Goal: Task Accomplishment & Management: Manage account settings

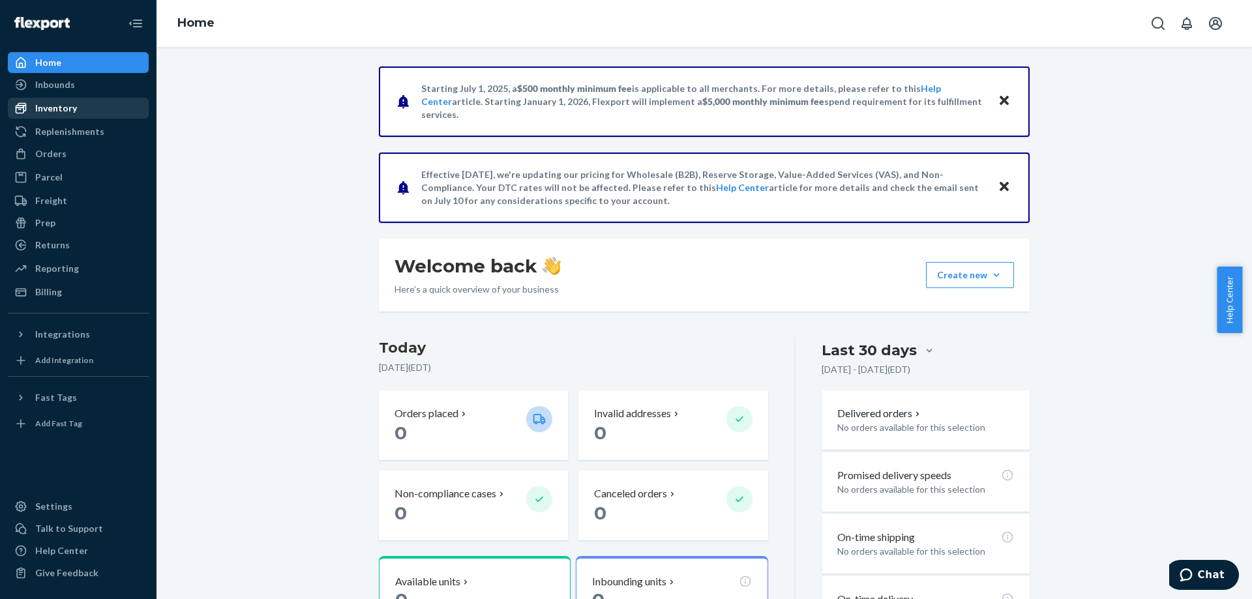
click at [61, 98] on link "Inventory" at bounding box center [78, 108] width 141 height 21
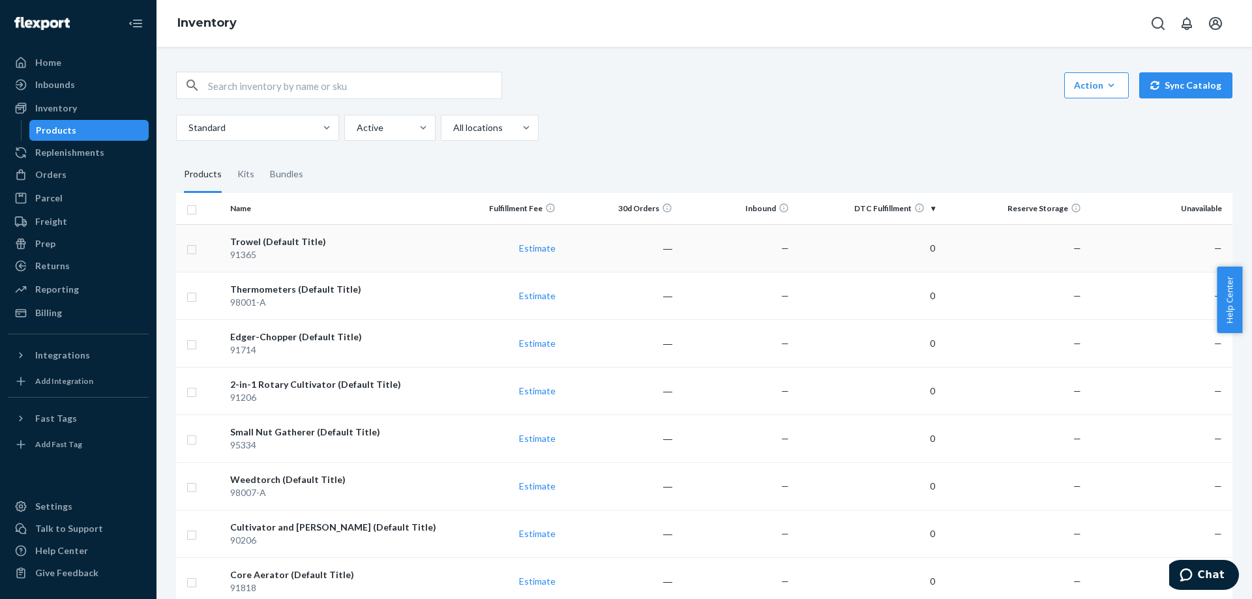
click at [294, 244] on div "Trowel (Default Title)" at bounding box center [334, 241] width 209 height 13
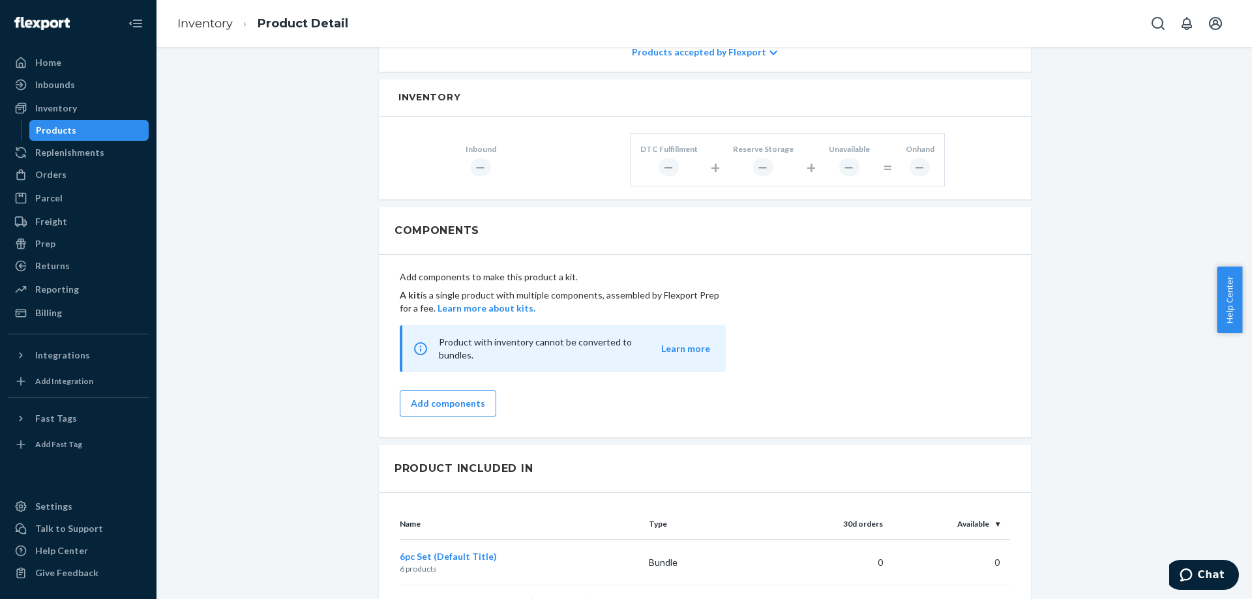
scroll to position [652, 0]
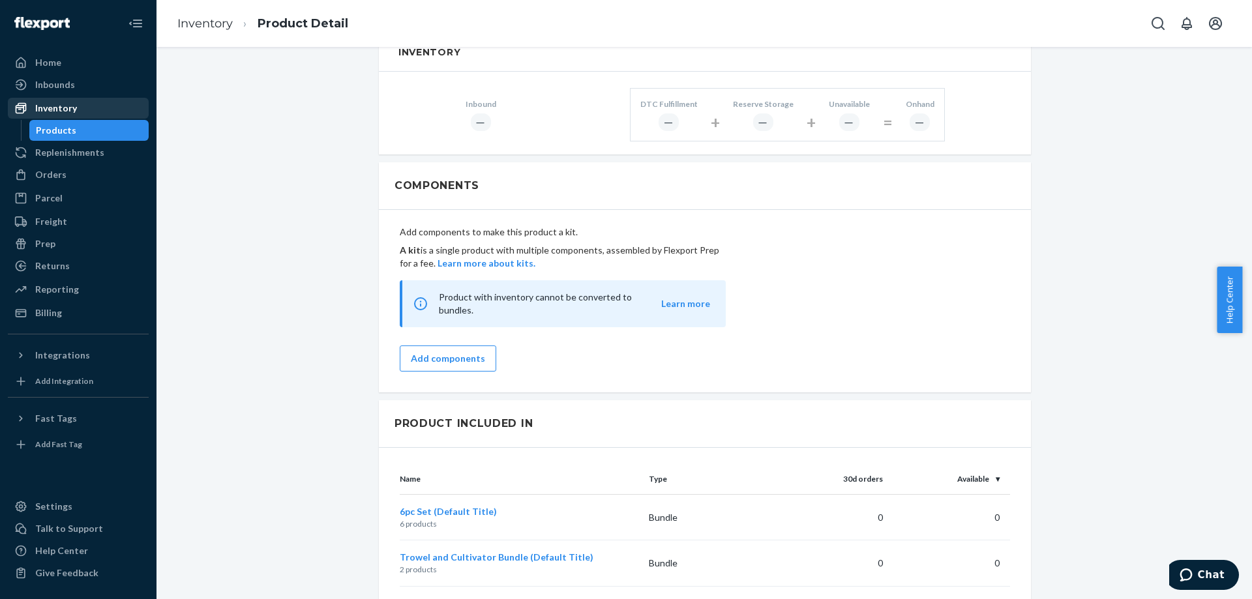
click at [86, 115] on div "Inventory" at bounding box center [78, 108] width 138 height 18
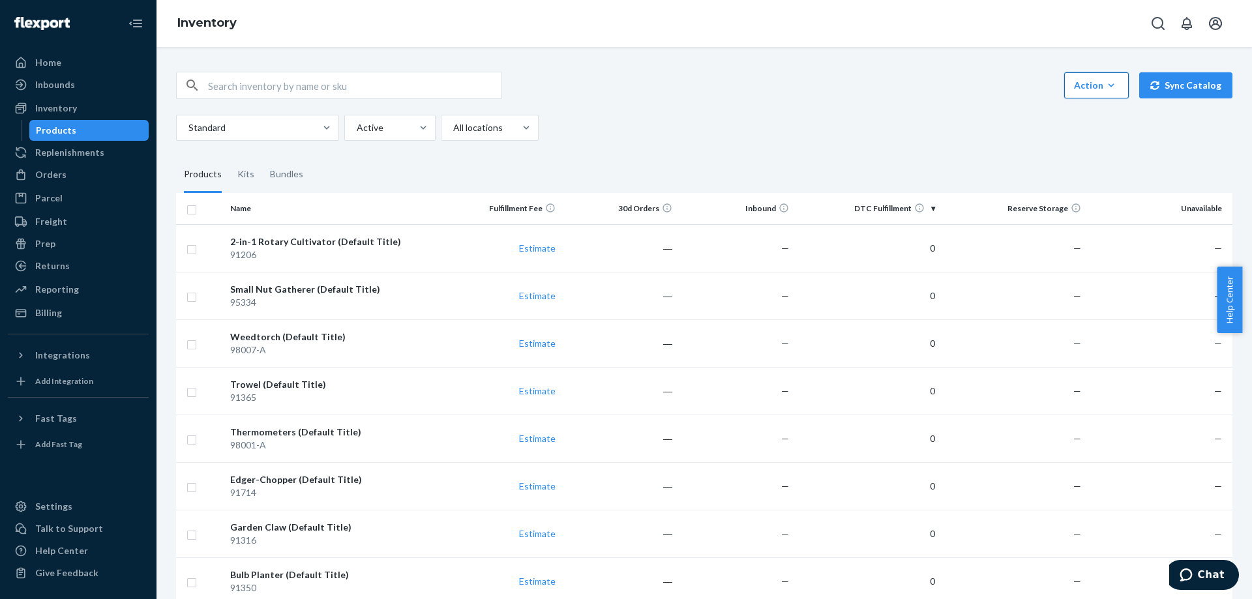
click at [1084, 87] on div "Action" at bounding box center [1096, 85] width 45 height 13
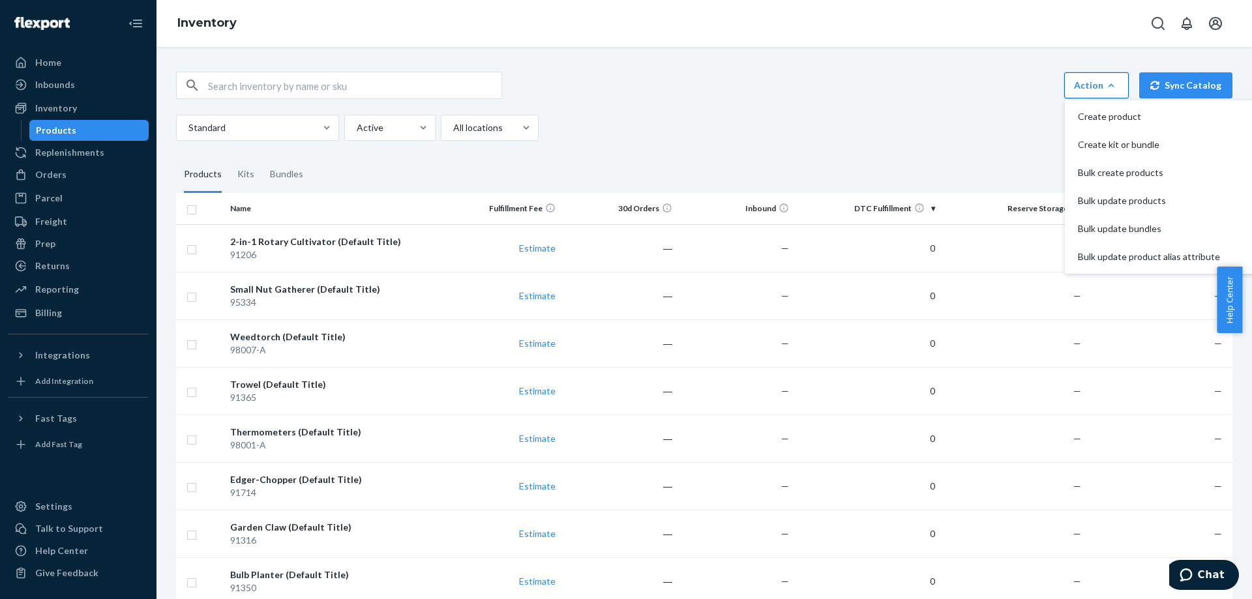
click at [1084, 87] on div "Action" at bounding box center [1096, 85] width 45 height 13
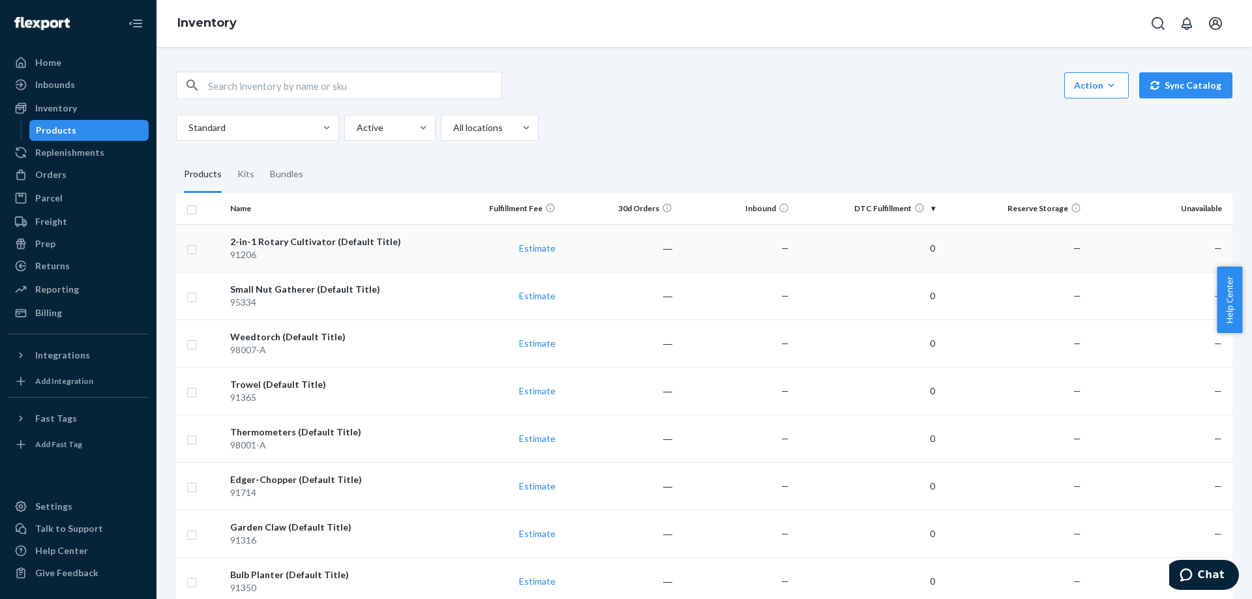
click at [184, 253] on td at bounding box center [200, 248] width 49 height 48
click at [188, 253] on input "checkbox" at bounding box center [191, 248] width 10 height 14
click at [416, 250] on div "91206" at bounding box center [334, 254] width 209 height 13
checkbox input "false"
click at [338, 243] on div "2-in-1 Rotary Cultivator (Default Title)" at bounding box center [334, 241] width 209 height 13
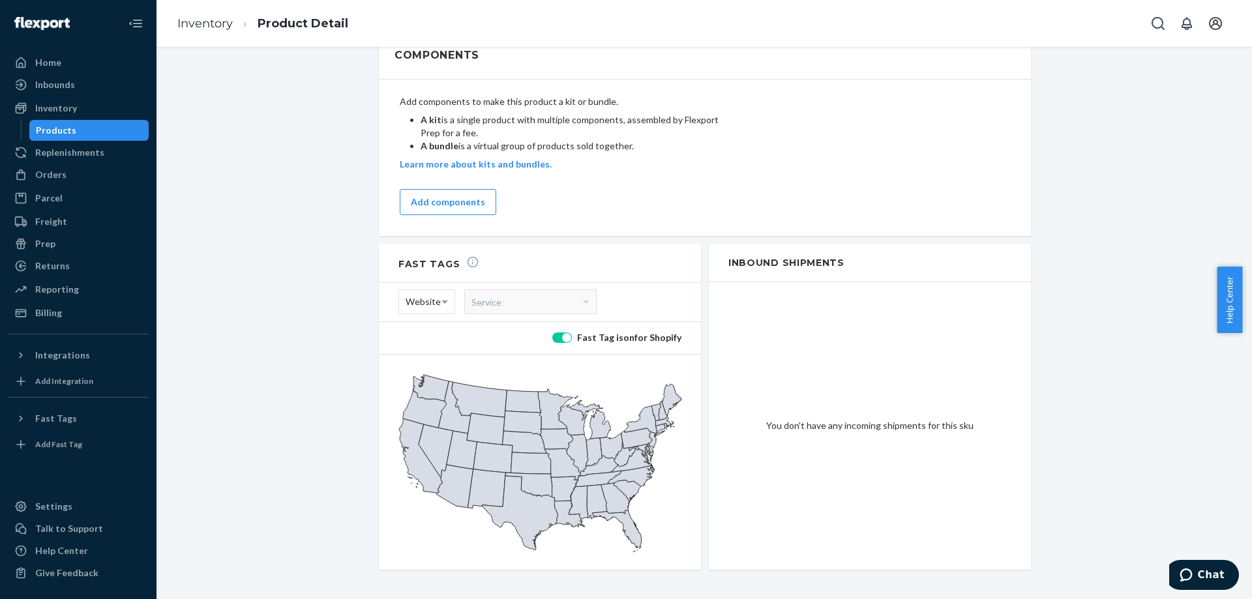
scroll to position [792, 0]
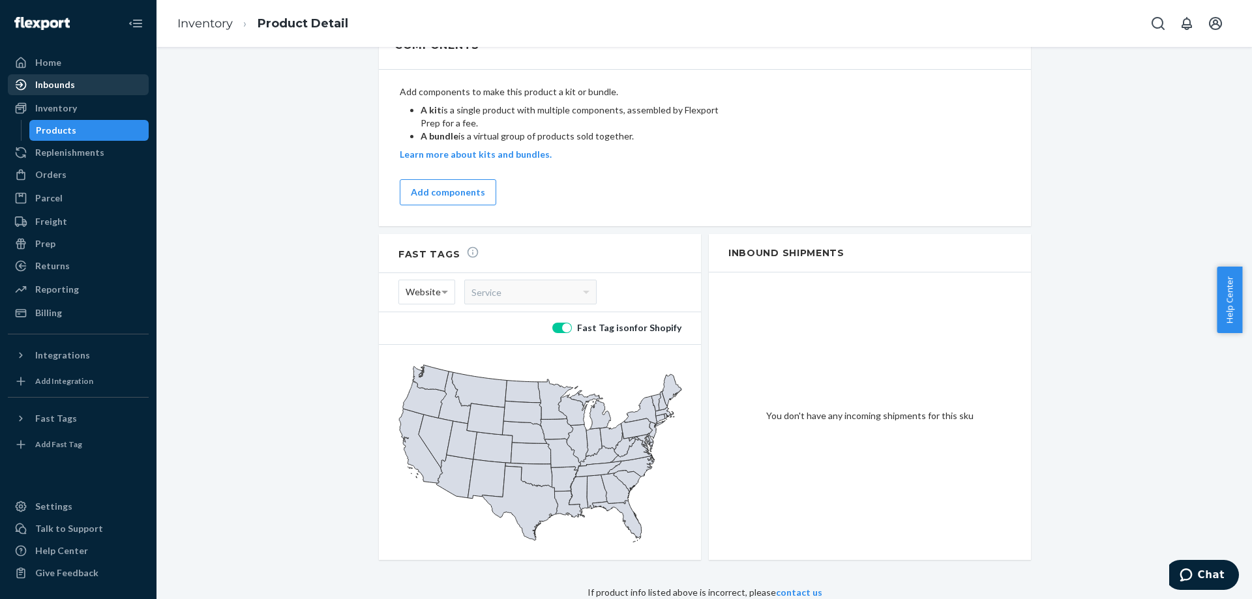
click at [59, 89] on div "Inbounds" at bounding box center [55, 84] width 40 height 13
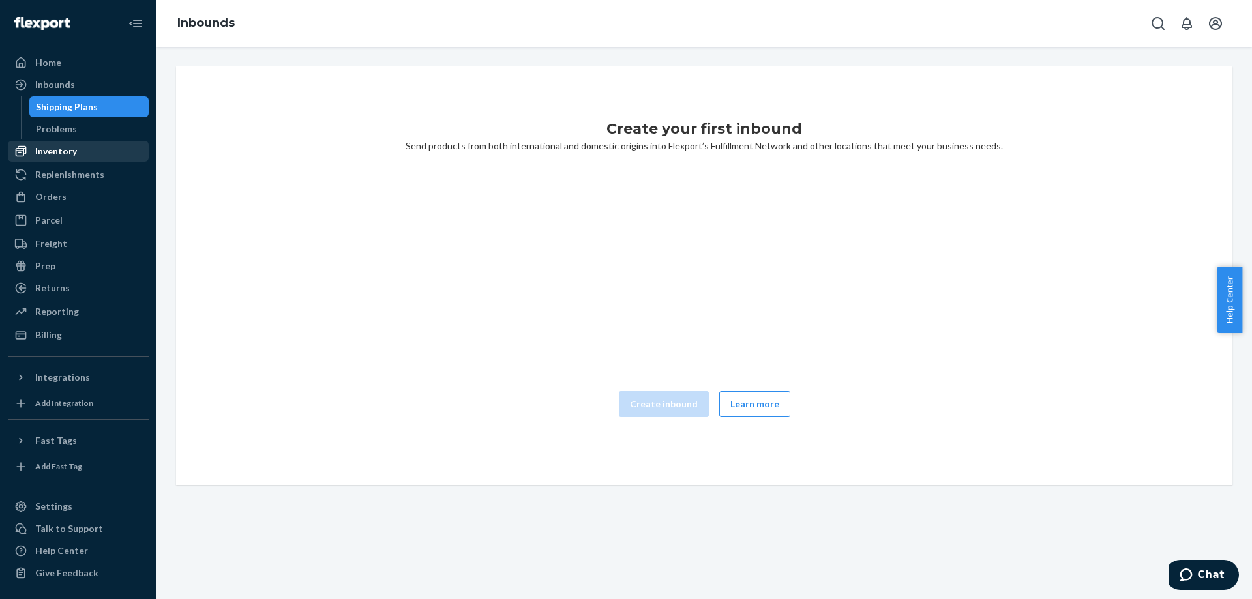
drag, startPoint x: 51, startPoint y: 151, endPoint x: 51, endPoint y: 160, distance: 9.1
click at [51, 151] on div "Inventory" at bounding box center [56, 151] width 42 height 13
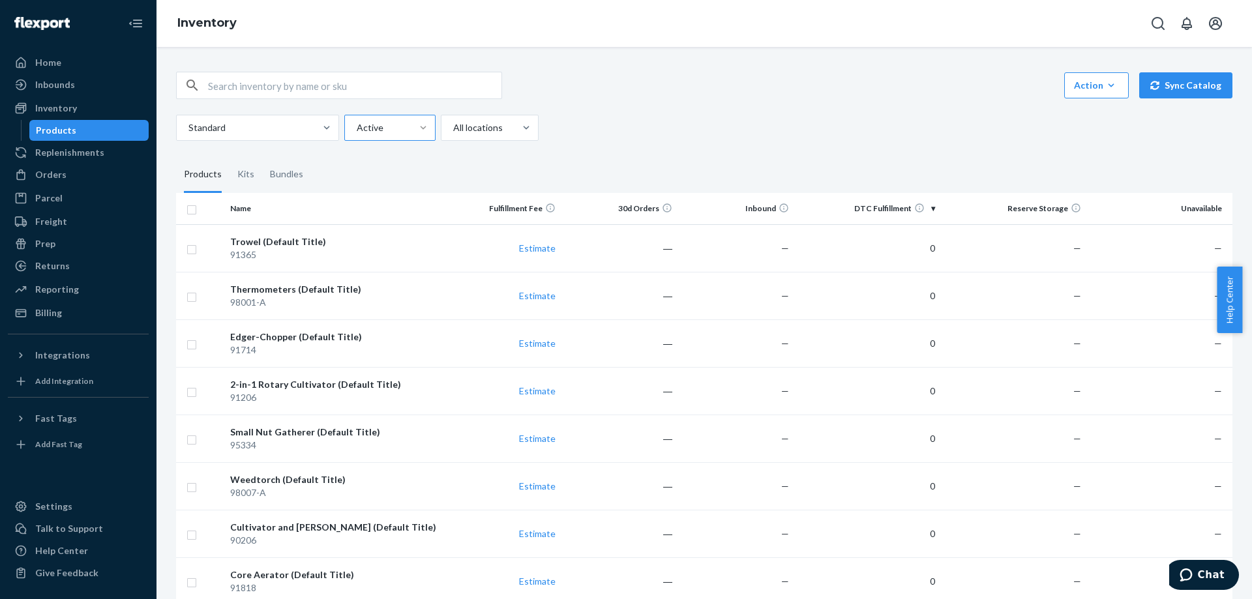
click at [794, 73] on div "Action Create product Create kit or bundle Bulk create products Bulk update pro…" at bounding box center [704, 85] width 1056 height 27
click at [87, 200] on div "Parcel" at bounding box center [78, 198] width 138 height 18
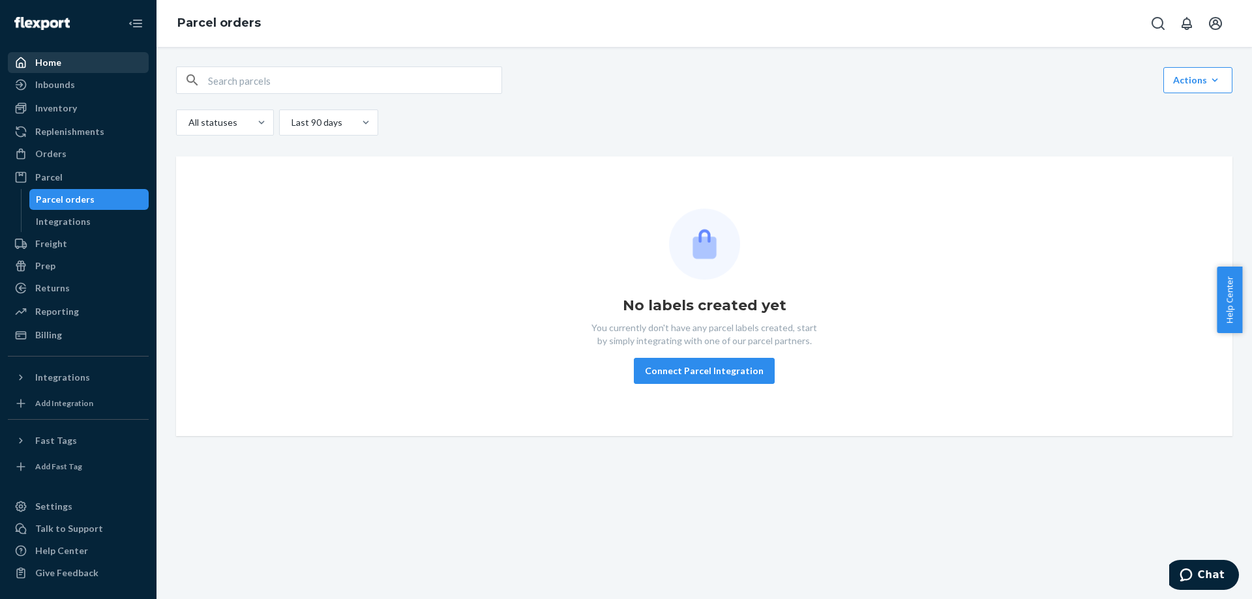
click at [70, 65] on div "Home" at bounding box center [78, 62] width 138 height 18
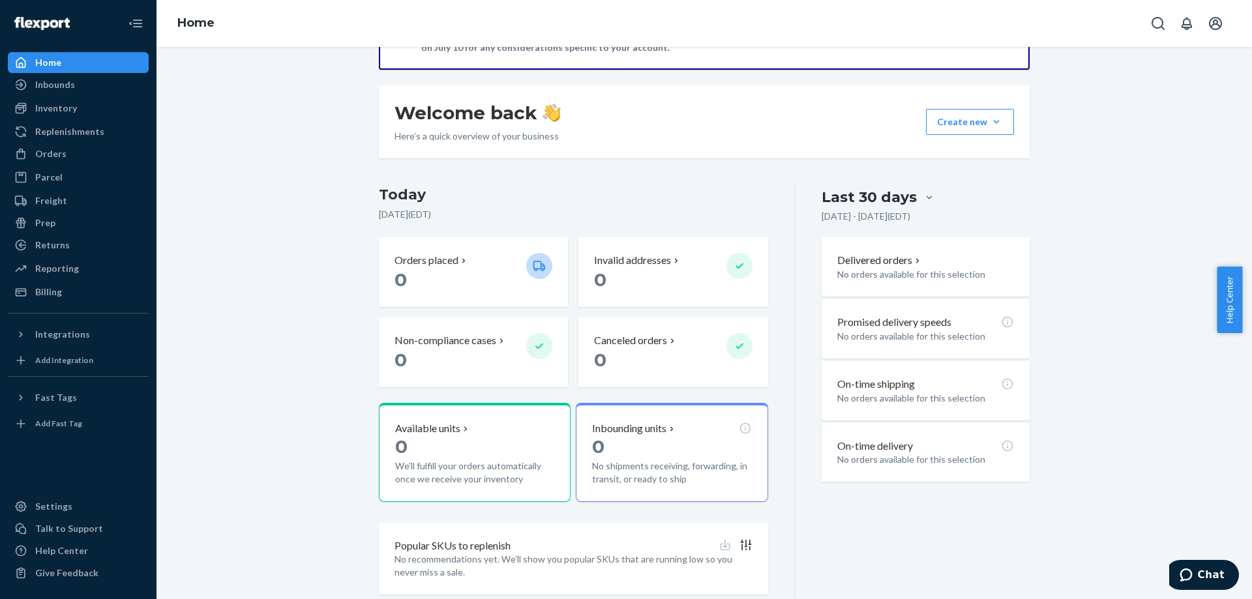
scroll to position [190, 0]
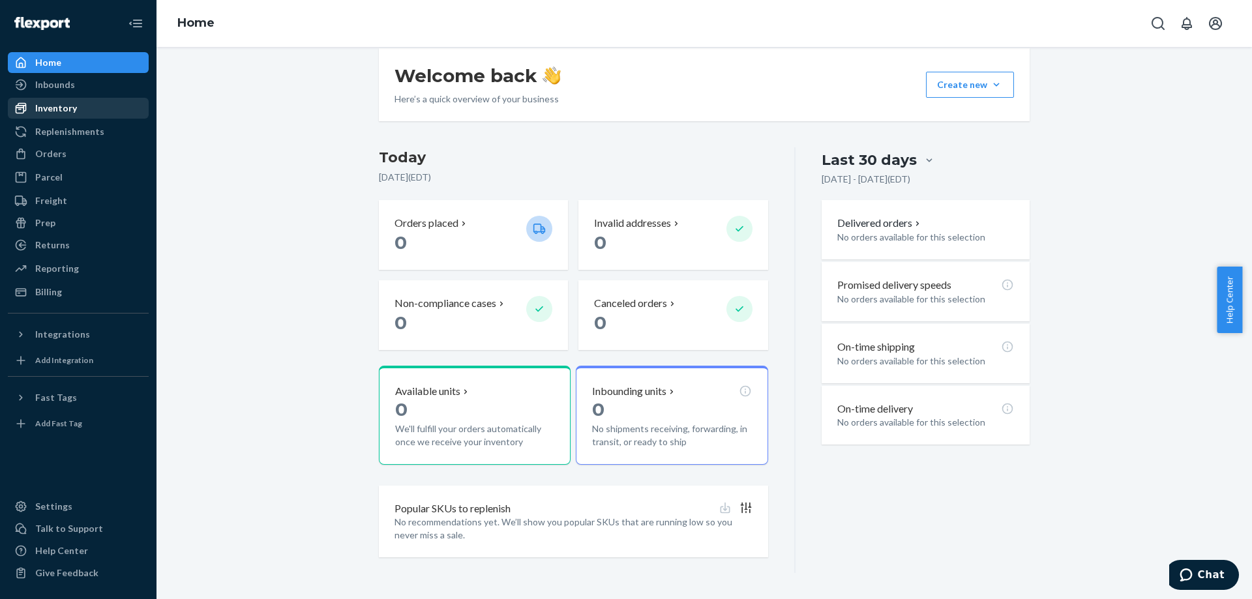
click at [70, 102] on div "Inventory" at bounding box center [56, 108] width 42 height 13
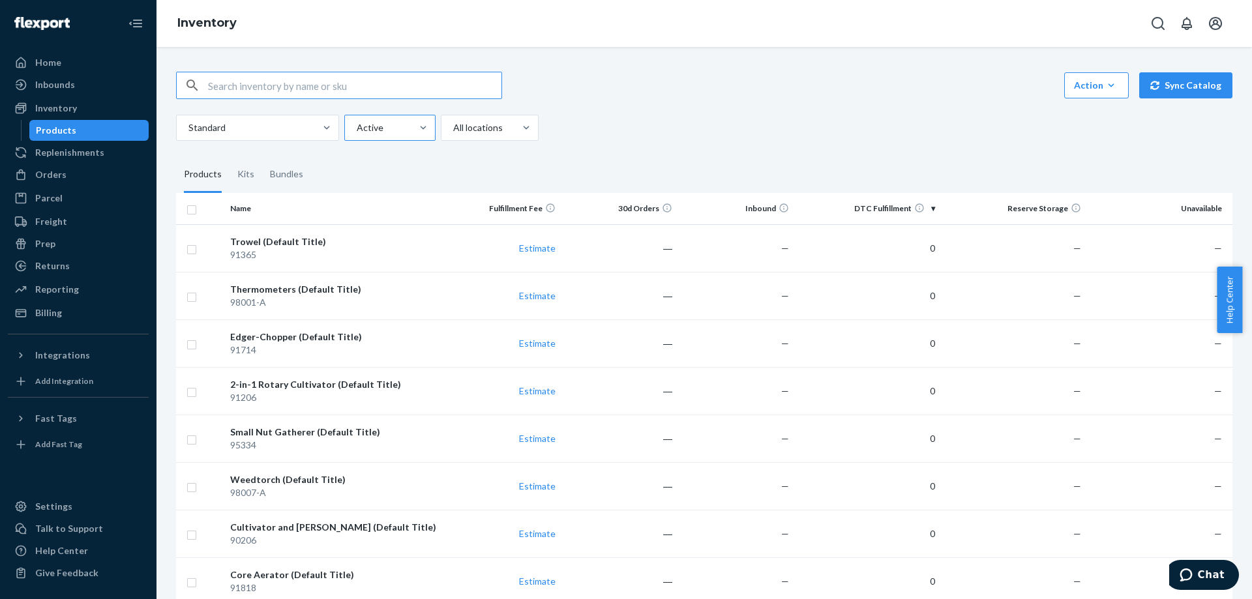
click at [370, 128] on div at bounding box center [388, 128] width 66 height 16
click at [357, 128] on input "Active" at bounding box center [355, 127] width 1 height 13
click at [302, 130] on div at bounding box center [256, 128] width 138 height 16
click at [188, 130] on input "Standard" at bounding box center [187, 127] width 1 height 13
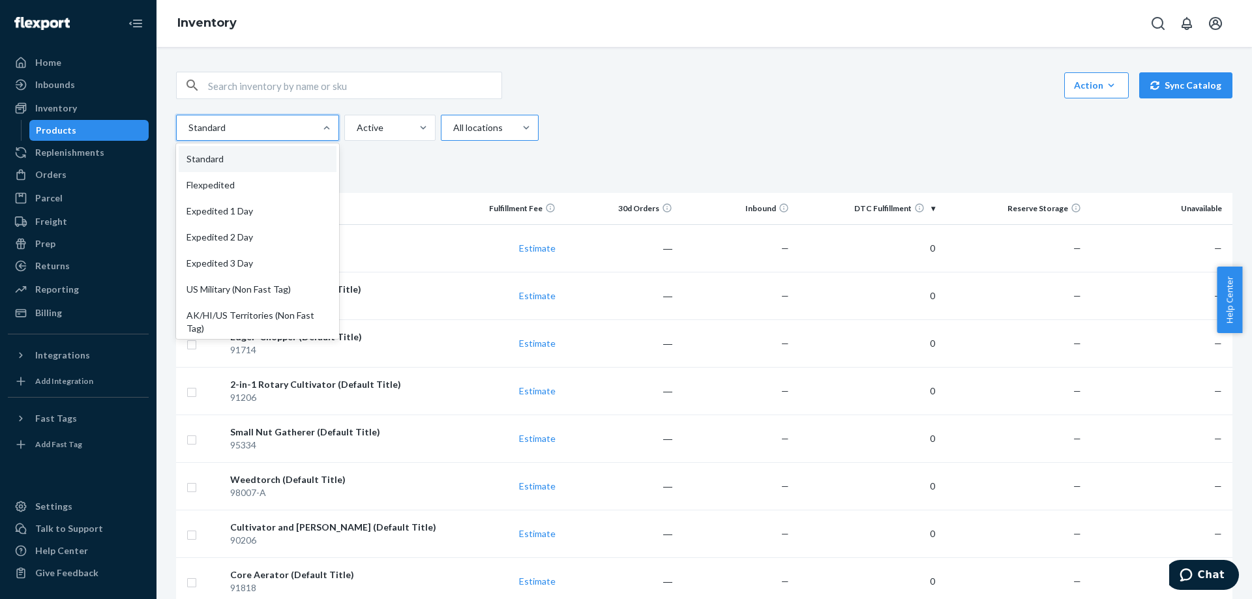
click at [467, 117] on div "All locations" at bounding box center [477, 127] width 73 height 23
click at [453, 121] on input "All locations" at bounding box center [452, 127] width 1 height 13
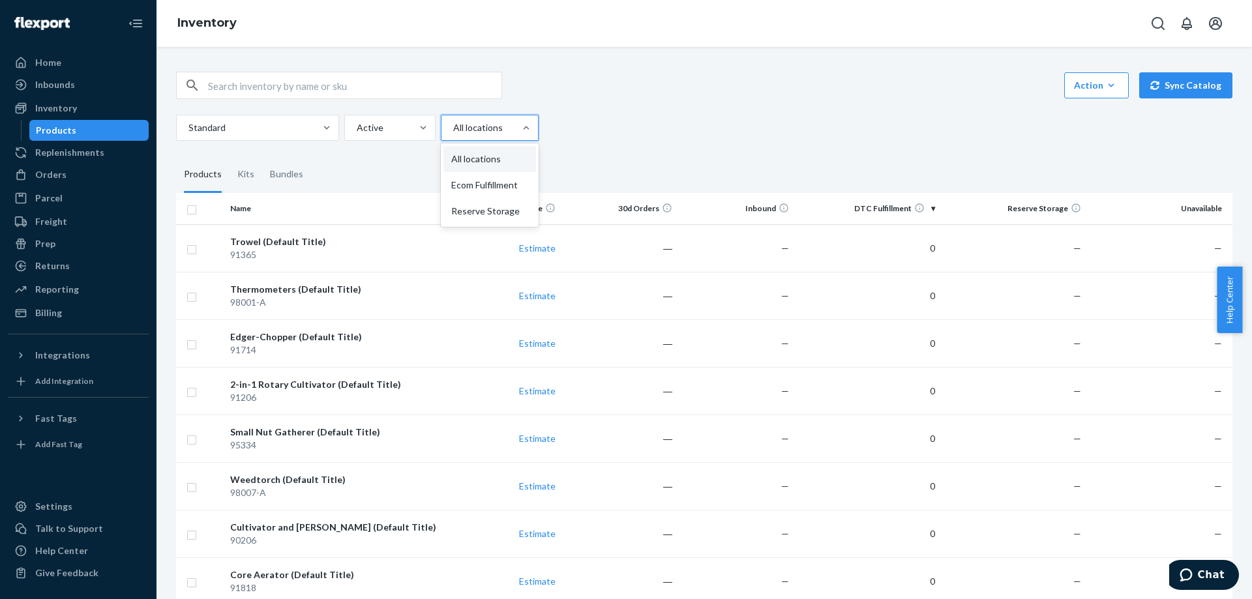
click at [447, 180] on div "Ecom Fulfillment" at bounding box center [489, 185] width 93 height 26
click at [452, 134] on input "option Ecom Fulfillment focused, 2 of 3. 3 results available. Use Up and Down t…" at bounding box center [452, 127] width 1 height 13
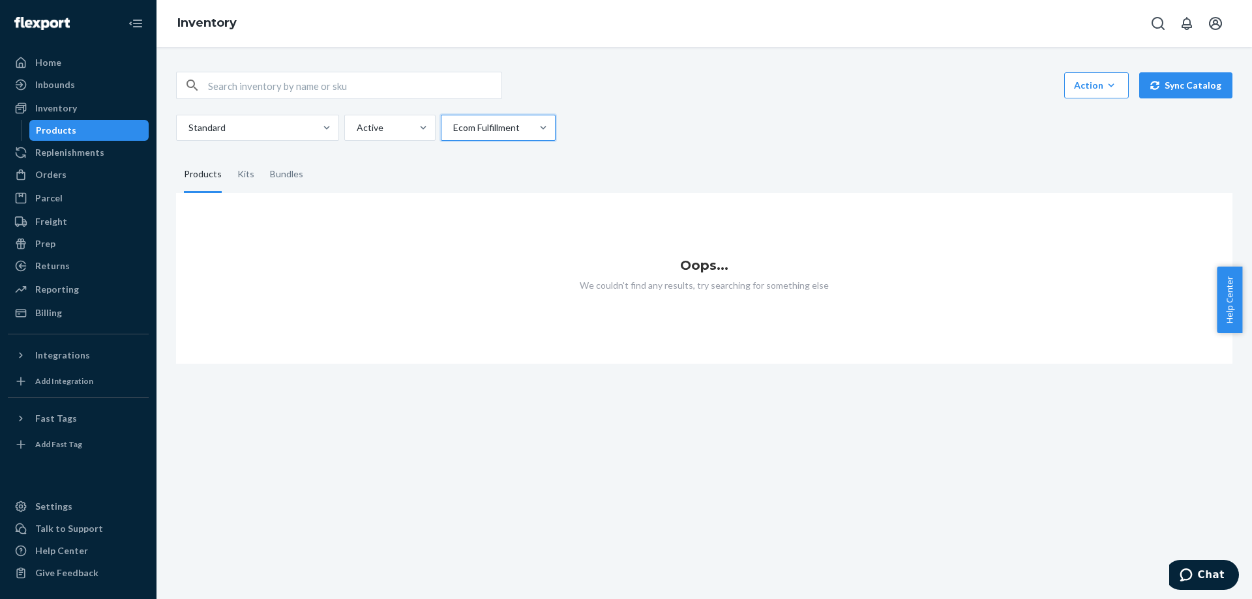
click at [473, 127] on div at bounding box center [497, 128] width 90 height 16
click at [453, 127] on input "option Ecom Fulfillment, selected. 0 results available. Select is focused ,type…" at bounding box center [452, 127] width 1 height 13
click at [466, 153] on div "All locations" at bounding box center [498, 159] width 110 height 26
click at [453, 134] on input "option Ecom Fulfillment, selected. option All locations focused, 1 of 3. 3 resu…" at bounding box center [452, 127] width 1 height 13
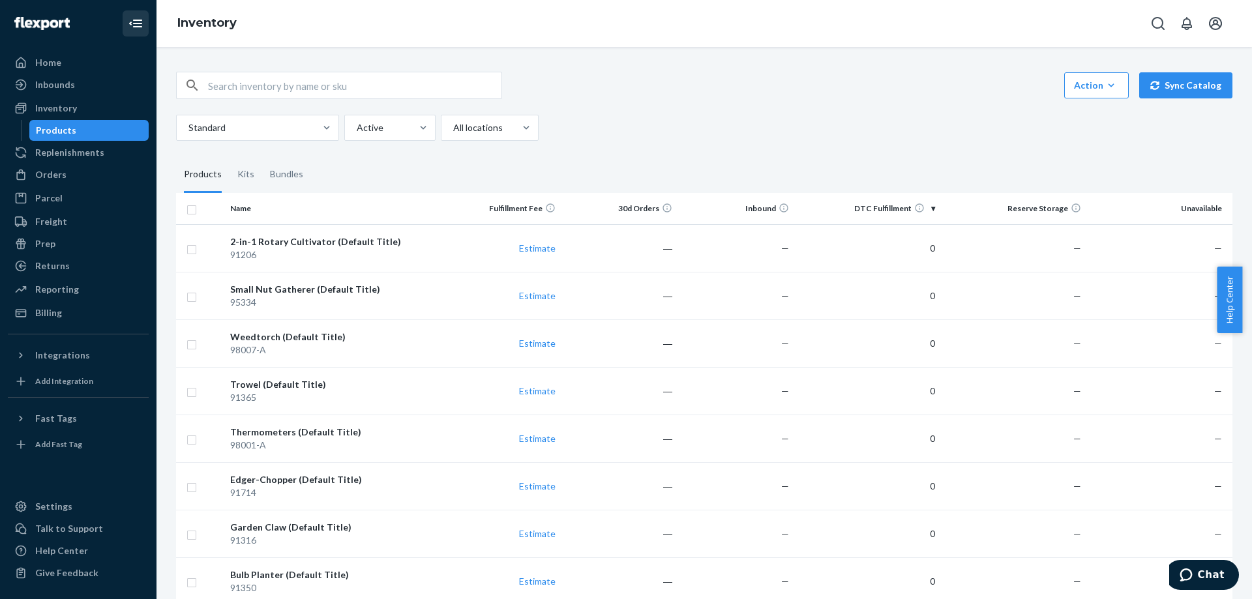
click at [139, 25] on icon "Close Navigation" at bounding box center [136, 24] width 16 height 16
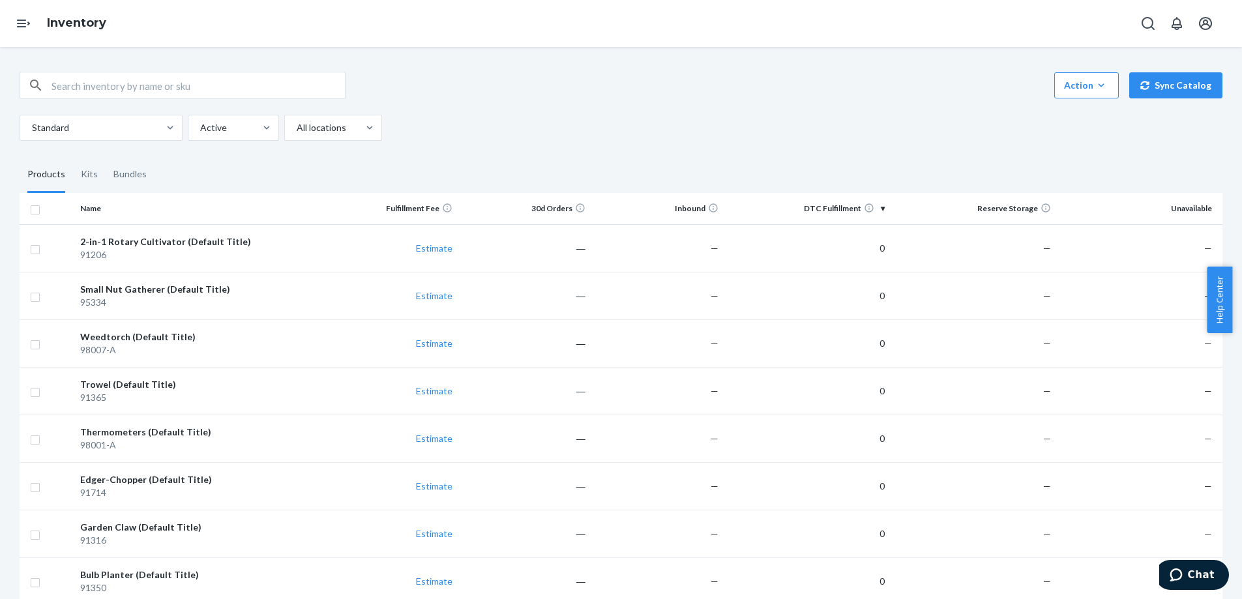
click at [174, 241] on div "2-in-1 Rotary Cultivator (Default Title)" at bounding box center [199, 241] width 239 height 13
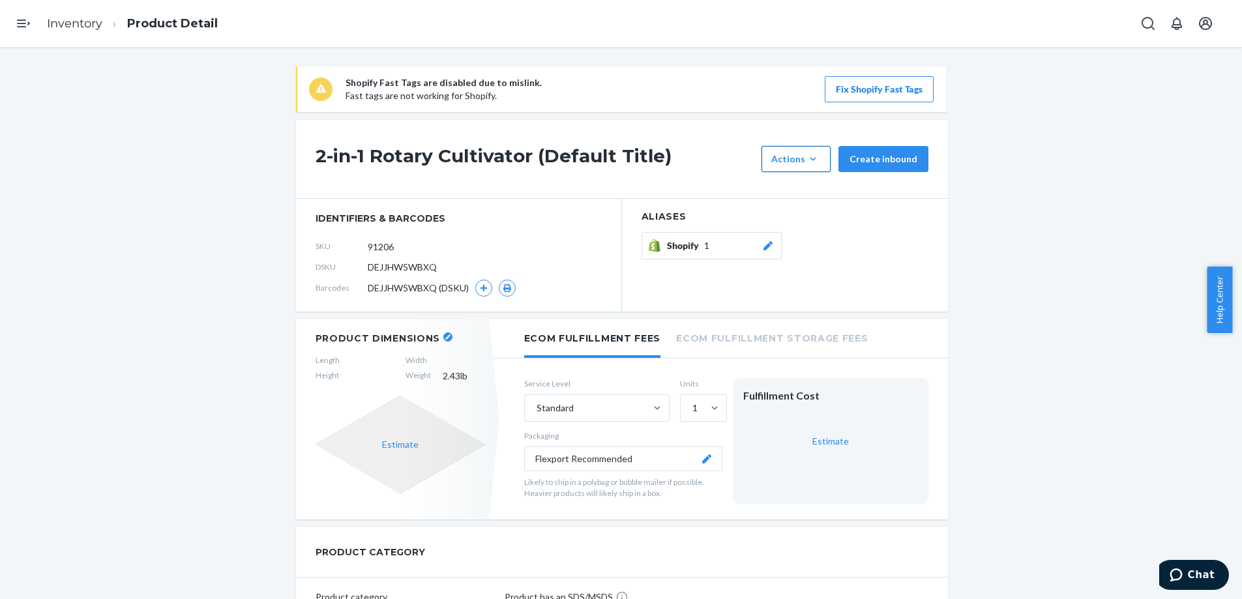
click at [815, 162] on icon "button" at bounding box center [812, 159] width 13 height 13
click at [479, 291] on icon "button" at bounding box center [483, 288] width 8 height 8
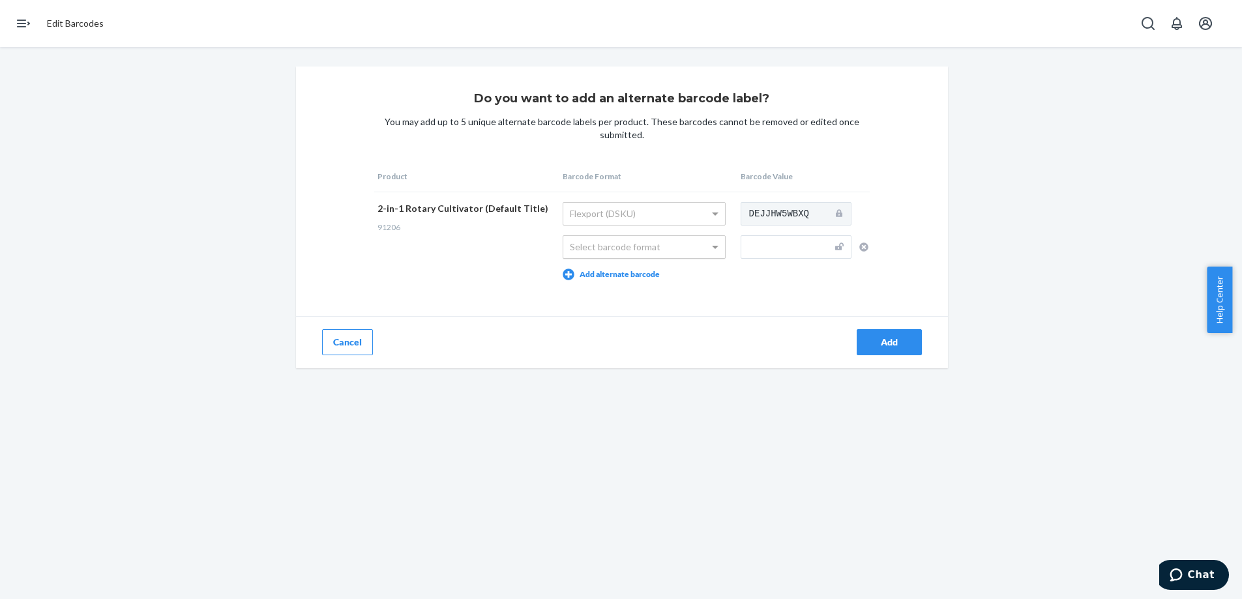
click at [626, 241] on div "Select barcode format" at bounding box center [644, 247] width 162 height 22
click at [671, 222] on div "Flexport (DSKU)" at bounding box center [644, 214] width 162 height 22
click at [654, 248] on span "Manufacturer (UPC/EAN/ISBN)" at bounding box center [634, 246] width 128 height 11
drag, startPoint x: 55, startPoint y: 358, endPoint x: 58, endPoint y: 222, distance: 135.6
click at [55, 357] on div "Do you want to add an alternate barcode label? You may add up to 5 unique alter…" at bounding box center [621, 217] width 1222 height 302
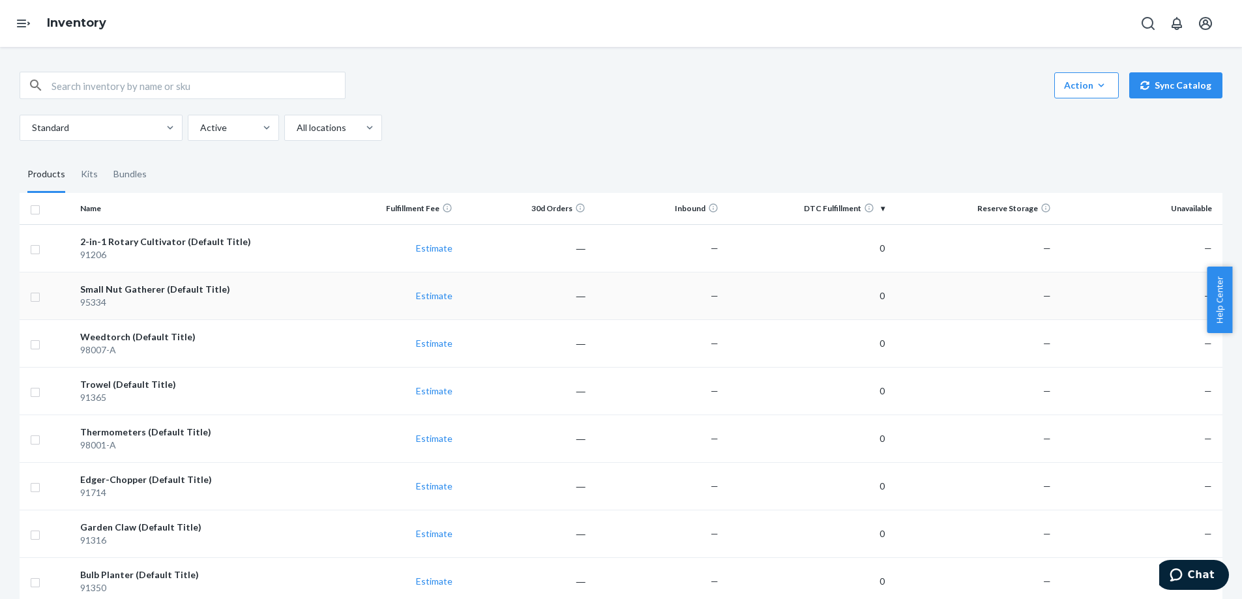
click at [139, 287] on div "Small Nut Gatherer (Default Title)" at bounding box center [199, 289] width 239 height 13
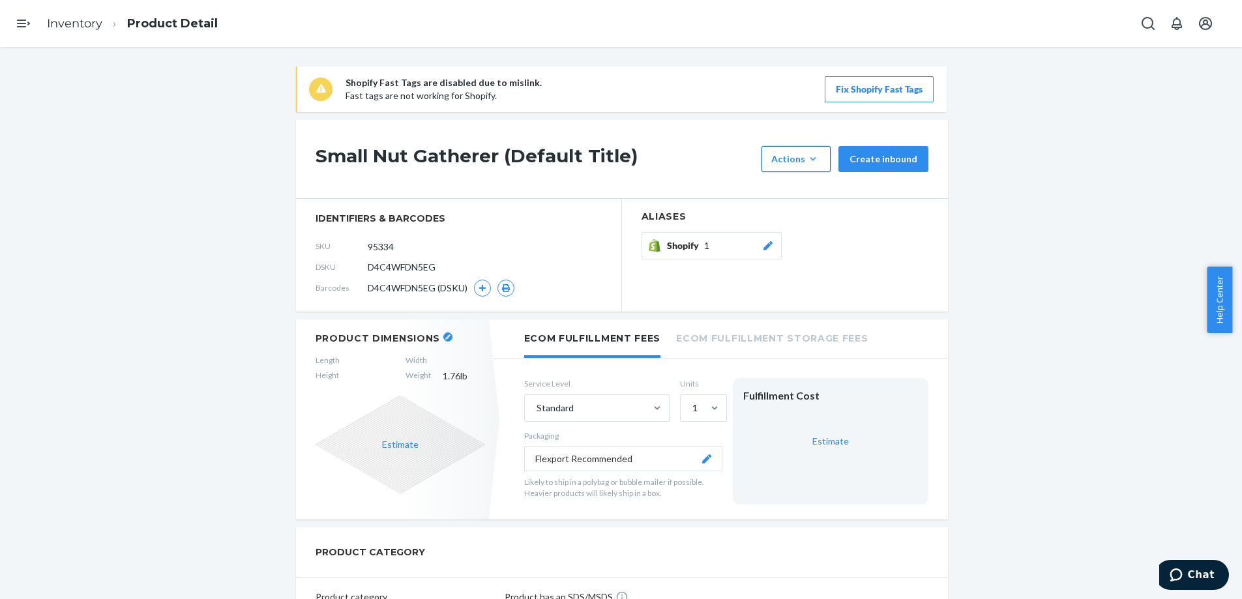
click at [782, 158] on div "Actions" at bounding box center [796, 159] width 50 height 13
click at [474, 289] on button "button" at bounding box center [482, 288] width 17 height 17
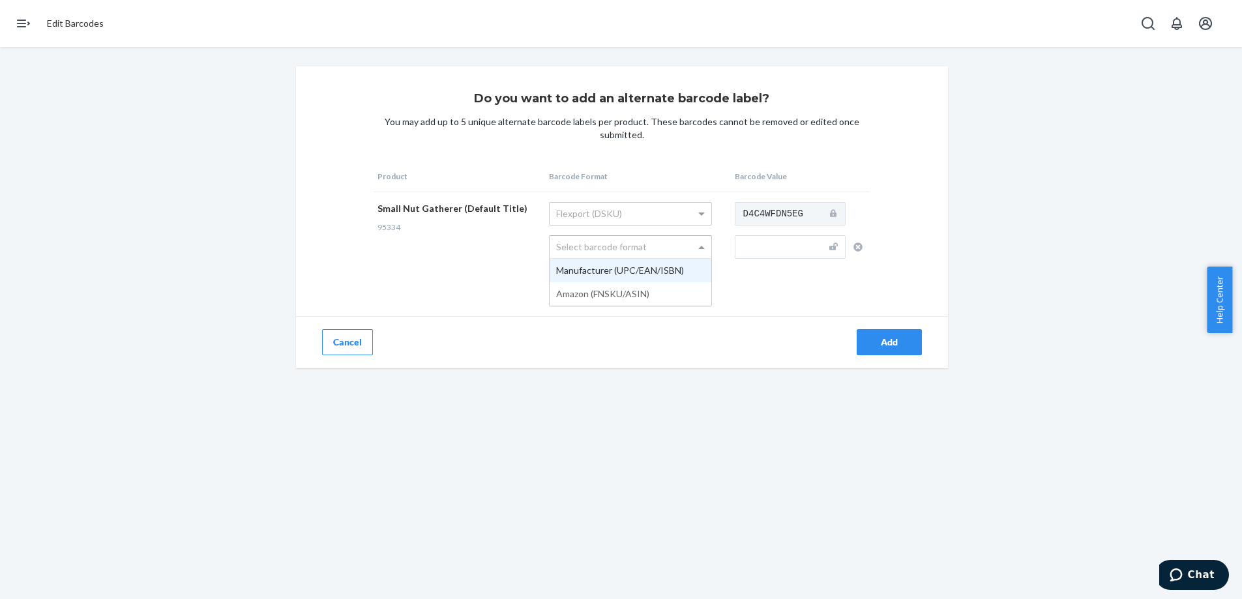
click at [559, 244] on div "Select barcode format" at bounding box center [631, 247] width 162 height 22
click at [757, 237] on td "D4C4WFDN5EG" at bounding box center [800, 241] width 138 height 98
click at [759, 241] on input "text" at bounding box center [790, 246] width 111 height 23
paste input "810053890158"
type input "810053890158"
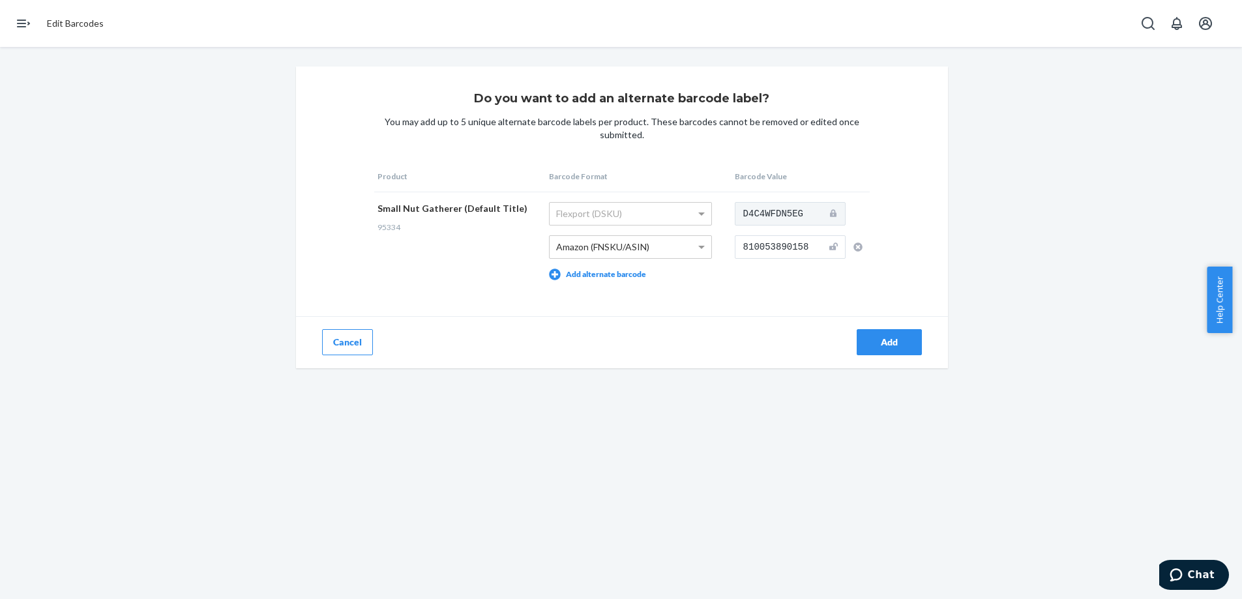
click at [784, 296] on div "Do you want to add an alternate barcode label? You may add up to 5 unique alter…" at bounding box center [622, 217] width 652 height 302
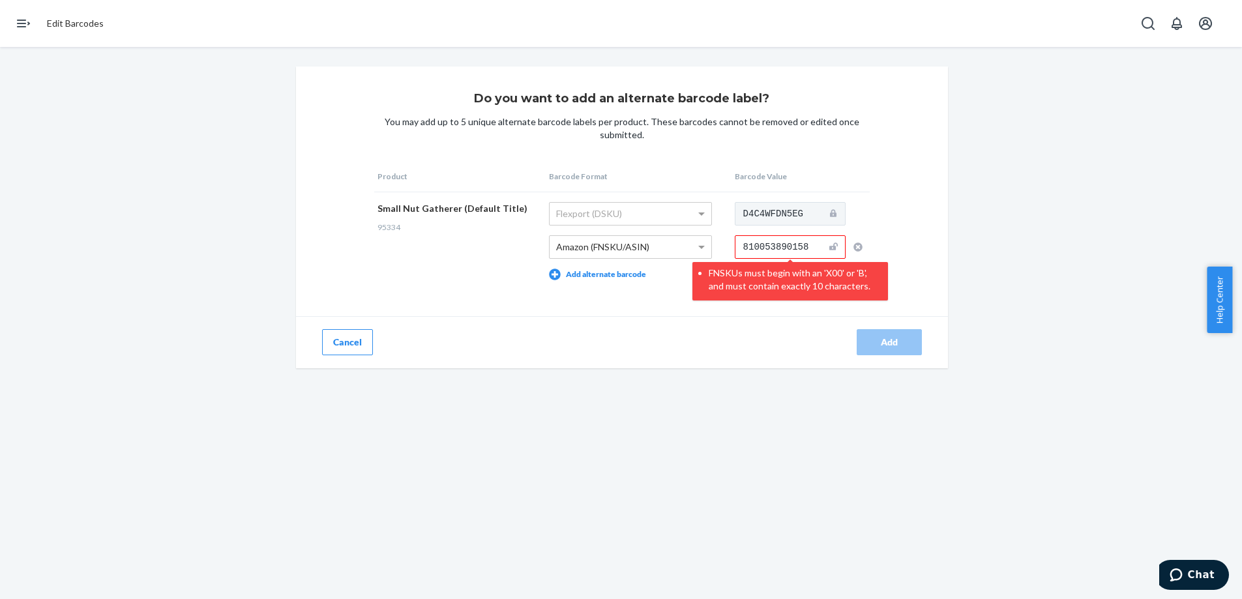
click at [810, 241] on input "810053890158" at bounding box center [790, 246] width 111 height 23
click at [743, 357] on div "Add" at bounding box center [785, 342] width 326 height 52
click at [659, 252] on div "Amazon (FNSKU/ASIN)" at bounding box center [631, 247] width 162 height 22
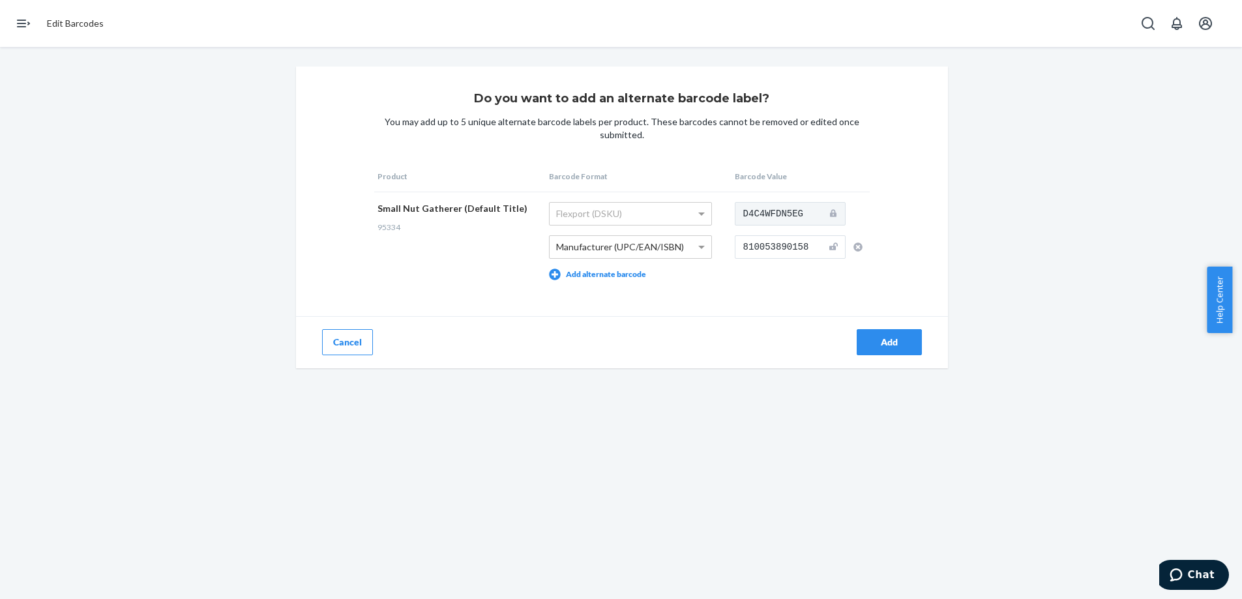
click at [879, 330] on button "Add" at bounding box center [889, 342] width 65 height 26
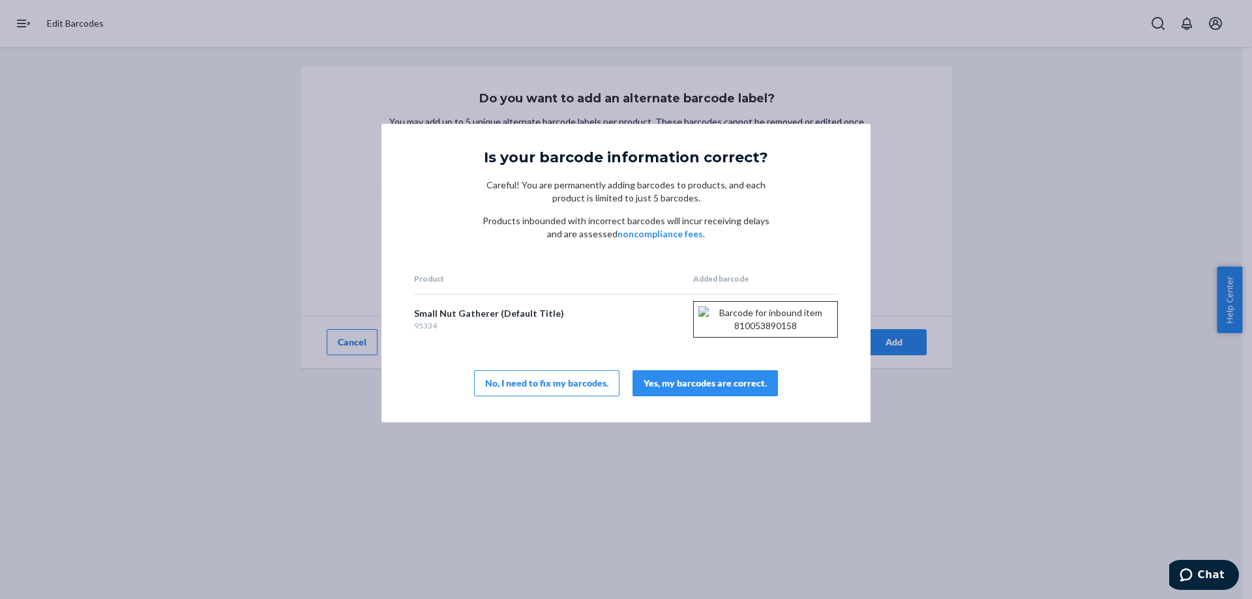
click at [676, 396] on button "Yes, my barcodes are correct." at bounding box center [704, 383] width 145 height 26
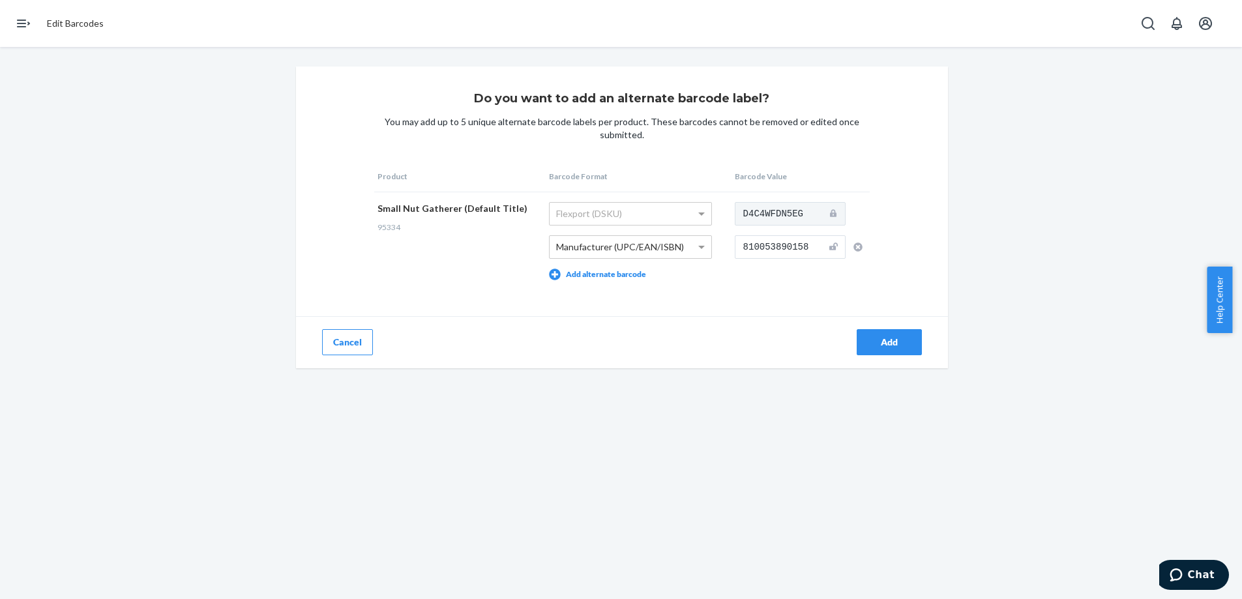
click at [902, 338] on div "Add" at bounding box center [889, 342] width 43 height 13
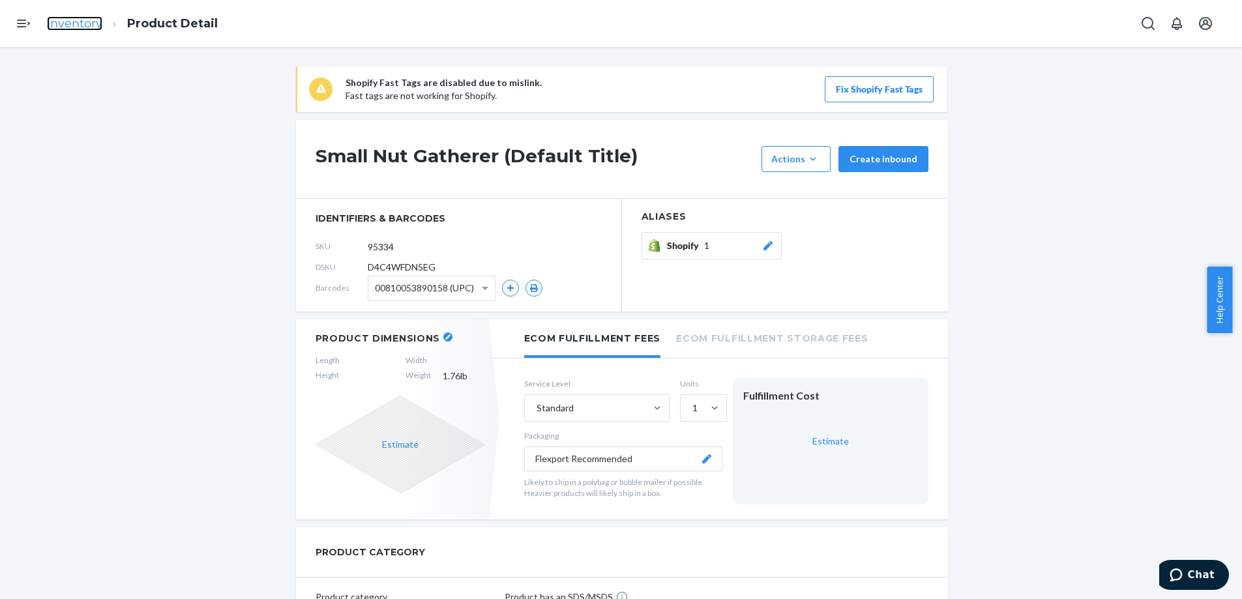
click at [83, 22] on link "Inventory" at bounding box center [74, 23] width 55 height 14
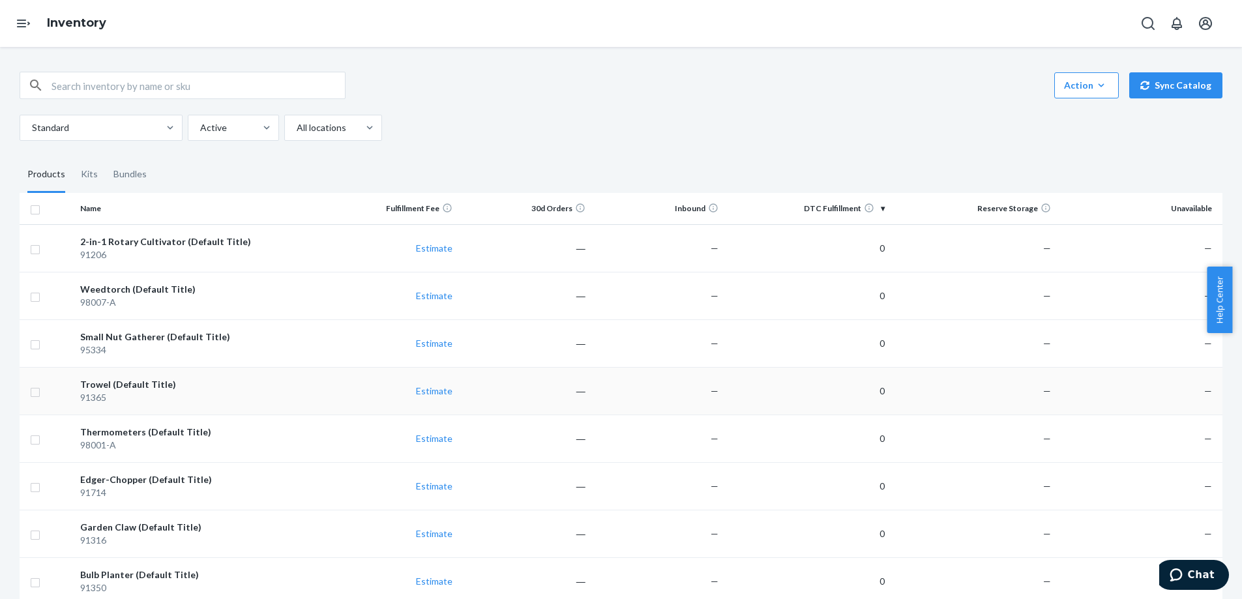
click at [114, 396] on div "91365" at bounding box center [199, 397] width 239 height 13
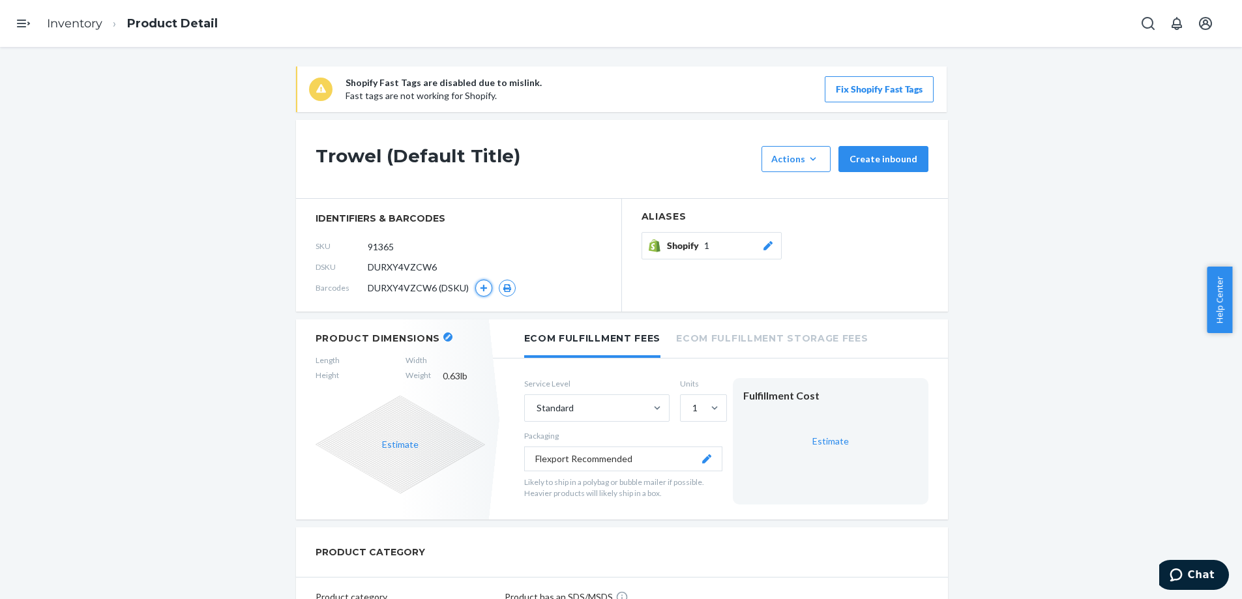
click at [486, 287] on button "button" at bounding box center [483, 288] width 17 height 17
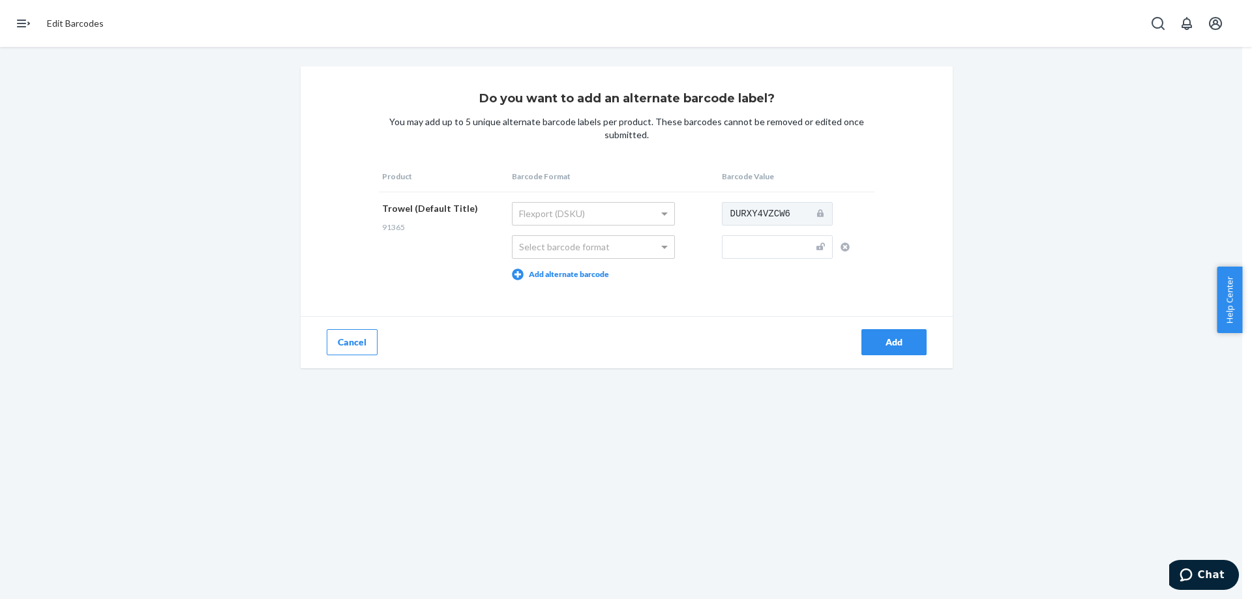
click at [597, 216] on div at bounding box center [626, 299] width 1252 height 599
click at [581, 240] on div at bounding box center [626, 299] width 1252 height 599
click at [570, 246] on div at bounding box center [626, 299] width 1252 height 599
click at [638, 248] on div at bounding box center [626, 299] width 1252 height 599
click at [533, 315] on div at bounding box center [626, 299] width 1252 height 599
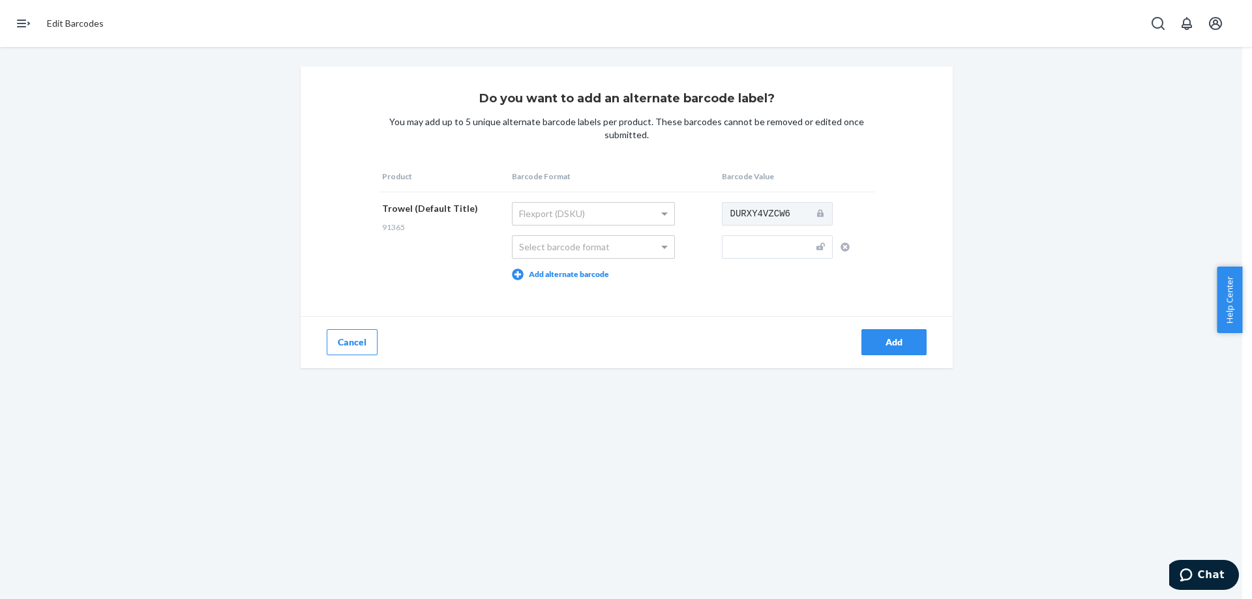
click at [566, 246] on div at bounding box center [626, 299] width 1252 height 599
click at [540, 222] on div at bounding box center [626, 299] width 1252 height 599
click at [529, 277] on div at bounding box center [626, 299] width 1252 height 599
drag, startPoint x: 499, startPoint y: 277, endPoint x: 465, endPoint y: 289, distance: 35.5
click at [498, 276] on div at bounding box center [626, 299] width 1252 height 599
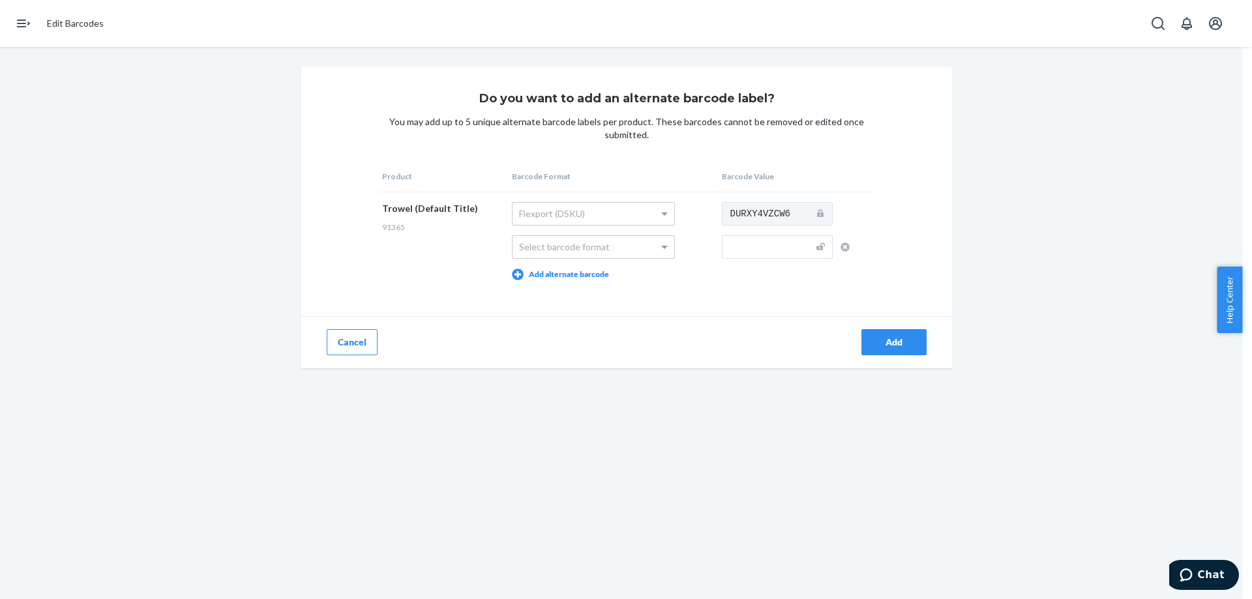
click at [661, 202] on div at bounding box center [626, 299] width 1252 height 599
click at [755, 248] on div at bounding box center [626, 299] width 1252 height 599
click at [585, 259] on div at bounding box center [626, 299] width 1252 height 599
drag, startPoint x: 583, startPoint y: 252, endPoint x: 582, endPoint y: 244, distance: 8.6
click at [583, 248] on div at bounding box center [626, 299] width 1252 height 599
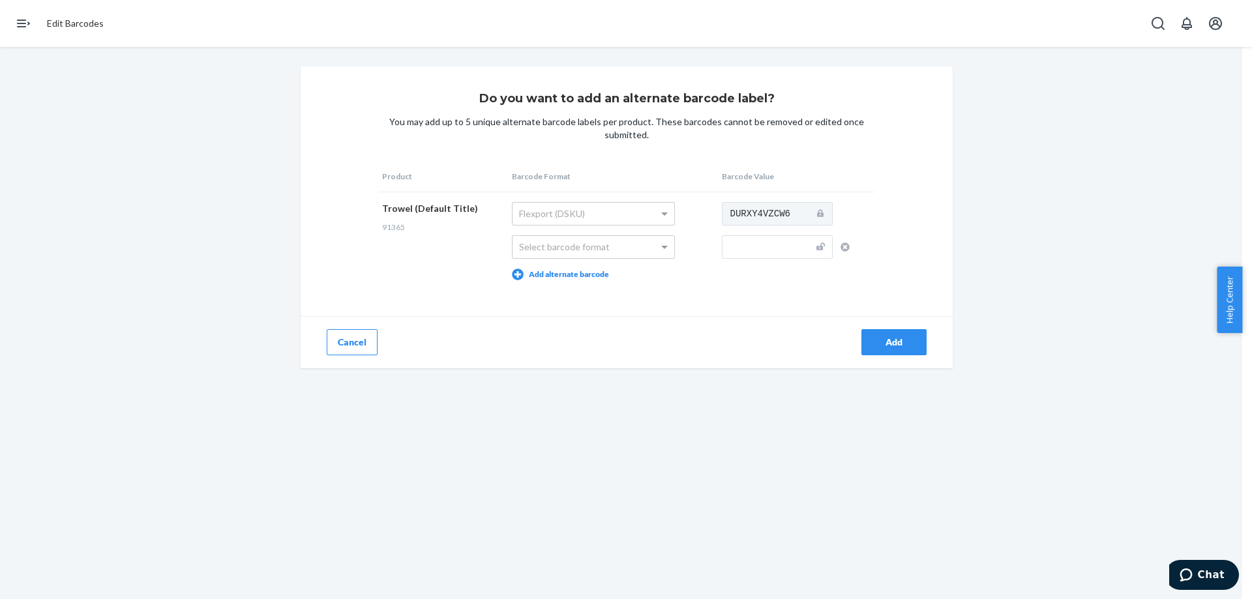
drag, startPoint x: 582, startPoint y: 243, endPoint x: 575, endPoint y: 221, distance: 23.3
click at [581, 241] on div at bounding box center [626, 299] width 1252 height 599
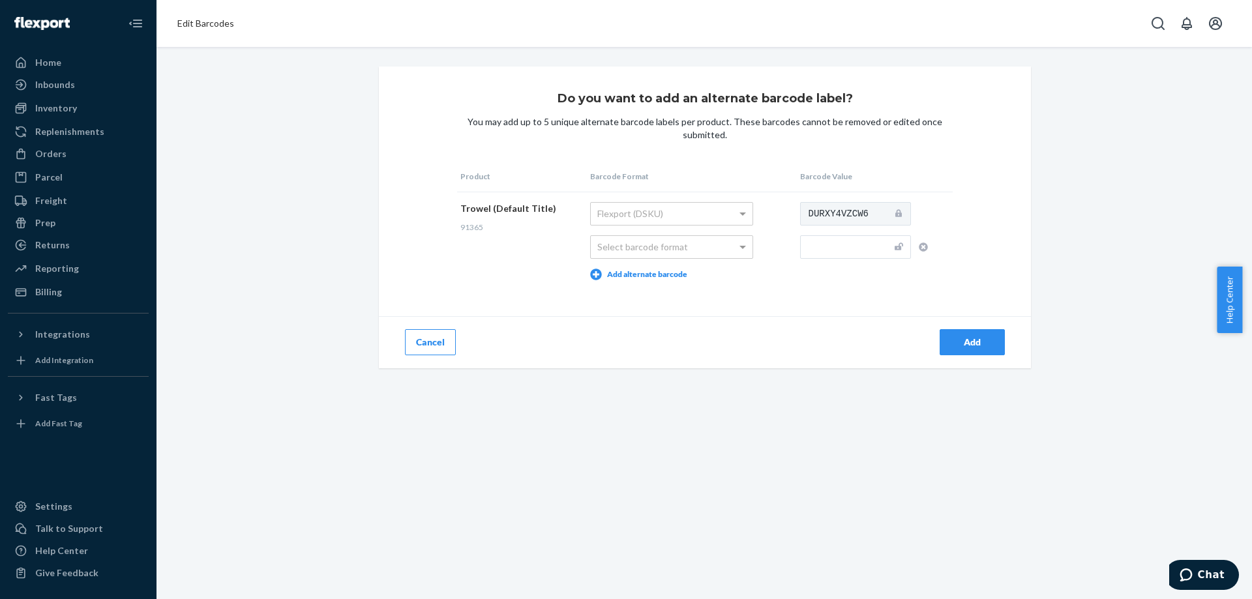
drag, startPoint x: 478, startPoint y: 559, endPoint x: 514, endPoint y: 534, distance: 43.9
click at [478, 559] on div "Do you want to add an alternate barcode label? You may add up to 5 unique alter…" at bounding box center [703, 323] width 1095 height 552
click at [736, 245] on span at bounding box center [744, 247] width 16 height 22
click at [800, 249] on input "text" at bounding box center [855, 246] width 111 height 23
paste input "810053890080"
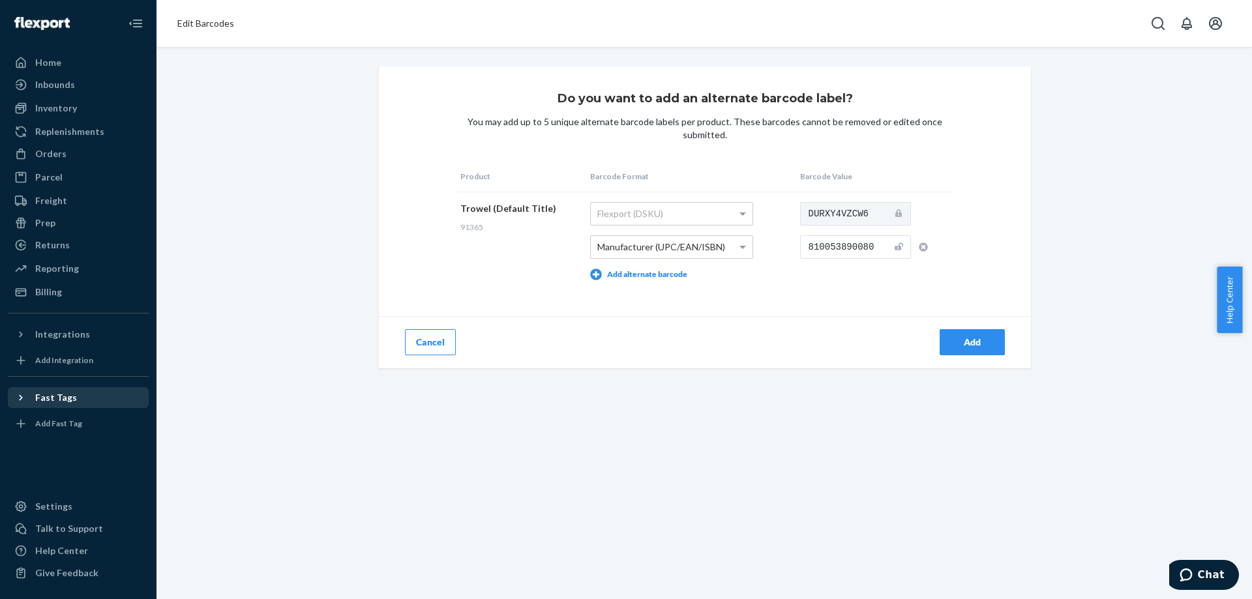
type input "810053890080"
drag, startPoint x: 920, startPoint y: 407, endPoint x: 942, endPoint y: 386, distance: 30.4
click at [920, 406] on div "Do you want to add an alternate barcode label? You may add up to 5 unique alter…" at bounding box center [703, 323] width 1095 height 552
click at [969, 339] on div "Add" at bounding box center [971, 342] width 43 height 13
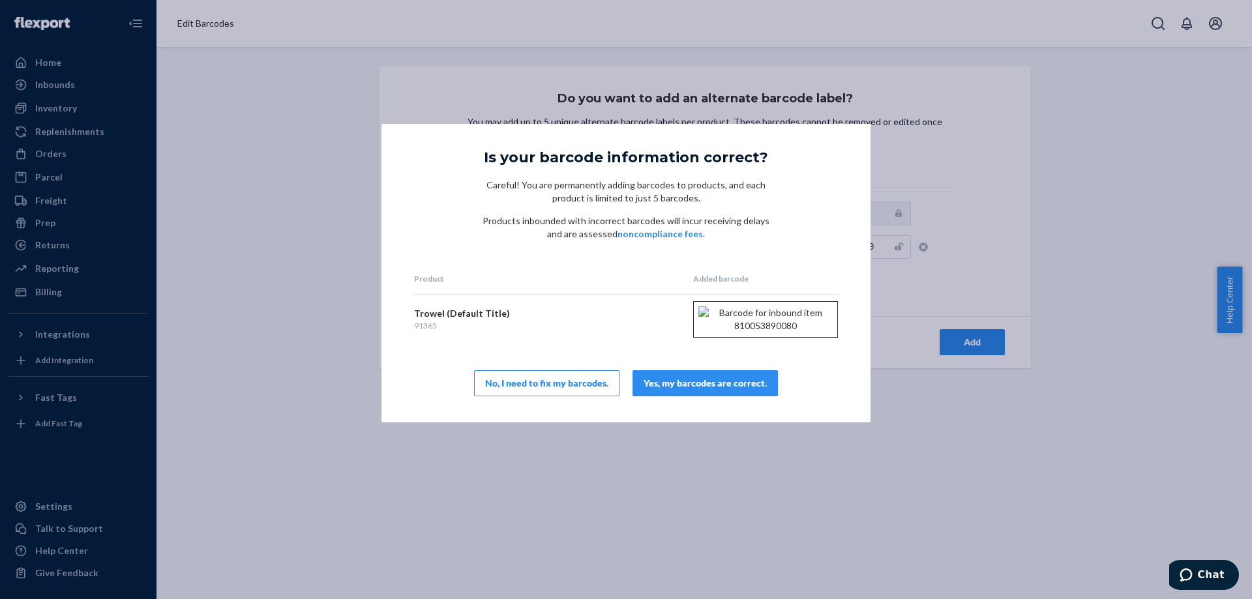
click at [683, 390] on div "Yes, my barcodes are correct." at bounding box center [704, 383] width 123 height 13
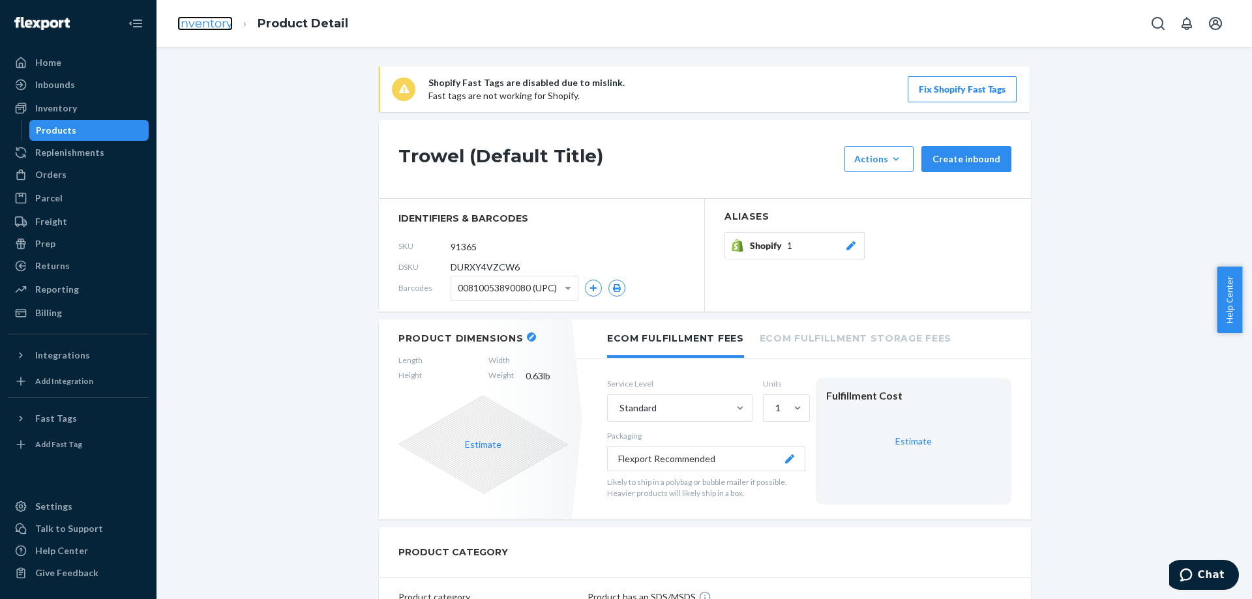
click at [218, 28] on link "Inventory" at bounding box center [204, 23] width 55 height 14
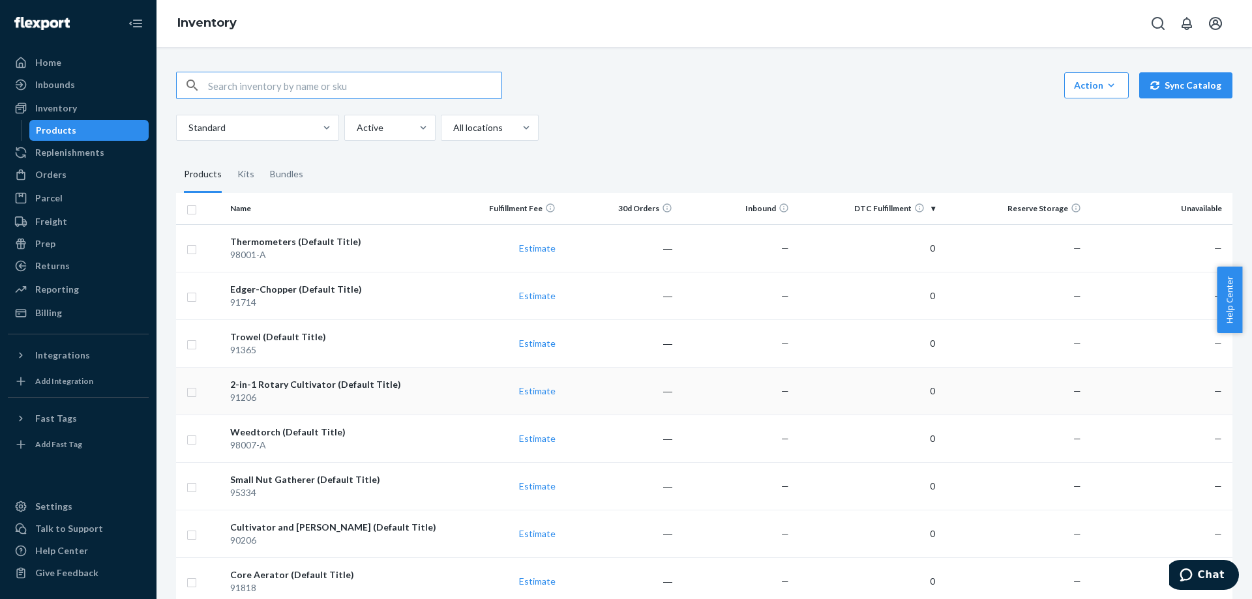
click at [244, 403] on div "91206" at bounding box center [334, 397] width 209 height 13
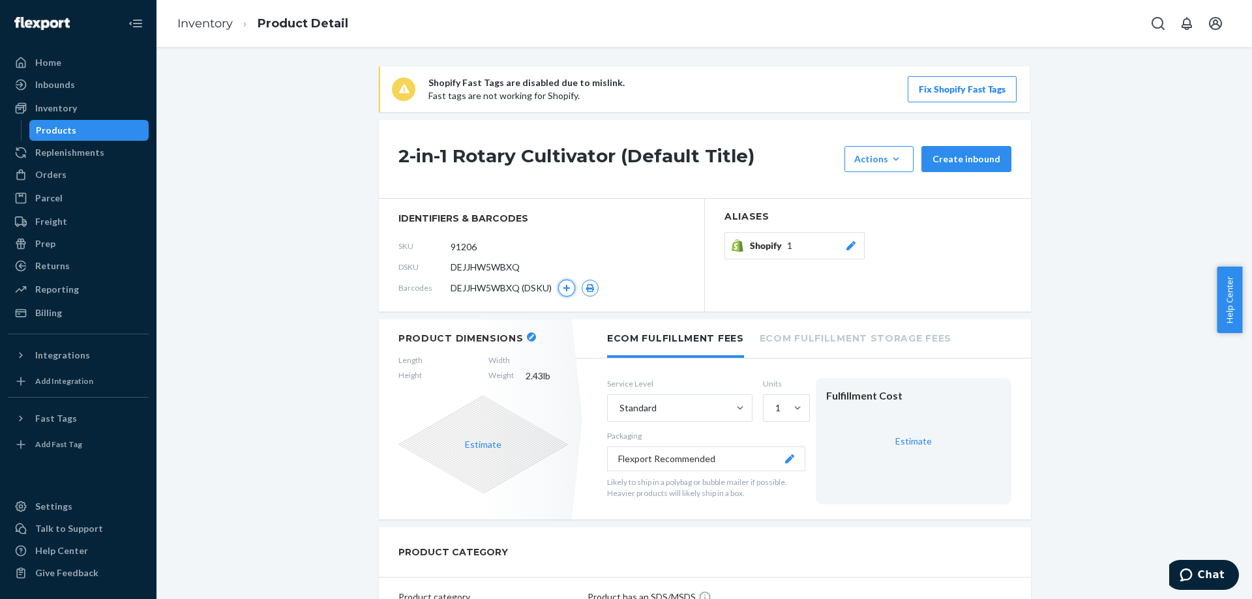
click at [563, 287] on icon "button" at bounding box center [566, 288] width 7 height 7
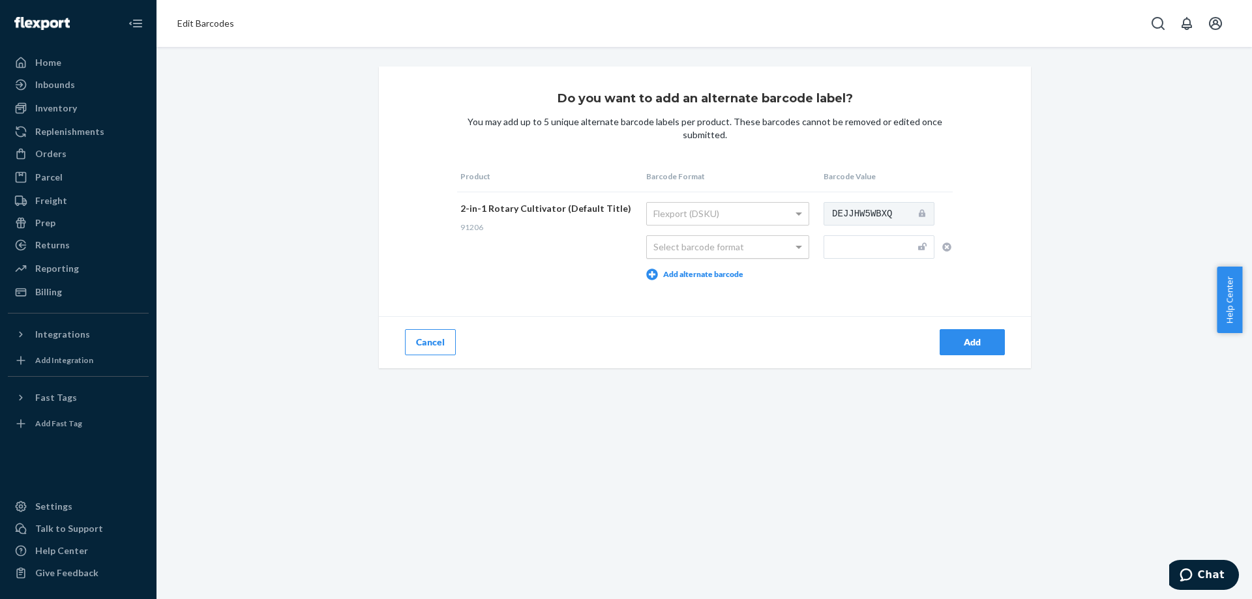
click at [706, 241] on div "Select barcode format" at bounding box center [728, 247] width 162 height 22
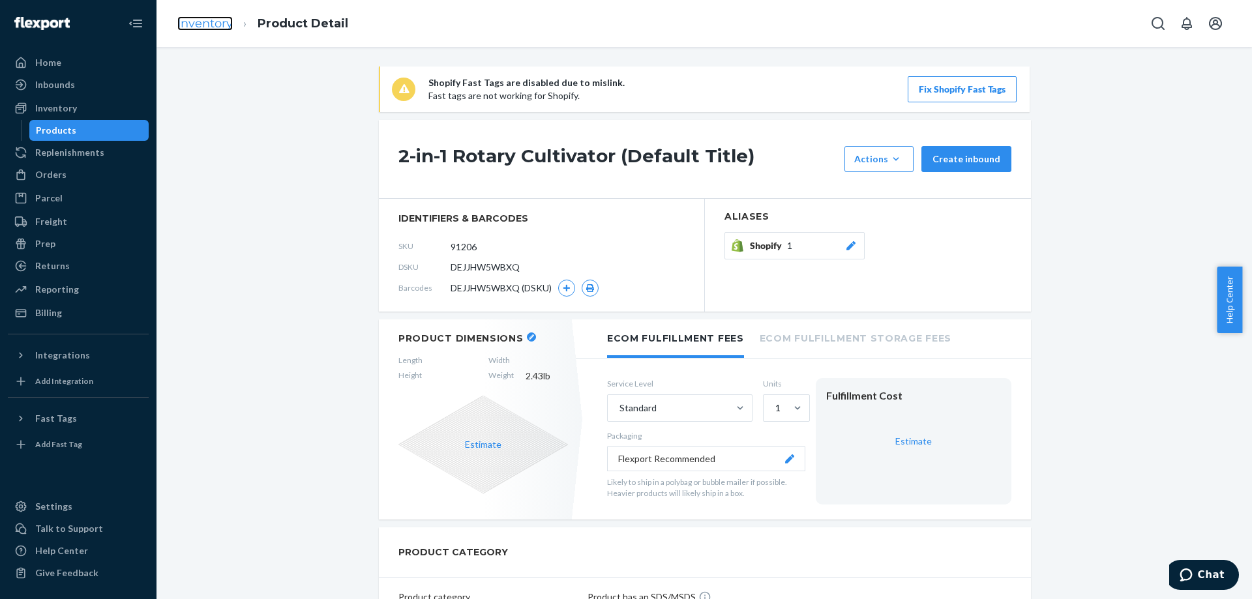
click at [207, 25] on link "Inventory" at bounding box center [204, 23] width 55 height 14
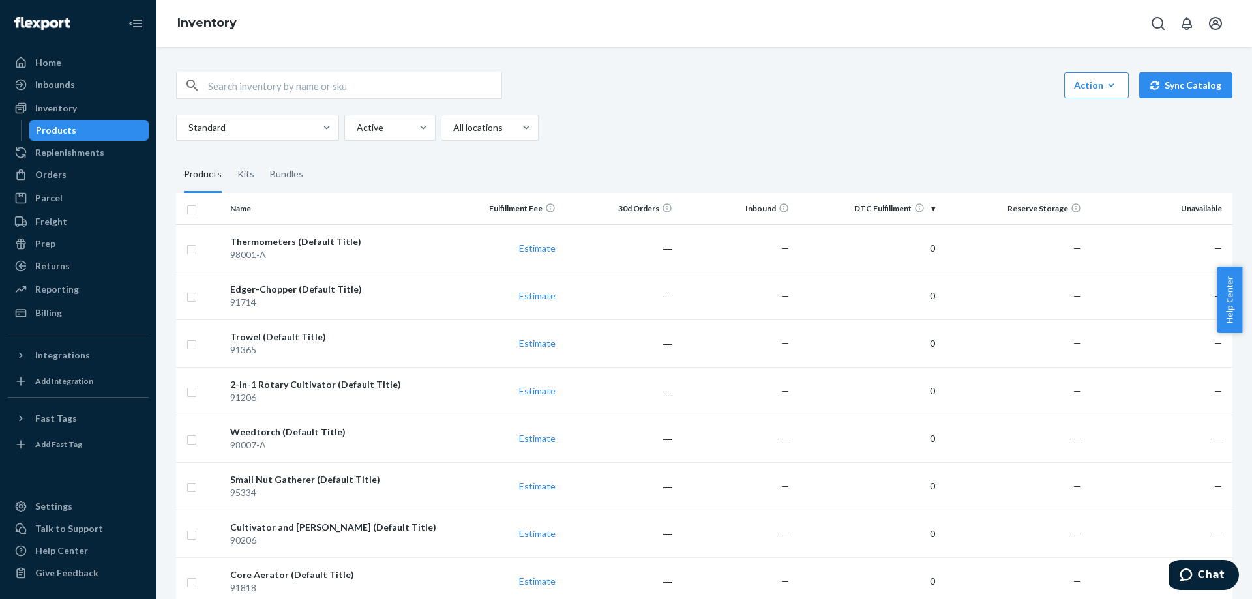
click at [558, 167] on fieldset "Products Kits Bundles" at bounding box center [704, 174] width 1056 height 37
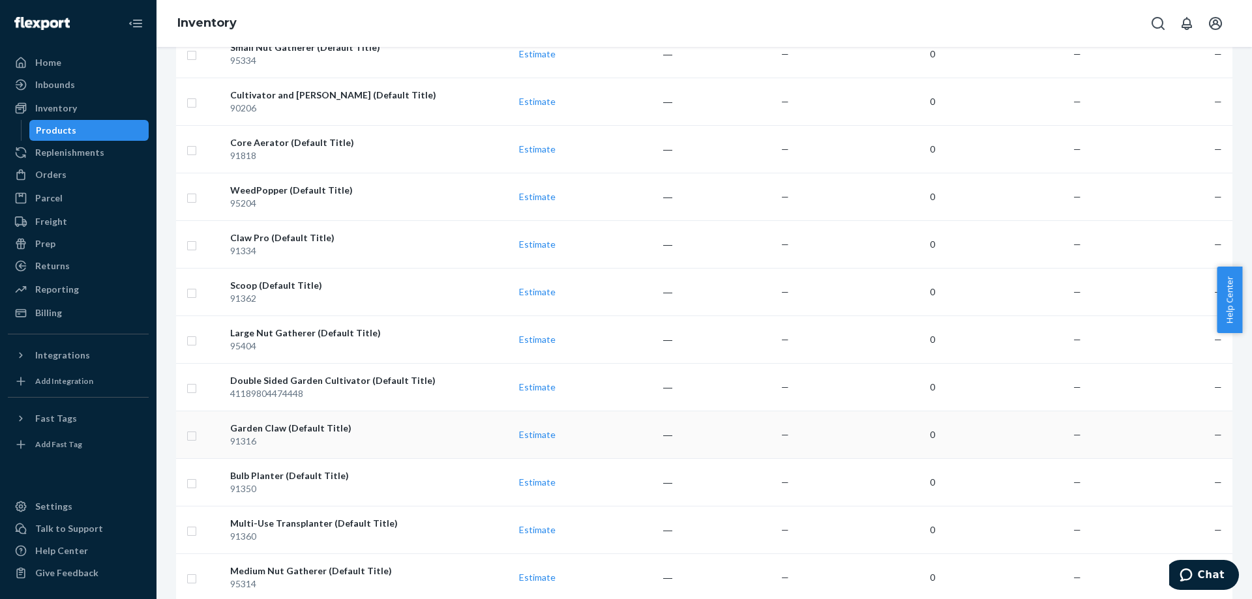
scroll to position [367, 0]
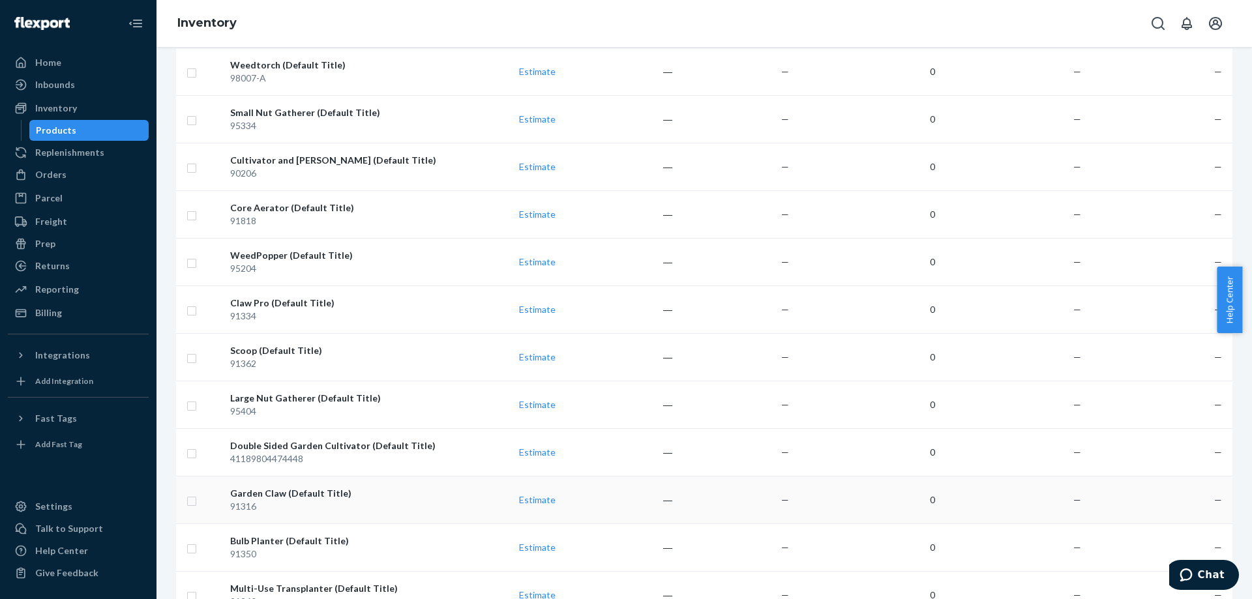
click at [242, 496] on div "Garden Claw (Default Title)" at bounding box center [334, 493] width 209 height 13
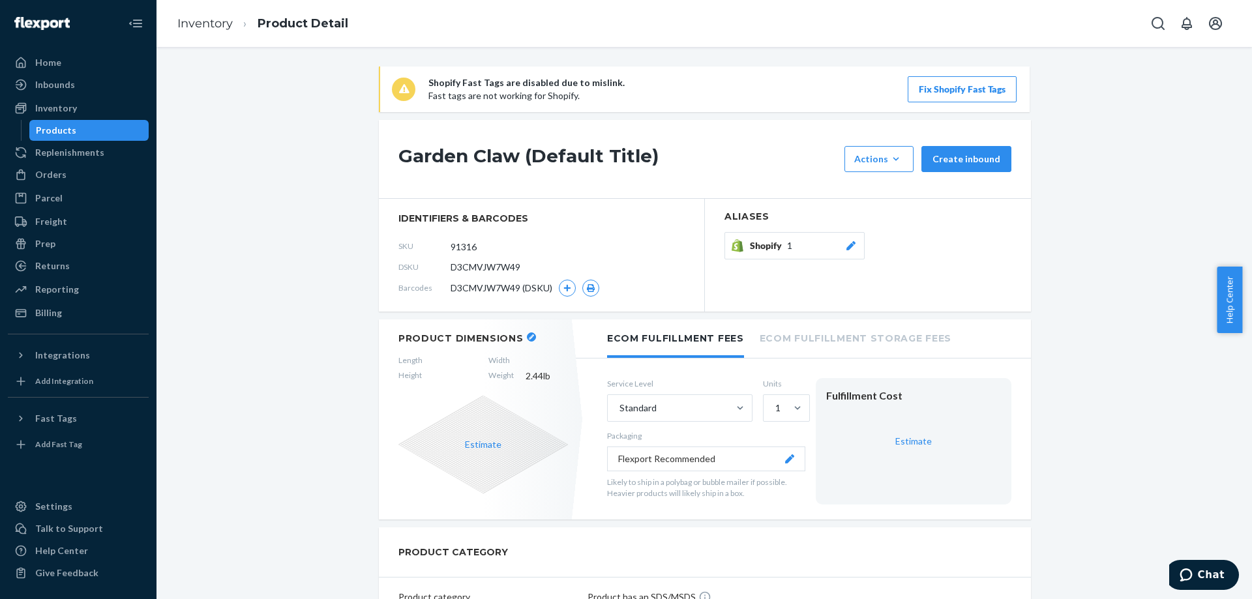
click at [559, 289] on button "button" at bounding box center [567, 288] width 17 height 17
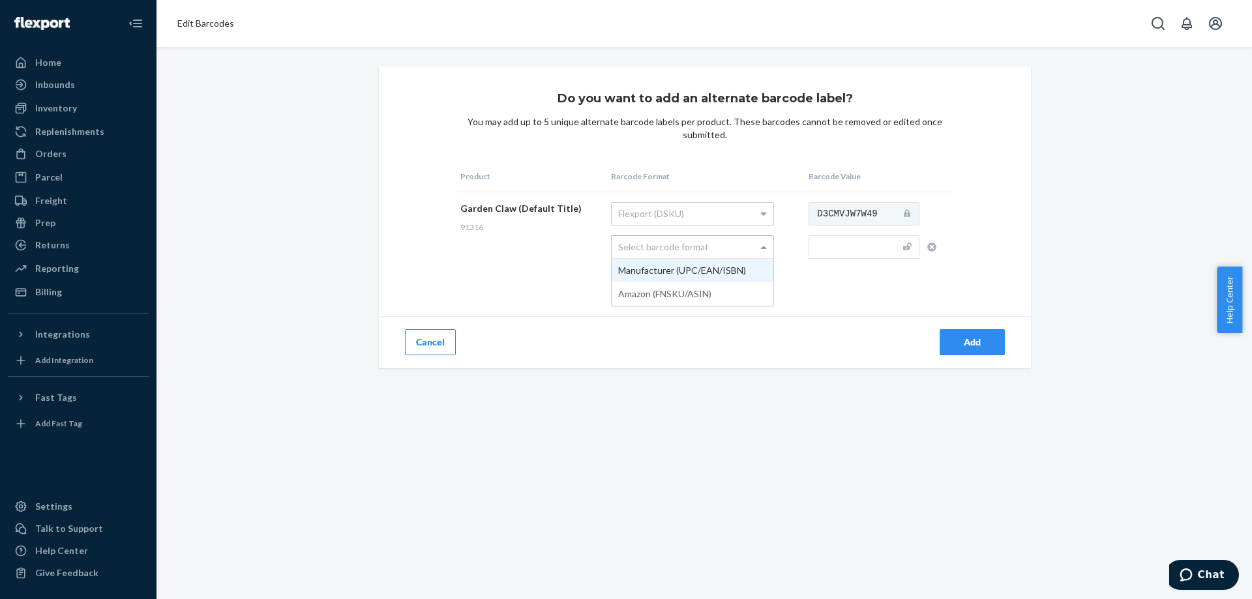
click at [664, 244] on div "Select barcode format" at bounding box center [692, 247] width 162 height 22
click at [722, 216] on div "Flexport (DSKU)" at bounding box center [692, 214] width 162 height 22
click at [828, 250] on input "text" at bounding box center [863, 246] width 111 height 23
paste input "810053890028"
type input "810053890028"
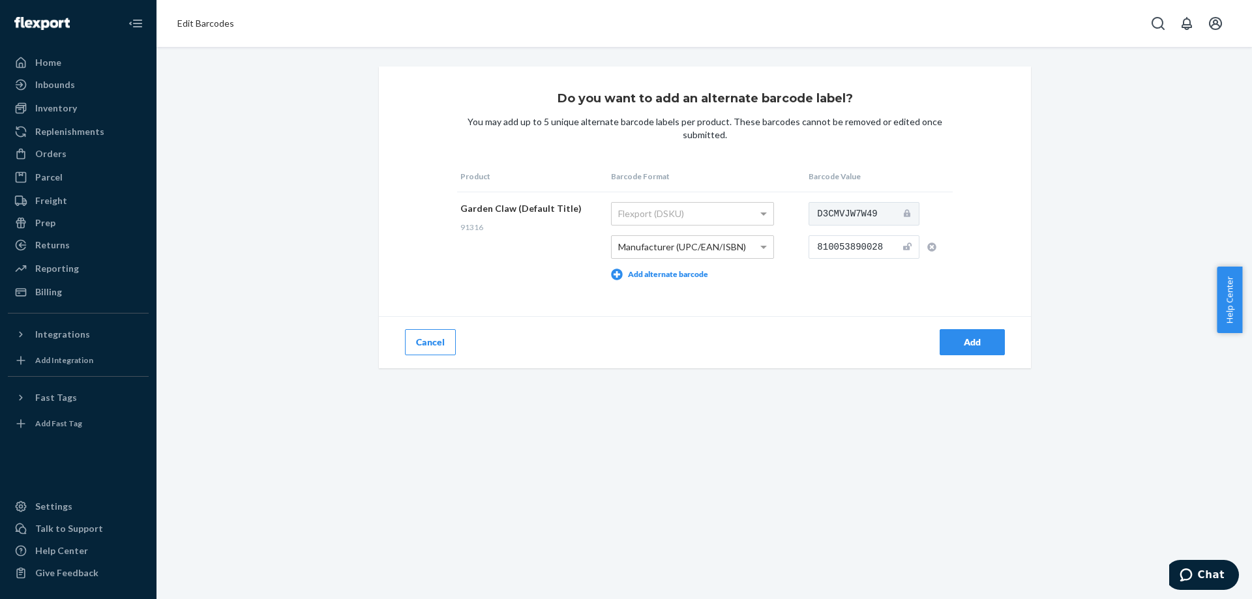
click at [858, 312] on div "Do you want to add an alternate barcode label? You may add up to 5 unique alter…" at bounding box center [705, 217] width 652 height 302
click at [950, 345] on div "Add" at bounding box center [971, 342] width 43 height 13
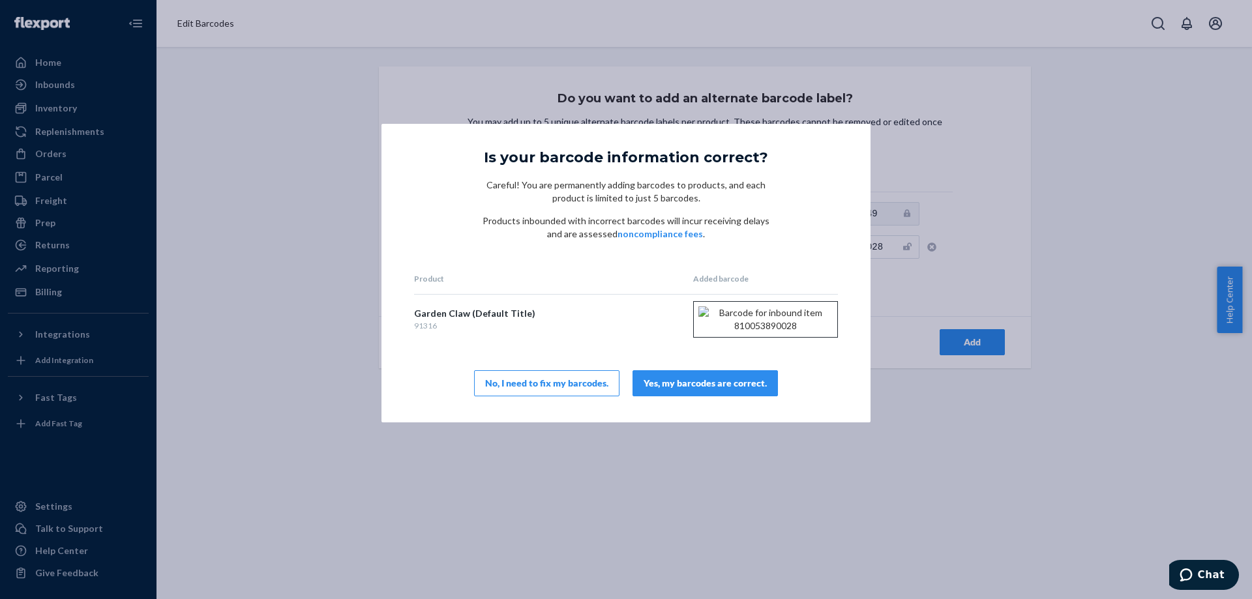
click at [723, 396] on button "Yes, my barcodes are correct." at bounding box center [704, 383] width 145 height 26
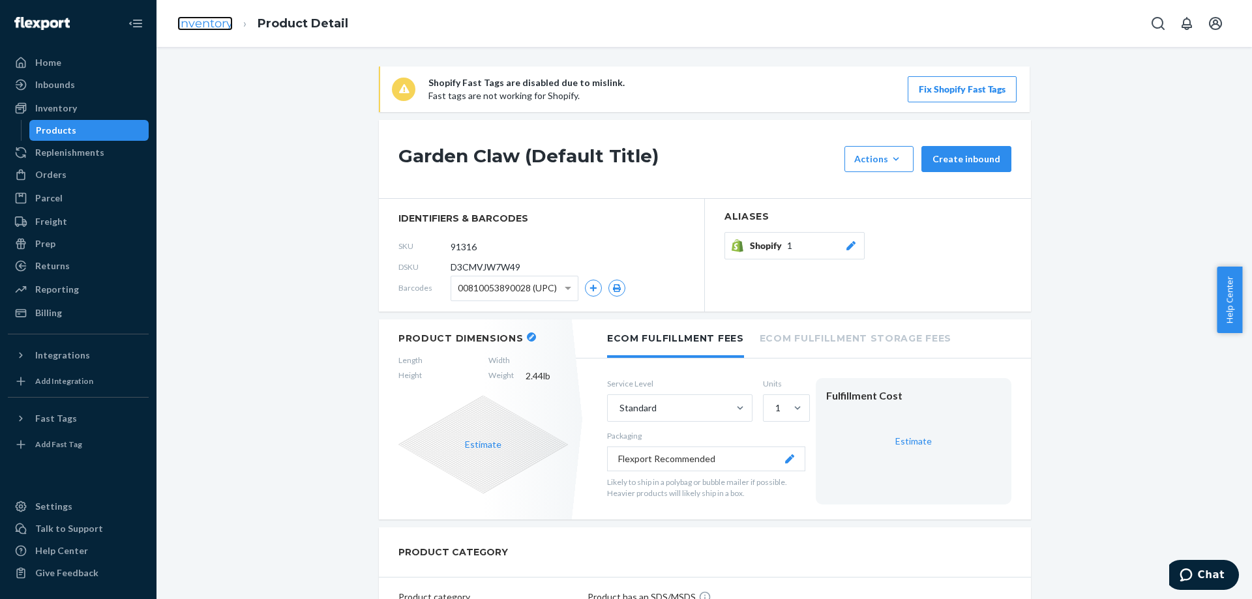
click at [192, 18] on link "Inventory" at bounding box center [204, 23] width 55 height 14
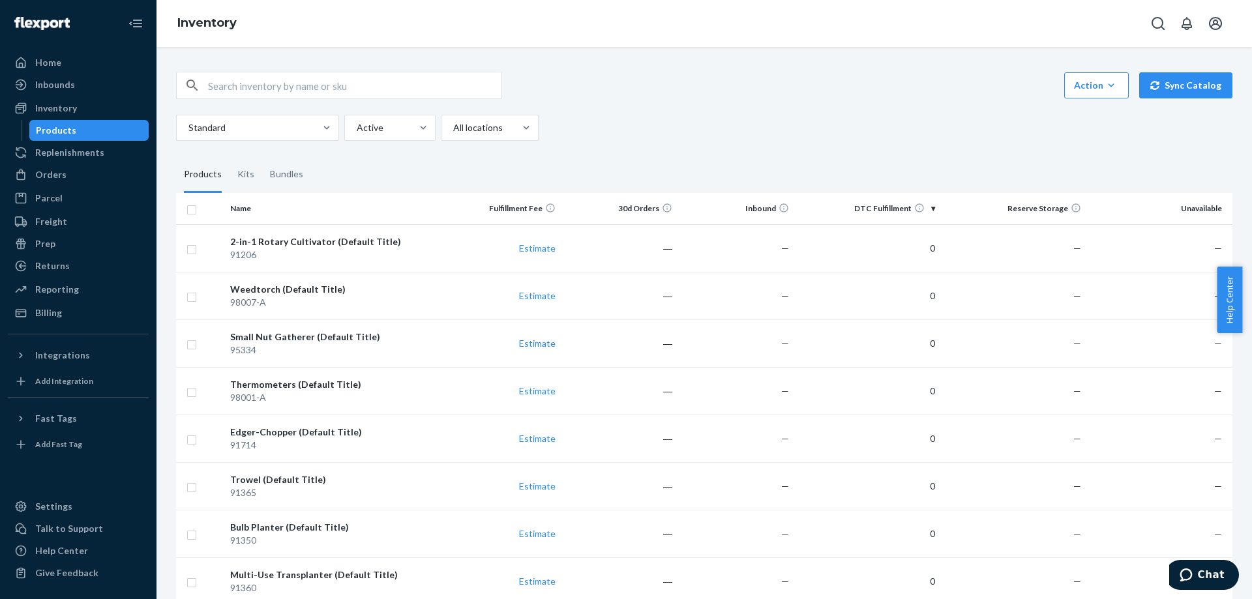
click at [675, 162] on fieldset "Products Kits Bundles" at bounding box center [704, 174] width 1056 height 37
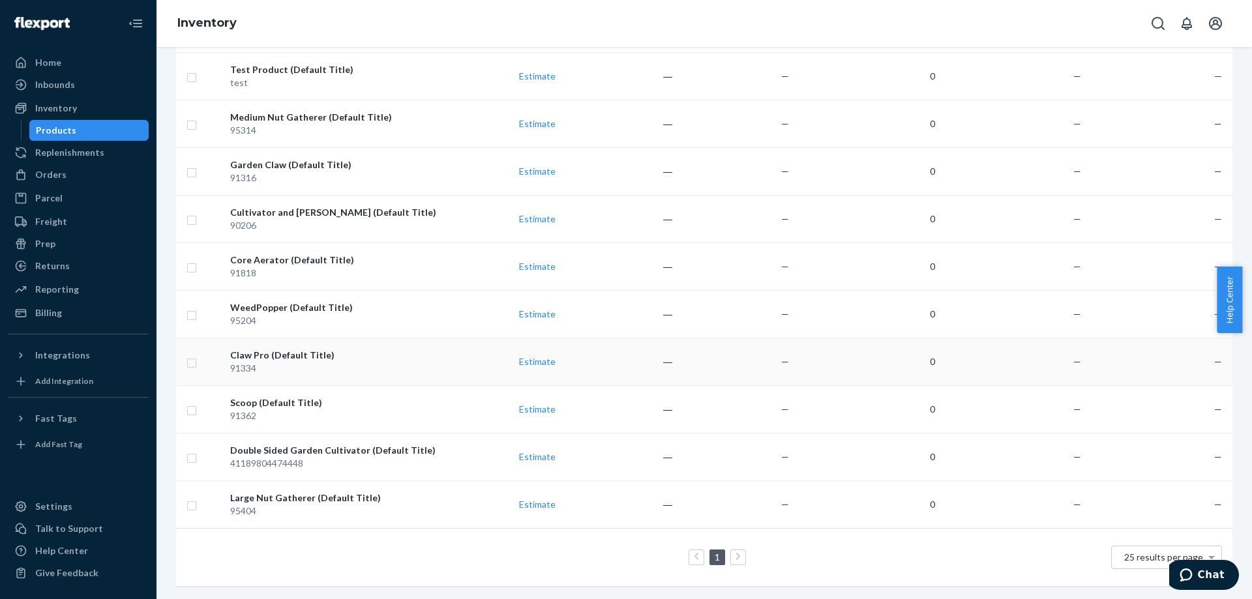
click at [293, 349] on div "Claw Pro (Default Title)" at bounding box center [334, 355] width 209 height 13
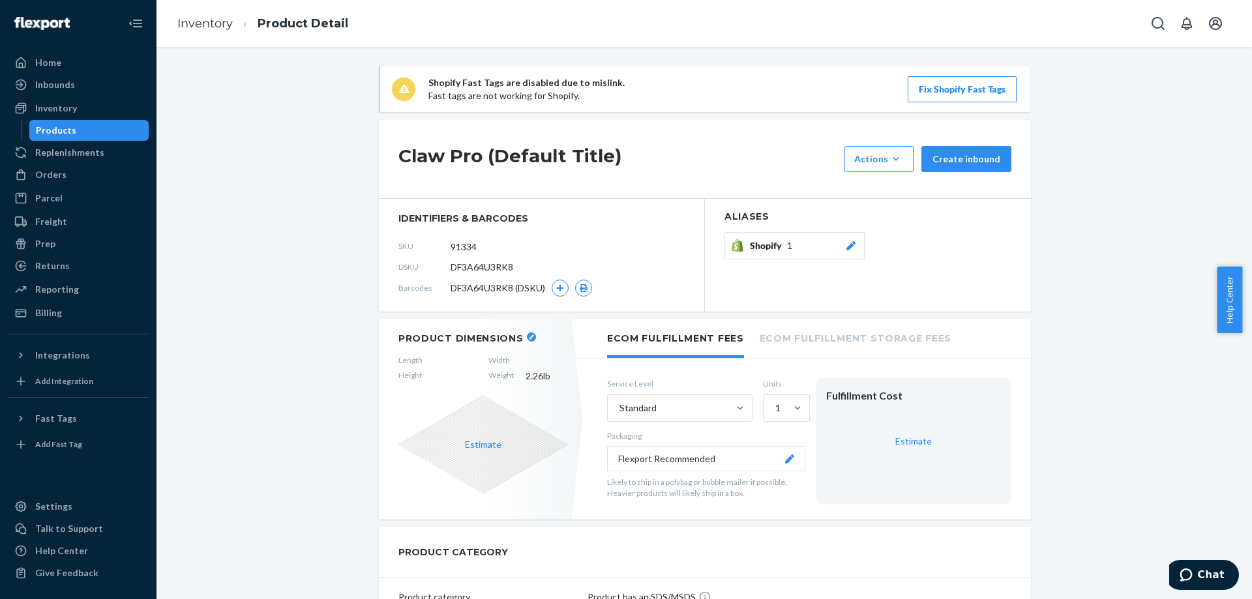
click at [544, 289] on div "DF3A64U3RK8 (DSKU)" at bounding box center [520, 288] width 141 height 17
click at [551, 289] on button "button" at bounding box center [559, 288] width 17 height 17
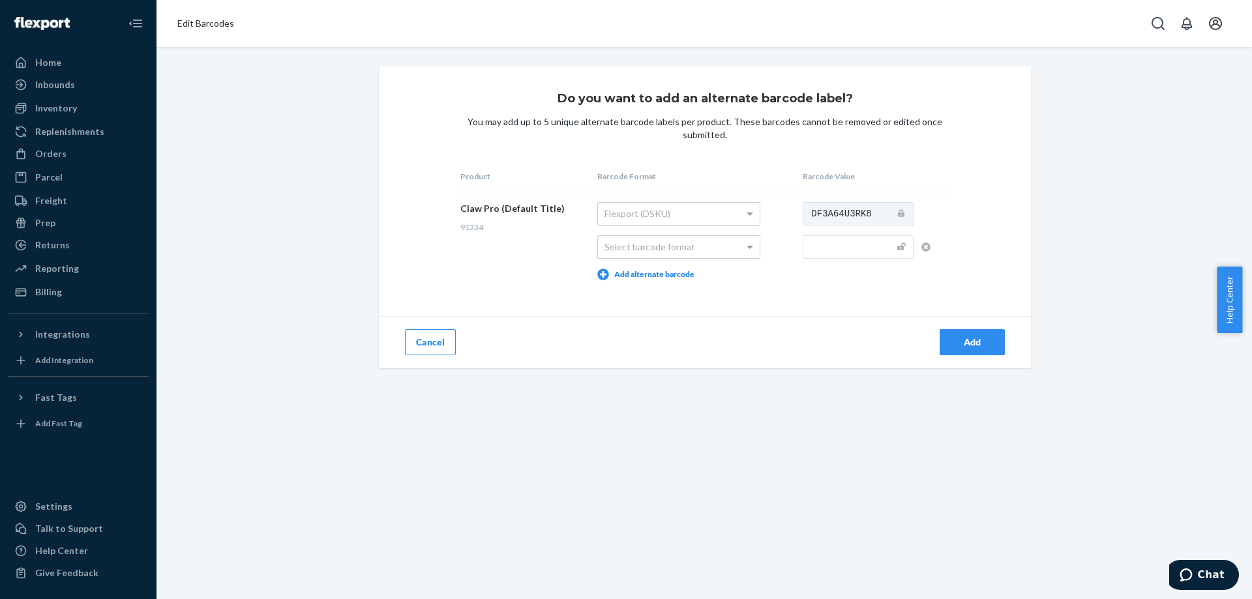
click at [634, 216] on div "Flexport (DSKU)" at bounding box center [679, 214] width 162 height 22
click at [651, 242] on div "Select barcode format" at bounding box center [679, 247] width 162 height 22
click at [836, 246] on input "text" at bounding box center [857, 246] width 111 height 23
paste input "810053890035"
type input "810053890035"
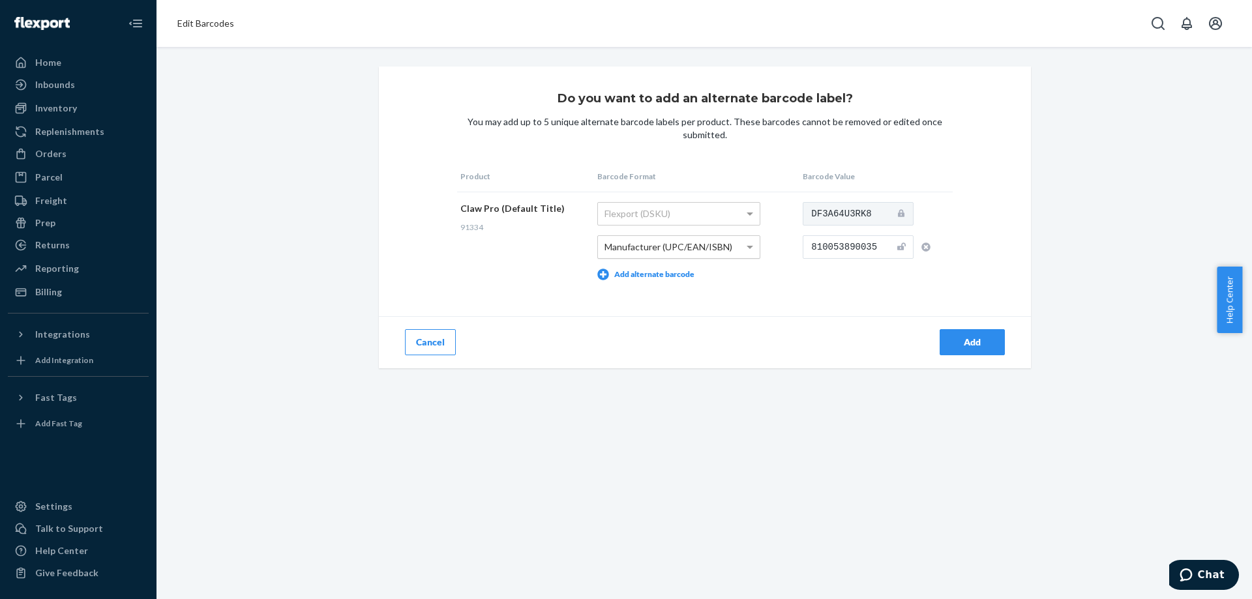
drag, startPoint x: 848, startPoint y: 304, endPoint x: 861, endPoint y: 308, distance: 13.8
click at [847, 304] on div "Do you want to add an alternate barcode label? You may add up to 5 unique alter…" at bounding box center [705, 217] width 652 height 302
click at [951, 336] on div "Add" at bounding box center [971, 342] width 43 height 13
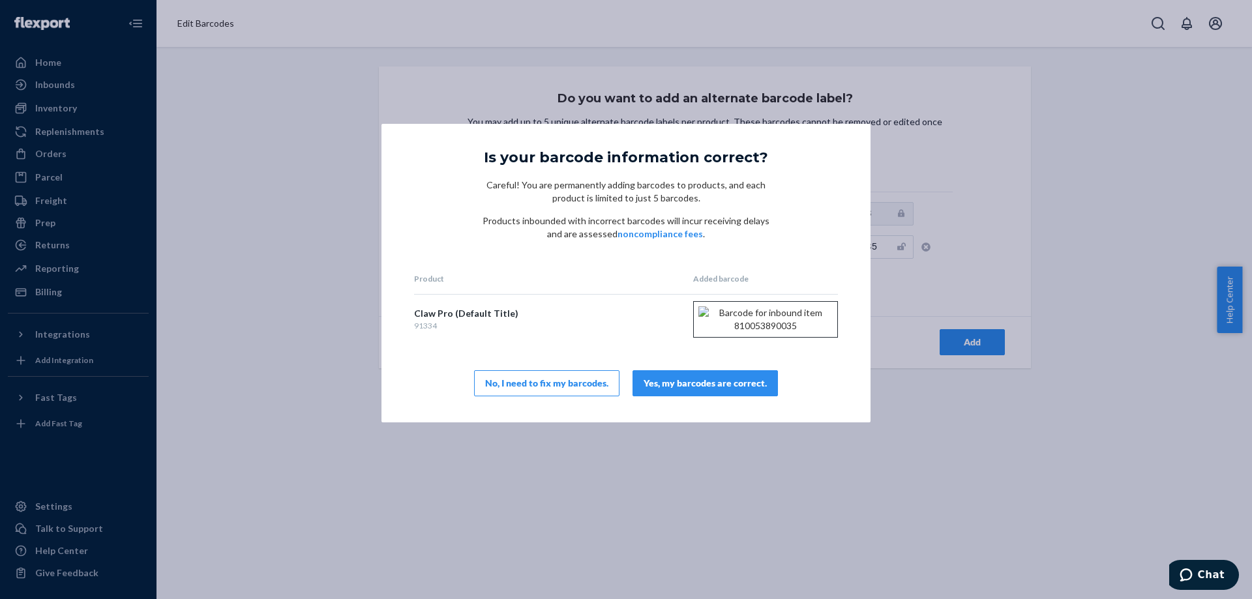
click at [703, 390] on div "Yes, my barcodes are correct." at bounding box center [704, 383] width 123 height 13
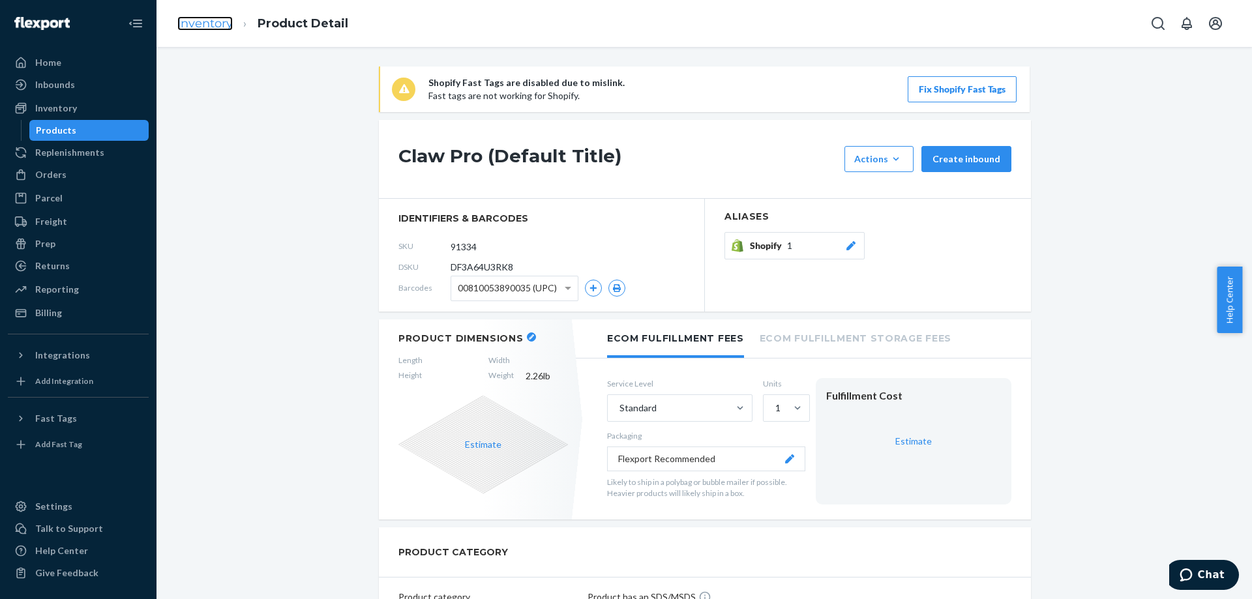
click at [198, 21] on link "Inventory" at bounding box center [204, 23] width 55 height 14
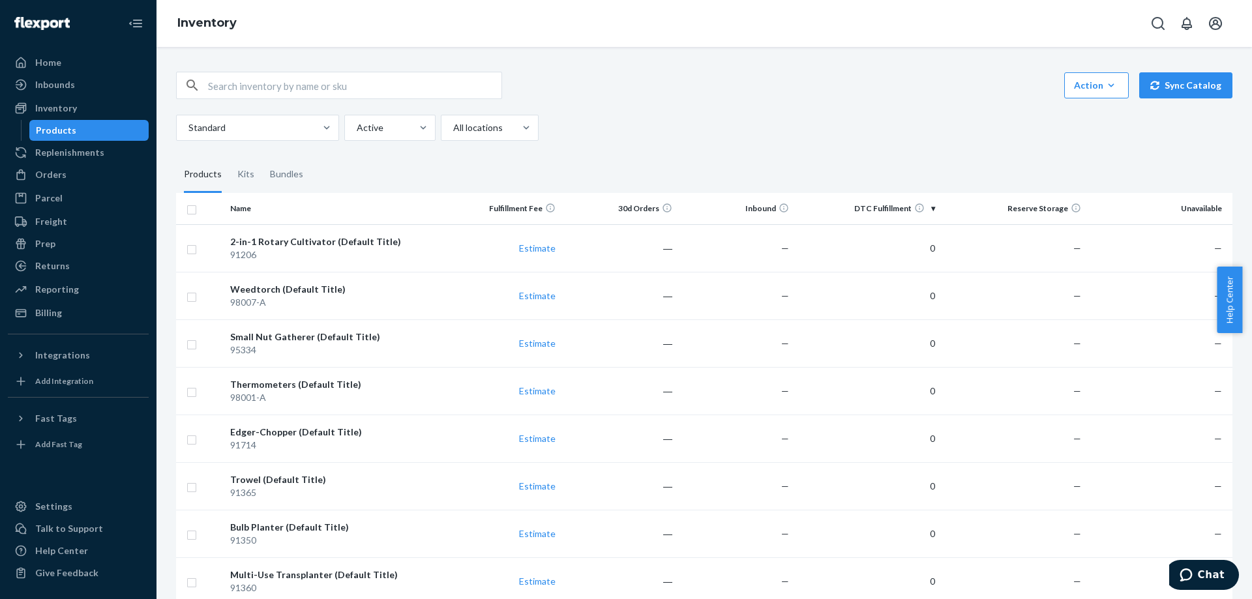
click at [587, 157] on fieldset "Products Kits Bundles" at bounding box center [704, 174] width 1056 height 37
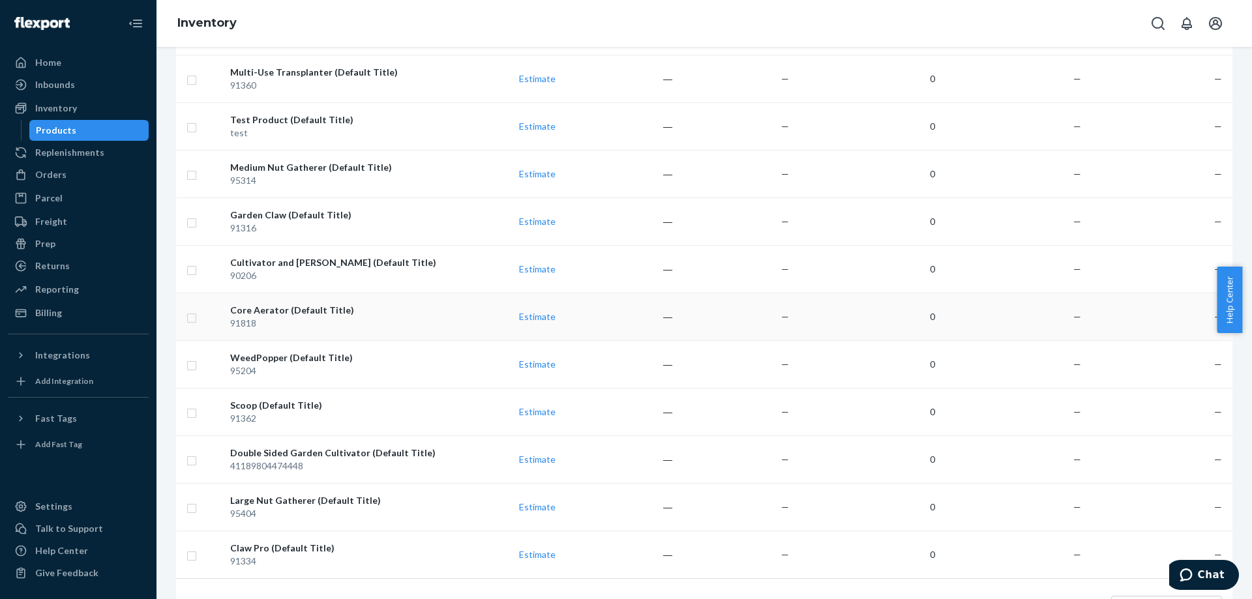
click at [294, 308] on div "Core Aerator (Default Title)" at bounding box center [334, 310] width 209 height 13
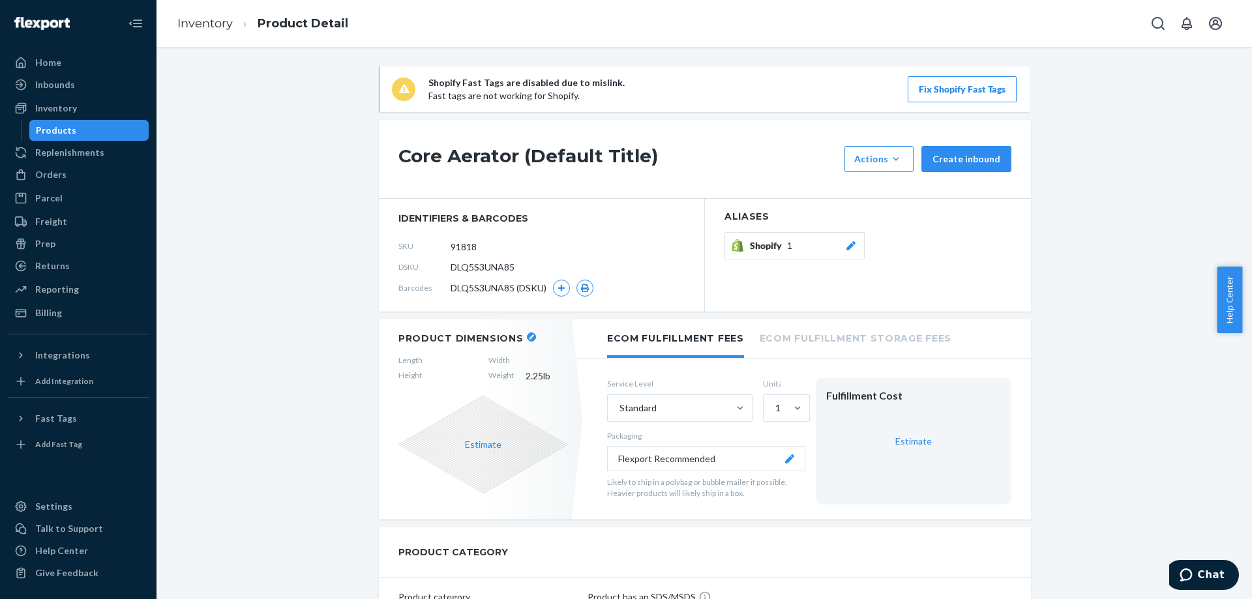
click at [565, 288] on div "DLQ5S3UNA85 (DSKU)" at bounding box center [521, 288] width 143 height 17
click at [560, 291] on icon "button" at bounding box center [561, 288] width 8 height 8
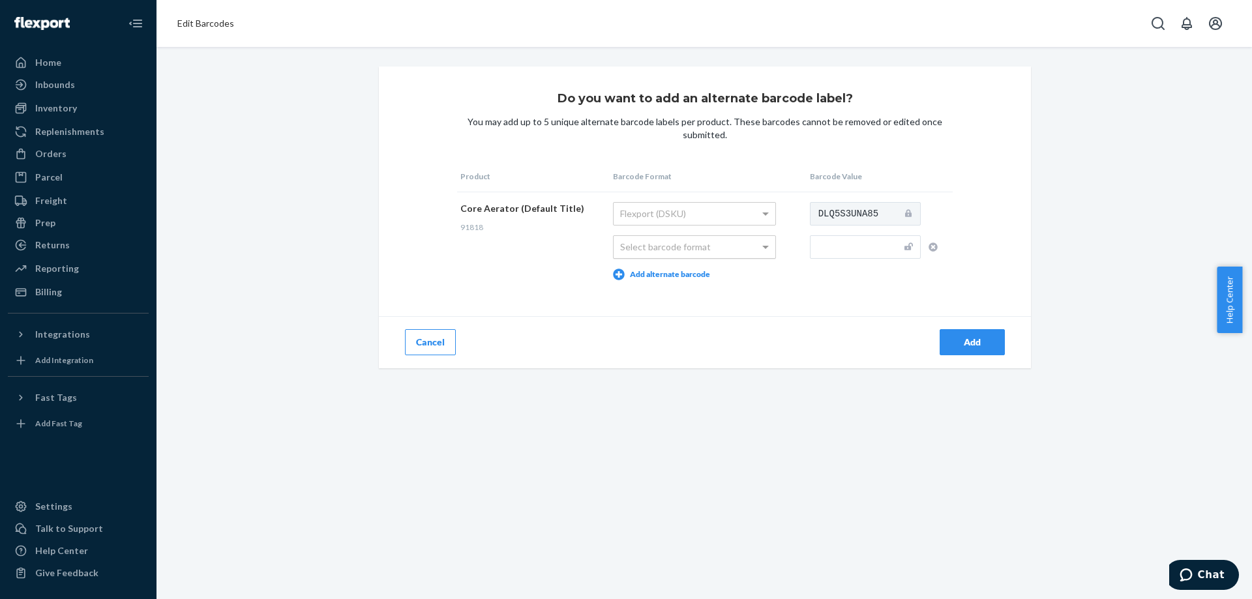
click at [638, 236] on div "Select barcode format" at bounding box center [694, 247] width 162 height 22
click at [864, 246] on input "text" at bounding box center [865, 246] width 111 height 23
paste input "810053890127"
type input "810053890127"
click at [961, 334] on button "Add" at bounding box center [971, 342] width 65 height 26
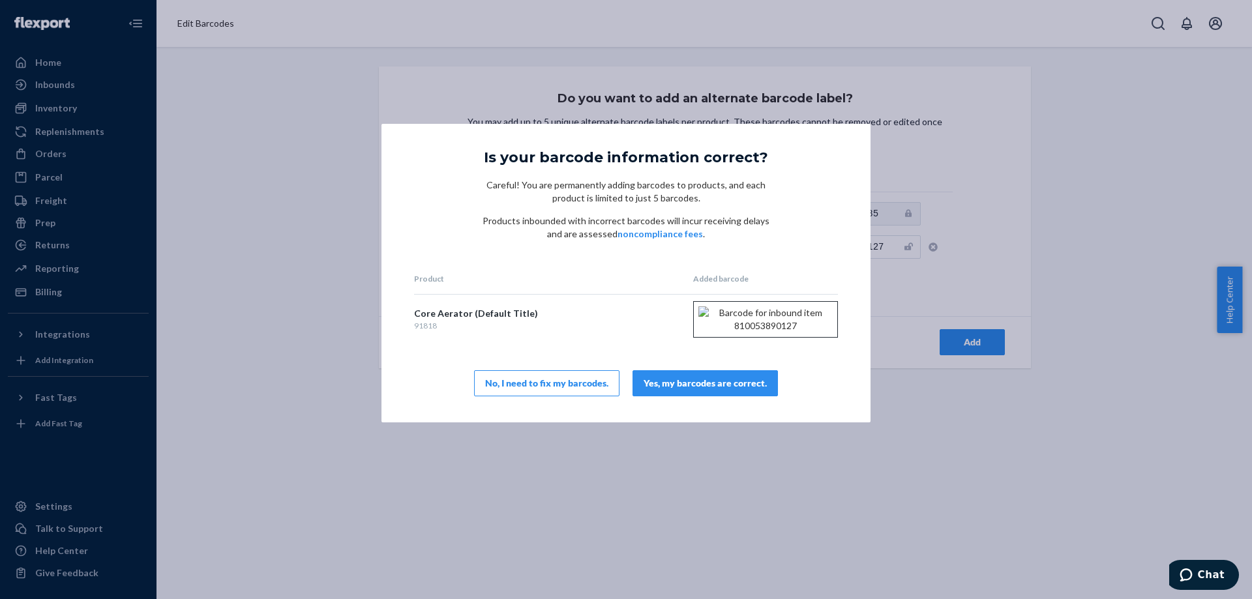
click at [694, 386] on button "Yes, my barcodes are correct." at bounding box center [704, 383] width 145 height 26
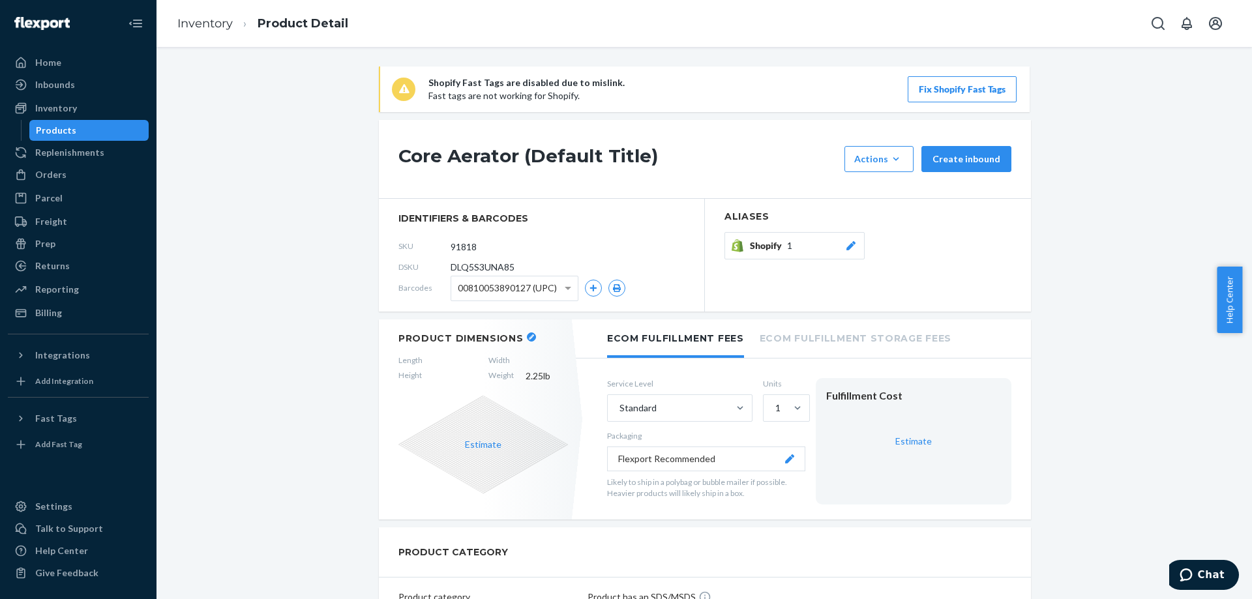
click at [203, 29] on link "Inventory" at bounding box center [204, 23] width 55 height 14
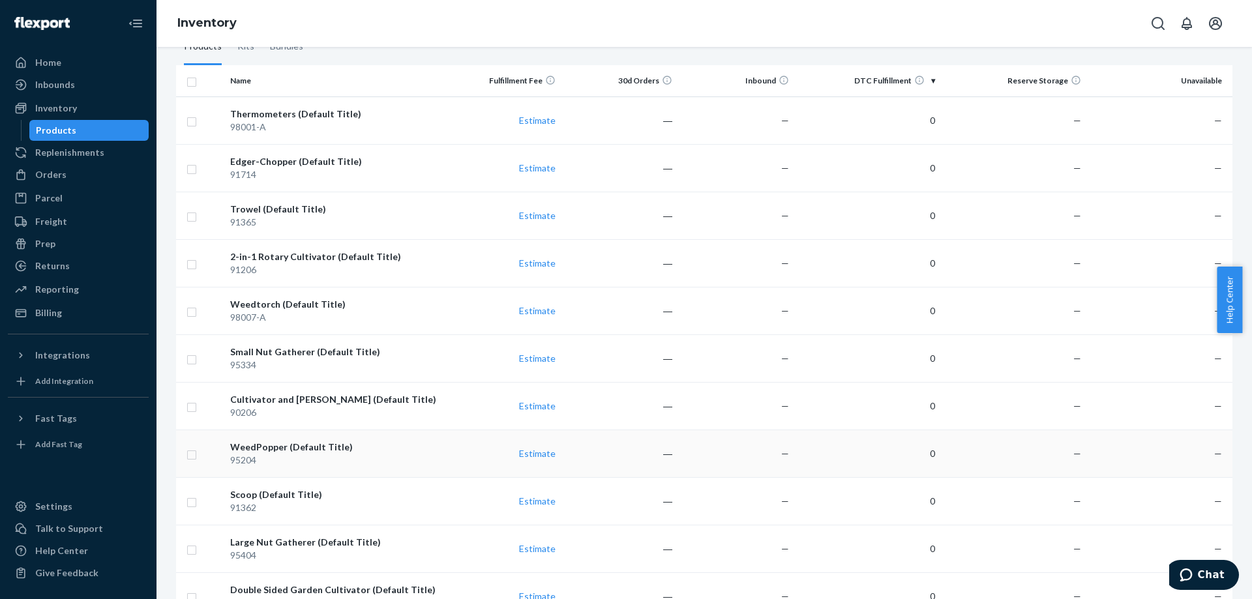
scroll to position [130, 0]
click at [326, 447] on div "WeedPopper (Default Title)" at bounding box center [334, 444] width 209 height 13
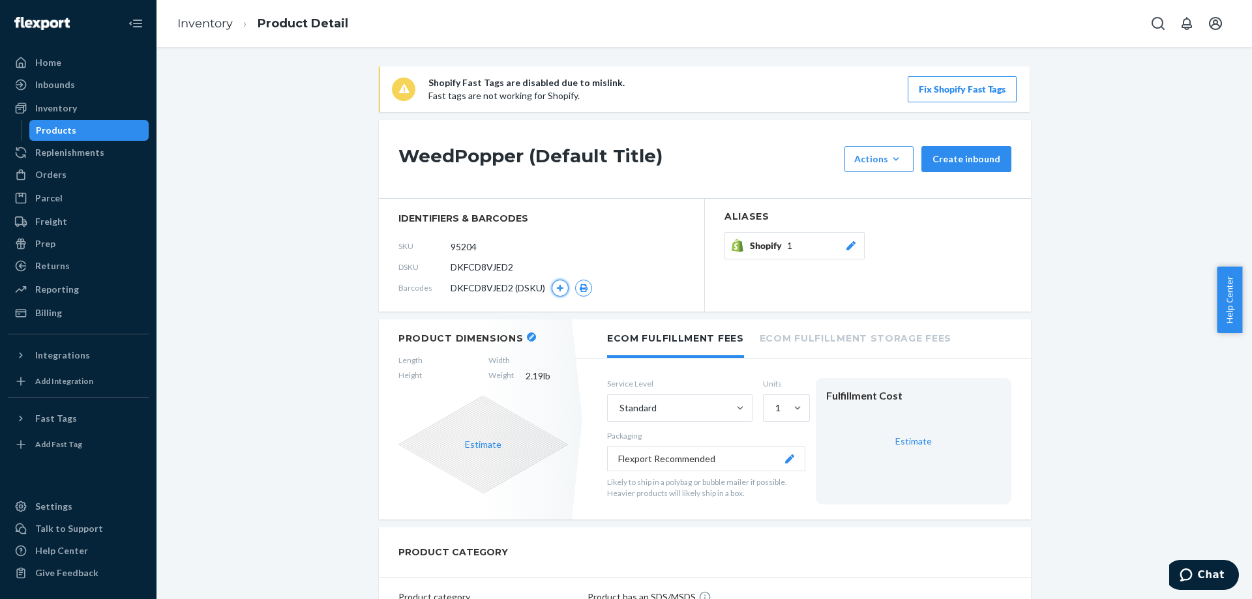
click at [556, 291] on icon "button" at bounding box center [560, 288] width 8 height 8
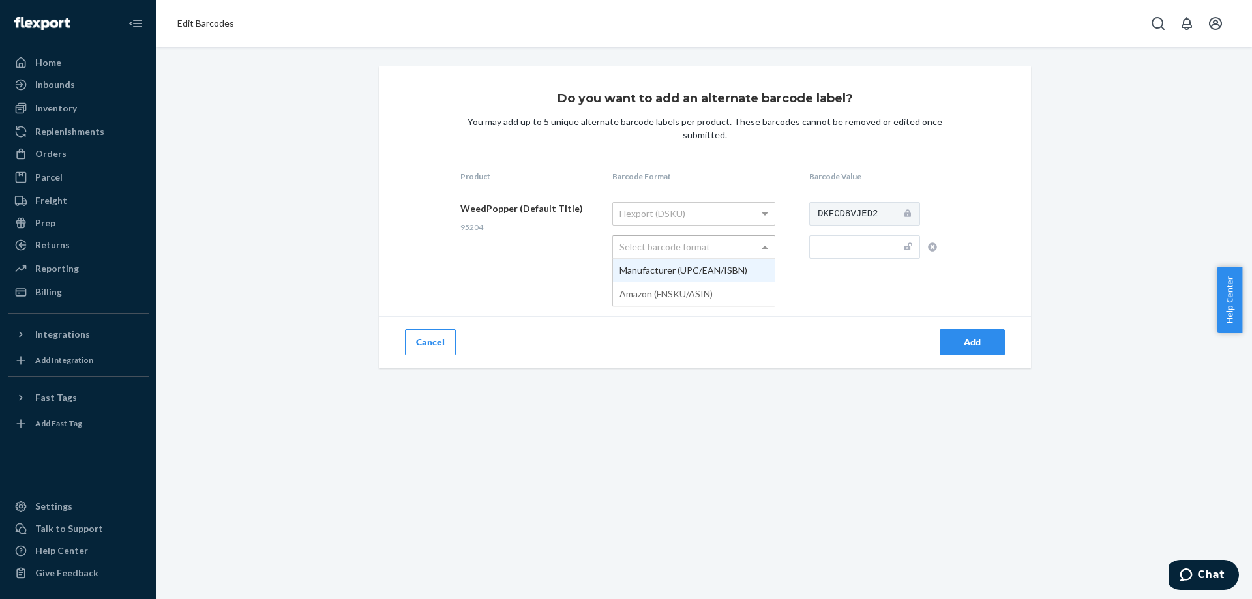
click at [661, 239] on div "Select barcode format" at bounding box center [694, 247] width 162 height 22
click at [859, 237] on input "text" at bounding box center [864, 246] width 111 height 23
paste input "810053890134"
type input "810053890134"
click at [853, 313] on div "Do you want to add an alternate barcode label? You may add up to 5 unique alter…" at bounding box center [705, 217] width 652 height 302
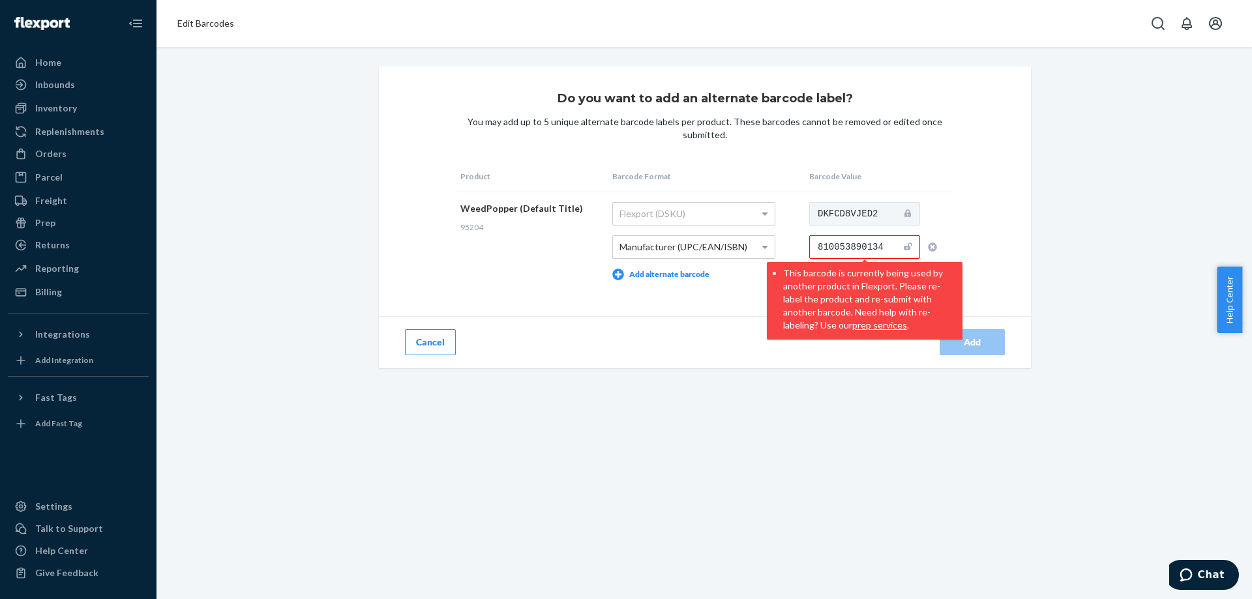
click at [680, 439] on div "Do you want to add an alternate barcode label? You may add up to 5 unique alter…" at bounding box center [703, 323] width 1095 height 552
click at [866, 244] on input "810053890134" at bounding box center [864, 246] width 111 height 23
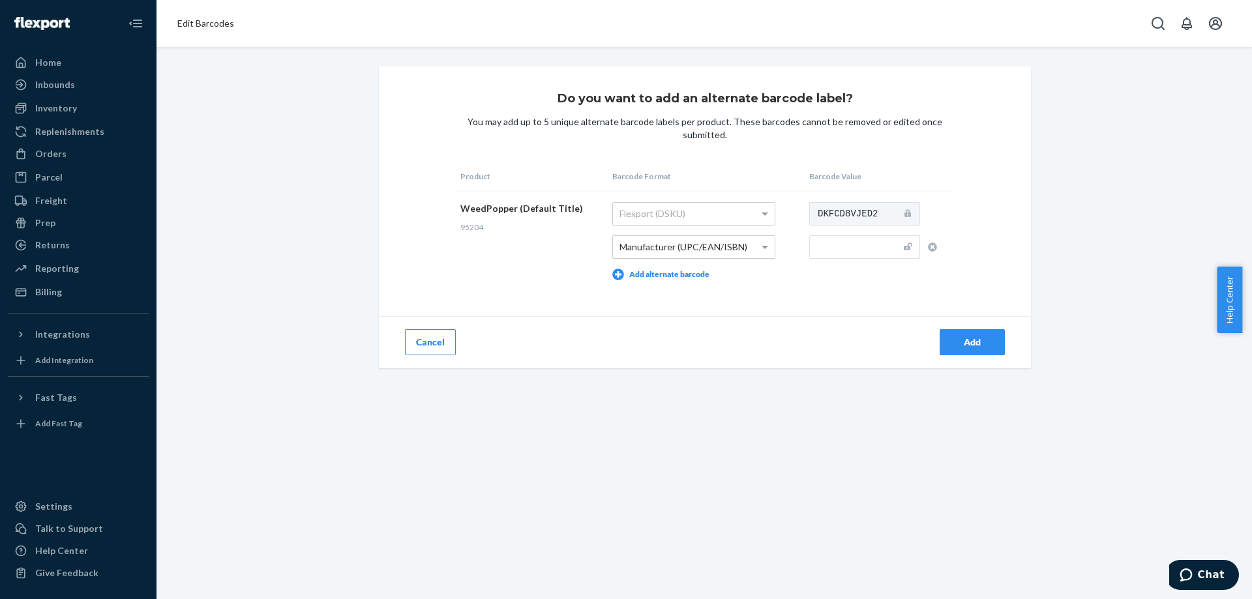
drag, startPoint x: 589, startPoint y: 421, endPoint x: 583, endPoint y: 435, distance: 14.6
click at [589, 421] on div "Do you want to add an alternate barcode label? You may add up to 5 unique alter…" at bounding box center [703, 323] width 1095 height 552
click at [1128, 301] on div "Do you want to add an alternate barcode label? You may add up to 5 unique alter…" at bounding box center [704, 217] width 1076 height 302
click at [190, 32] on ol "Edit Barcodes" at bounding box center [206, 24] width 78 height 34
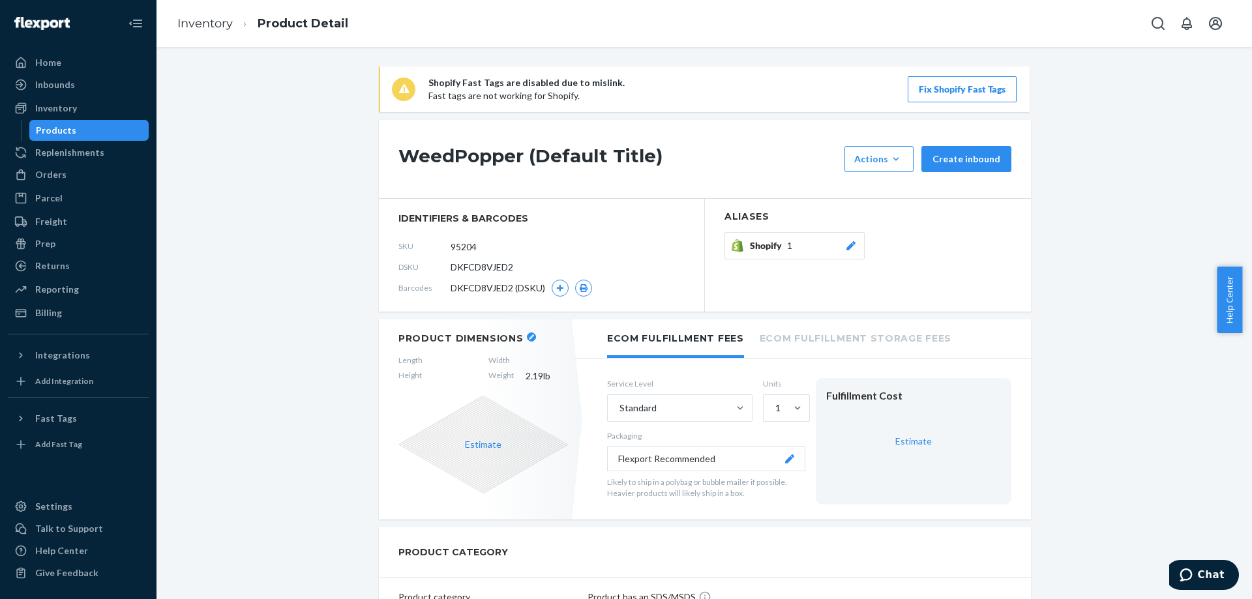
drag, startPoint x: 39, startPoint y: 136, endPoint x: 423, endPoint y: 290, distance: 413.9
click at [39, 136] on div "Products" at bounding box center [56, 130] width 40 height 13
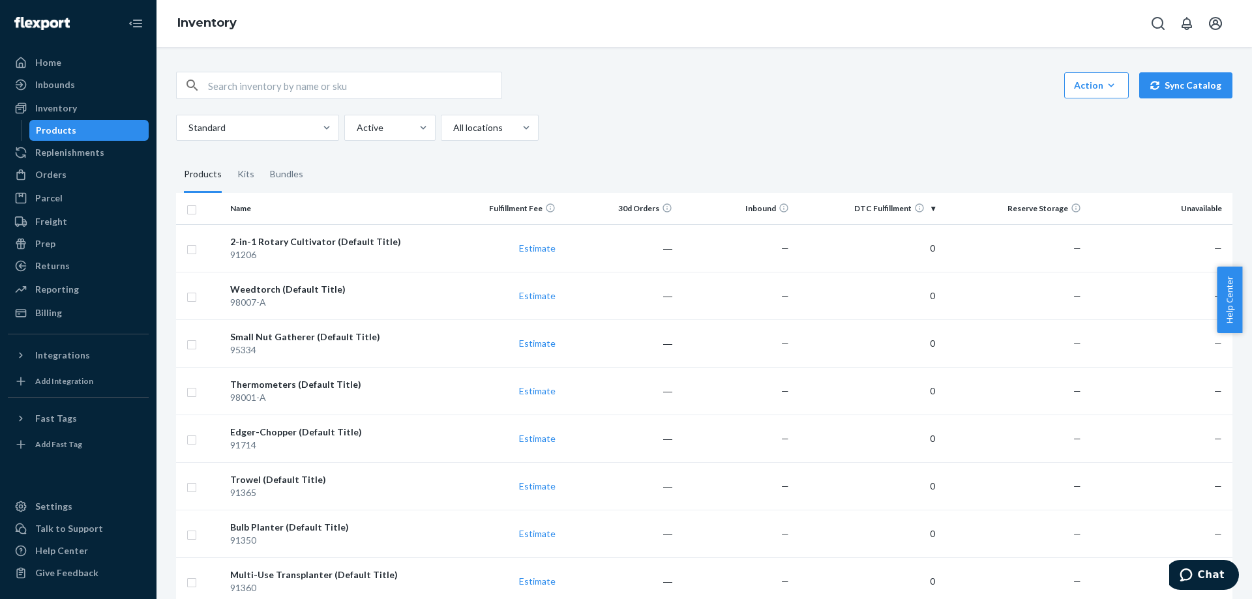
click at [608, 126] on div "Standard Active All locations" at bounding box center [699, 128] width 1046 height 26
click at [278, 290] on div "Weedtorch (Default Title)" at bounding box center [334, 289] width 209 height 13
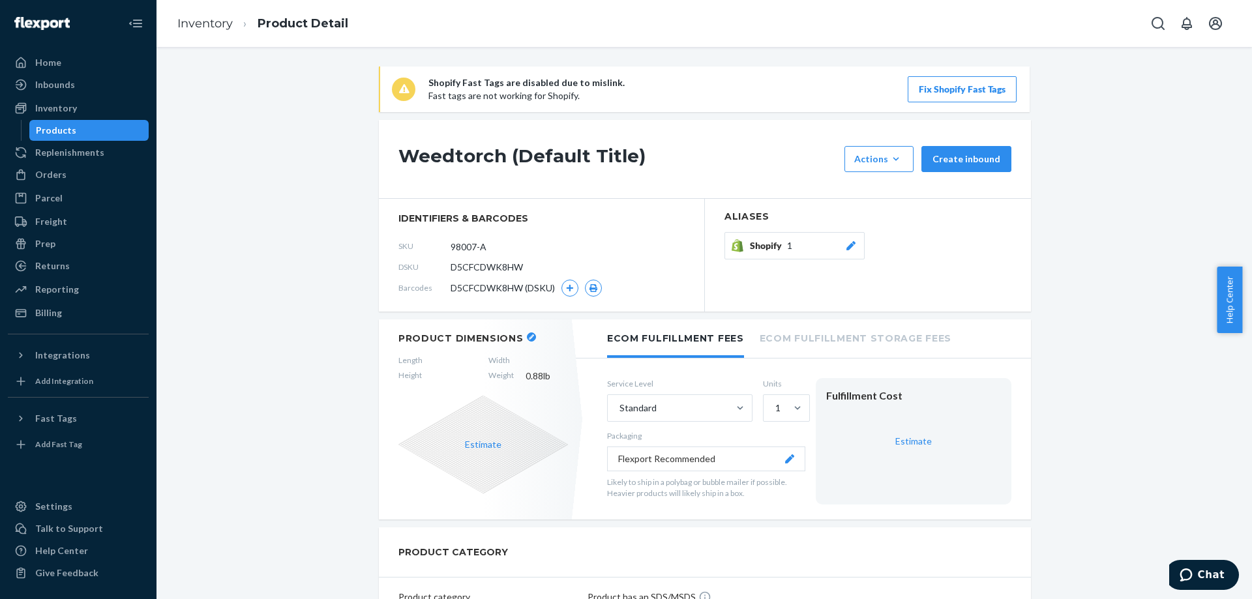
drag, startPoint x: 1086, startPoint y: 241, endPoint x: 1031, endPoint y: 209, distance: 64.0
click at [98, 130] on div "Products" at bounding box center [89, 130] width 117 height 18
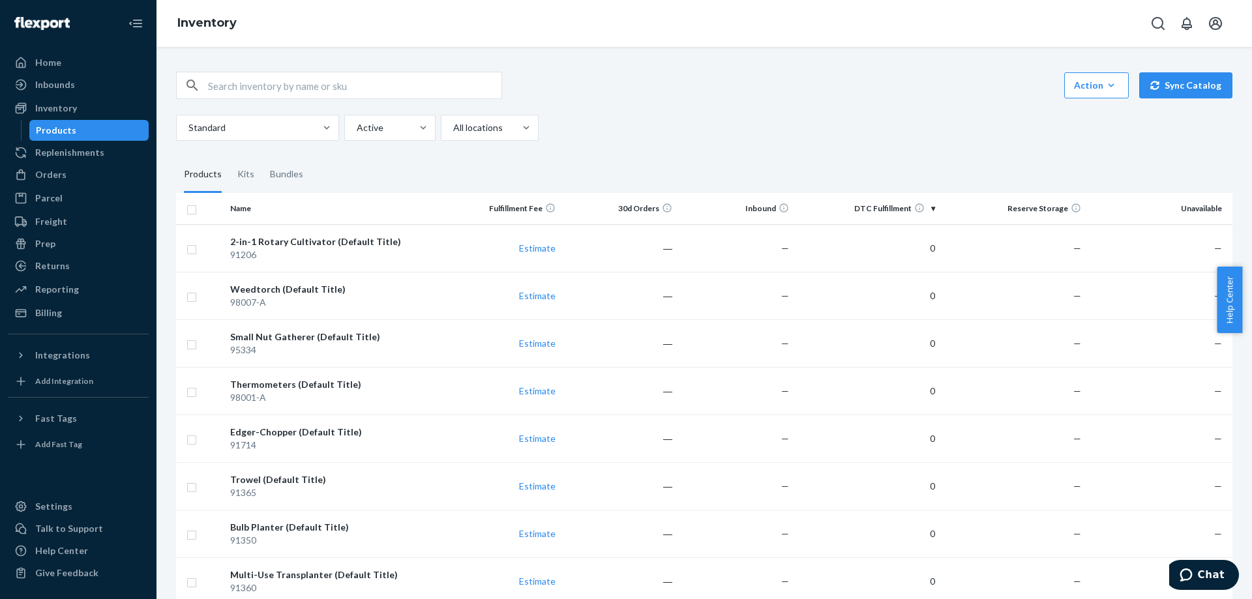
click at [314, 94] on input "text" at bounding box center [354, 85] width 293 height 26
paste input "91714"
type input "91714"
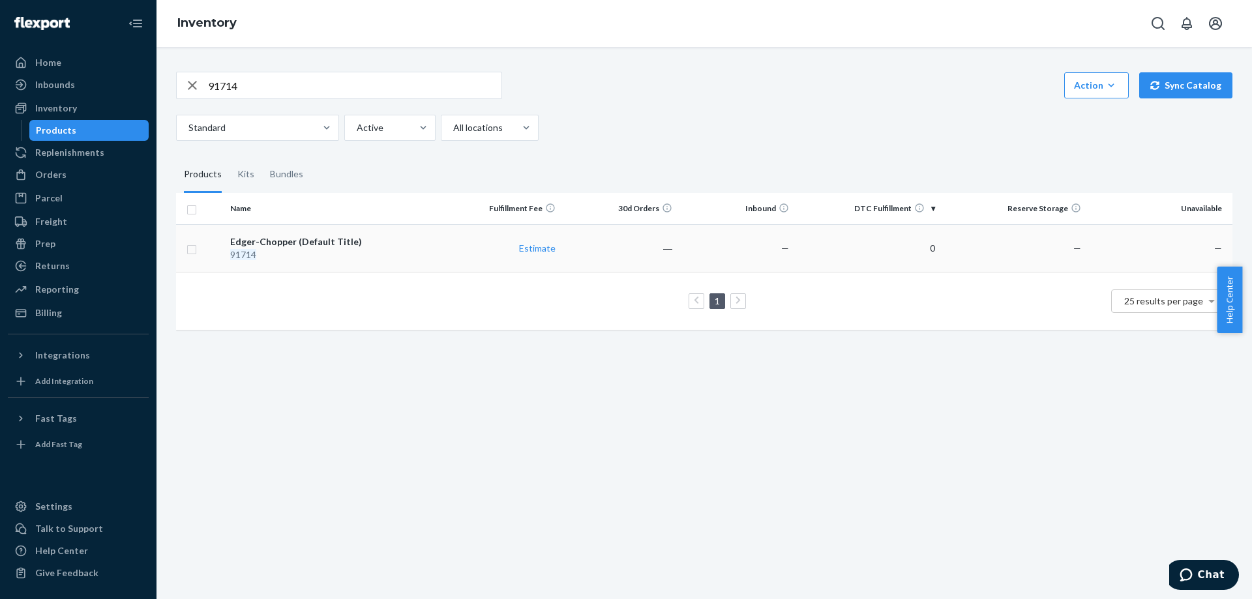
click at [323, 233] on td "Edger-Chopper (Default Title) 91714" at bounding box center [334, 248] width 219 height 48
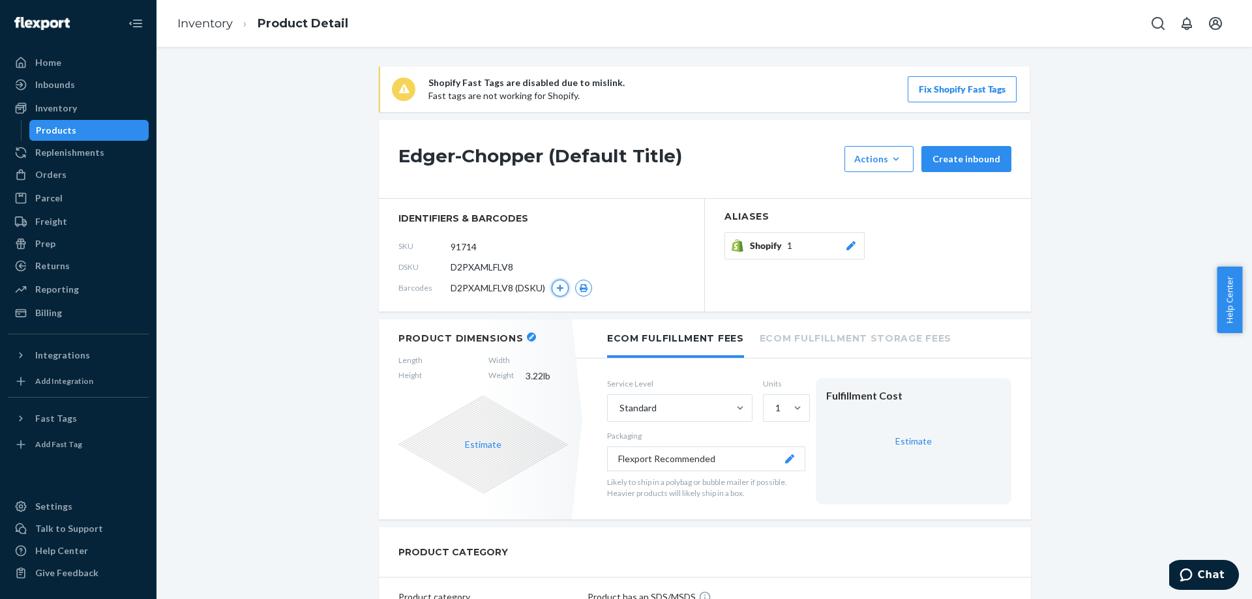
click at [557, 283] on button "button" at bounding box center [559, 288] width 17 height 17
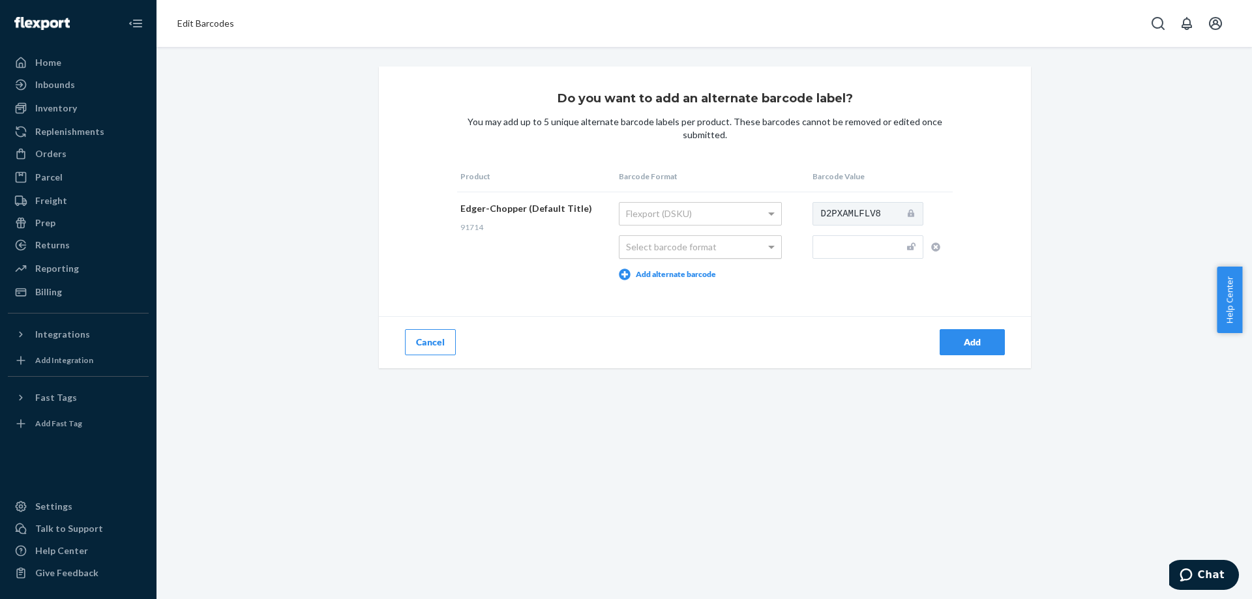
click at [718, 248] on div "Select barcode format" at bounding box center [700, 247] width 162 height 22
click at [852, 242] on input "text" at bounding box center [867, 246] width 111 height 23
paste input "810053890110"
type input "810053890110"
click at [815, 349] on div "Add" at bounding box center [868, 342] width 326 height 52
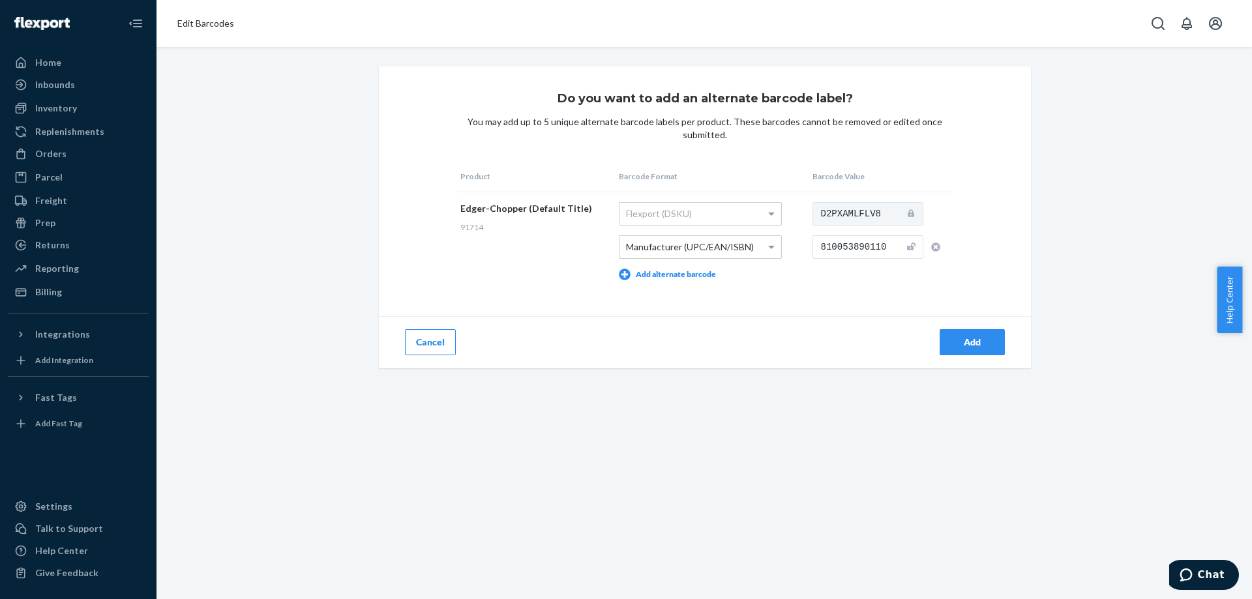
click at [977, 351] on button "Add" at bounding box center [971, 342] width 65 height 26
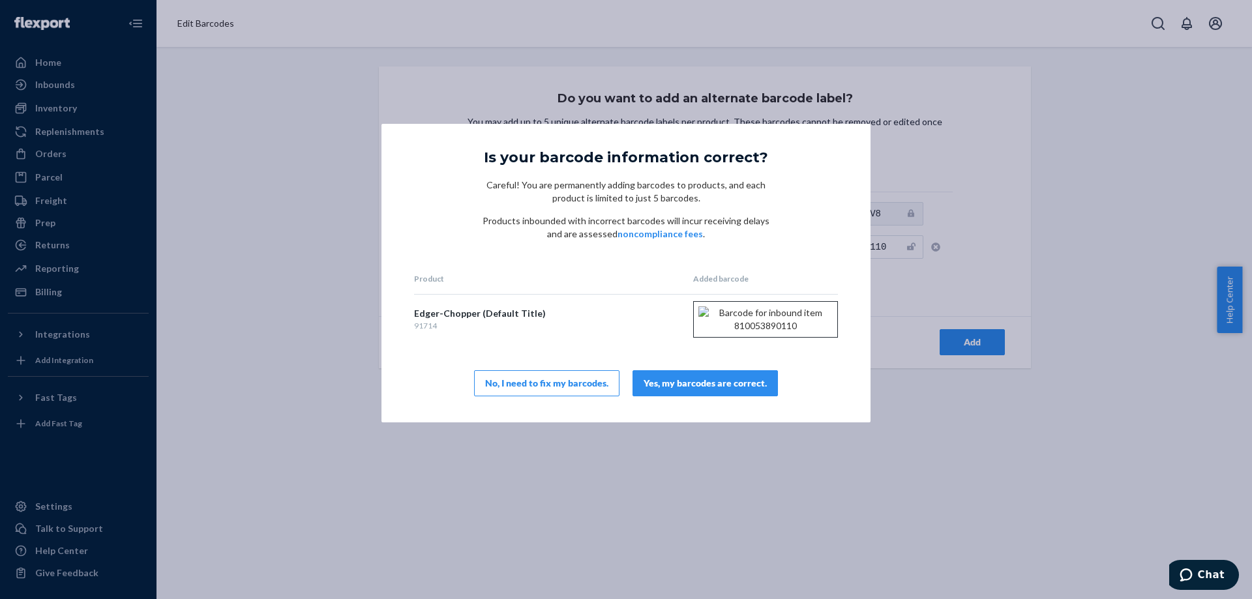
click at [654, 396] on button "Yes, my barcodes are correct." at bounding box center [704, 383] width 145 height 26
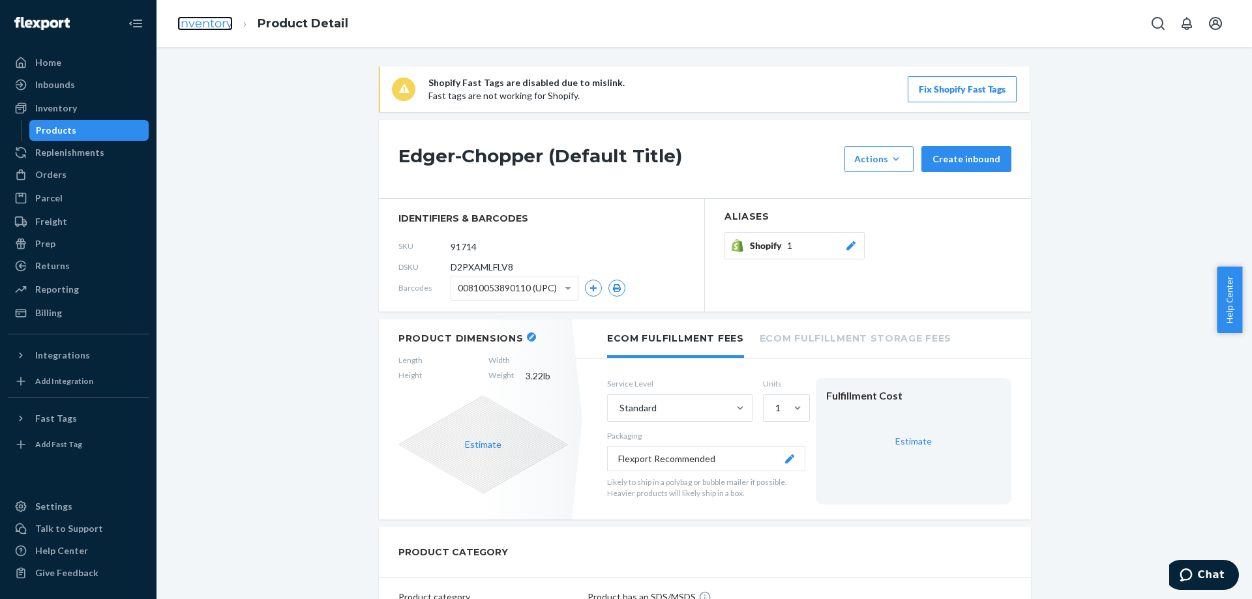
click at [203, 26] on link "Inventory" at bounding box center [204, 23] width 55 height 14
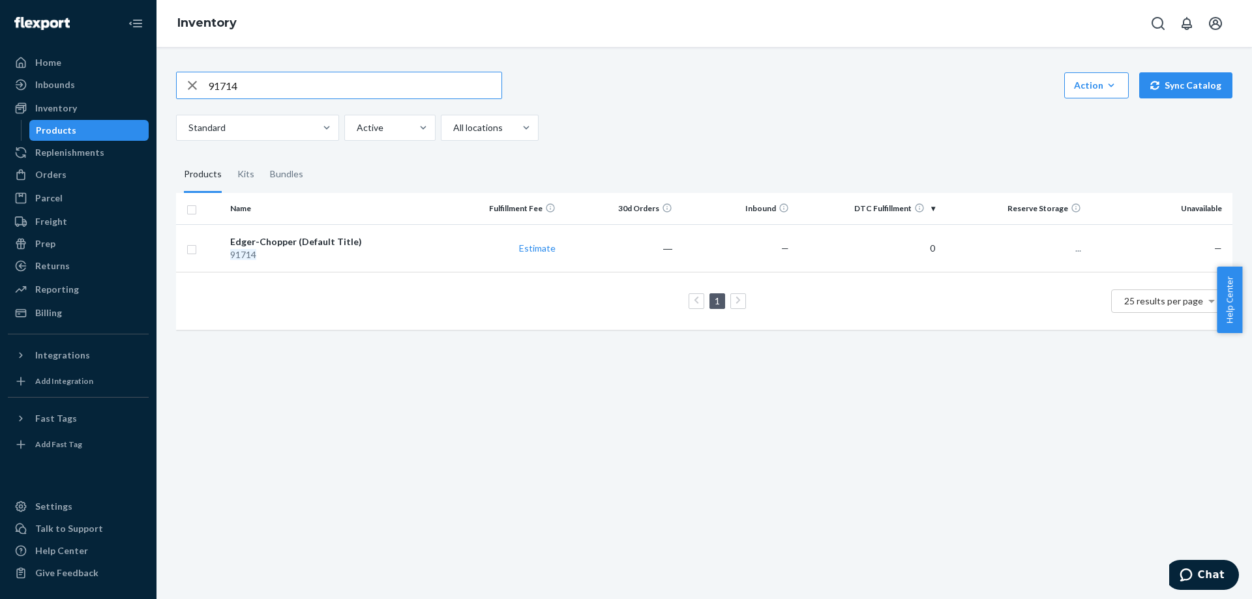
click at [257, 82] on input "91714" at bounding box center [354, 85] width 293 height 26
type input "91350"
click at [289, 244] on div "Bulb Planter (Default Title)" at bounding box center [334, 241] width 209 height 13
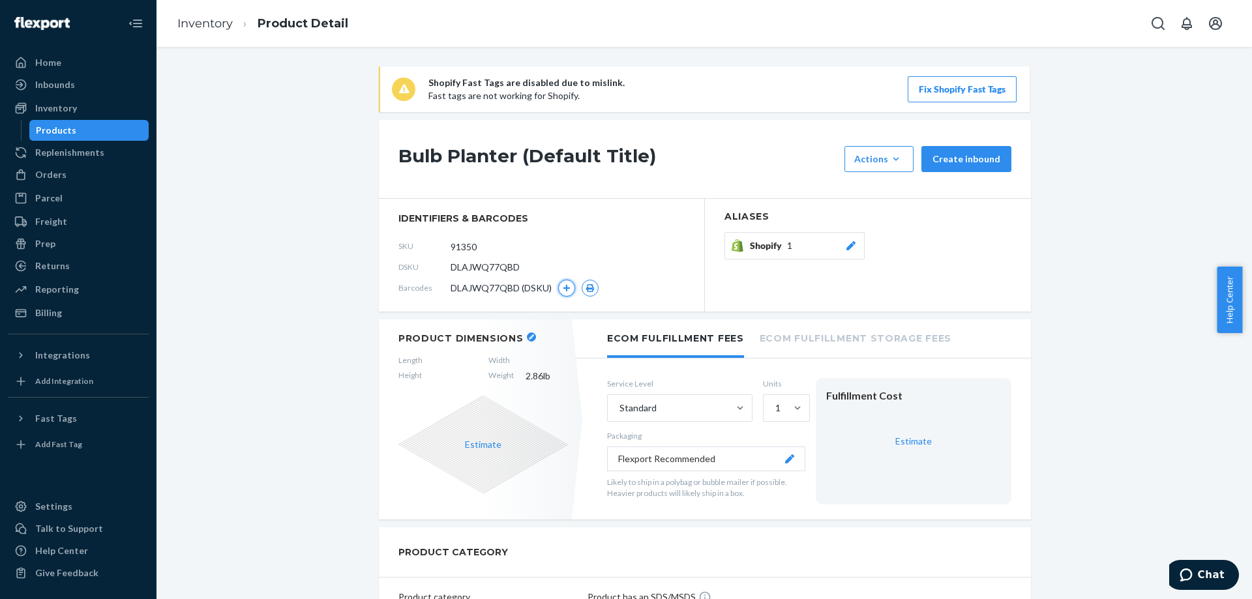
click at [565, 284] on button "button" at bounding box center [566, 288] width 17 height 17
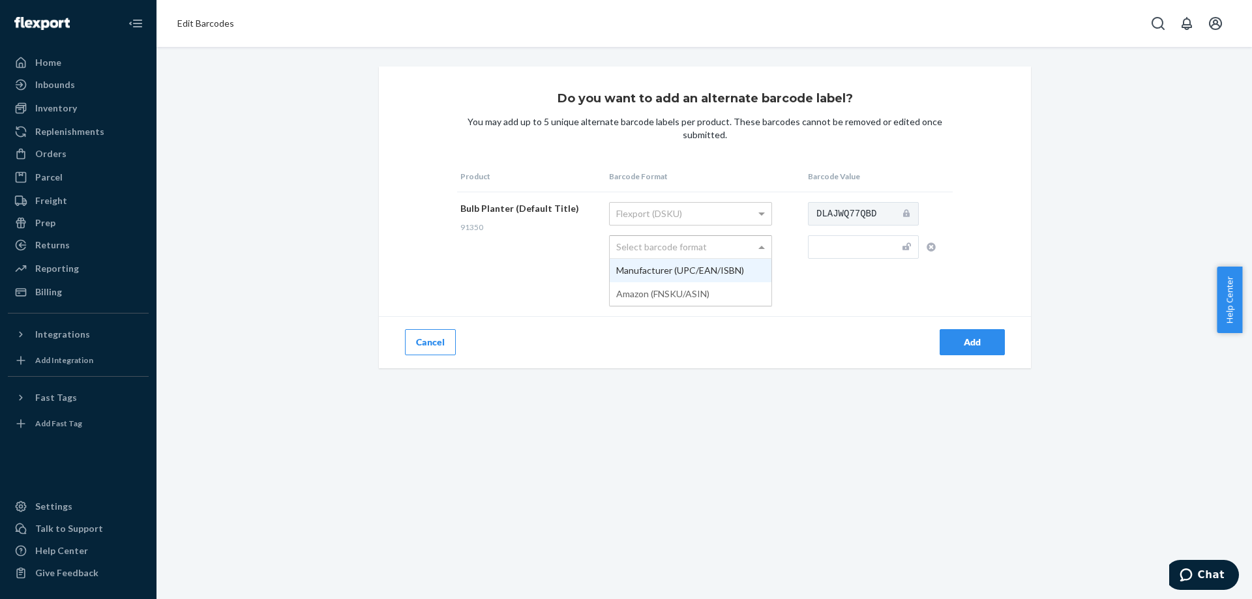
click at [644, 242] on div "Select barcode format" at bounding box center [690, 247] width 162 height 22
click at [902, 241] on div at bounding box center [906, 246] width 8 height 13
click at [863, 246] on input "text" at bounding box center [863, 246] width 111 height 23
paste input "810053890042"
type input "810053890042"
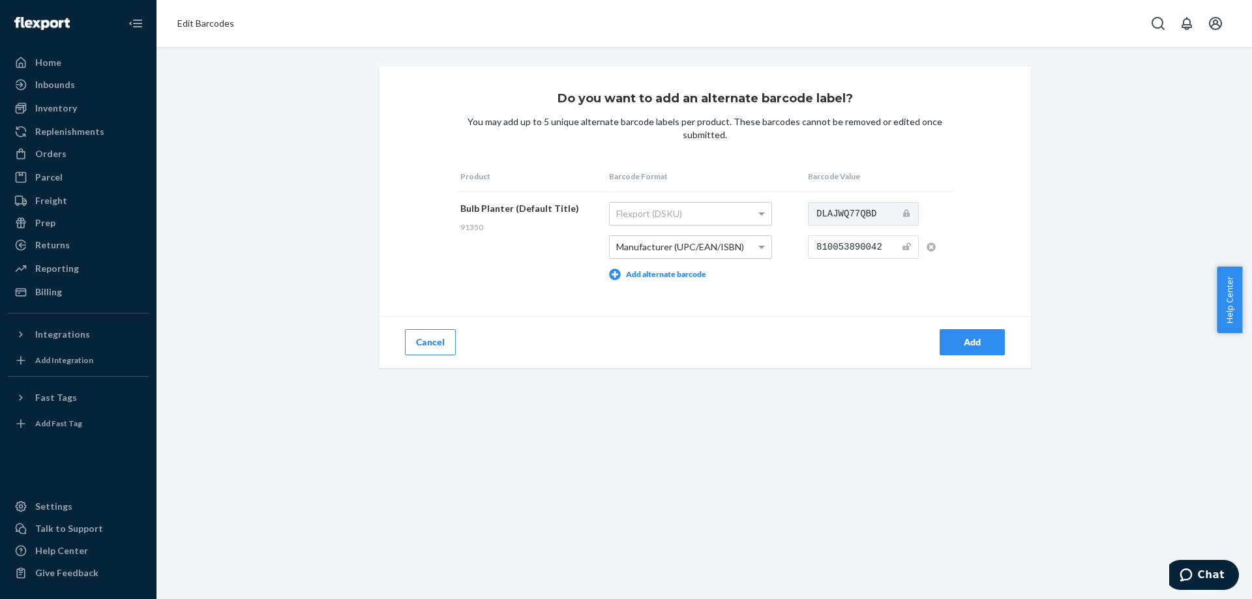
drag, startPoint x: 849, startPoint y: 313, endPoint x: 862, endPoint y: 316, distance: 12.8
click at [848, 314] on div "Do you want to add an alternate barcode label? You may add up to 5 unique alter…" at bounding box center [705, 217] width 652 height 302
click at [957, 344] on div "Add" at bounding box center [971, 342] width 43 height 13
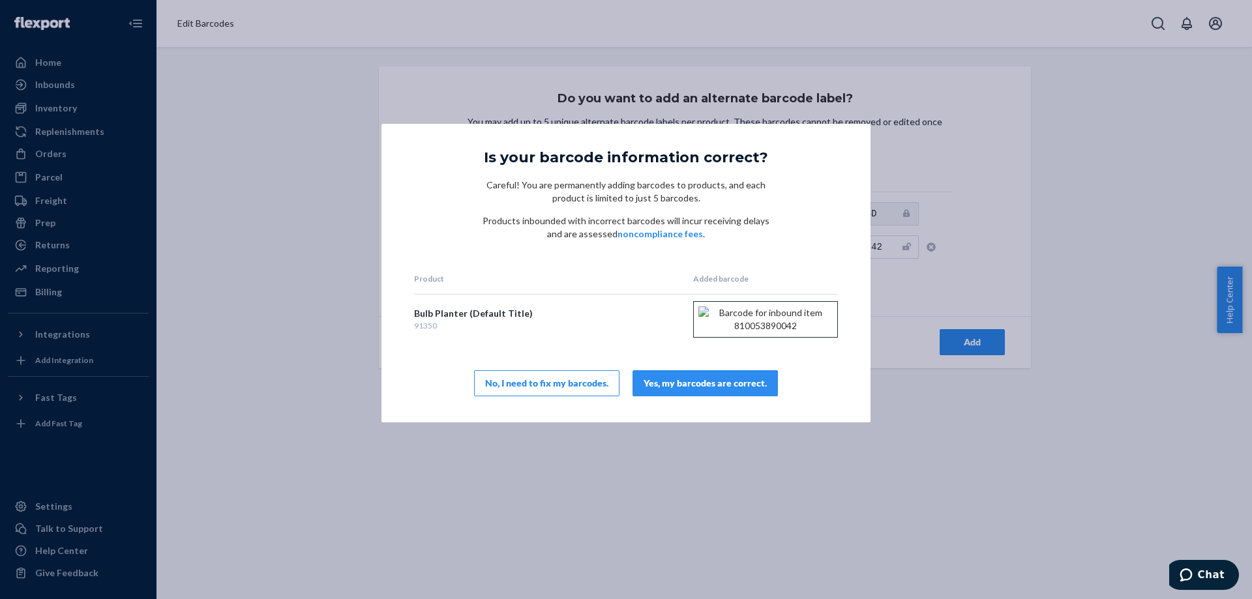
click at [683, 396] on button "Yes, my barcodes are correct." at bounding box center [704, 383] width 145 height 26
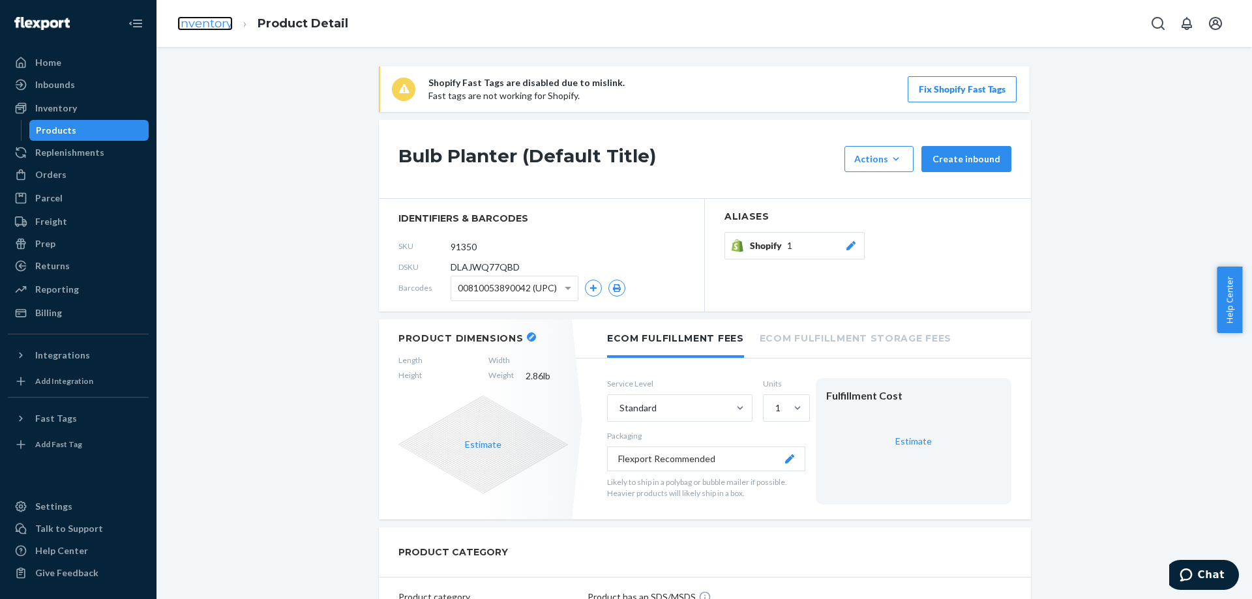
click at [222, 29] on link "Inventory" at bounding box center [204, 23] width 55 height 14
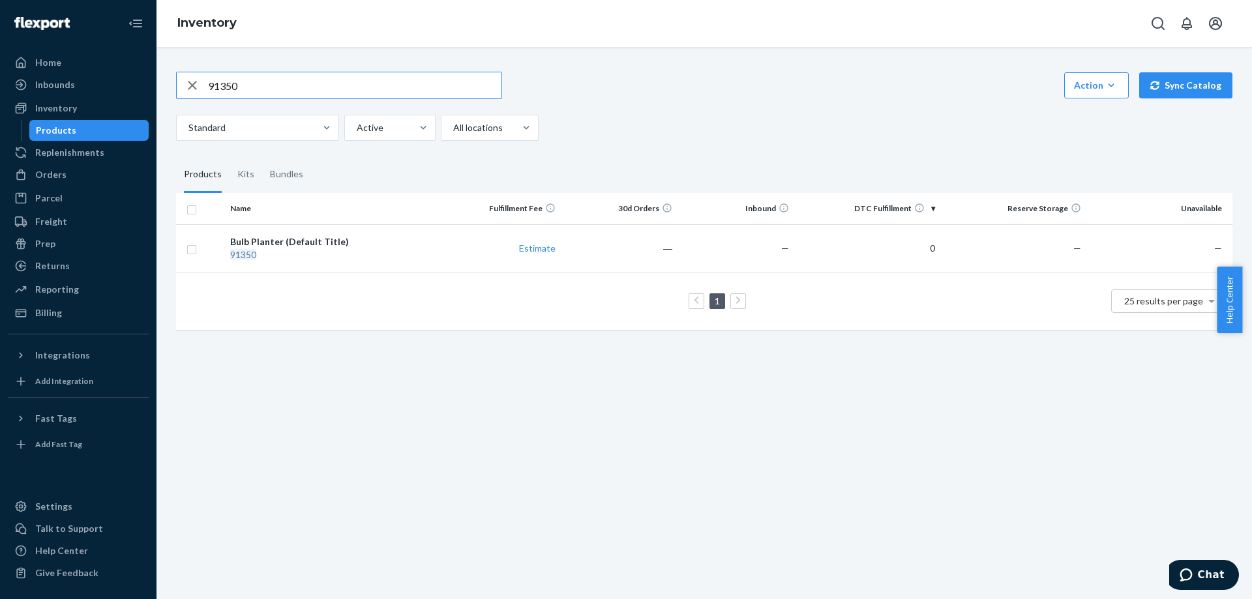
click at [300, 87] on input "91350" at bounding box center [354, 85] width 293 height 26
click at [300, 88] on input "91350" at bounding box center [354, 85] width 293 height 26
type input "91360"
click at [299, 243] on div "Multi-Use Transplanter (Default Title)" at bounding box center [334, 241] width 209 height 13
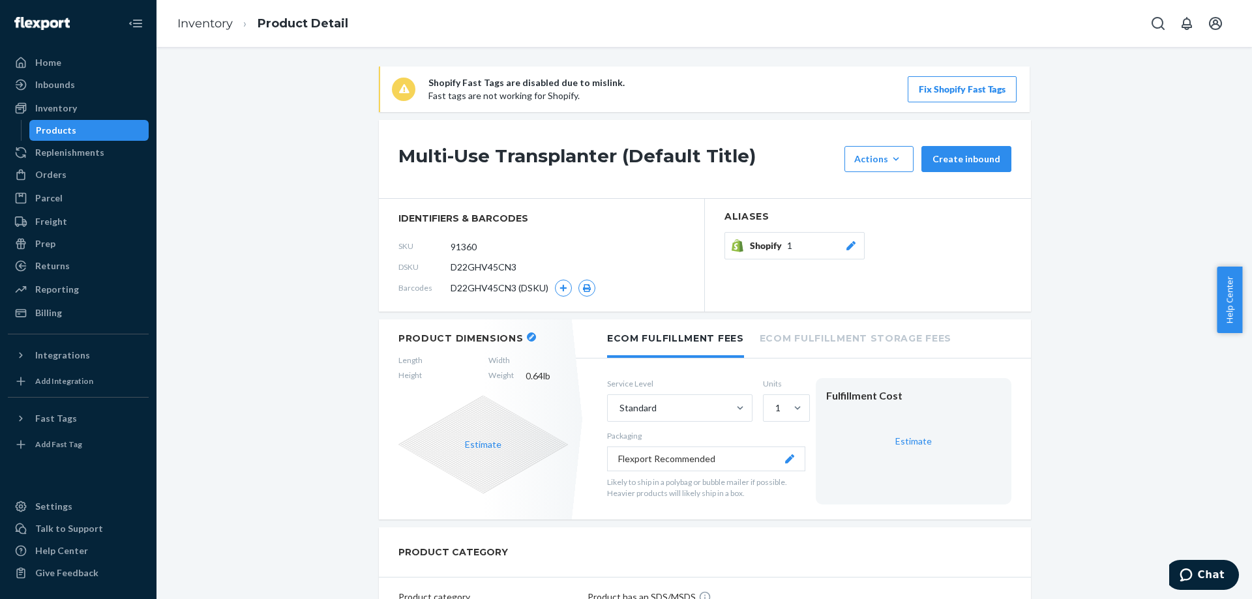
click at [546, 292] on div "D22GHV45CN3 (DSKU)" at bounding box center [522, 288] width 145 height 17
click at [559, 287] on icon "button" at bounding box center [563, 288] width 8 height 8
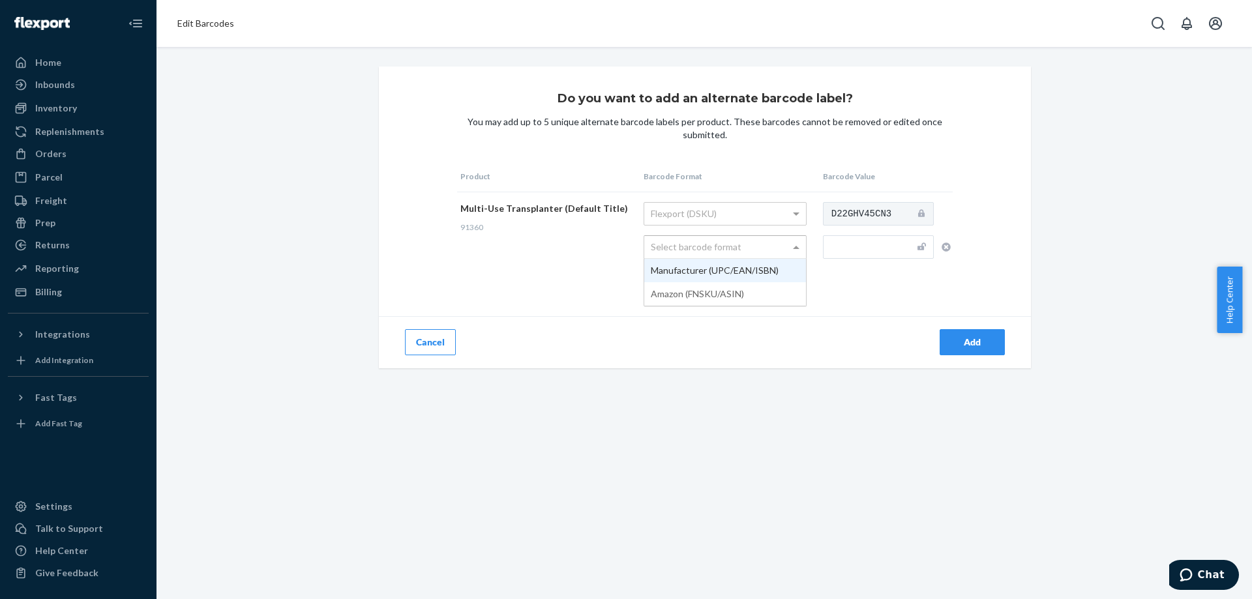
click at [679, 248] on div "Select barcode format" at bounding box center [725, 247] width 162 height 22
click at [855, 246] on input "text" at bounding box center [878, 246] width 111 height 23
paste input "810053890059"
type input "810053890059"
click at [832, 323] on div "Add" at bounding box center [868, 342] width 326 height 52
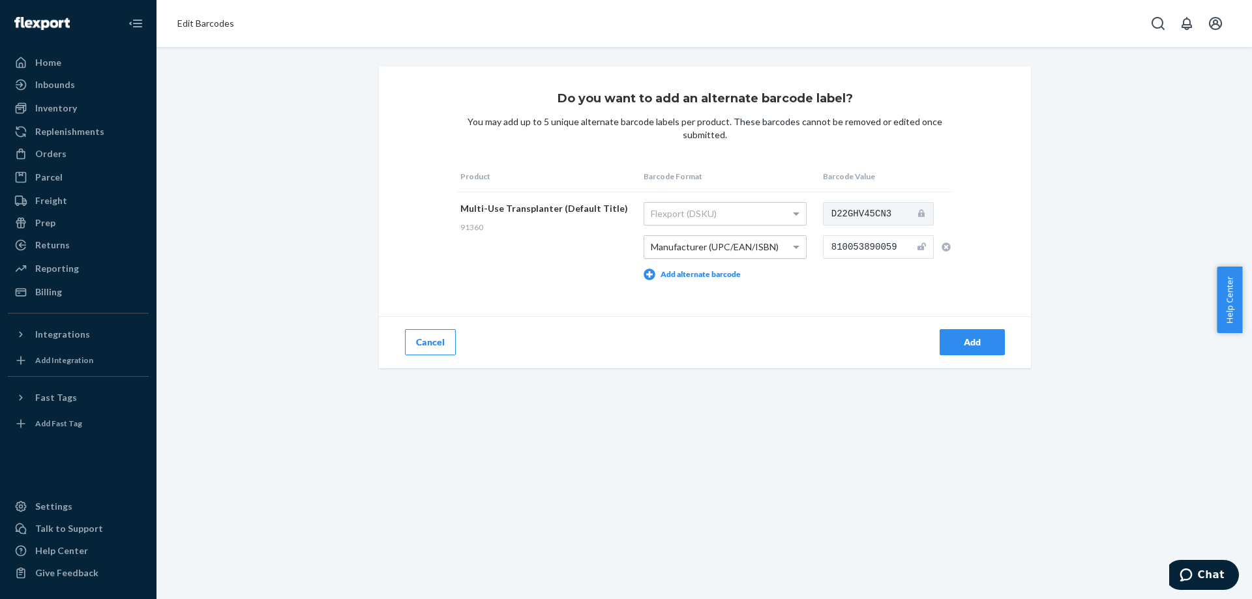
click at [957, 332] on button "Add" at bounding box center [971, 342] width 65 height 26
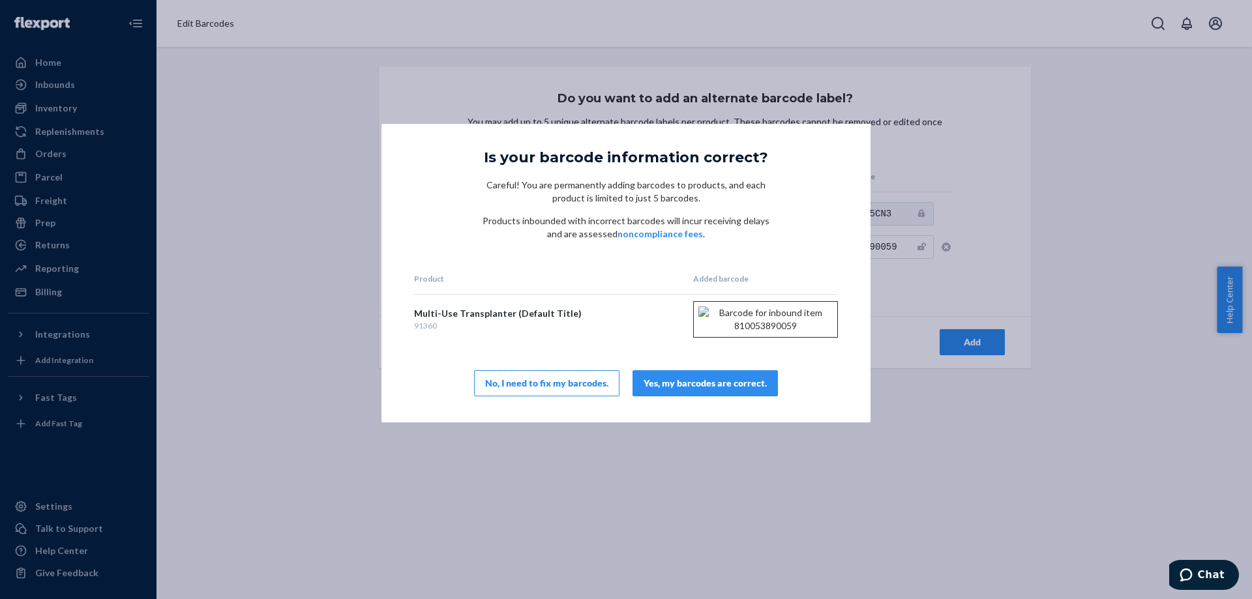
click at [685, 390] on div "Yes, my barcodes are correct." at bounding box center [704, 383] width 123 height 13
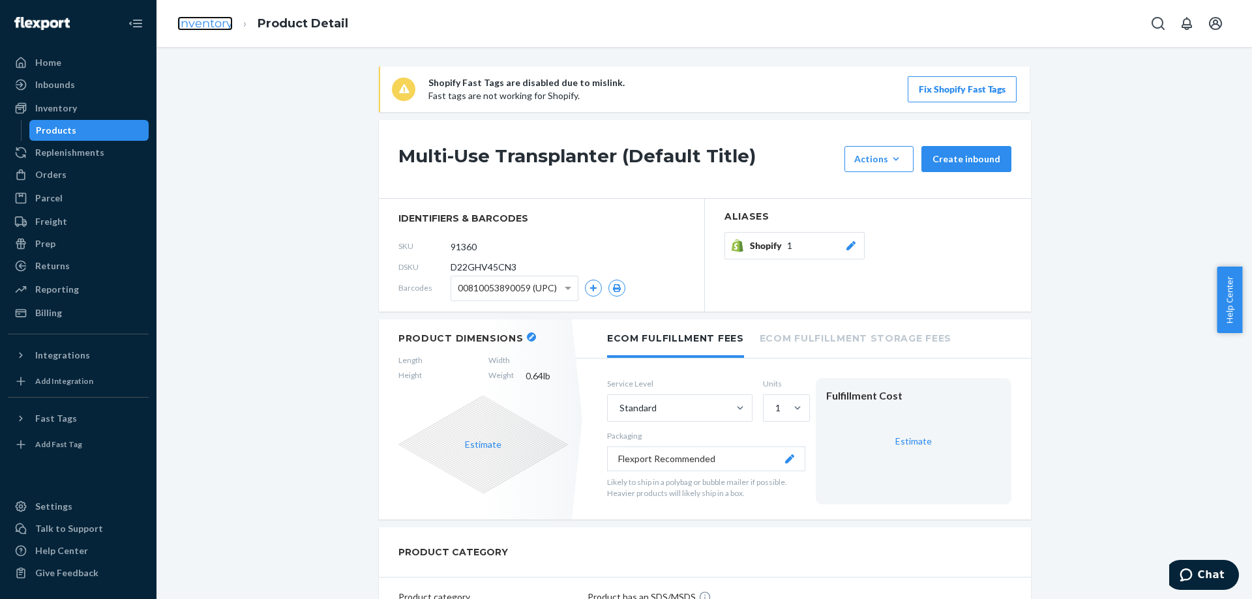
click at [213, 26] on link "Inventory" at bounding box center [204, 23] width 55 height 14
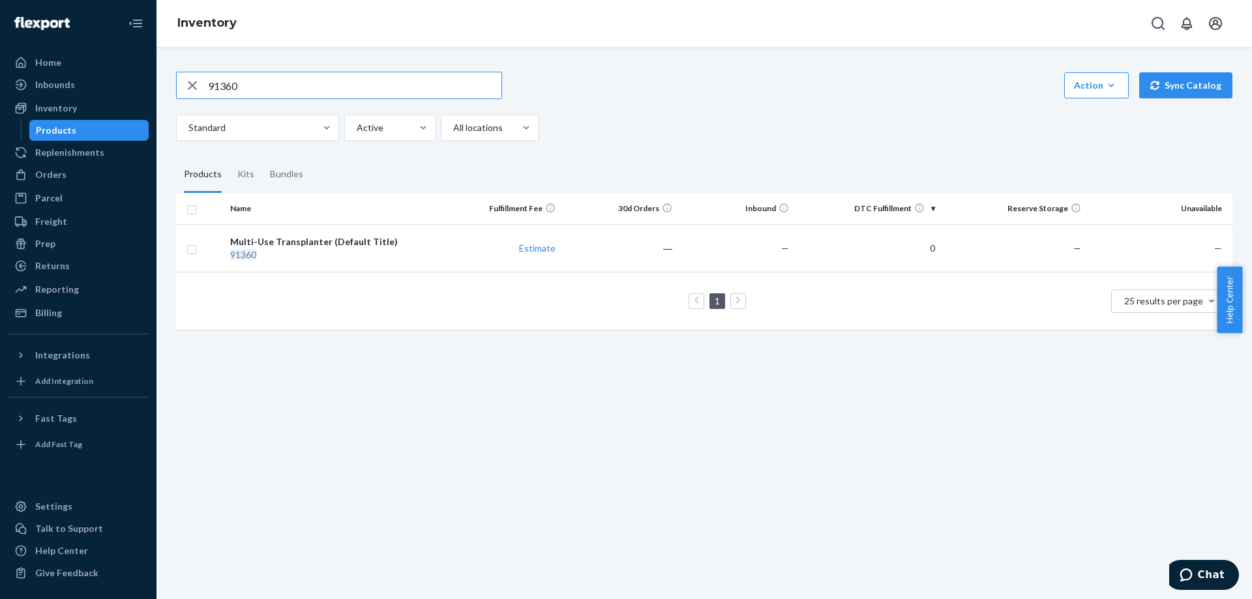
click at [284, 87] on input "91360" at bounding box center [354, 85] width 293 height 26
type input "91362"
click at [312, 244] on div "Scoop (Default Title)" at bounding box center [334, 241] width 209 height 13
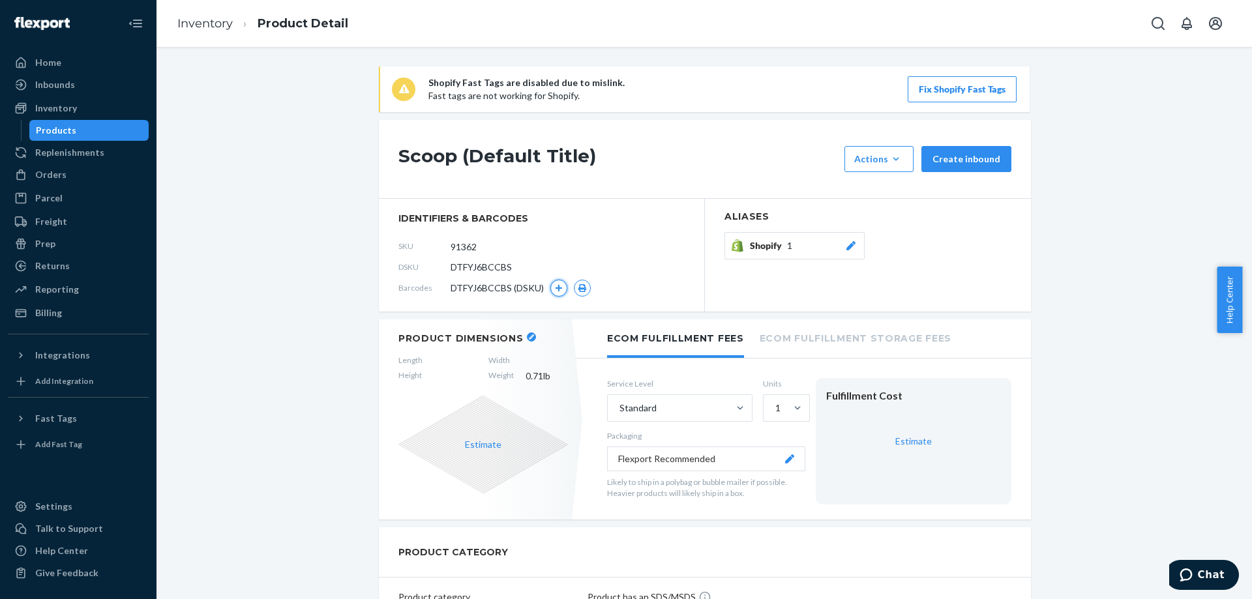
click at [557, 283] on button "button" at bounding box center [558, 288] width 17 height 17
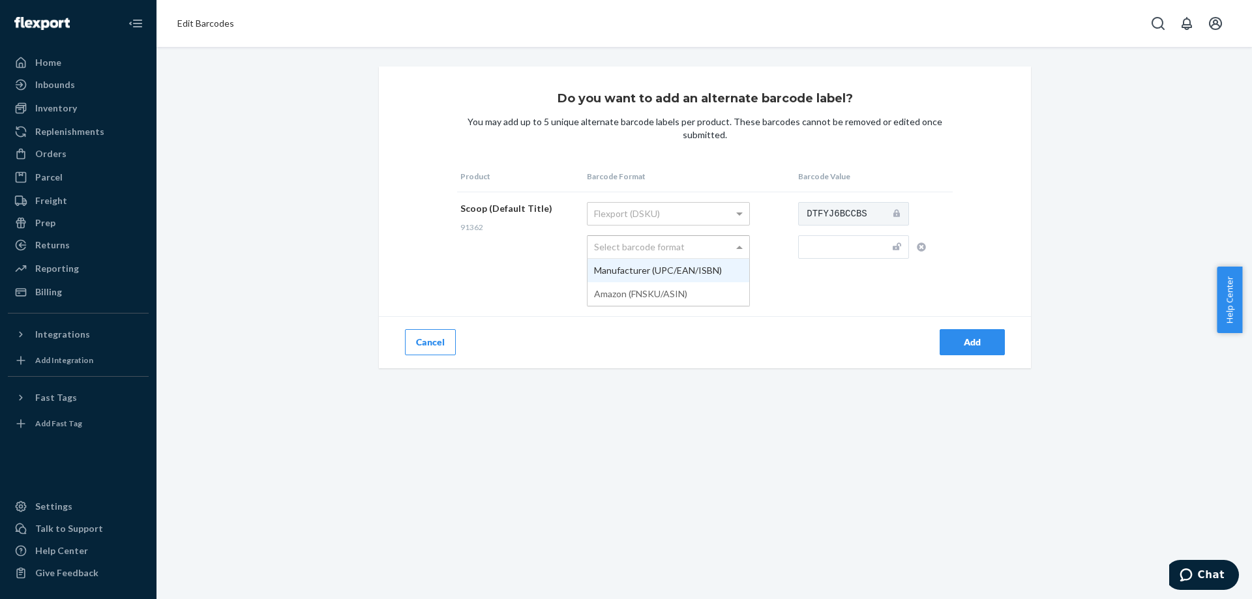
click at [616, 245] on div "Select barcode format" at bounding box center [668, 247] width 162 height 22
click at [864, 248] on input "text" at bounding box center [853, 246] width 111 height 23
paste input "810053890073"
type input "810053890073"
click at [833, 330] on div "Add" at bounding box center [868, 342] width 326 height 52
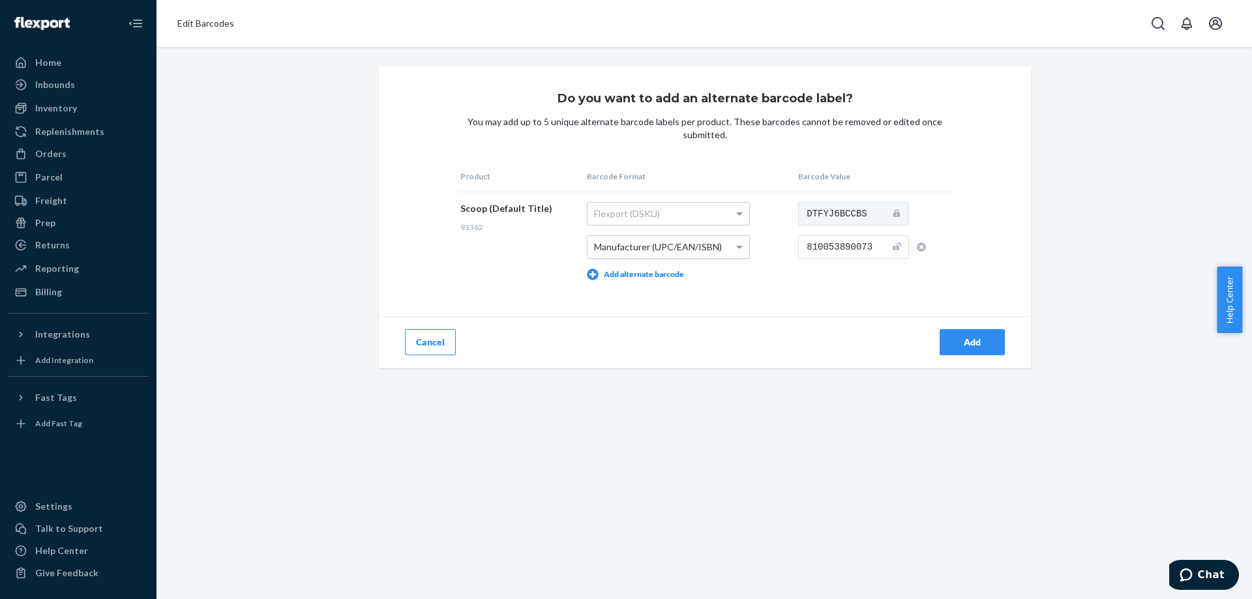
click at [950, 344] on div "Add" at bounding box center [971, 342] width 43 height 13
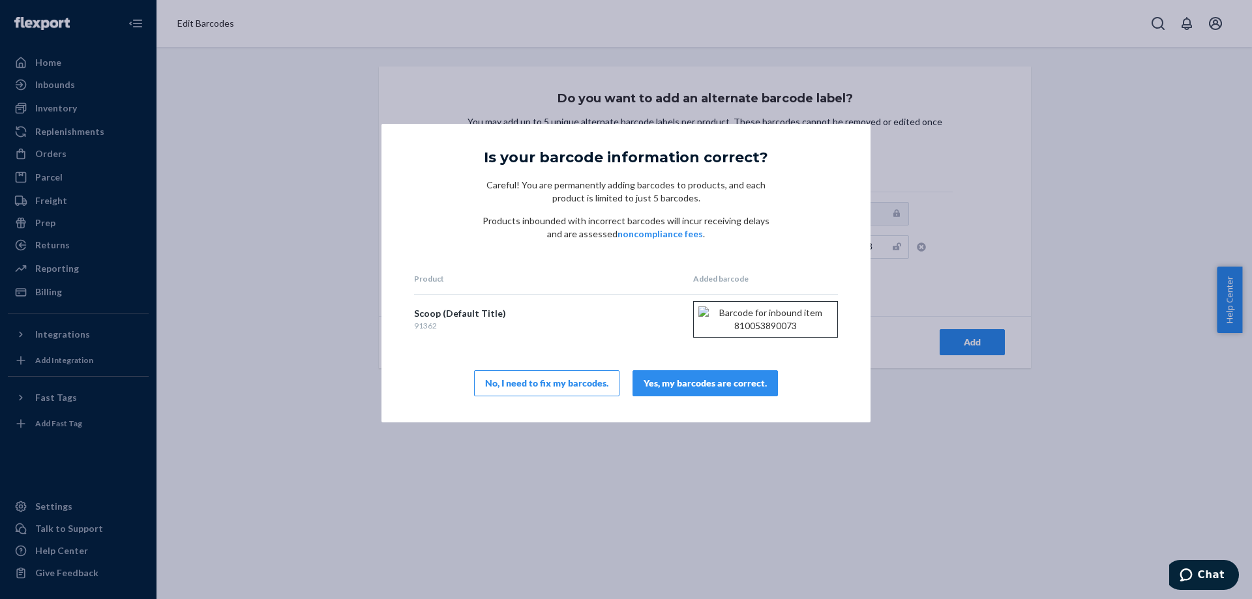
click at [737, 390] on div "Yes, my barcodes are correct." at bounding box center [704, 383] width 123 height 13
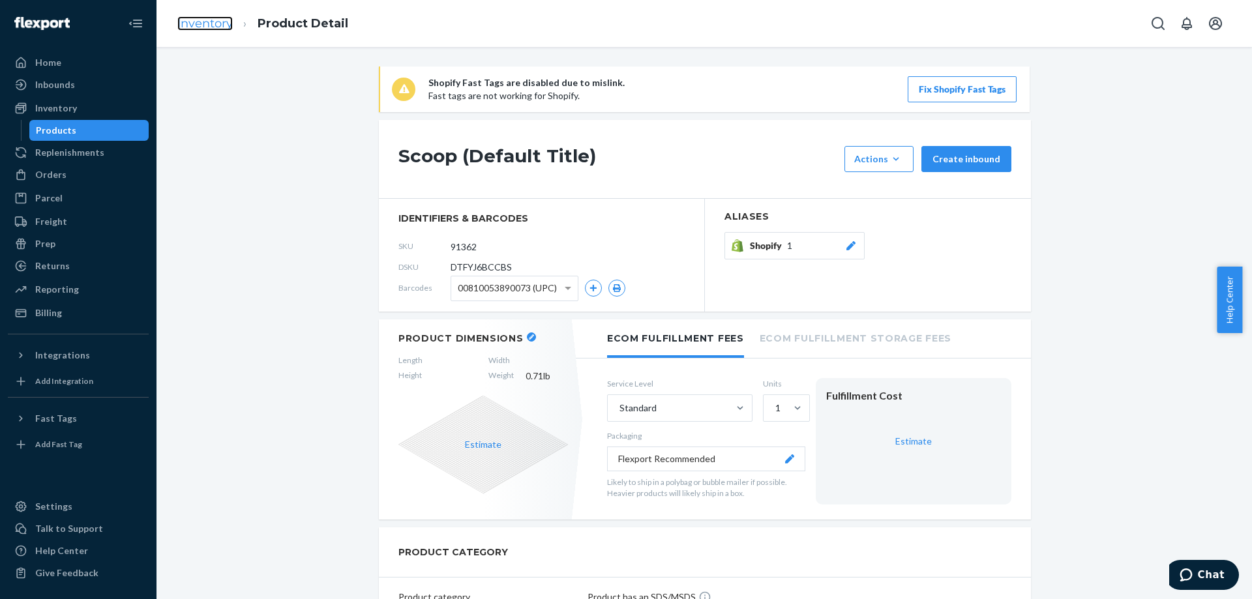
click at [226, 26] on link "Inventory" at bounding box center [204, 23] width 55 height 14
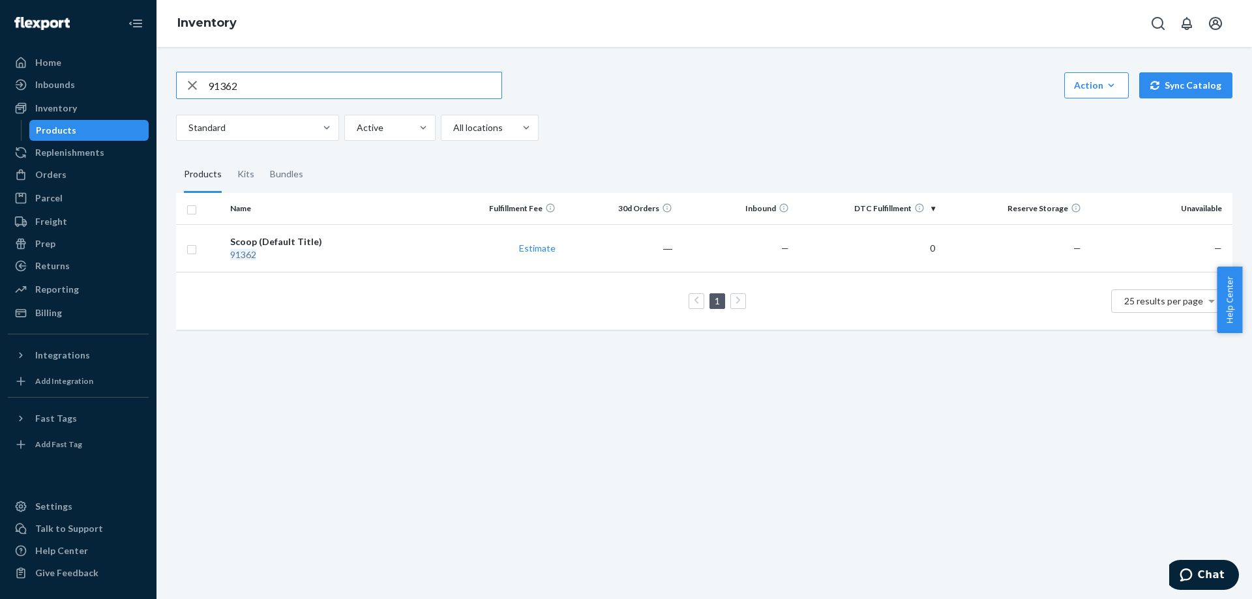
click at [276, 95] on input "91362" at bounding box center [354, 85] width 293 height 26
type input "91365"
click at [287, 241] on div "Trowel (Default Title)" at bounding box center [334, 241] width 209 height 13
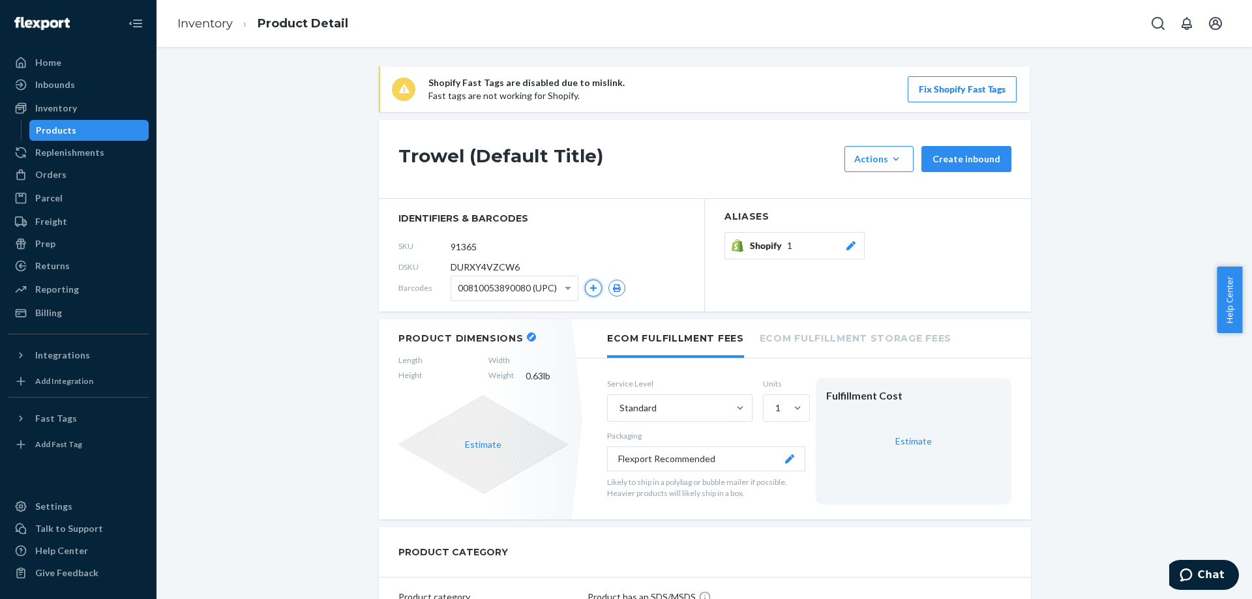
click at [589, 292] on button "button" at bounding box center [593, 288] width 17 height 17
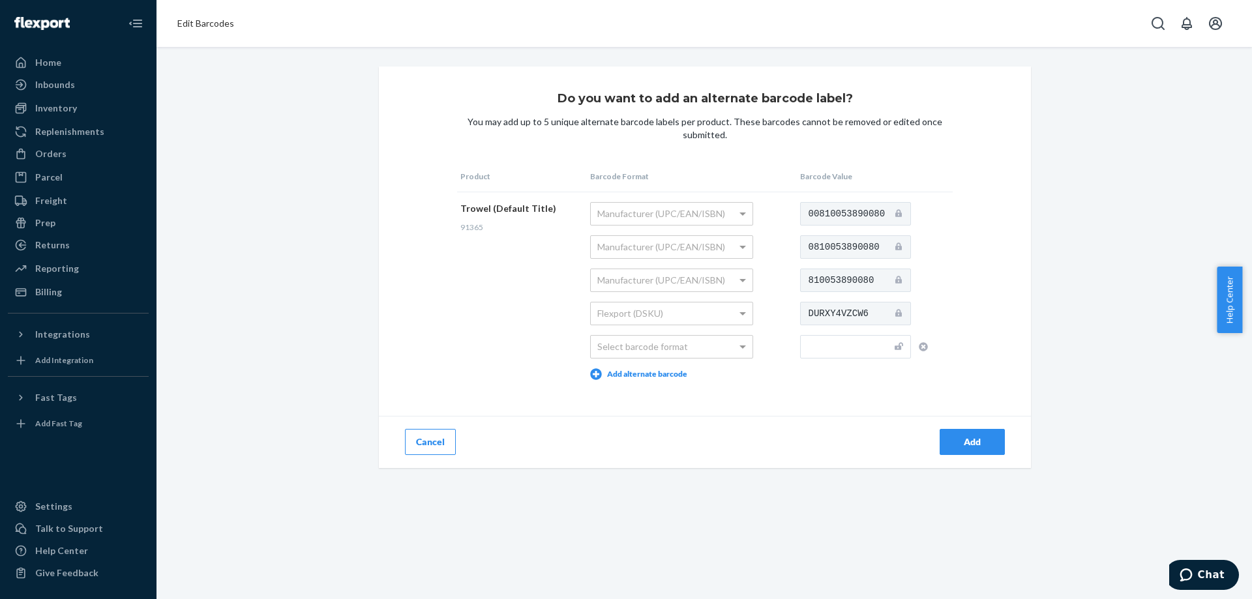
click at [212, 22] on span "Edit Barcodes" at bounding box center [205, 23] width 57 height 11
click at [71, 110] on div "Inventory" at bounding box center [56, 108] width 42 height 13
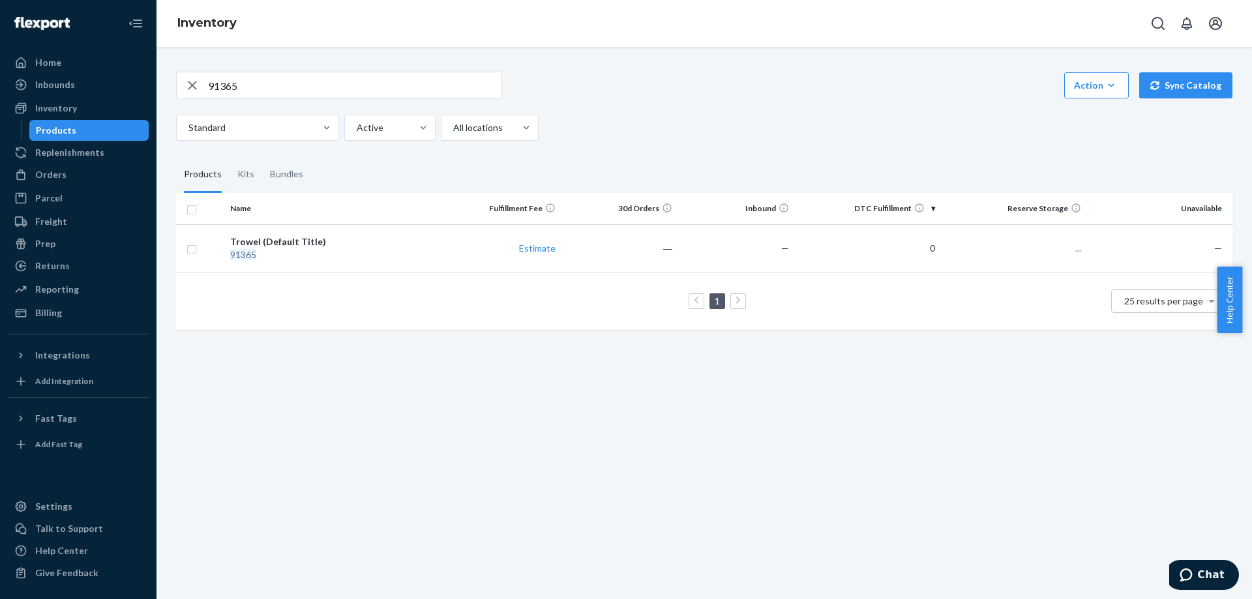
click at [81, 127] on div "Products" at bounding box center [89, 130] width 117 height 18
click at [299, 87] on input "91365" at bounding box center [354, 85] width 293 height 26
paste input "7"
type input "91367"
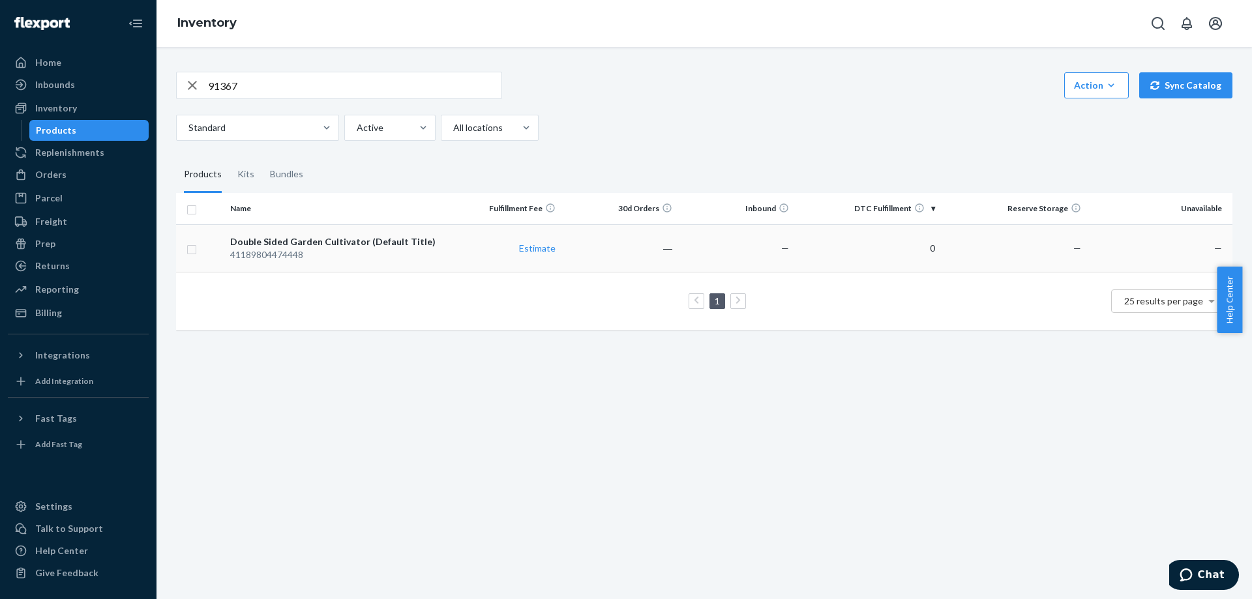
click at [289, 254] on div "41189804474448" at bounding box center [334, 254] width 209 height 13
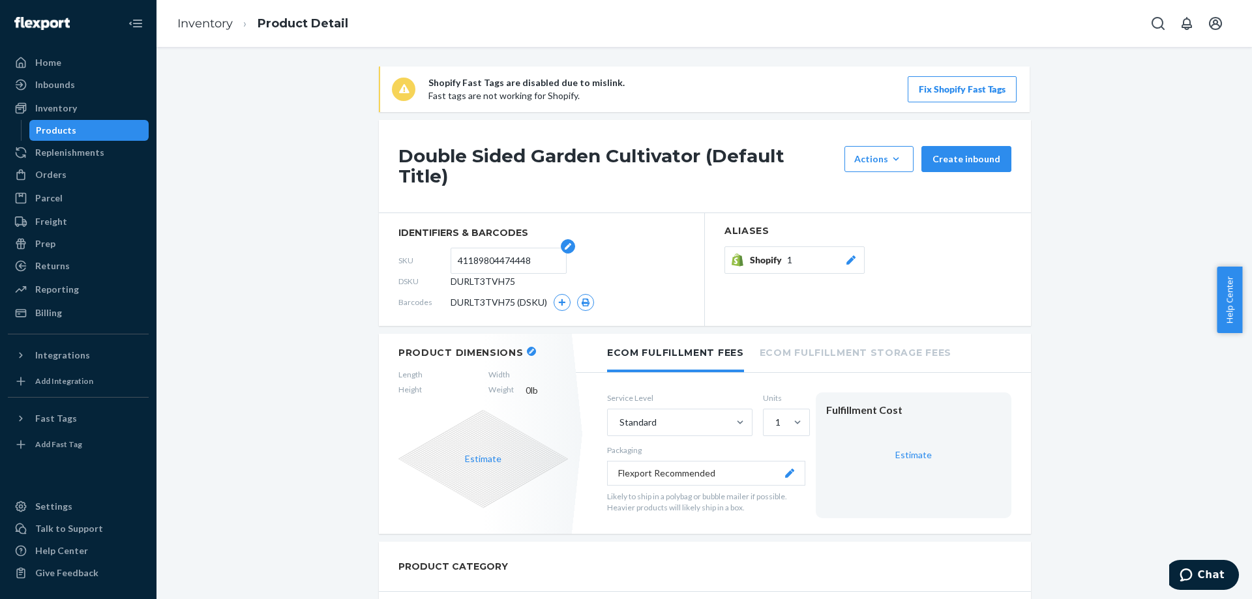
click at [509, 251] on input "41189804474448" at bounding box center [509, 260] width 102 height 25
click at [500, 251] on input "41189804474448" at bounding box center [509, 260] width 102 height 25
paste input "91367"
type input "91367"
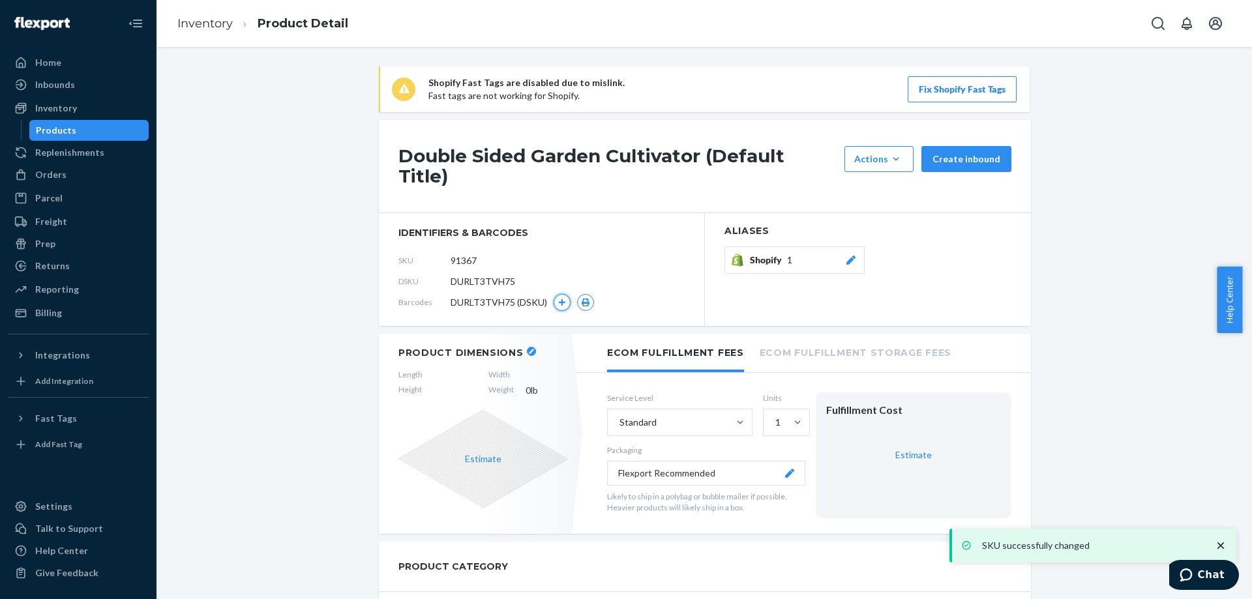
click at [559, 299] on icon "button" at bounding box center [562, 302] width 7 height 7
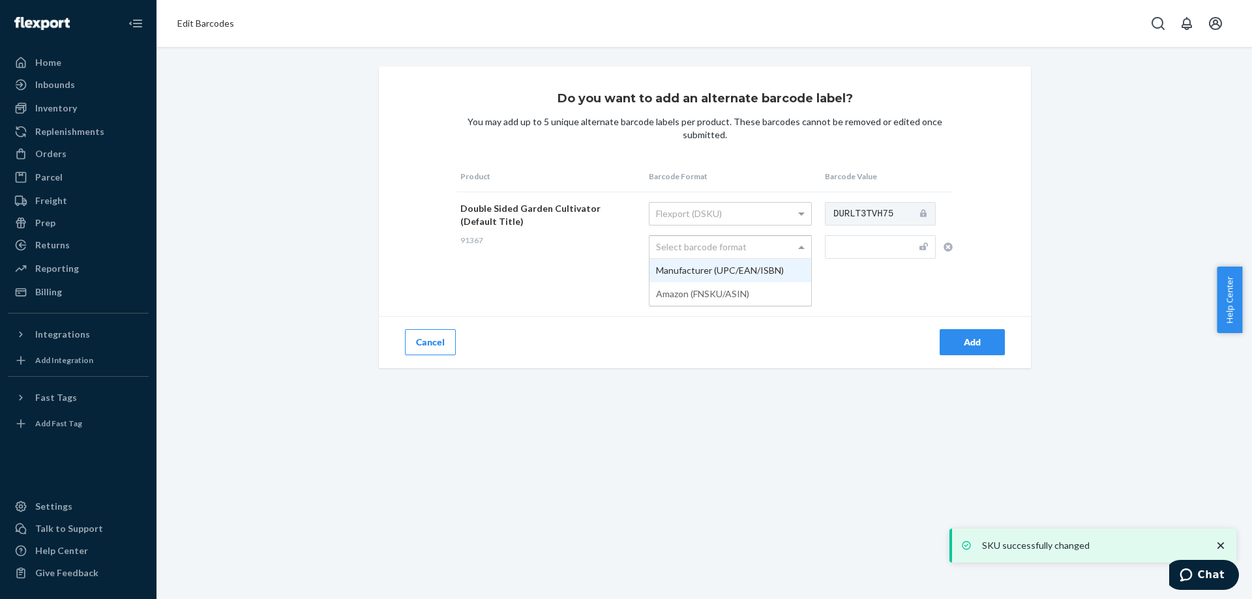
click at [686, 246] on div "Select barcode format" at bounding box center [730, 247] width 162 height 22
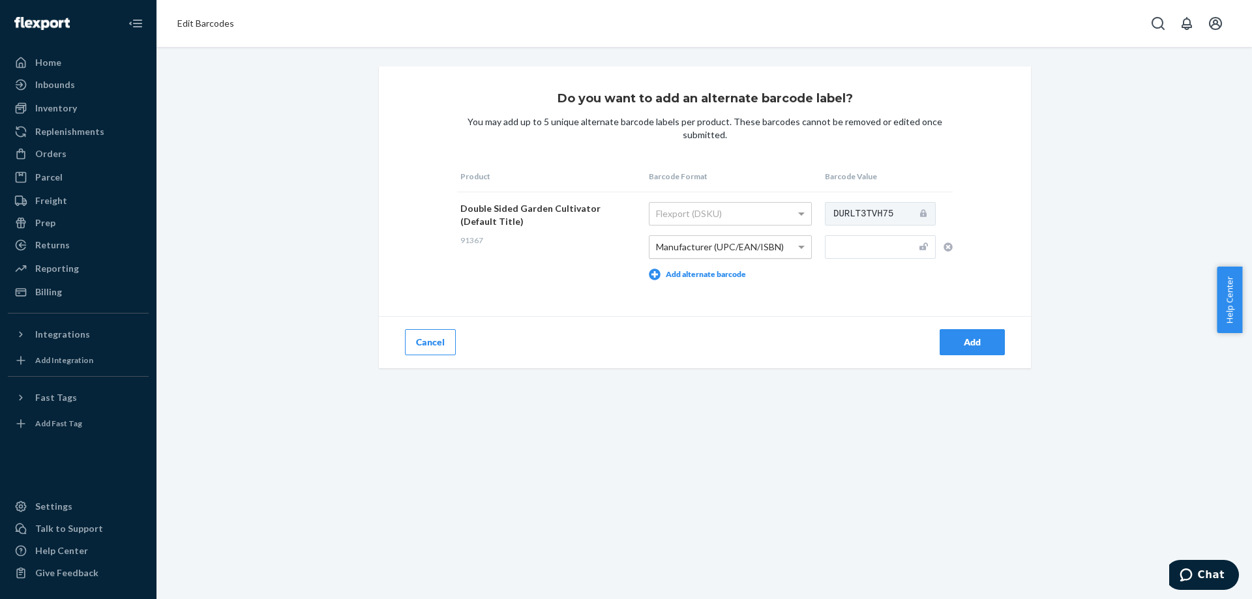
click at [278, 259] on div "Do you want to add an alternate barcode label? You may add up to 5 unique alter…" at bounding box center [704, 217] width 1076 height 302
click at [826, 250] on input "text" at bounding box center [880, 246] width 111 height 23
paste input "810053890097"
type input "810053890097"
click at [970, 342] on div "Add" at bounding box center [971, 342] width 43 height 13
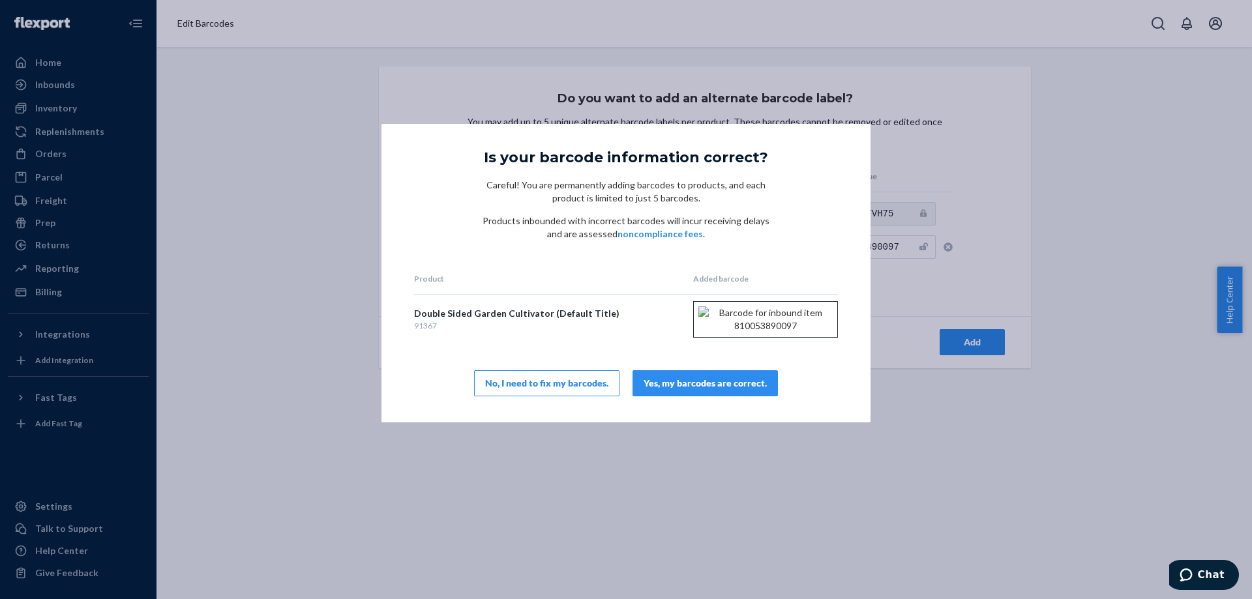
click at [700, 390] on div "Yes, my barcodes are correct." at bounding box center [704, 383] width 123 height 13
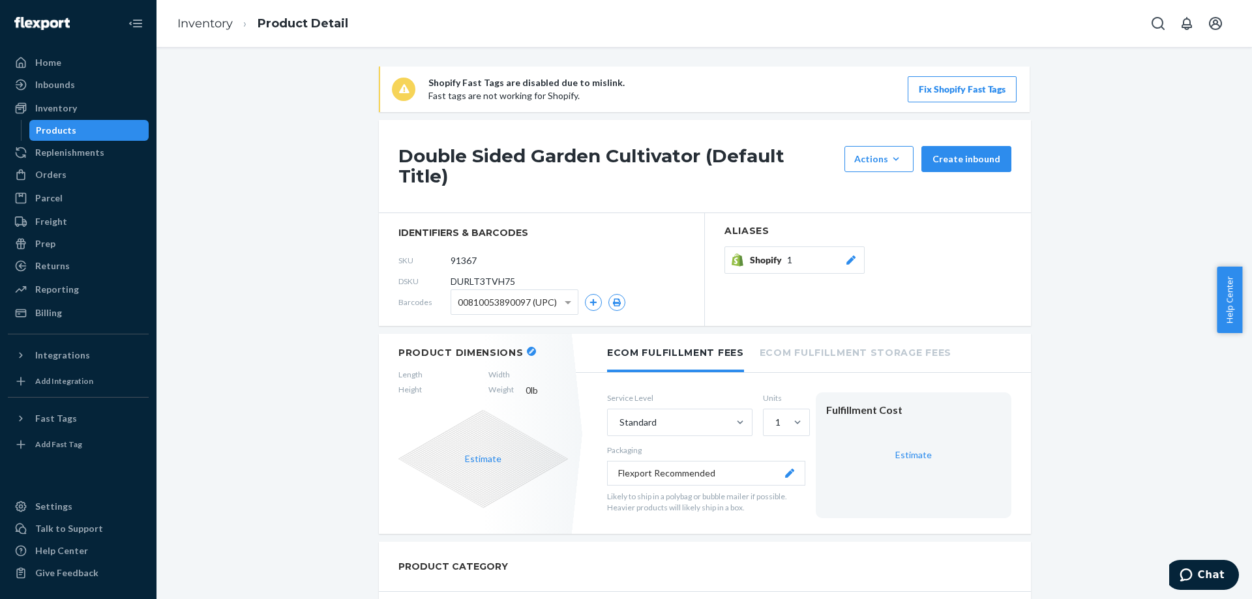
click at [217, 17] on link "Inventory" at bounding box center [204, 23] width 55 height 14
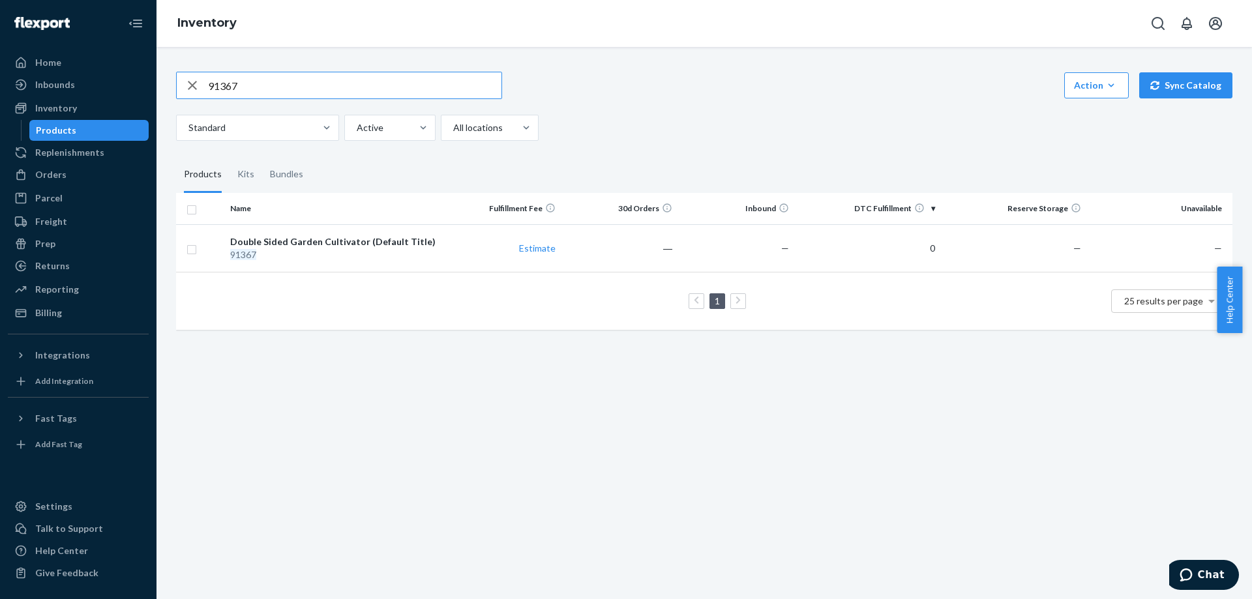
click at [242, 85] on input "91367" at bounding box center [354, 85] width 293 height 26
paste input "0711"
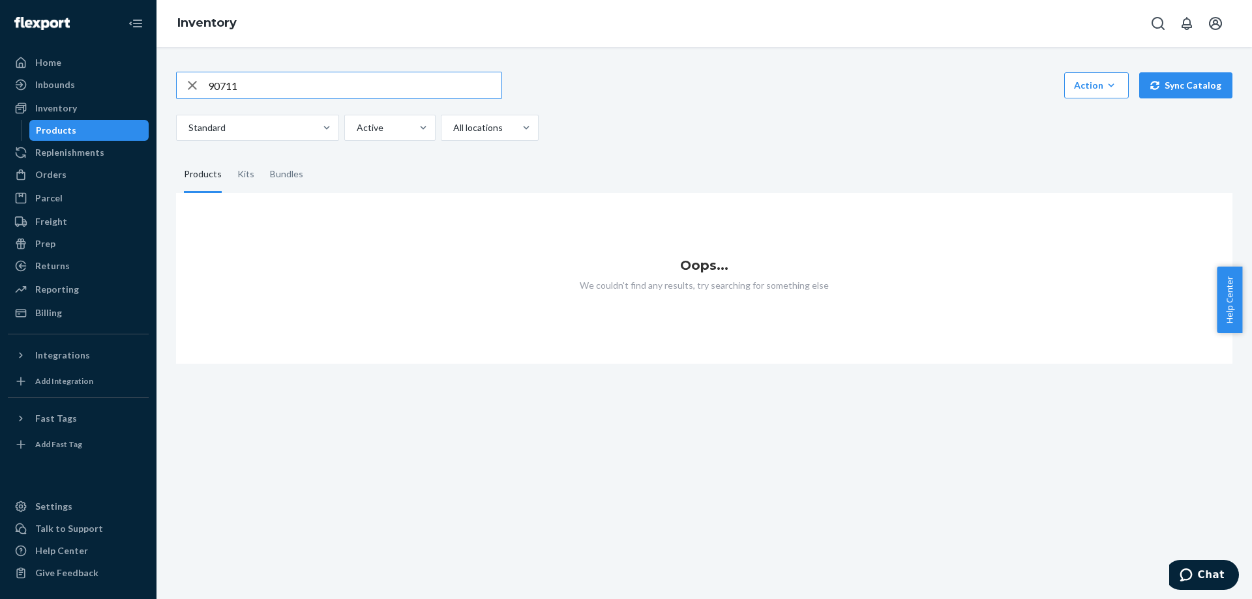
click at [241, 87] on input "90711" at bounding box center [354, 85] width 293 height 26
paste input "2"
click at [240, 93] on input "90712" at bounding box center [354, 85] width 293 height 26
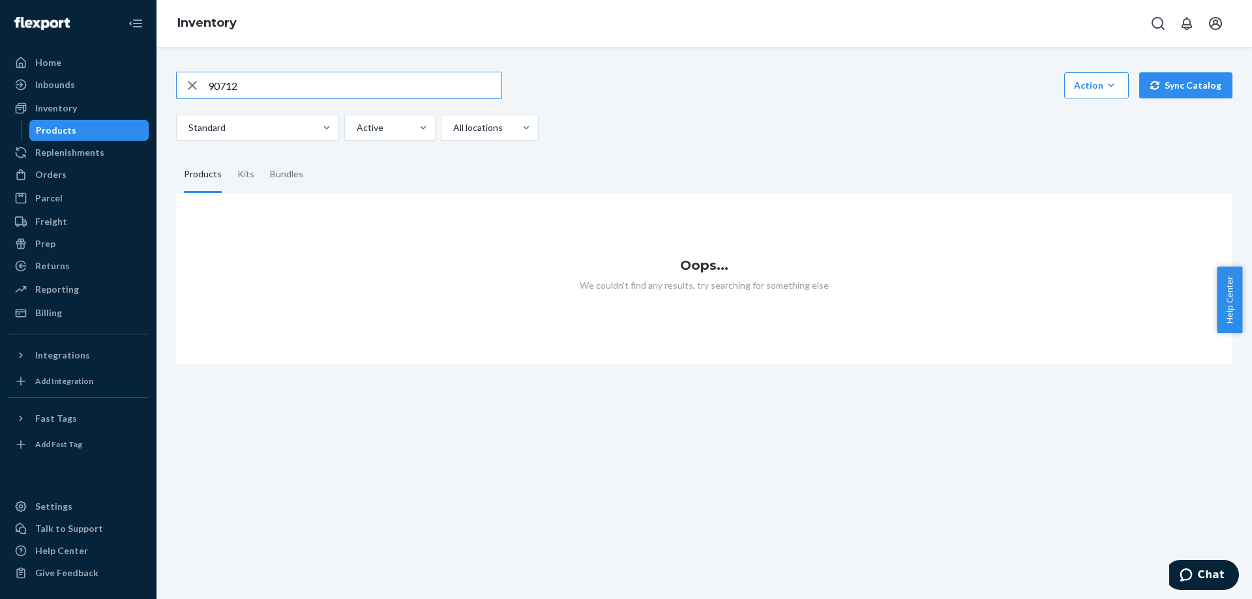
paste input "1368"
click at [275, 89] on input "91368" at bounding box center [354, 85] width 293 height 26
paste input "8000-A"
click at [251, 83] on input "98000-A" at bounding box center [354, 85] width 293 height 26
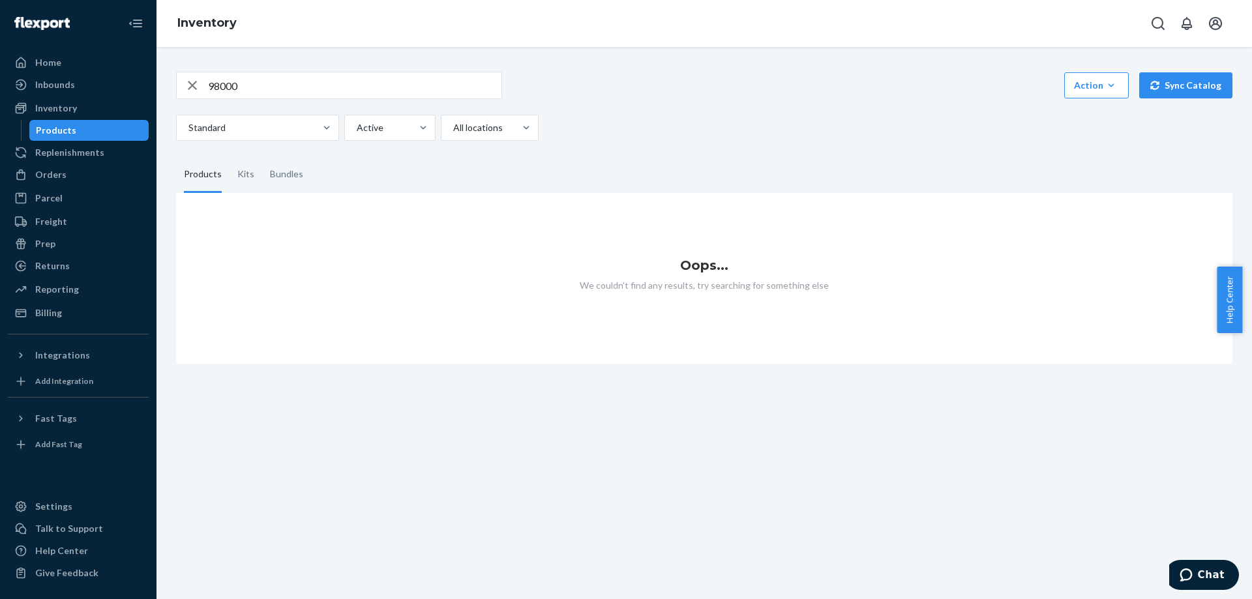
click at [283, 88] on input "98000" at bounding box center [354, 85] width 293 height 26
paste input "1-A"
type input "98001"
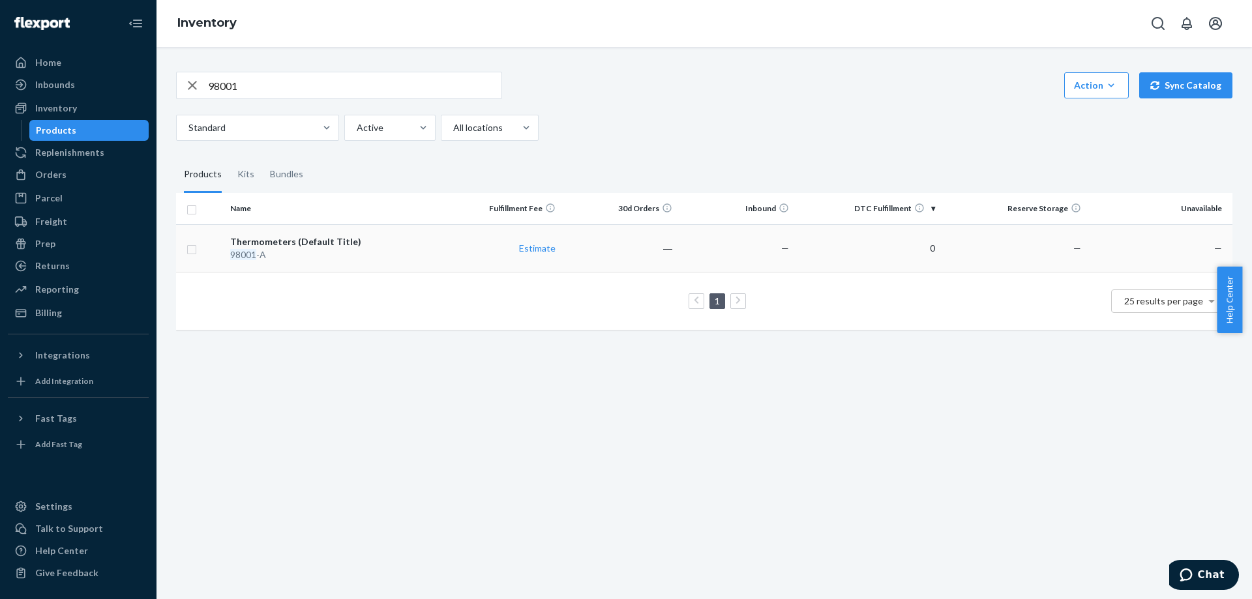
click at [280, 246] on div "Thermometers (Default Title)" at bounding box center [334, 241] width 209 height 13
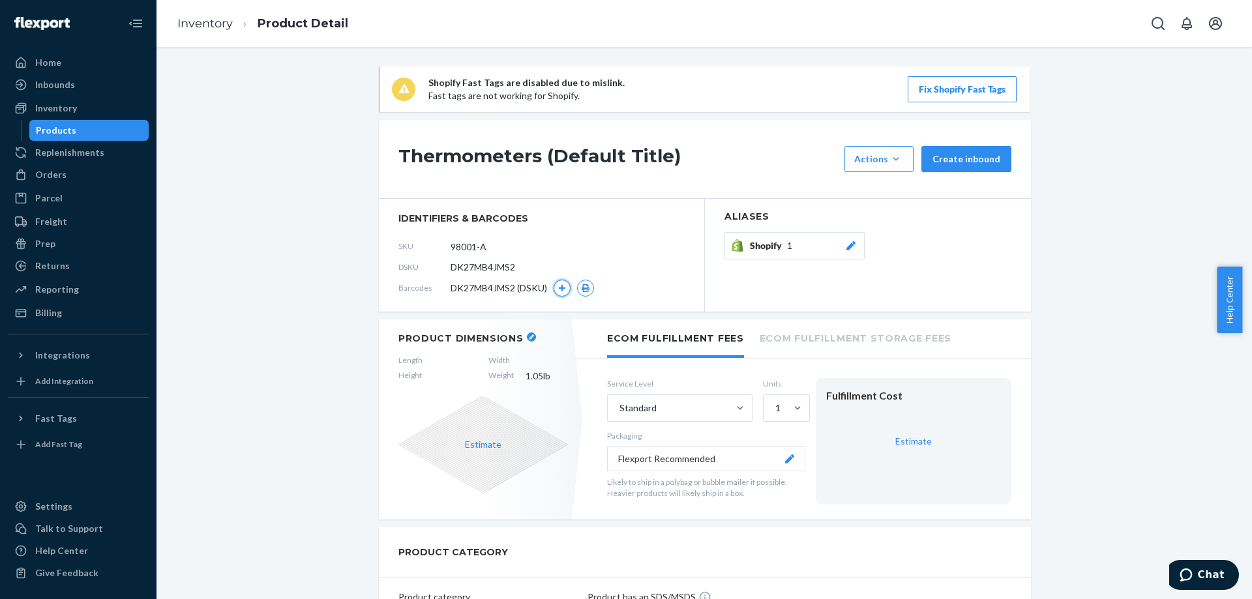
click at [564, 286] on button "button" at bounding box center [561, 288] width 17 height 17
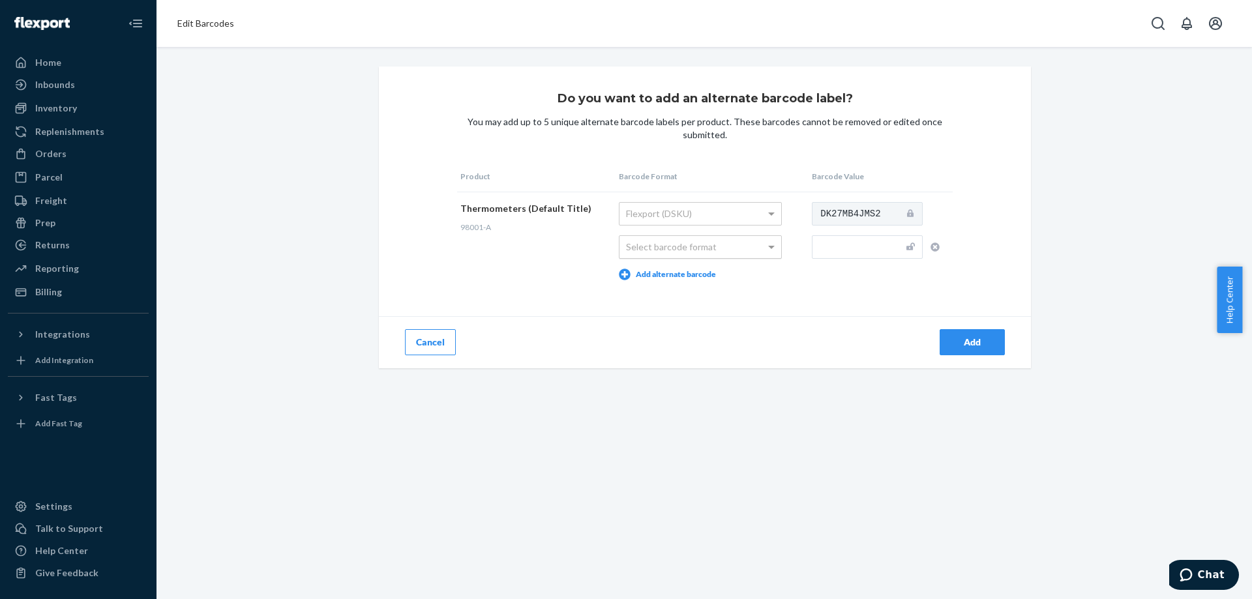
click at [676, 249] on div "Select barcode format" at bounding box center [700, 247] width 162 height 22
click at [823, 242] on input "text" at bounding box center [867, 246] width 111 height 23
paste input "810053890189"
type input "810053890189"
click at [808, 300] on div "Do you want to add an alternate barcode label? You may add up to 5 unique alter…" at bounding box center [705, 217] width 652 height 302
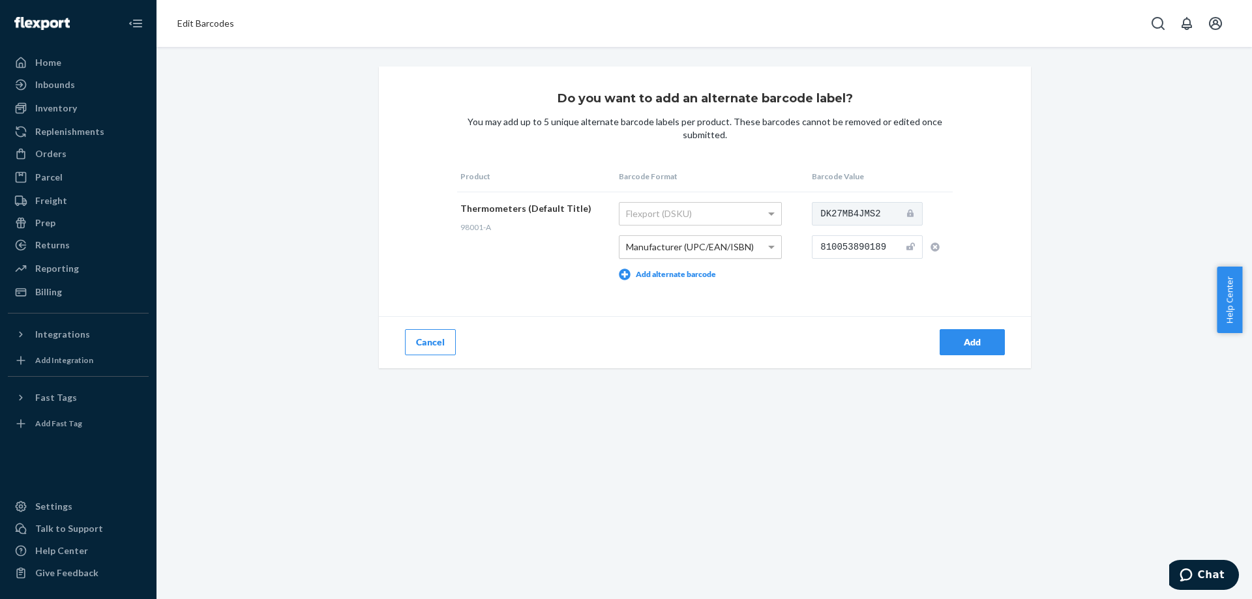
click at [930, 334] on div "Add" at bounding box center [868, 342] width 326 height 52
click at [950, 343] on div "Add" at bounding box center [971, 342] width 43 height 13
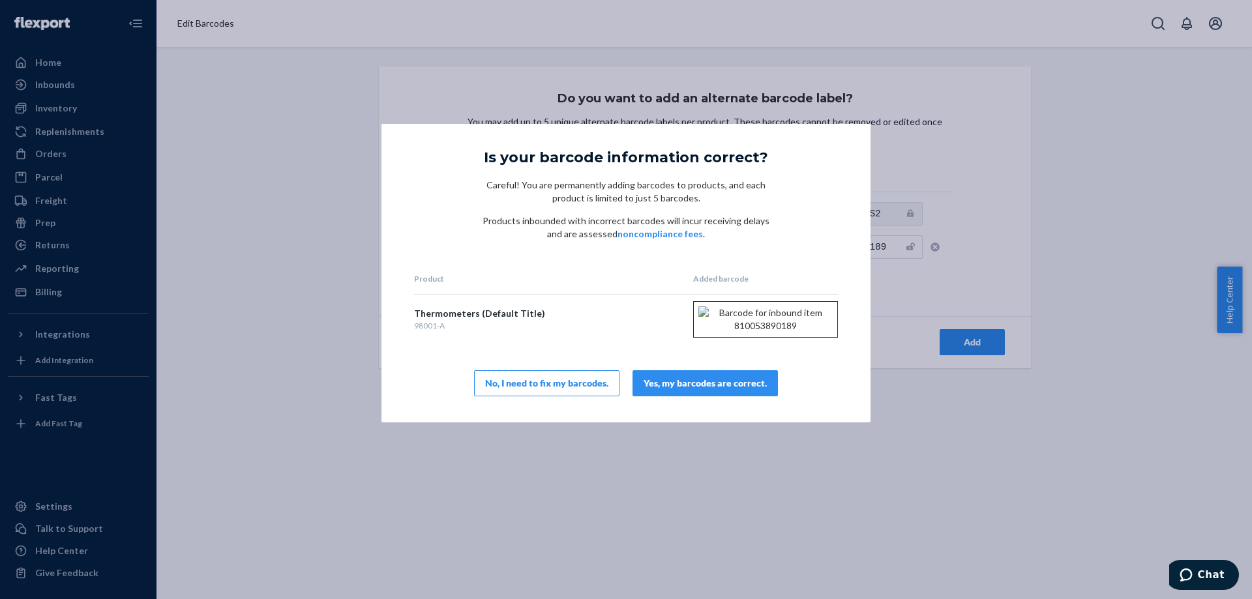
click at [717, 390] on div "Yes, my barcodes are correct." at bounding box center [704, 383] width 123 height 13
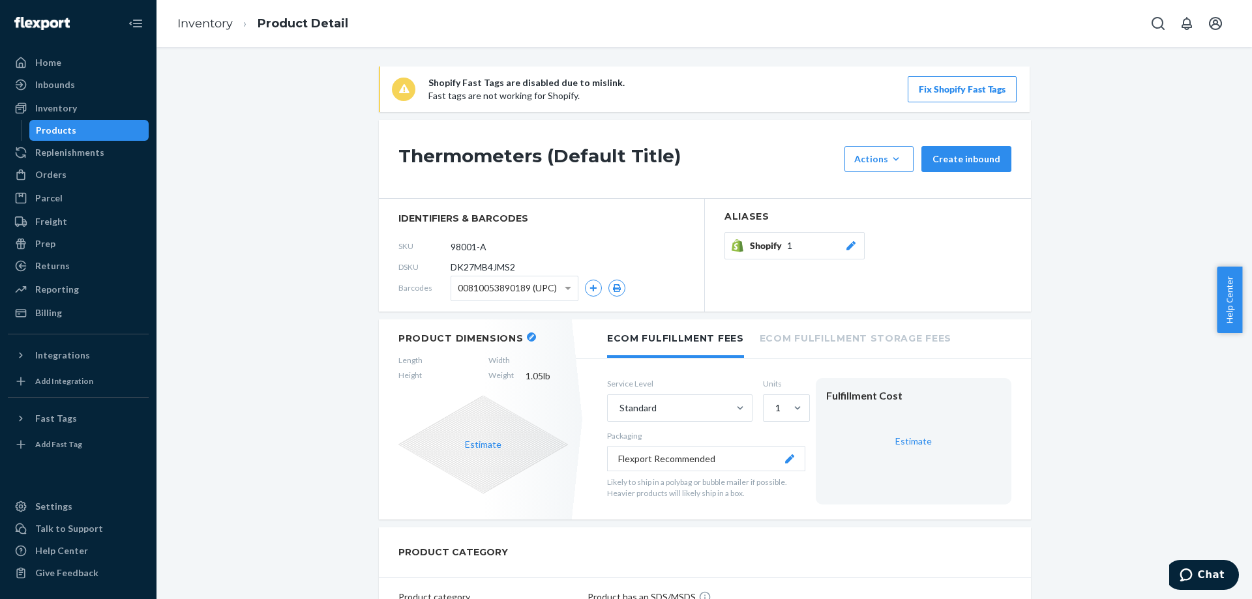
click at [59, 125] on div "Products" at bounding box center [56, 130] width 40 height 13
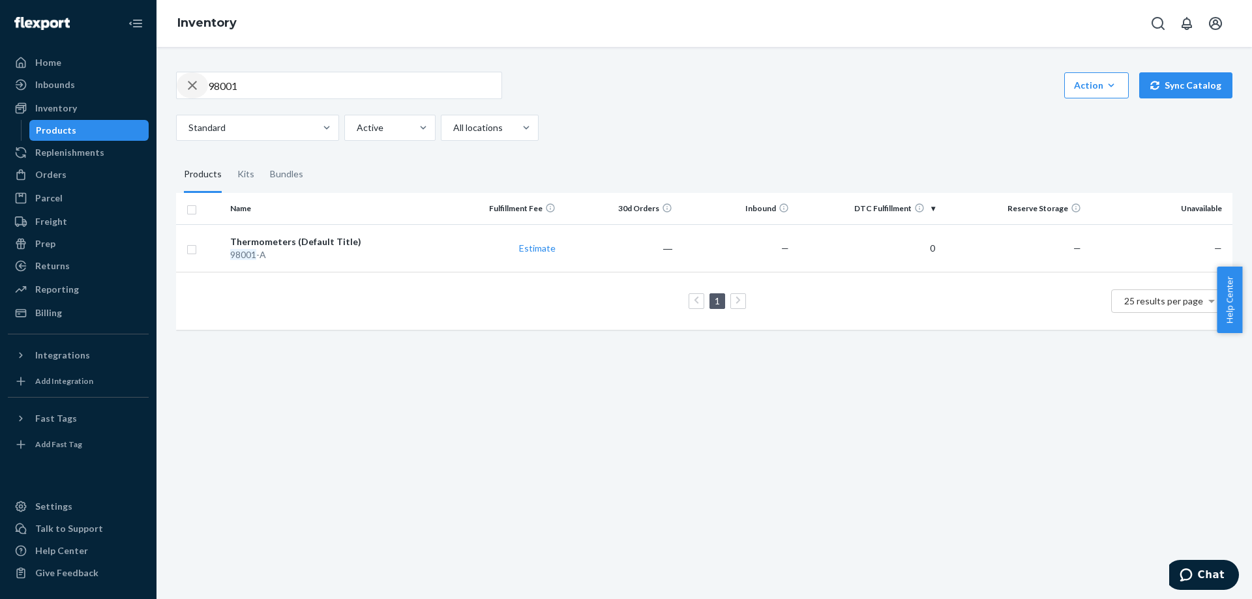
click at [189, 86] on icon "button" at bounding box center [192, 85] width 16 height 26
click at [102, 133] on div "Products" at bounding box center [89, 130] width 117 height 18
click at [1164, 85] on button "Sync Catalog" at bounding box center [1185, 85] width 93 height 26
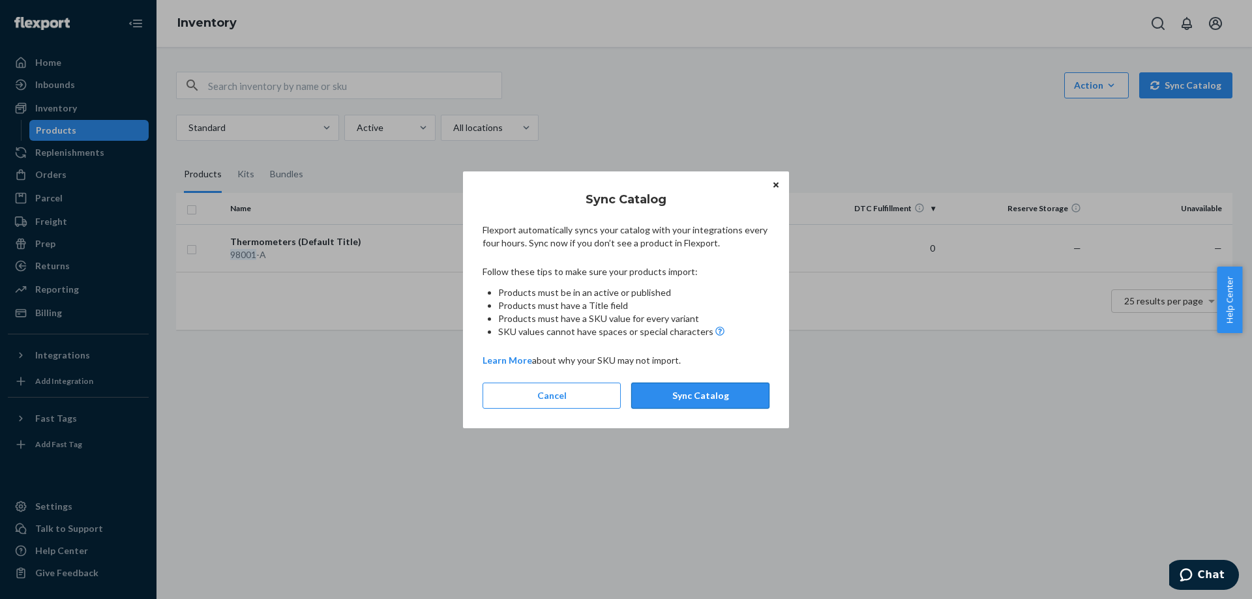
click at [747, 400] on button "Sync Catalog" at bounding box center [700, 396] width 138 height 26
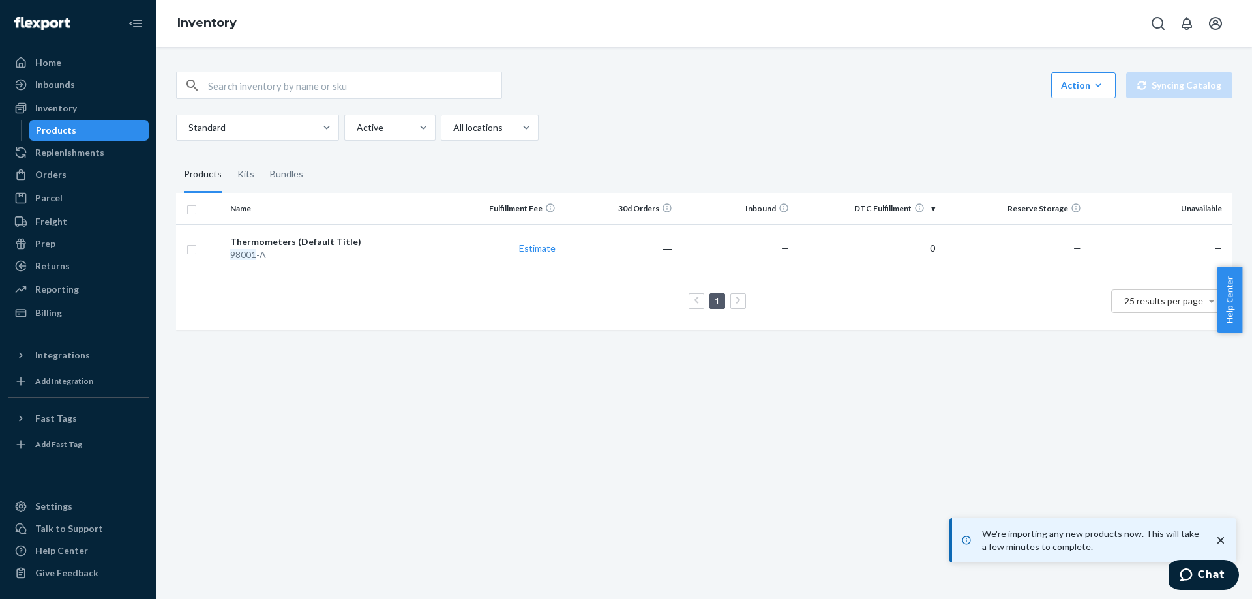
click at [90, 132] on div "Products" at bounding box center [89, 130] width 117 height 18
click at [307, 95] on input "text" at bounding box center [354, 85] width 293 height 26
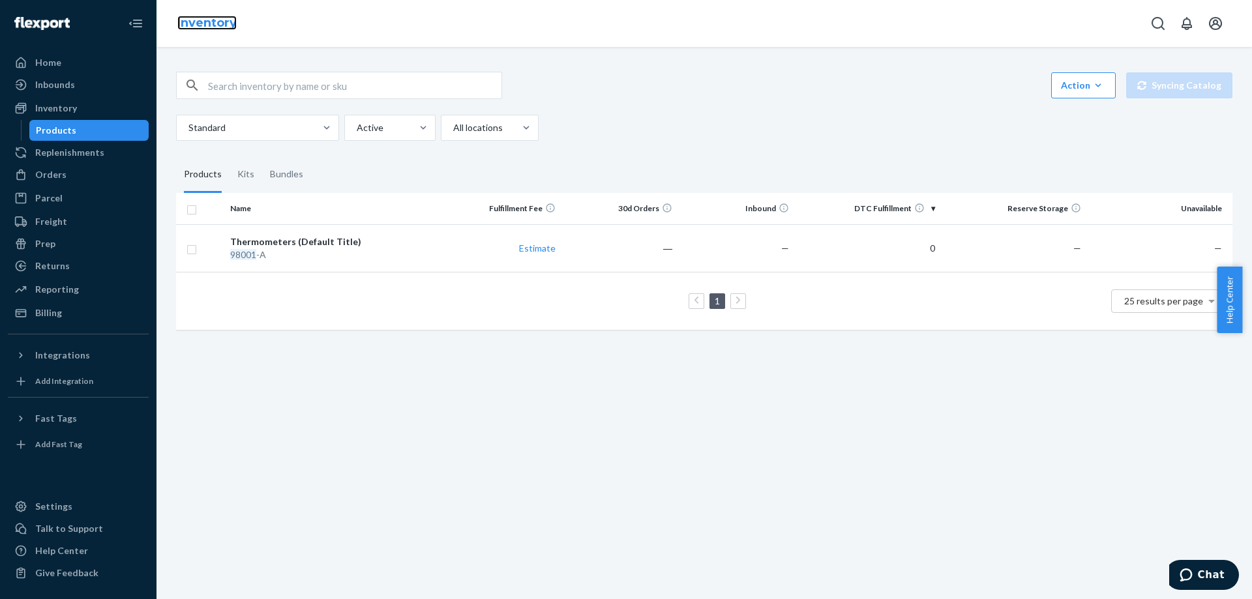
click at [216, 23] on link "Inventory" at bounding box center [206, 23] width 59 height 14
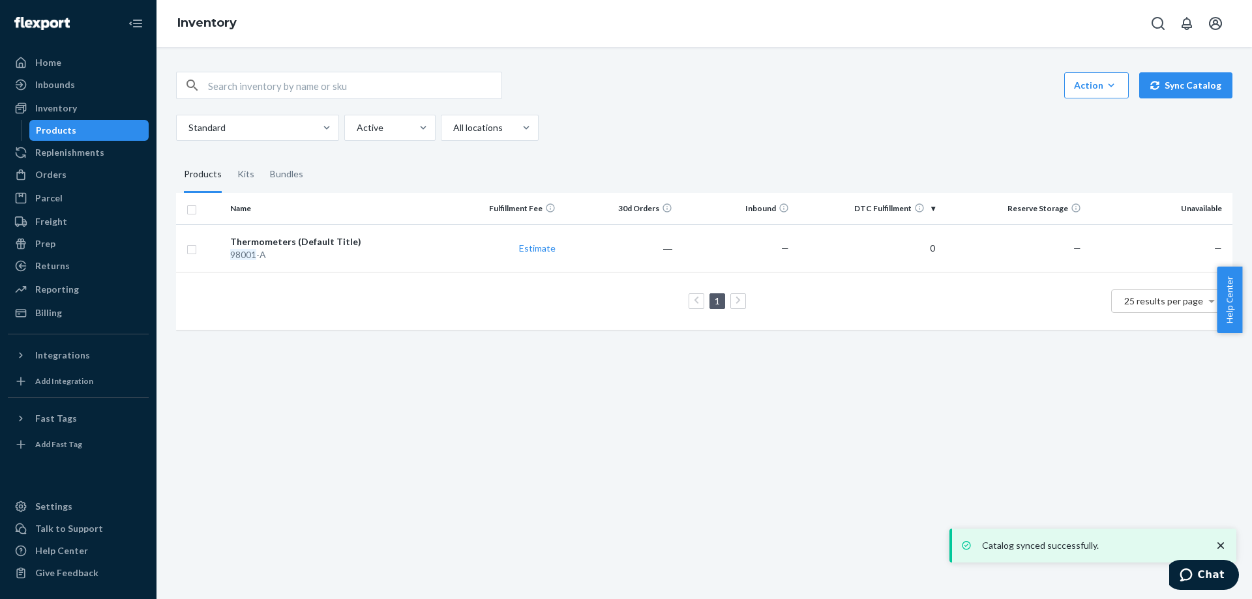
click at [496, 561] on div "Action Create product Create kit or bundle Bulk create products Bulk update pro…" at bounding box center [703, 323] width 1095 height 552
click at [81, 120] on link "Products" at bounding box center [89, 130] width 120 height 21
click at [56, 111] on div "Inventory" at bounding box center [56, 108] width 42 height 13
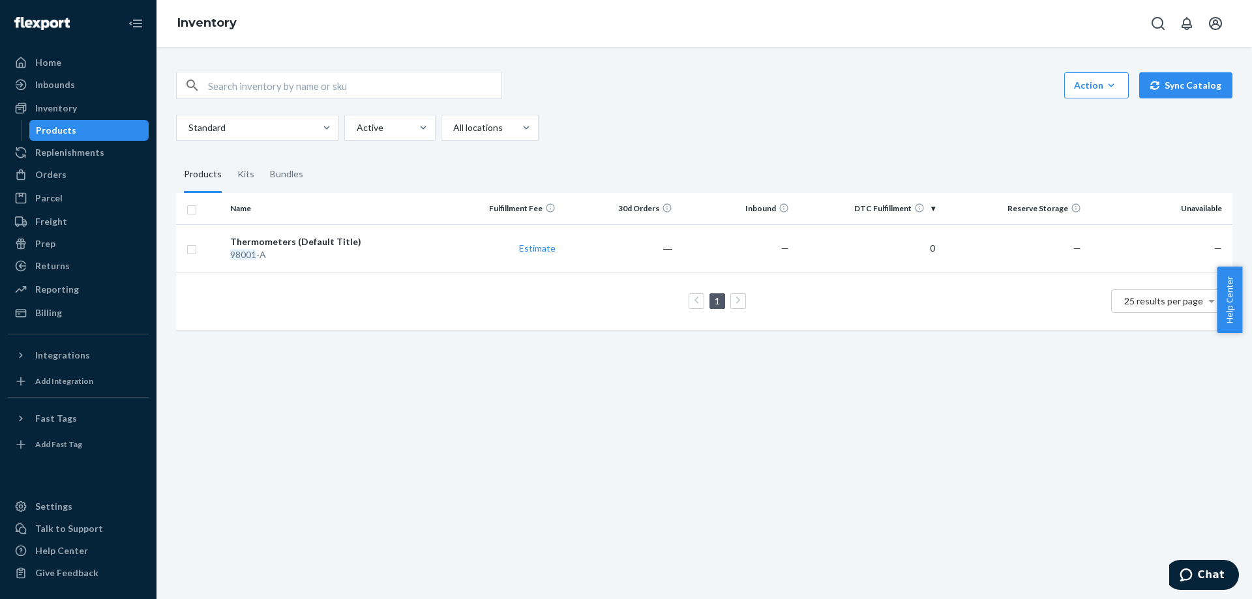
click at [61, 136] on div "Products" at bounding box center [56, 130] width 40 height 13
click at [199, 177] on div "Products" at bounding box center [203, 174] width 38 height 37
click at [176, 156] on input "Products" at bounding box center [176, 156] width 0 height 0
click at [57, 63] on div "Home" at bounding box center [48, 62] width 26 height 13
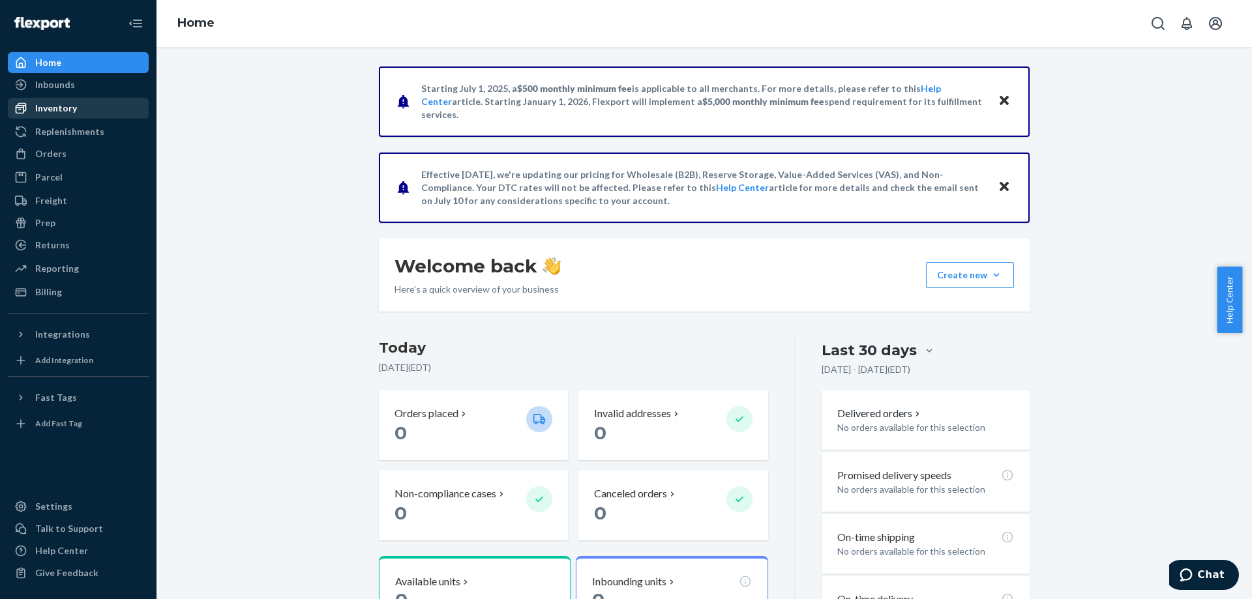
click at [43, 113] on div "Inventory" at bounding box center [56, 108] width 42 height 13
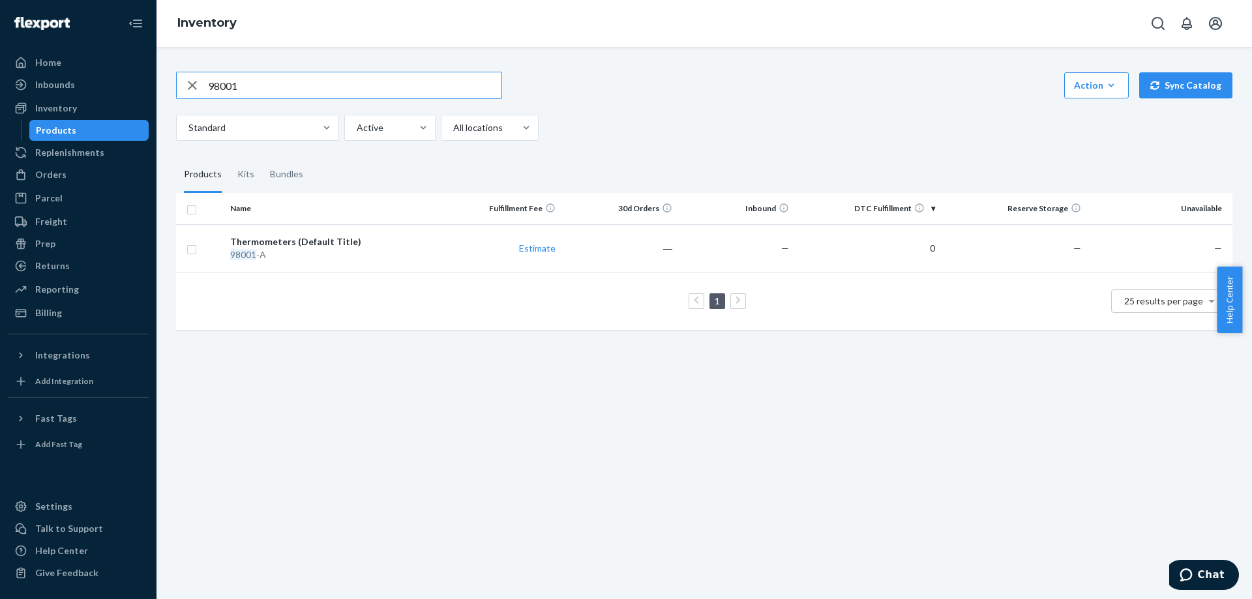
click at [55, 128] on div "Products" at bounding box center [56, 130] width 40 height 13
click at [197, 87] on icon "button" at bounding box center [192, 85] width 16 height 26
click at [80, 131] on div "Products" at bounding box center [89, 130] width 117 height 18
click at [57, 72] on link "Home" at bounding box center [78, 62] width 141 height 21
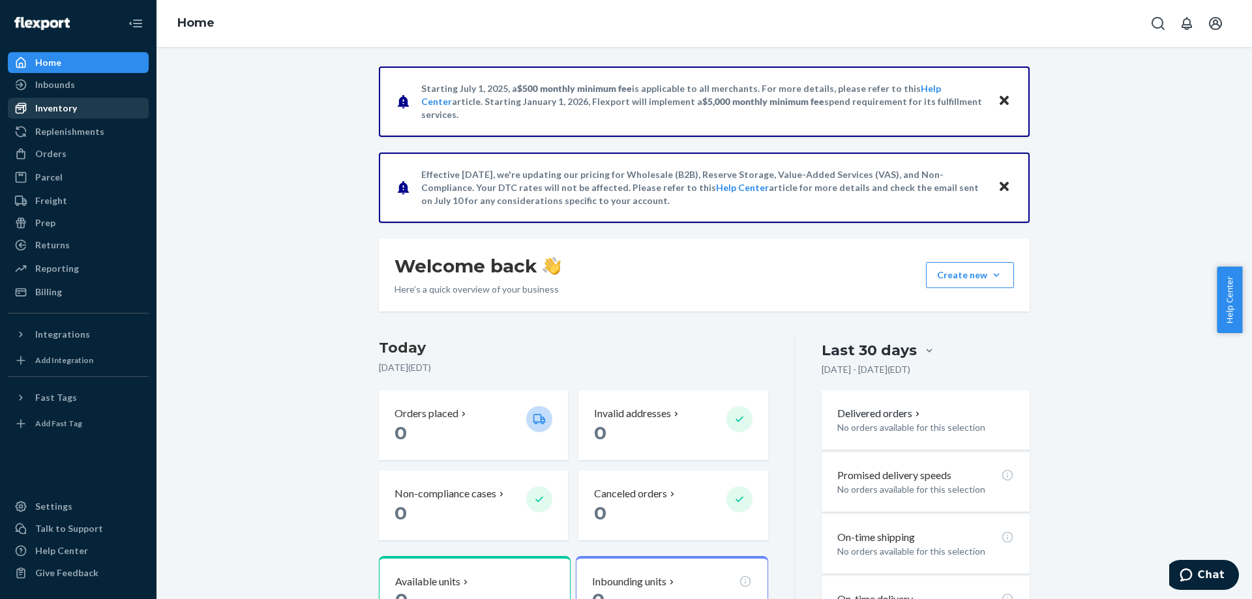
click at [56, 104] on div "Inventory" at bounding box center [56, 108] width 42 height 13
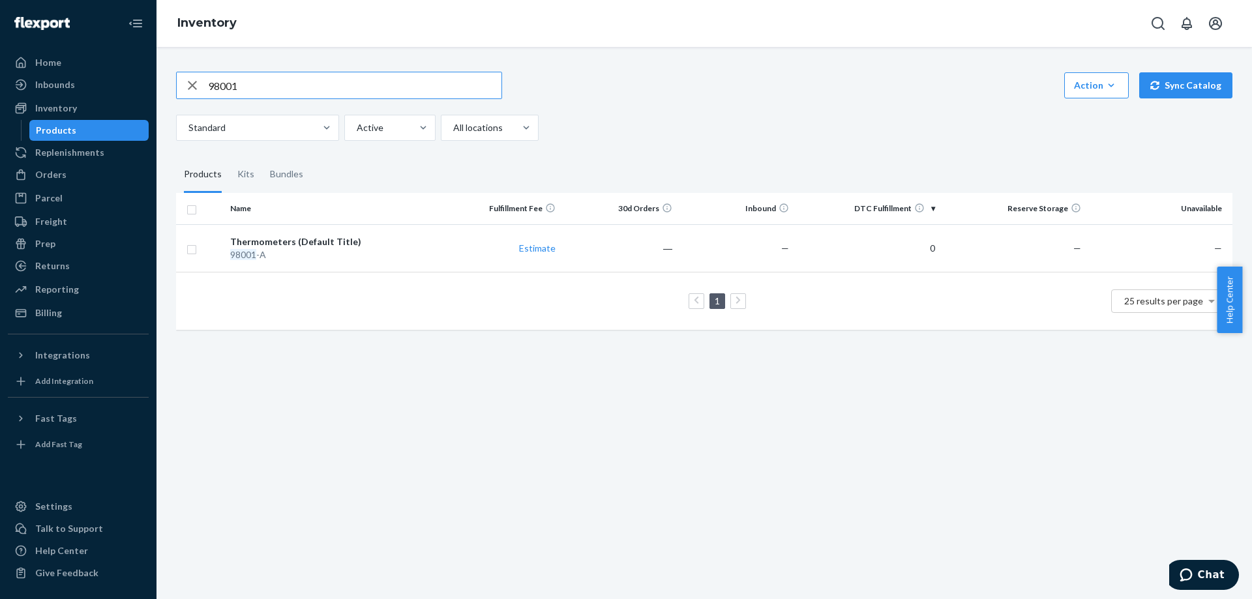
click at [233, 92] on input "98001" at bounding box center [354, 85] width 293 height 26
click at [233, 94] on input "98001" at bounding box center [354, 85] width 293 height 26
click at [447, 564] on div "Action Create product Create kit or bundle Bulk create products Bulk update pro…" at bounding box center [703, 323] width 1095 height 552
click at [460, 427] on div "Action Create product Create kit or bundle Bulk create products Bulk update pro…" at bounding box center [703, 323] width 1095 height 552
click at [202, 87] on div "button" at bounding box center [192, 85] width 31 height 26
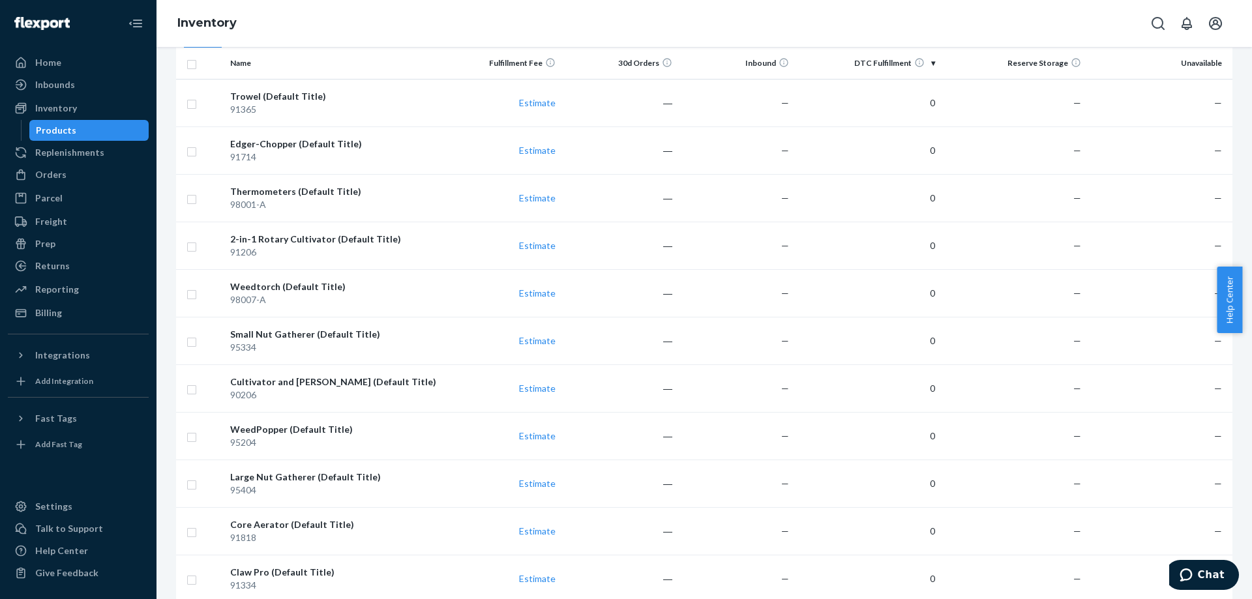
scroll to position [65, 0]
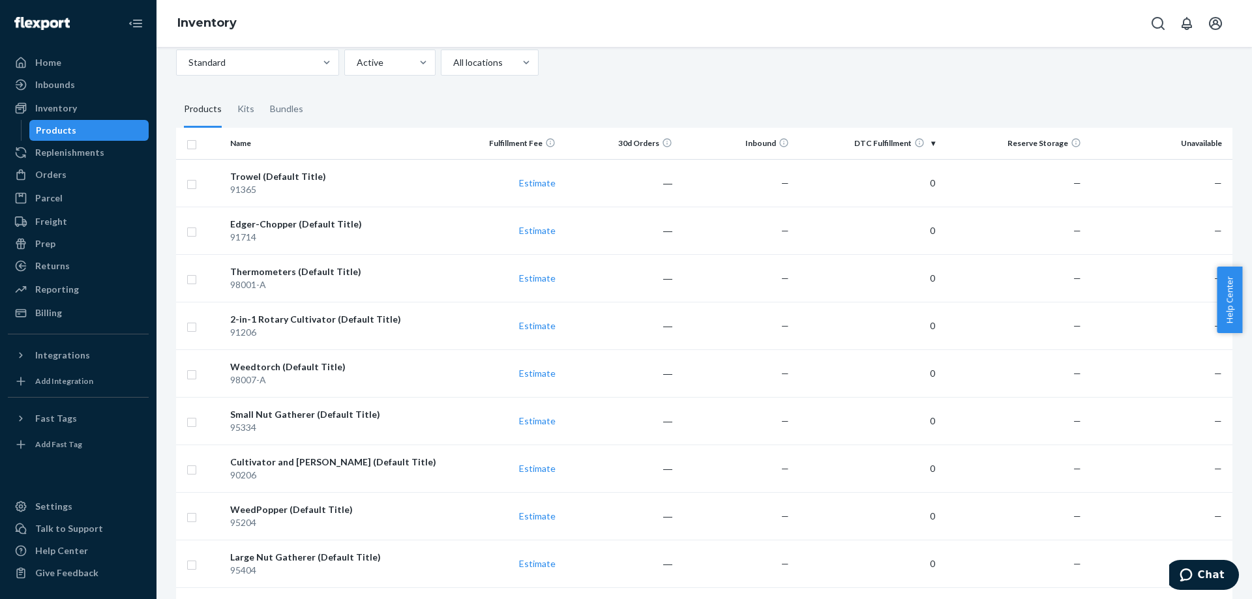
click at [302, 170] on div "Trowel (Default Title)" at bounding box center [334, 176] width 209 height 13
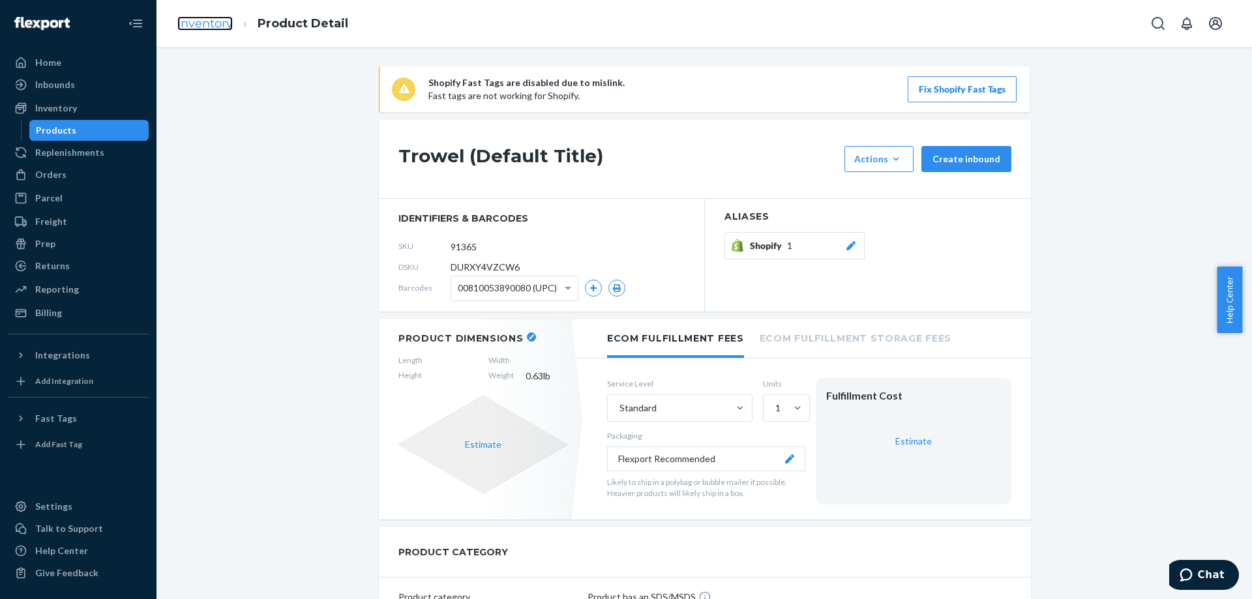
click at [188, 25] on link "Inventory" at bounding box center [204, 23] width 55 height 14
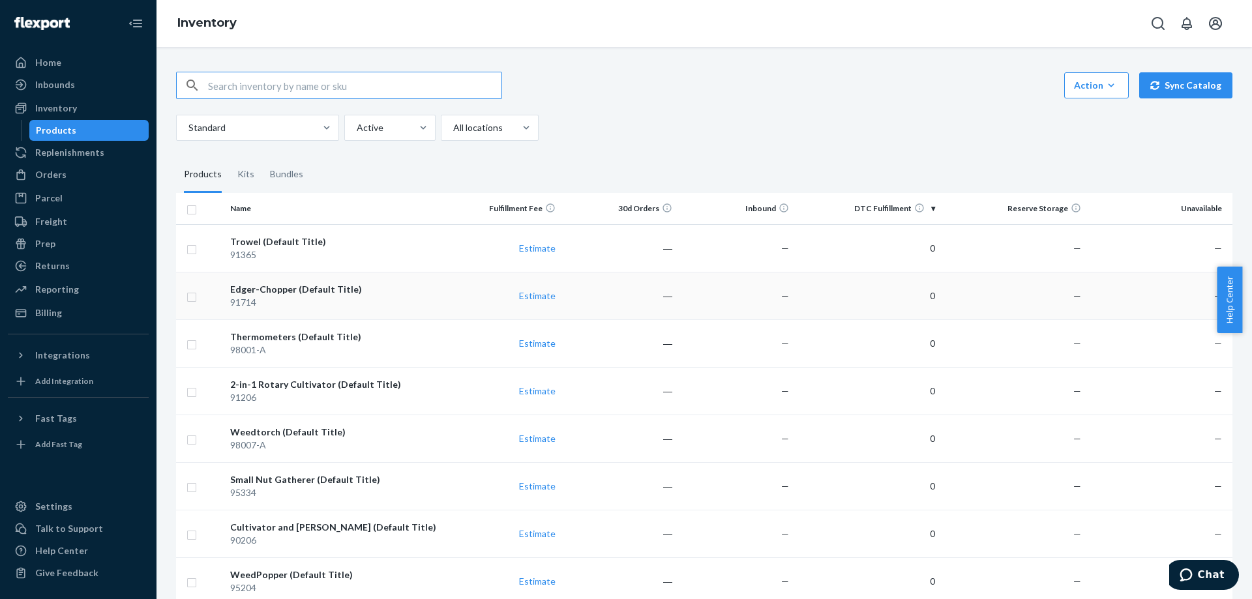
click at [256, 297] on div "91714" at bounding box center [334, 302] width 209 height 13
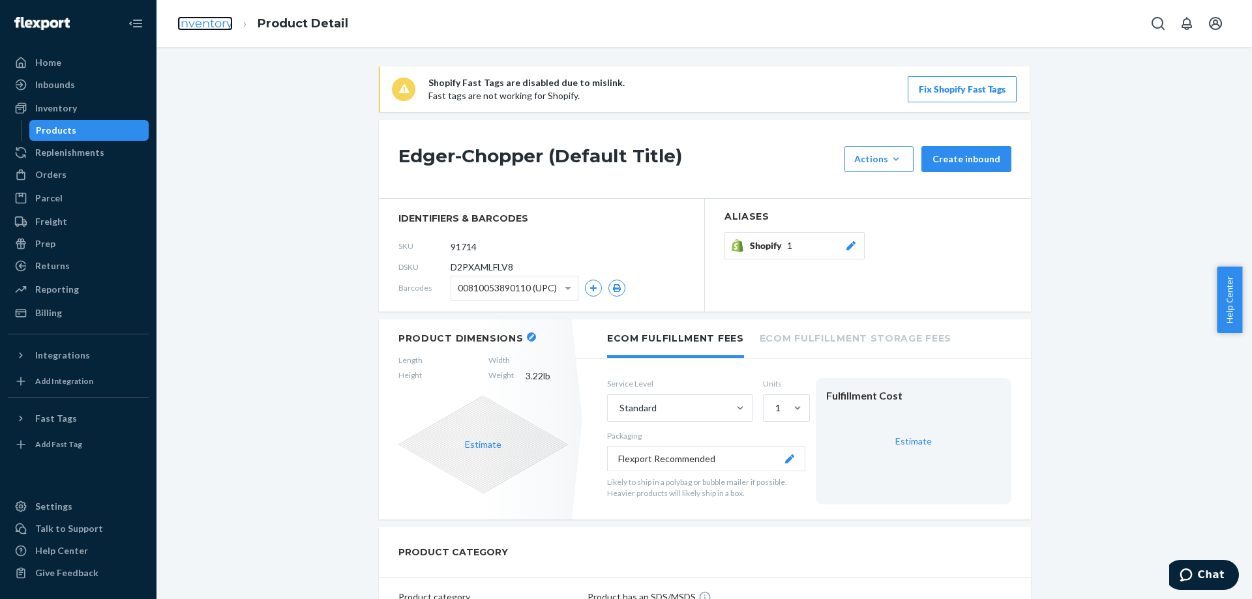
click at [208, 22] on link "Inventory" at bounding box center [204, 23] width 55 height 14
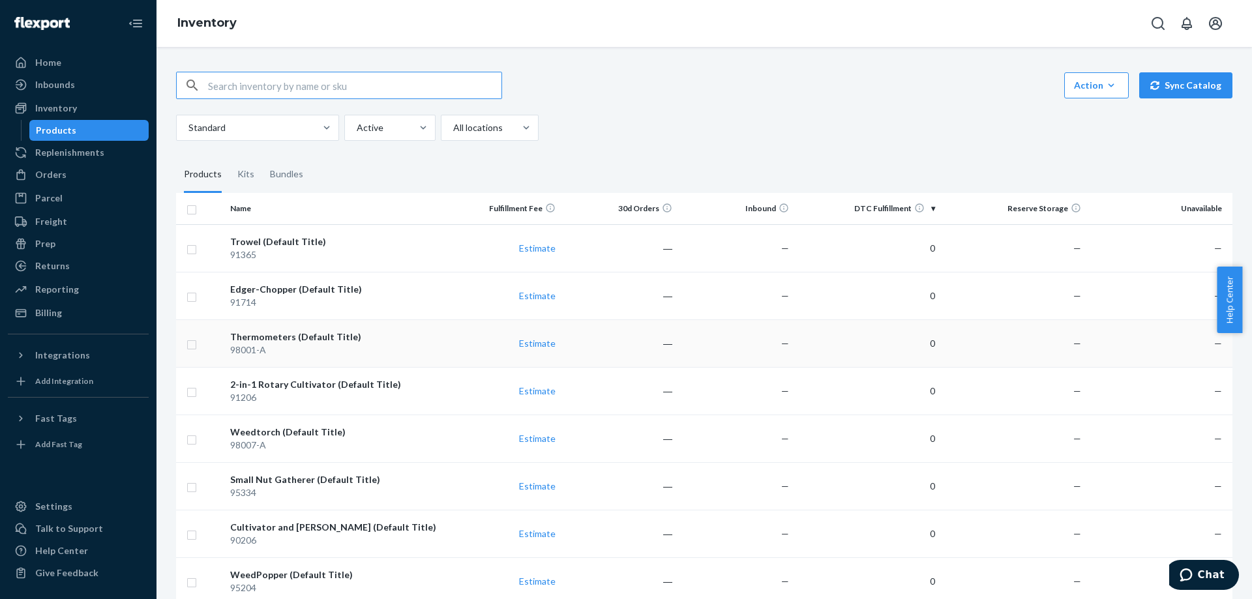
click at [251, 347] on div "98001-A" at bounding box center [334, 350] width 209 height 13
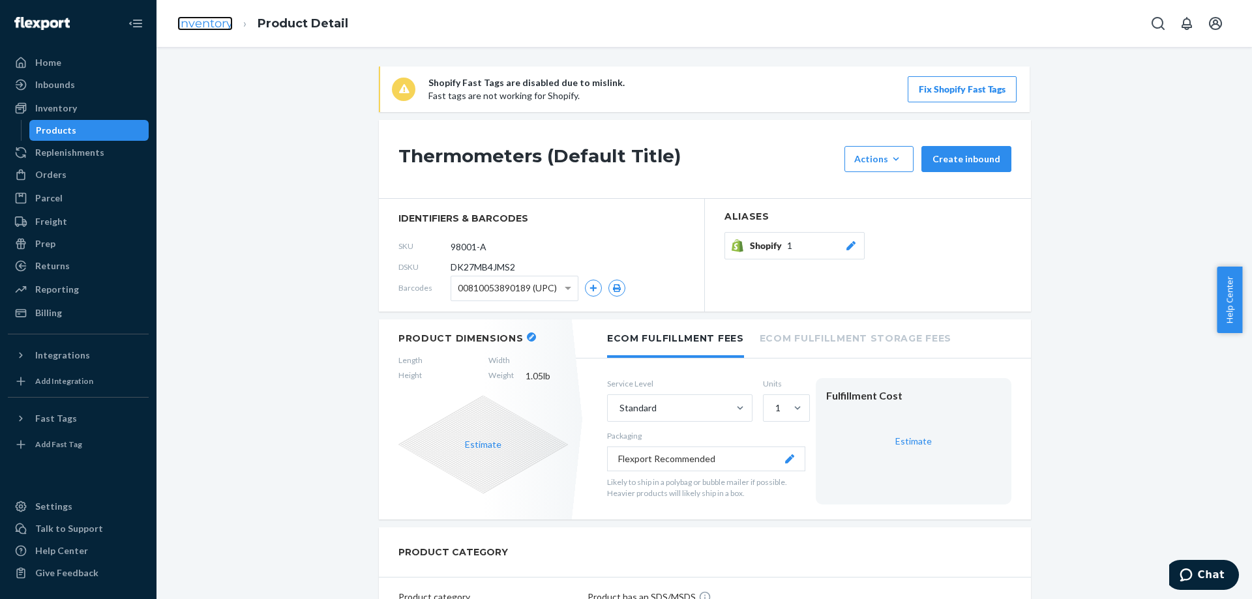
click at [188, 18] on link "Inventory" at bounding box center [204, 23] width 55 height 14
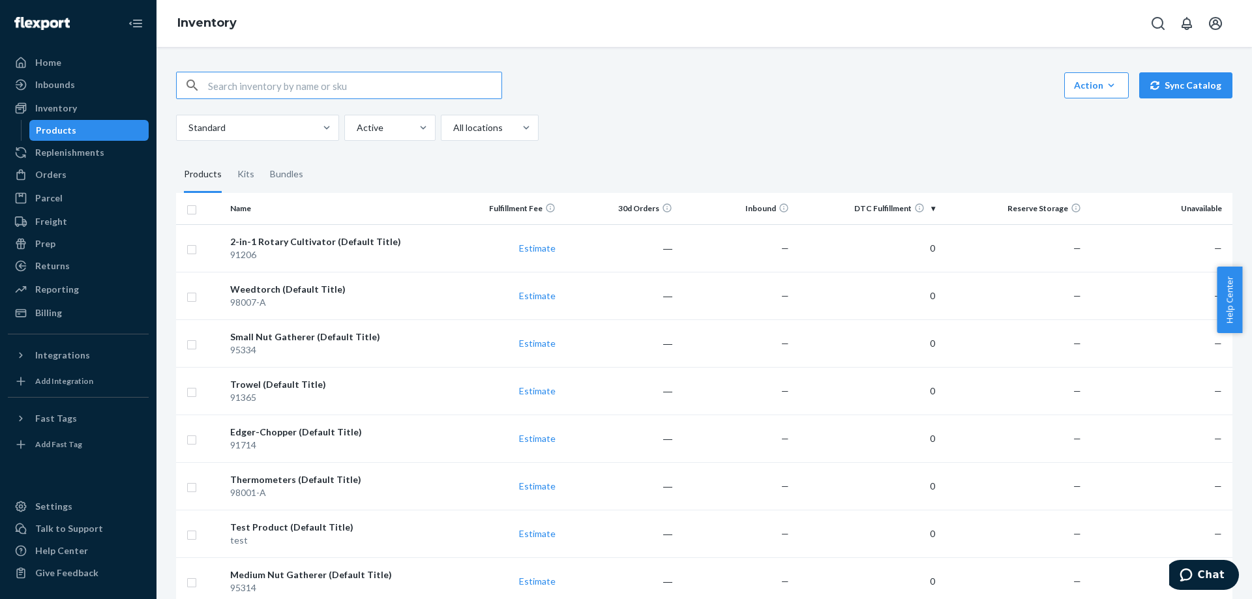
click at [288, 394] on div "91365" at bounding box center [334, 397] width 209 height 13
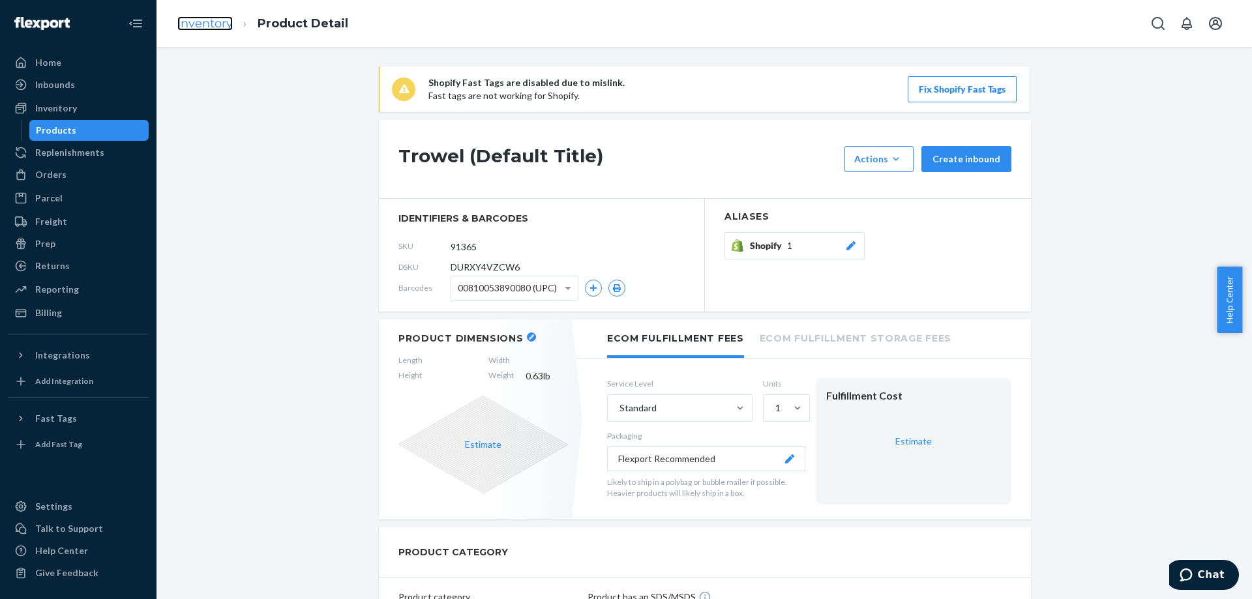
click at [209, 16] on link "Inventory" at bounding box center [204, 23] width 55 height 14
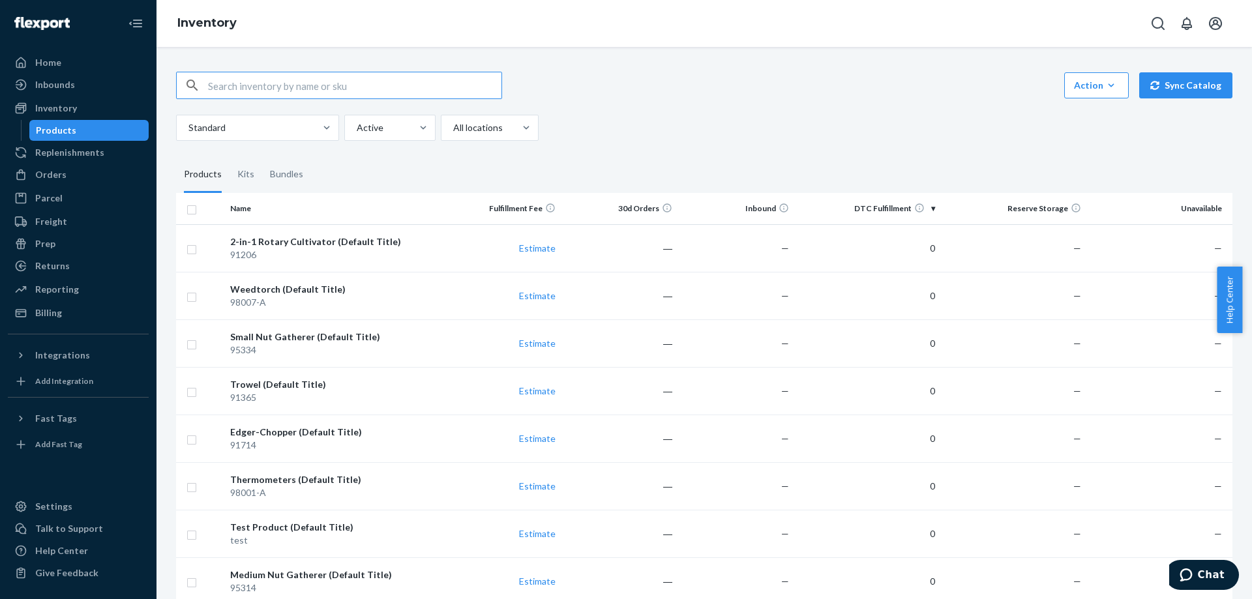
scroll to position [65, 0]
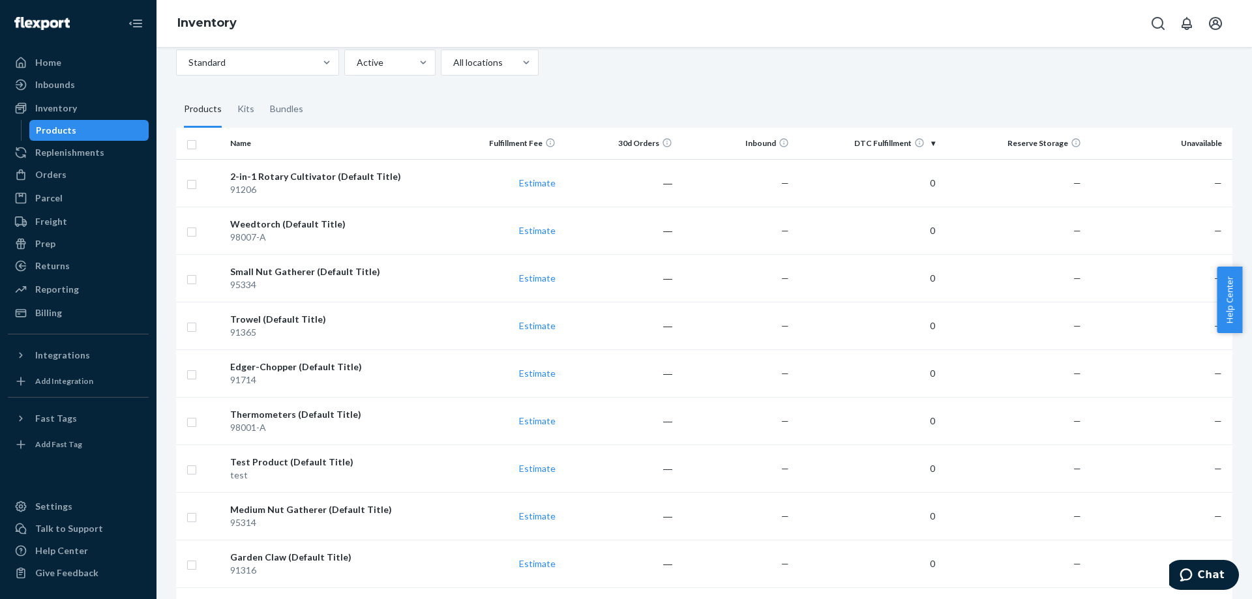
click at [299, 376] on div "91714" at bounding box center [334, 380] width 209 height 13
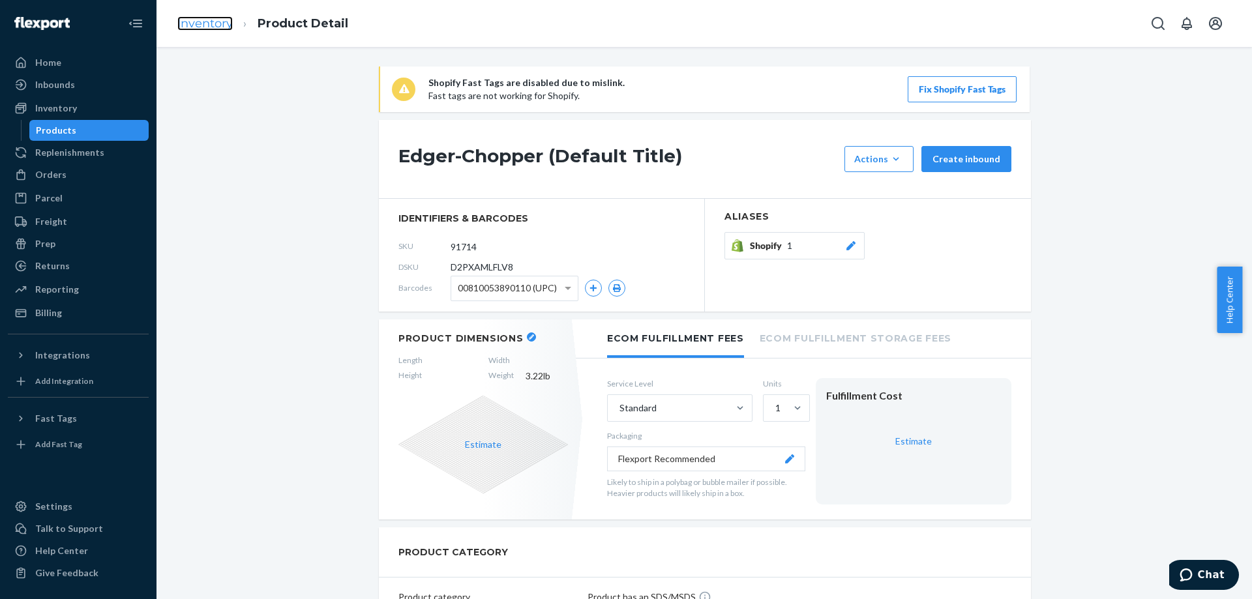
click at [212, 27] on link "Inventory" at bounding box center [204, 23] width 55 height 14
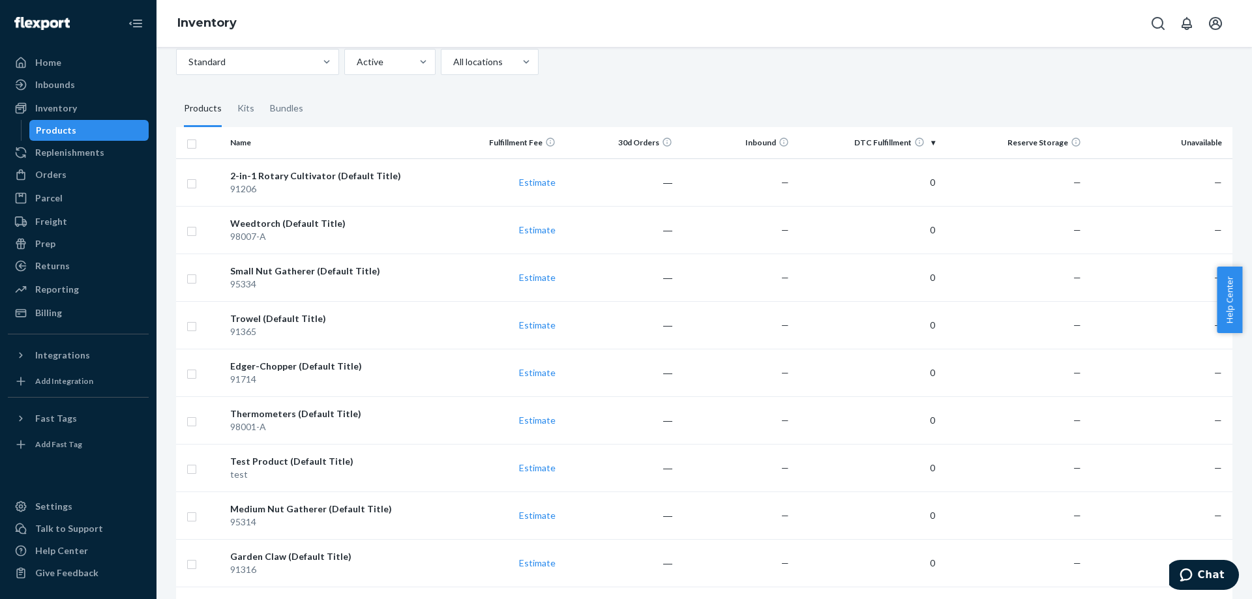
scroll to position [130, 0]
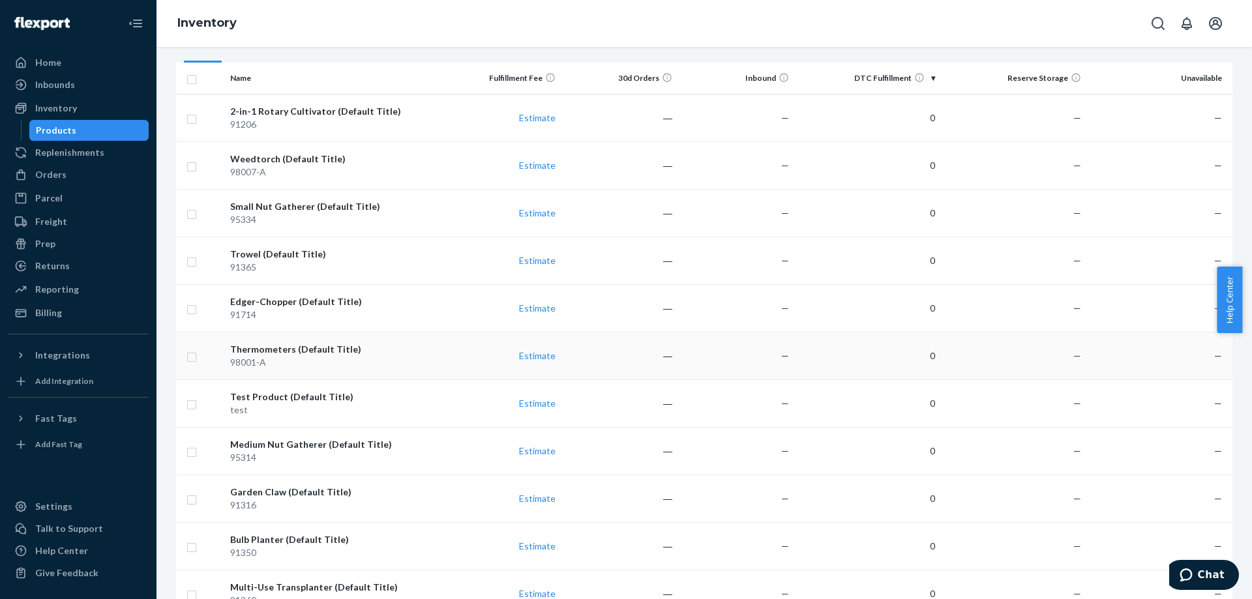
click at [297, 351] on div "Thermometers (Default Title)" at bounding box center [334, 349] width 209 height 13
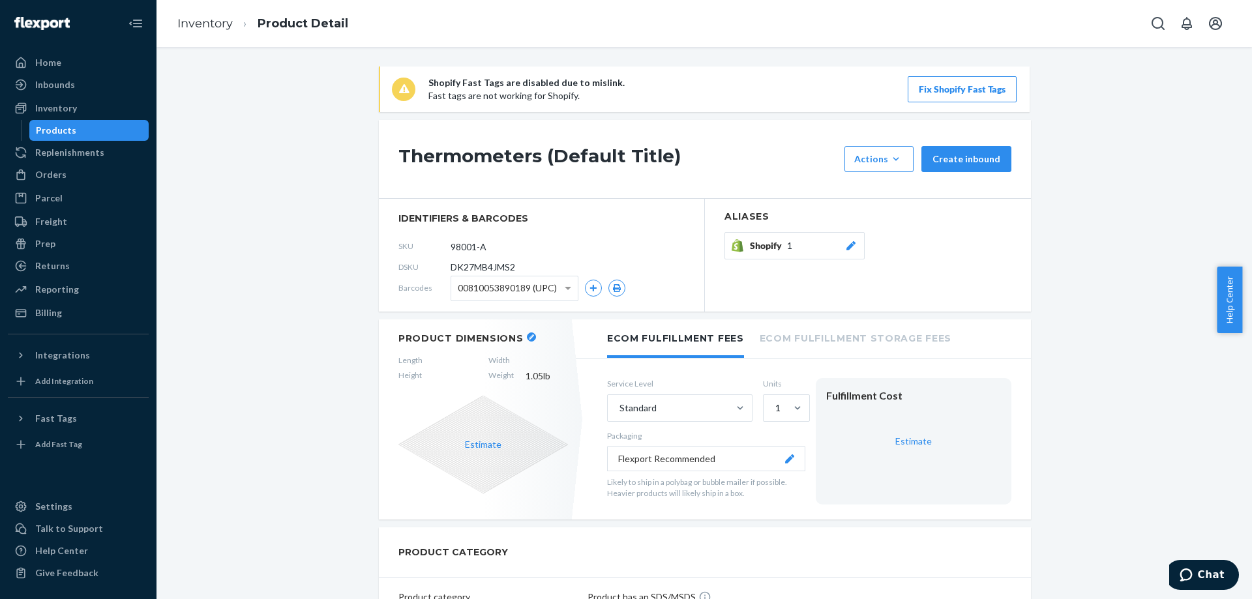
click at [214, 13] on ol "Inventory Product Detail" at bounding box center [263, 24] width 192 height 38
click at [218, 23] on link "Inventory" at bounding box center [204, 23] width 55 height 14
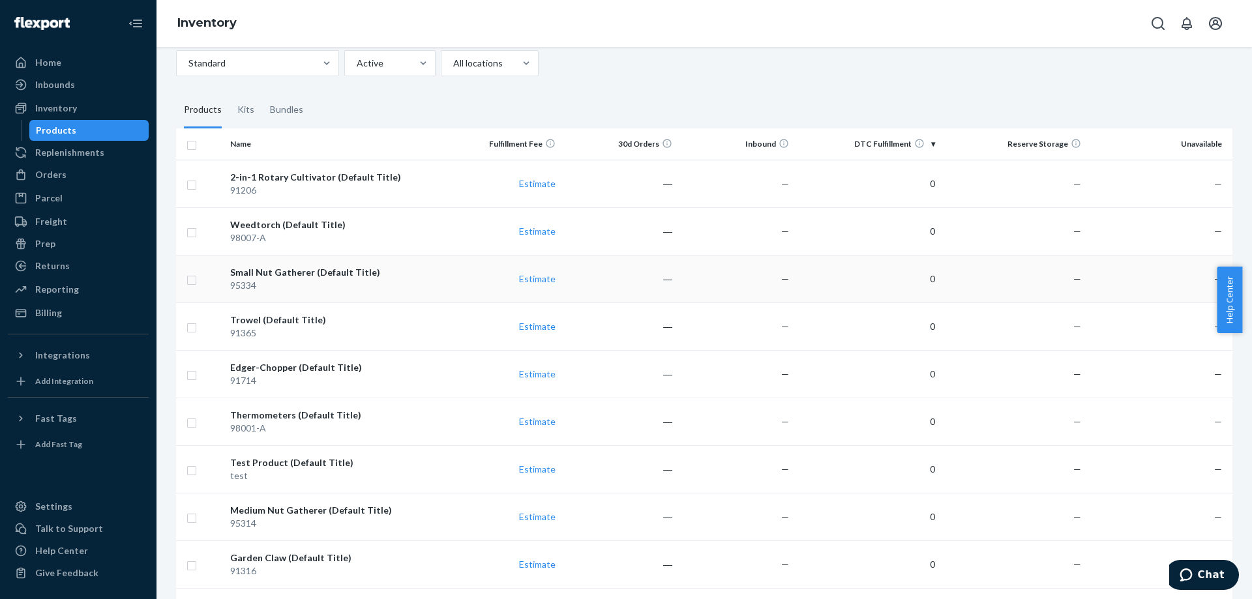
scroll to position [130, 0]
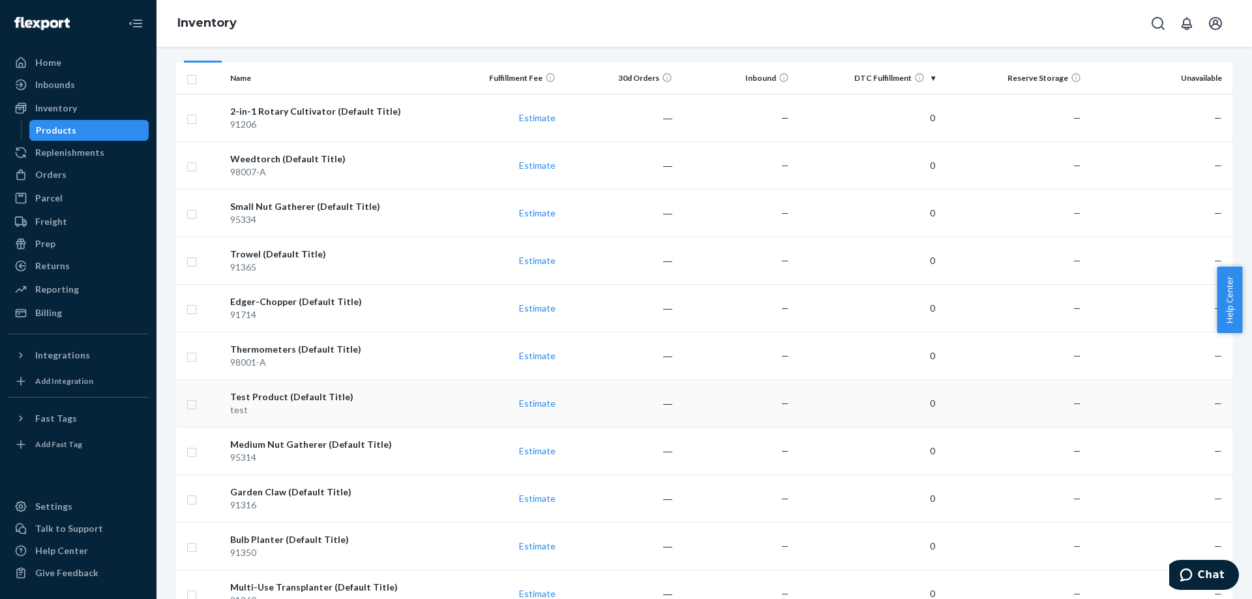
click at [287, 401] on div "Test Product (Default Title)" at bounding box center [334, 396] width 209 height 13
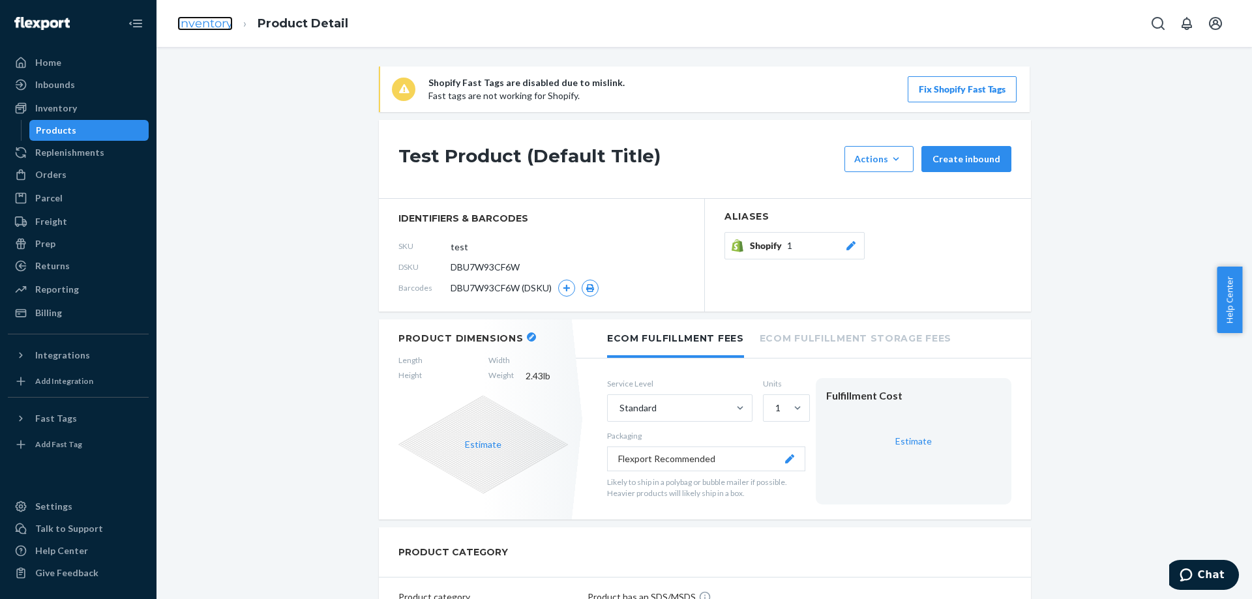
click at [201, 22] on link "Inventory" at bounding box center [204, 23] width 55 height 14
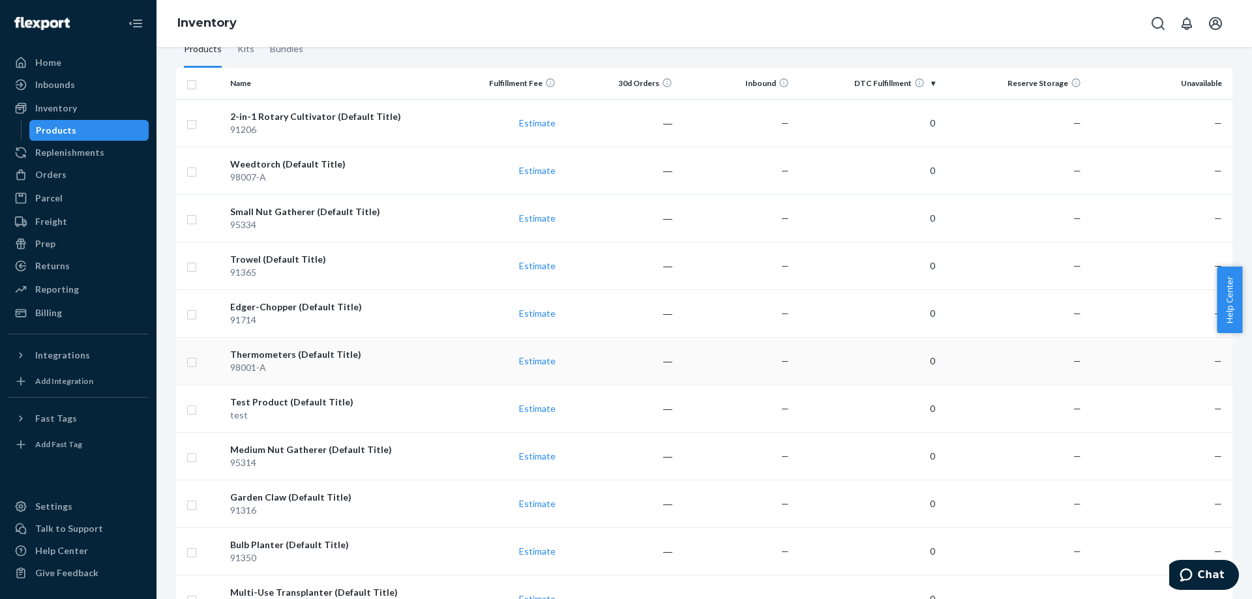
scroll to position [130, 0]
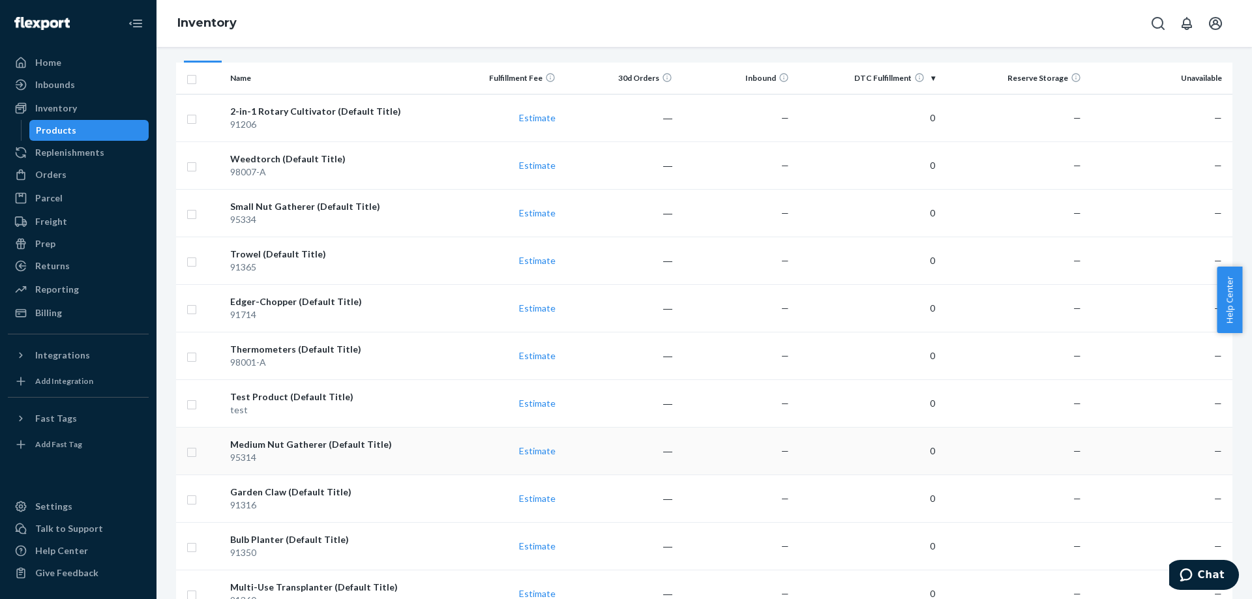
click at [297, 446] on div "Medium Nut Gatherer (Default Title)" at bounding box center [334, 444] width 209 height 13
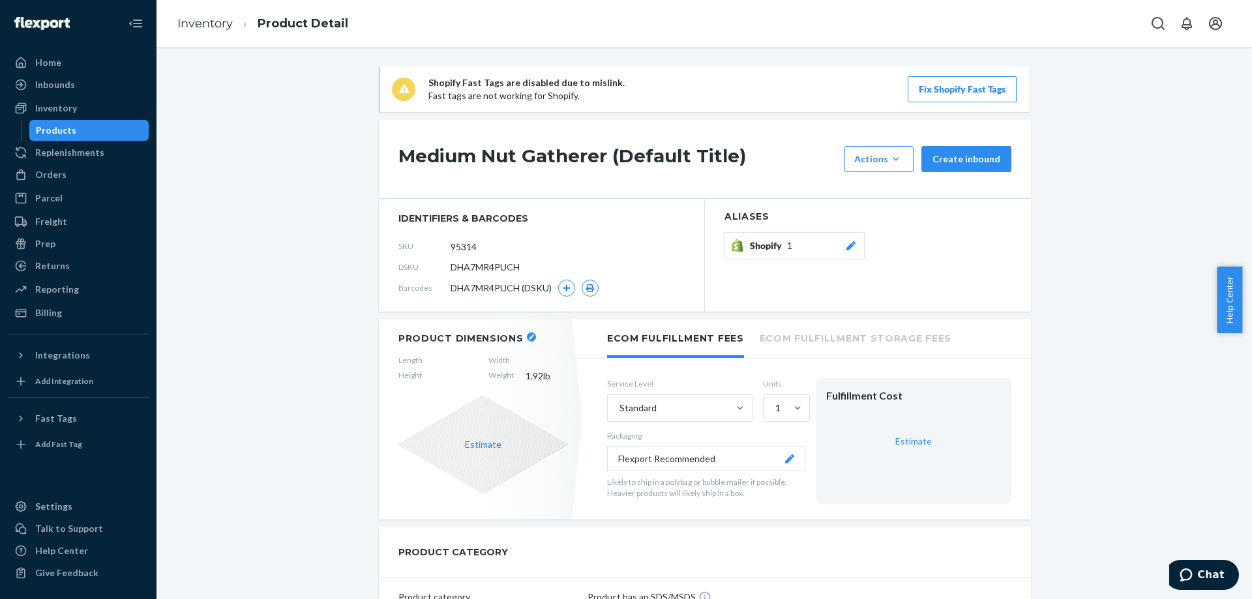
drag, startPoint x: 284, startPoint y: 315, endPoint x: 301, endPoint y: 314, distance: 16.3
click at [563, 291] on icon "button" at bounding box center [566, 288] width 7 height 7
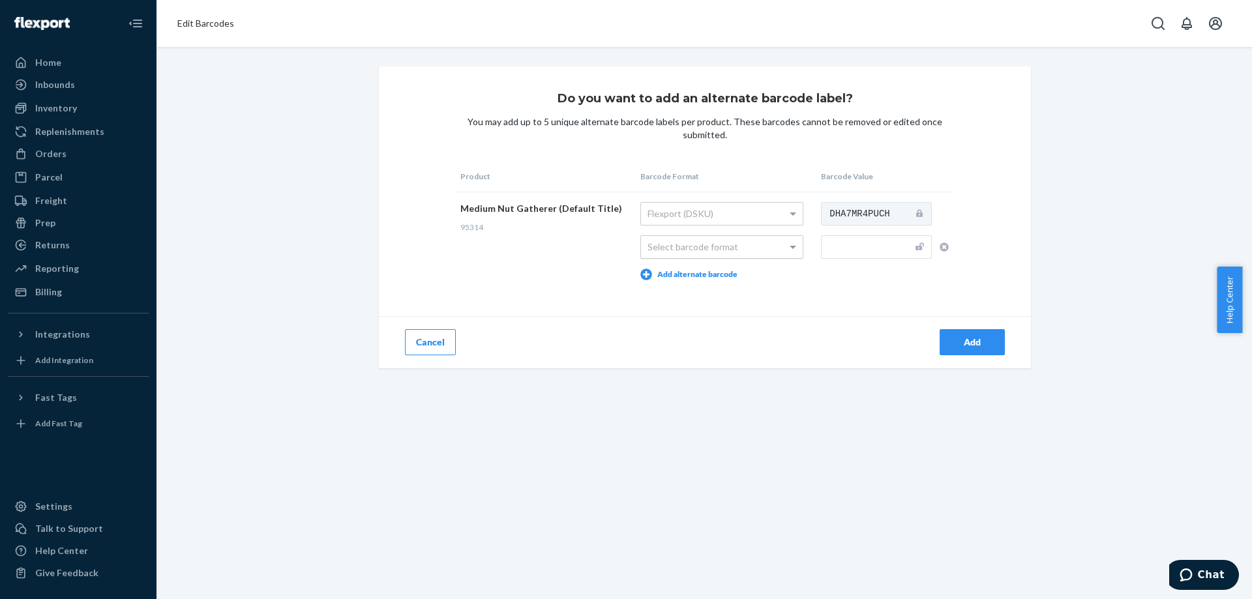
click at [714, 242] on div "Select barcode format" at bounding box center [722, 247] width 162 height 22
click at [836, 249] on input "text" at bounding box center [876, 246] width 111 height 23
paste input "810053890141"
type input "810053890141"
click at [843, 306] on div "Do you want to add an alternate barcode label? You may add up to 5 unique alter…" at bounding box center [705, 217] width 652 height 302
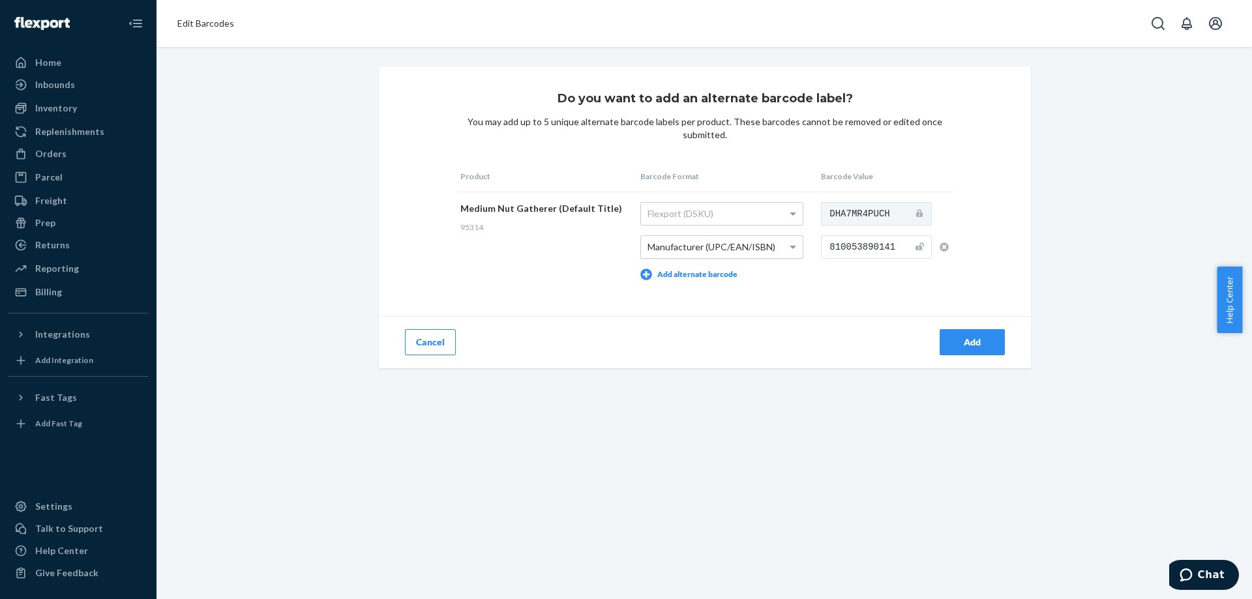
click at [943, 340] on button "Add" at bounding box center [971, 342] width 65 height 26
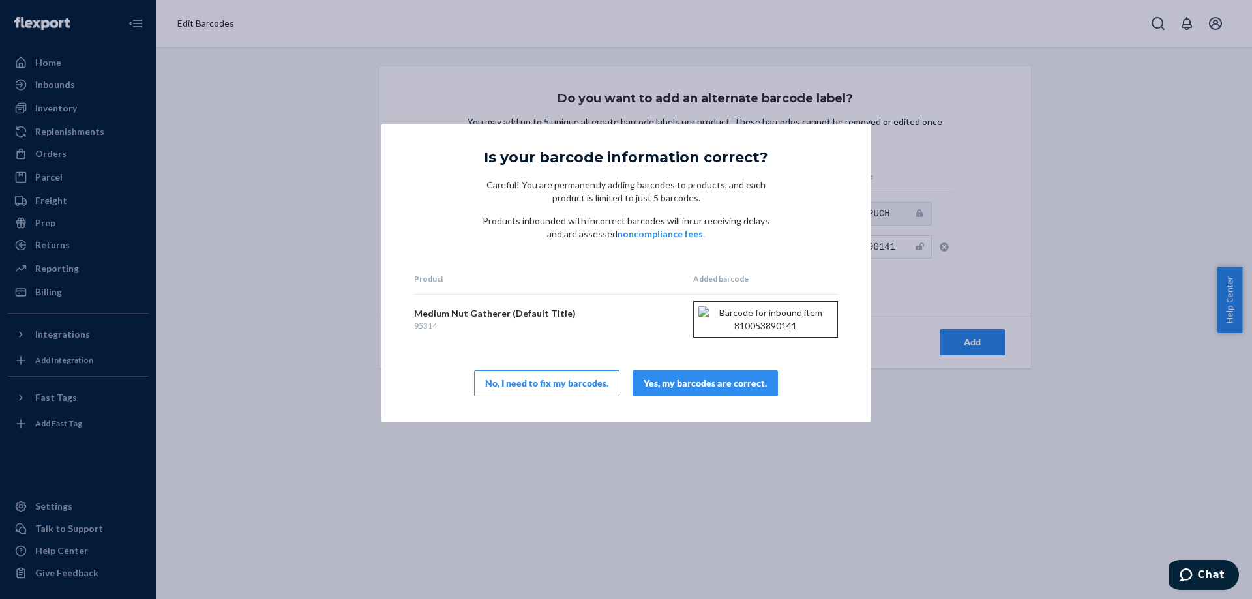
click at [670, 390] on div "Yes, my barcodes are correct." at bounding box center [704, 383] width 123 height 13
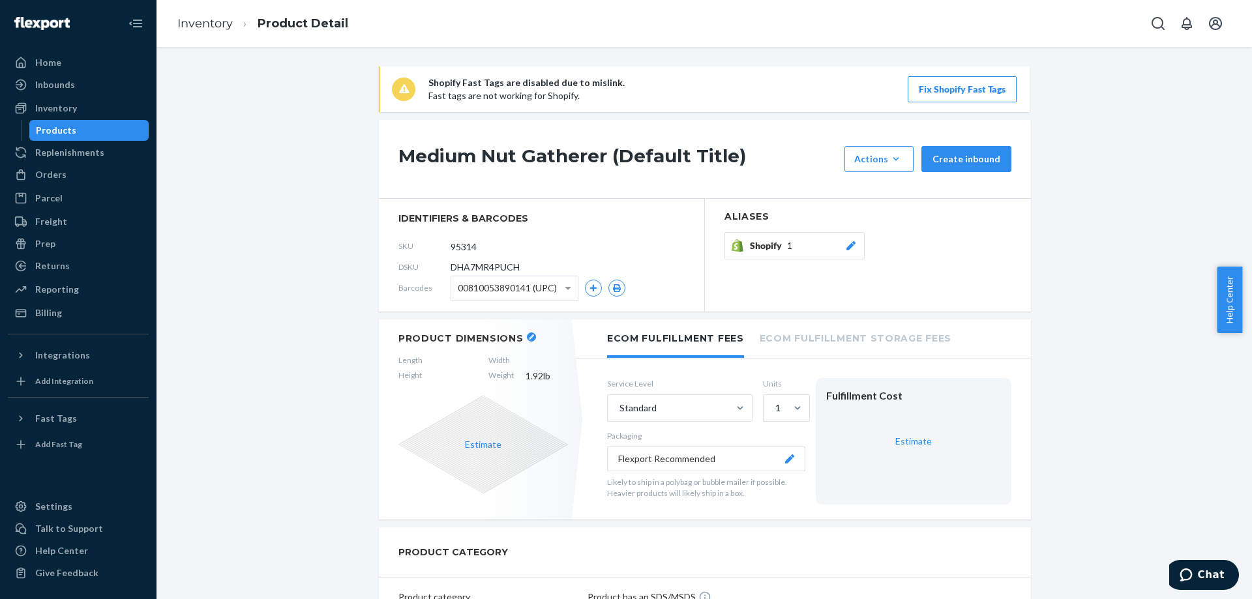
drag, startPoint x: 35, startPoint y: 130, endPoint x: 437, endPoint y: 471, distance: 527.2
click at [35, 130] on div "Products" at bounding box center [89, 130] width 117 height 18
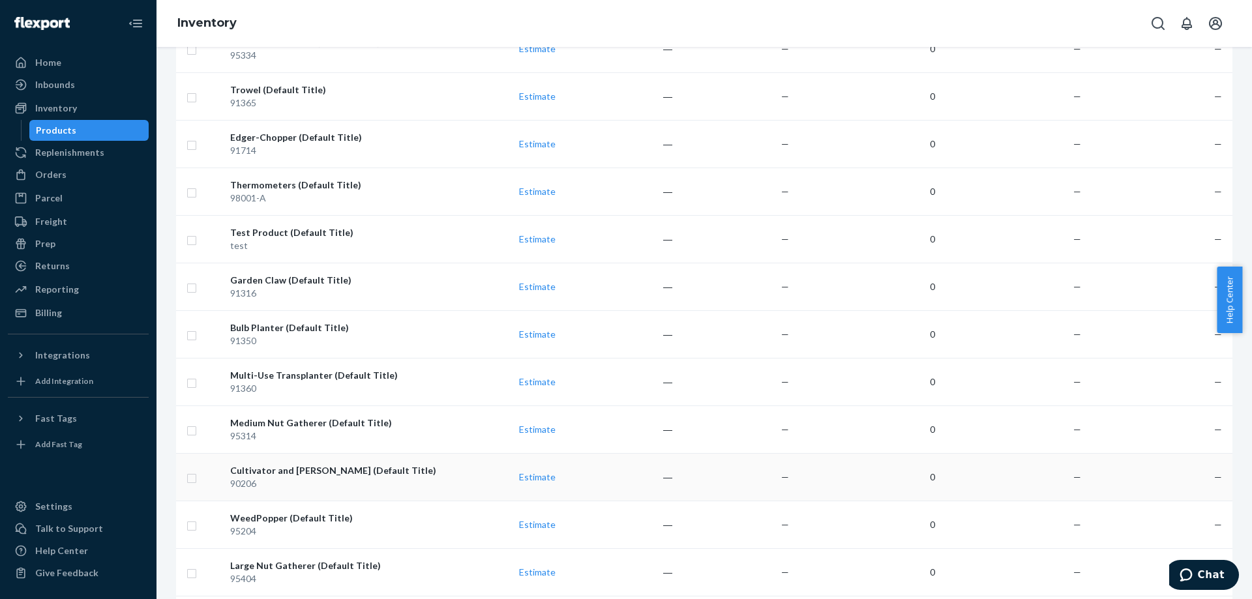
scroll to position [326, 0]
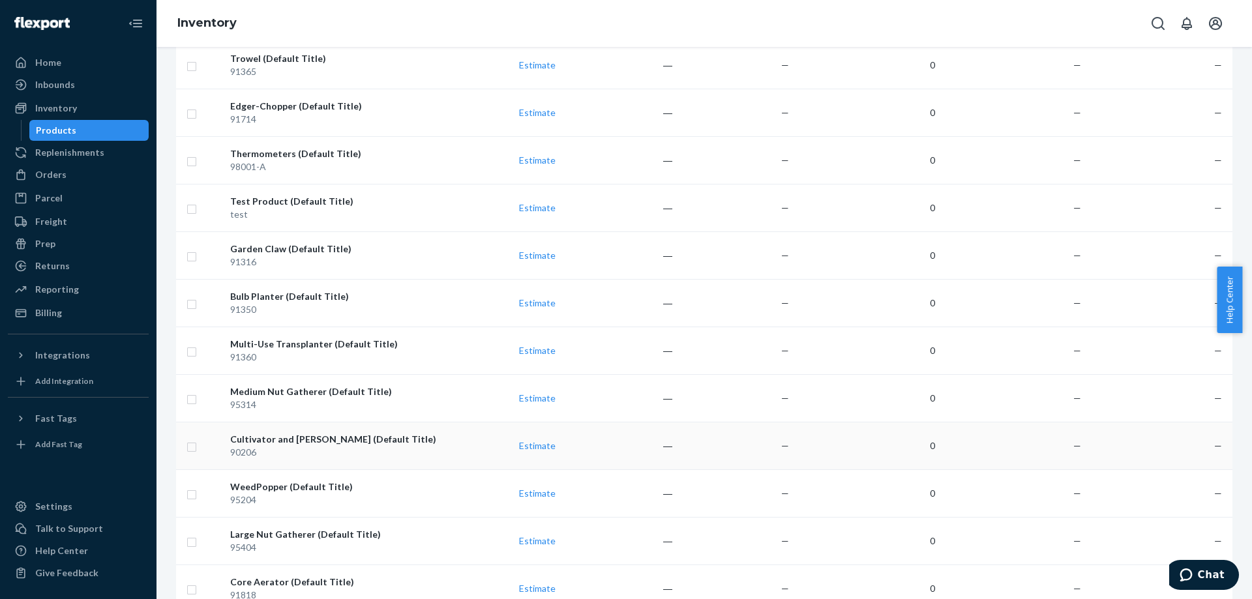
click at [272, 445] on div "Cultivator and [PERSON_NAME] (Default Title)" at bounding box center [334, 439] width 209 height 13
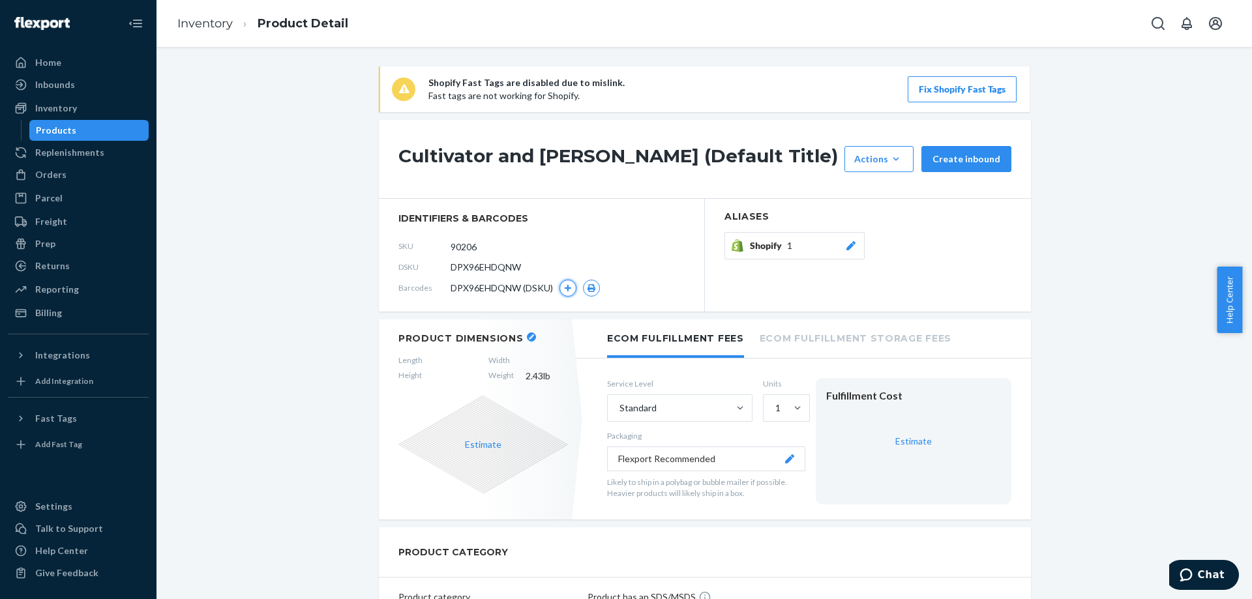
click at [564, 286] on icon "button" at bounding box center [568, 288] width 8 height 8
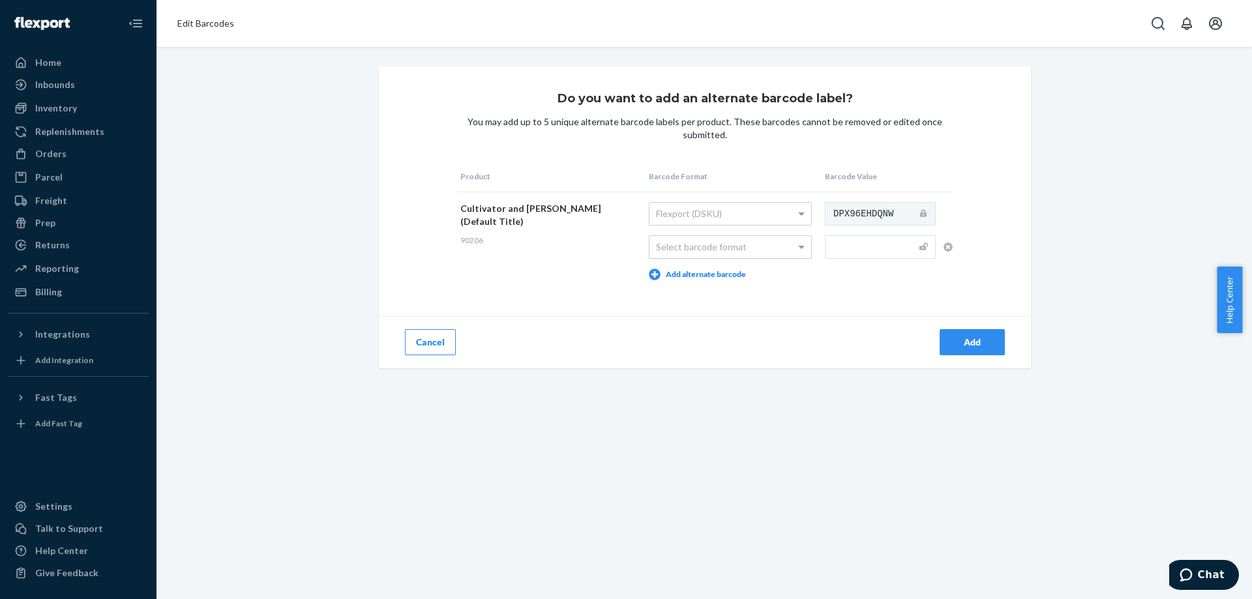
click at [654, 253] on div "Select barcode format" at bounding box center [730, 247] width 162 height 22
click at [896, 240] on input "text" at bounding box center [880, 246] width 111 height 23
paste input "810053890011"
type input "810053890011"
click at [877, 314] on div "Do you want to add an alternate barcode label? You may add up to 5 unique alter…" at bounding box center [705, 217] width 652 height 302
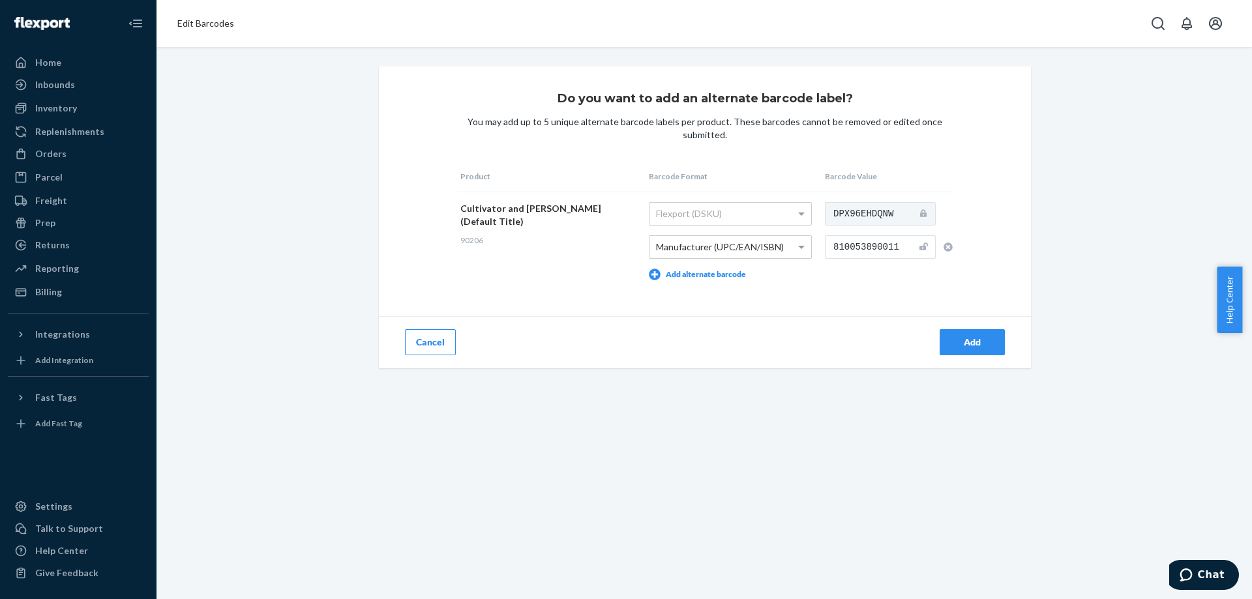
click at [950, 338] on div "Add" at bounding box center [971, 342] width 43 height 13
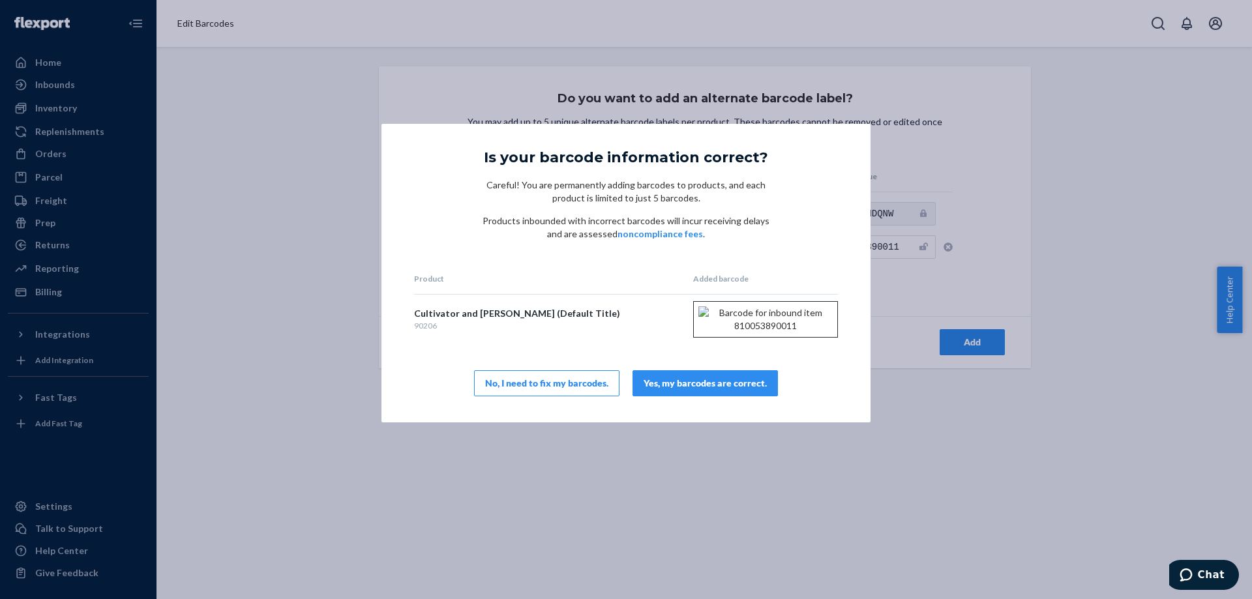
click at [716, 388] on button "Yes, my barcodes are correct." at bounding box center [704, 383] width 145 height 26
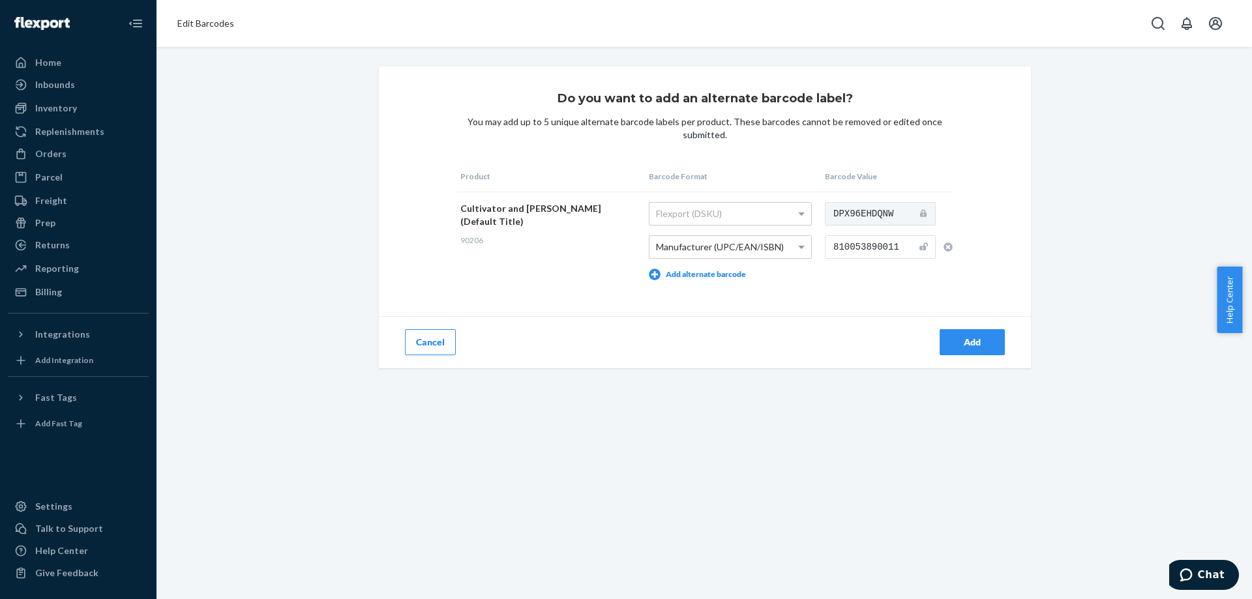
click at [964, 347] on div "Add" at bounding box center [971, 342] width 43 height 13
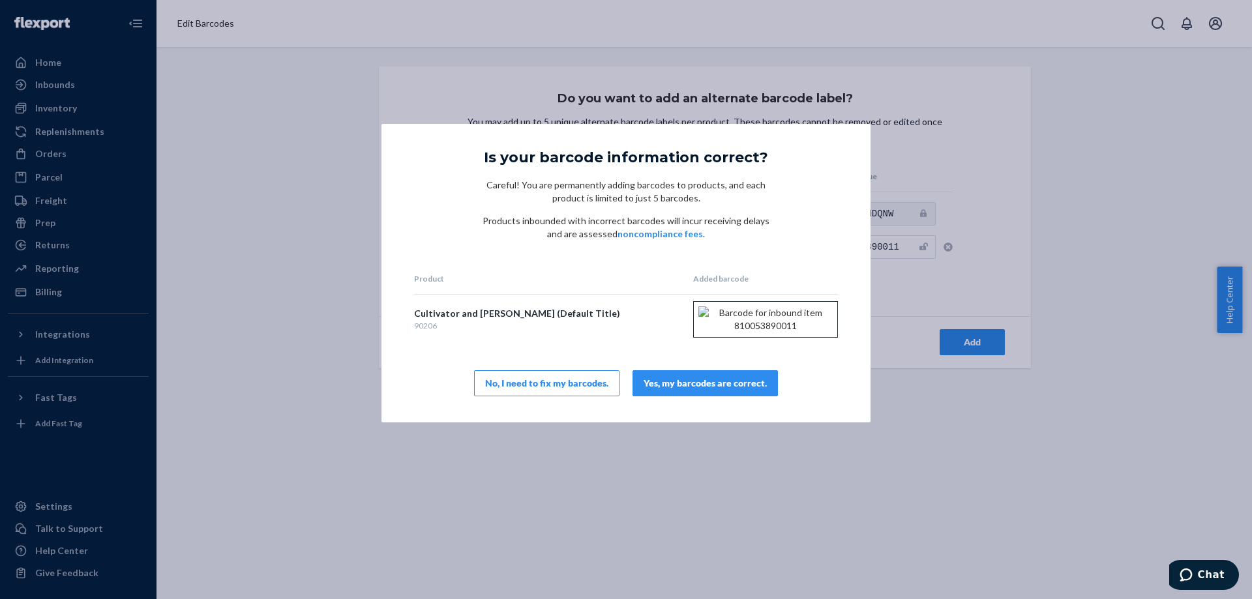
click at [750, 396] on button "Yes, my barcodes are correct." at bounding box center [704, 383] width 145 height 26
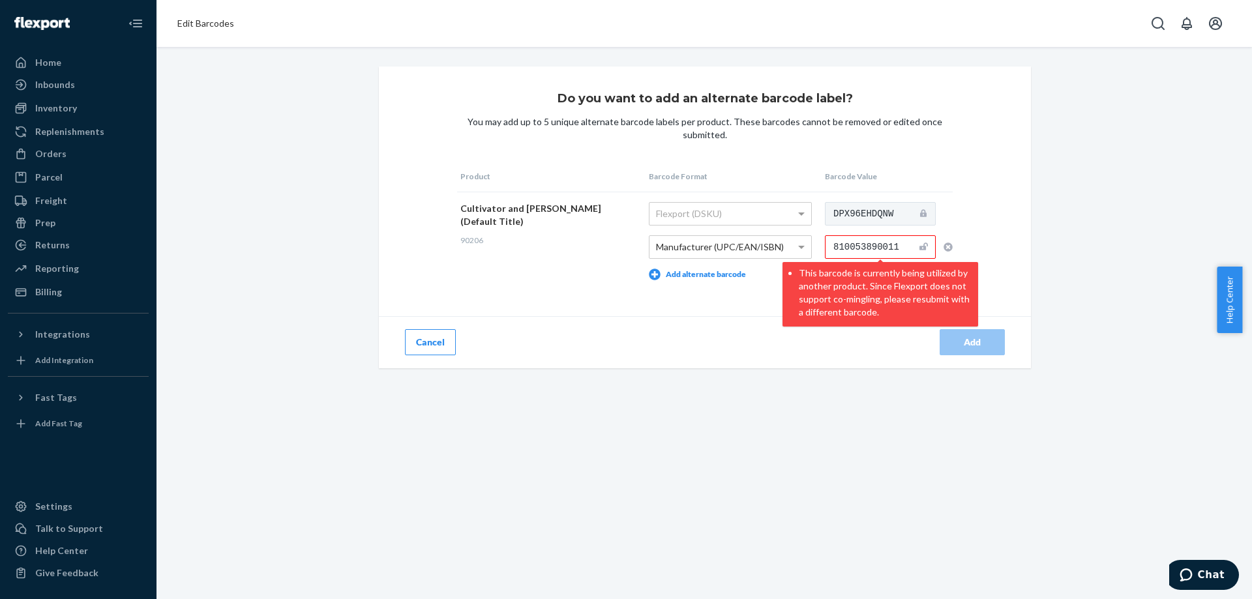
click at [728, 400] on div "Do you want to add an alternate barcode label? You may add up to 5 unique alter…" at bounding box center [703, 323] width 1095 height 552
click at [952, 266] on li "This barcode is currently being utilized by another product. Since Flexport doe…" at bounding box center [885, 290] width 173 height 55
click at [943, 248] on icon "button" at bounding box center [947, 246] width 9 height 9
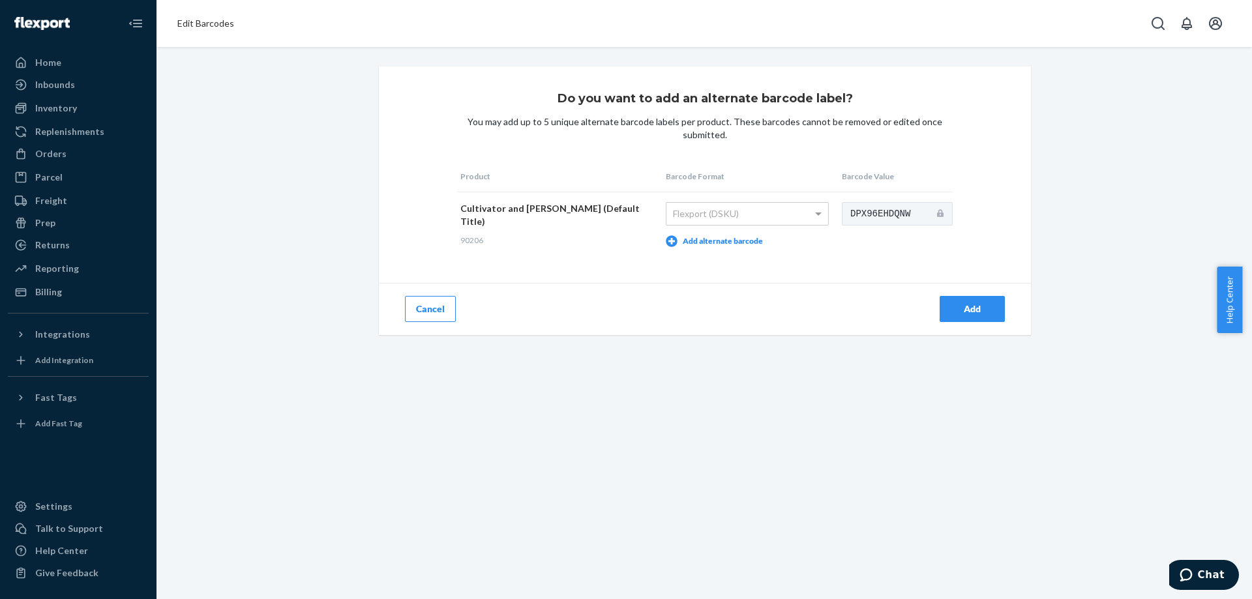
click at [581, 361] on div "Do you want to add an alternate barcode label? You may add up to 5 unique alter…" at bounding box center [703, 323] width 1095 height 552
click at [666, 240] on button "Add alternate barcode" at bounding box center [714, 241] width 97 height 12
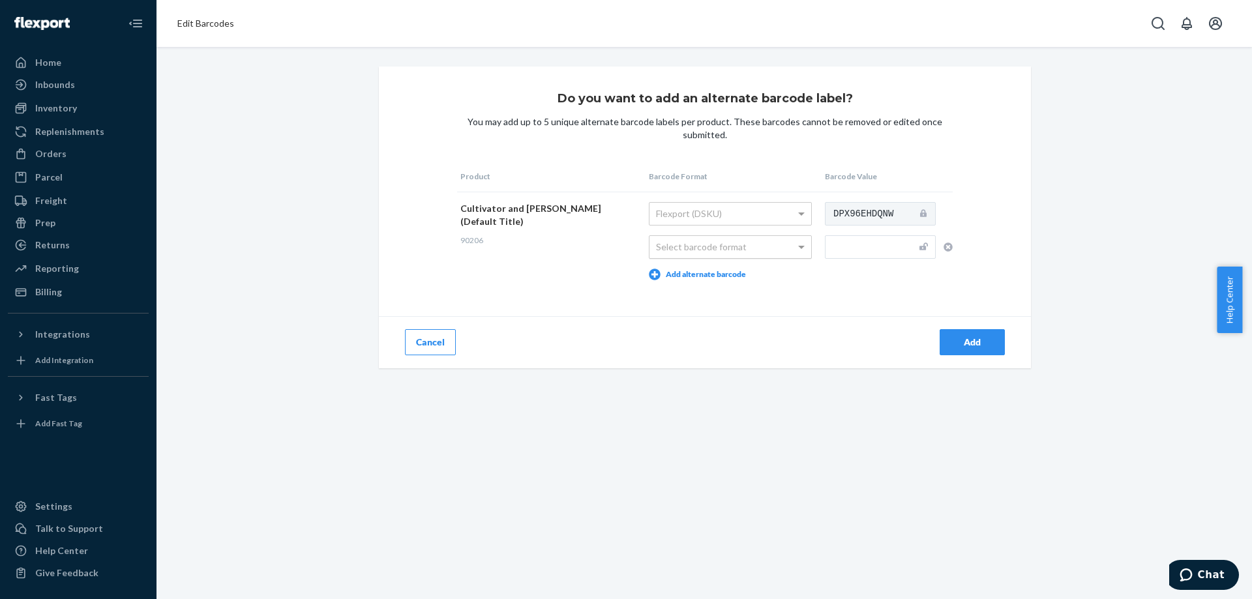
click at [651, 251] on div "Select barcode format" at bounding box center [730, 247] width 162 height 22
click at [873, 241] on input "text" at bounding box center [880, 246] width 111 height 23
click at [891, 306] on div "Do you want to add an alternate barcode label? You may add up to 5 unique alter…" at bounding box center [705, 217] width 652 height 302
click at [852, 252] on input "text" at bounding box center [880, 246] width 111 height 23
click at [709, 306] on div "Do you want to add an alternate barcode label? You may add up to 5 unique alter…" at bounding box center [705, 217] width 652 height 302
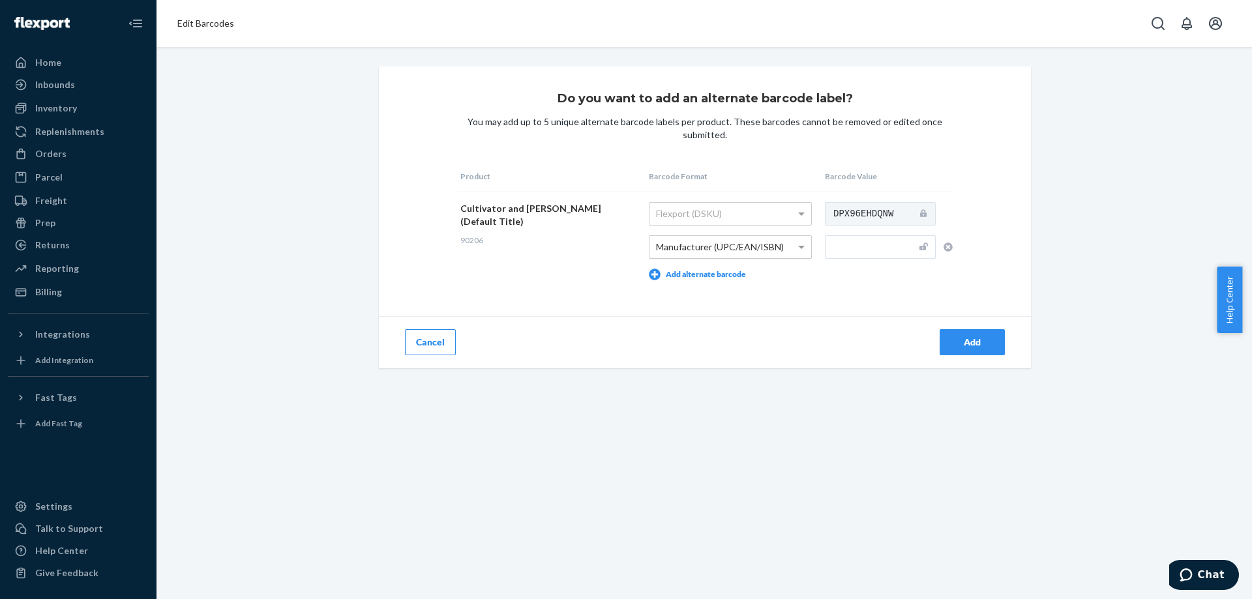
click at [836, 254] on input "text" at bounding box center [880, 246] width 111 height 23
paste input "810053890011"
type input "810053890011"
click at [868, 322] on div "Do you want to add an alternate barcode label? You may add up to 5 unique alter…" at bounding box center [705, 217] width 652 height 302
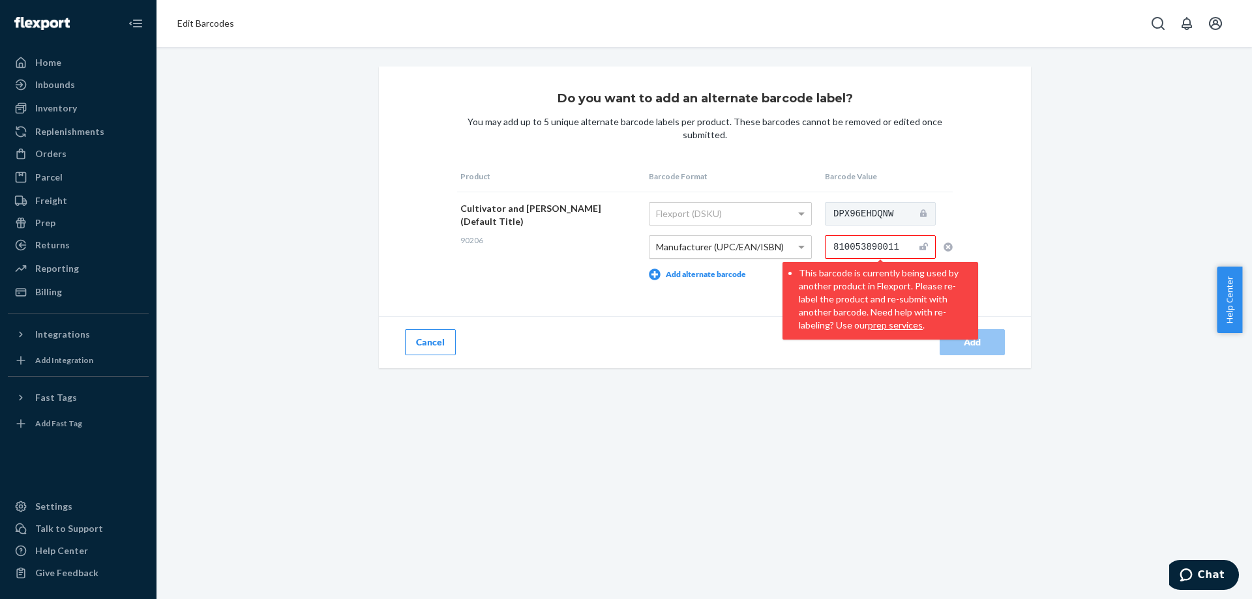
drag, startPoint x: 169, startPoint y: 15, endPoint x: 176, endPoint y: 22, distance: 9.7
click at [169, 15] on ol "Edit Barcodes" at bounding box center [206, 24] width 78 height 34
click at [184, 30] on ol "Edit Barcodes" at bounding box center [206, 24] width 78 height 34
click at [194, 25] on span "Edit Barcodes" at bounding box center [205, 23] width 57 height 11
click at [48, 108] on div "Inventory" at bounding box center [56, 108] width 42 height 13
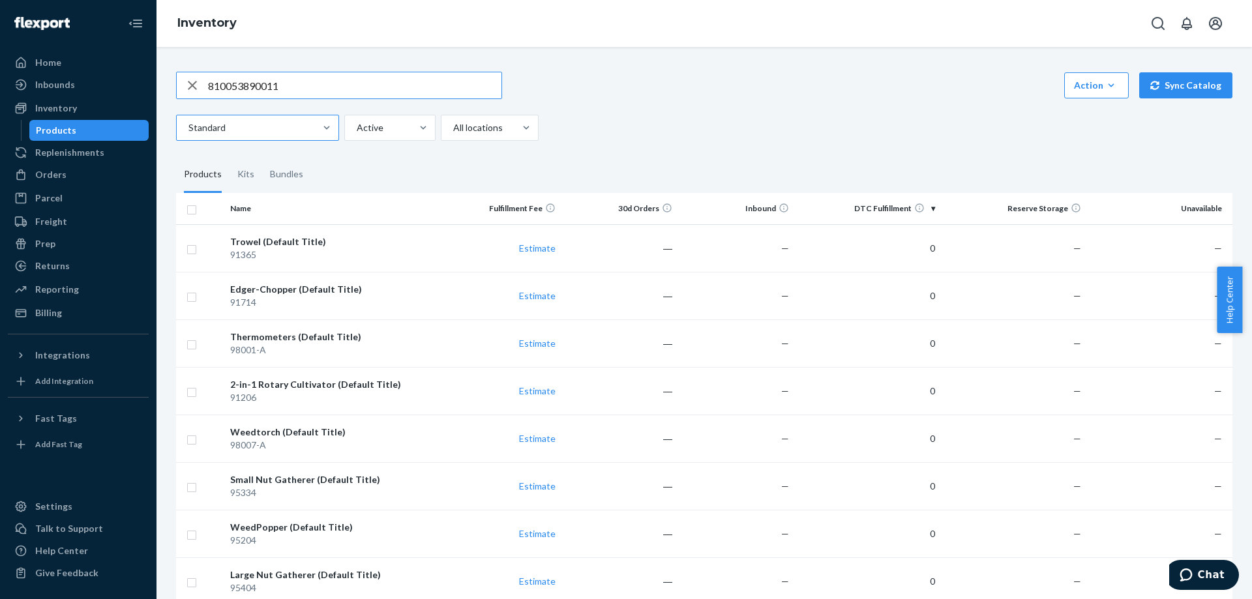
type input "810053890011"
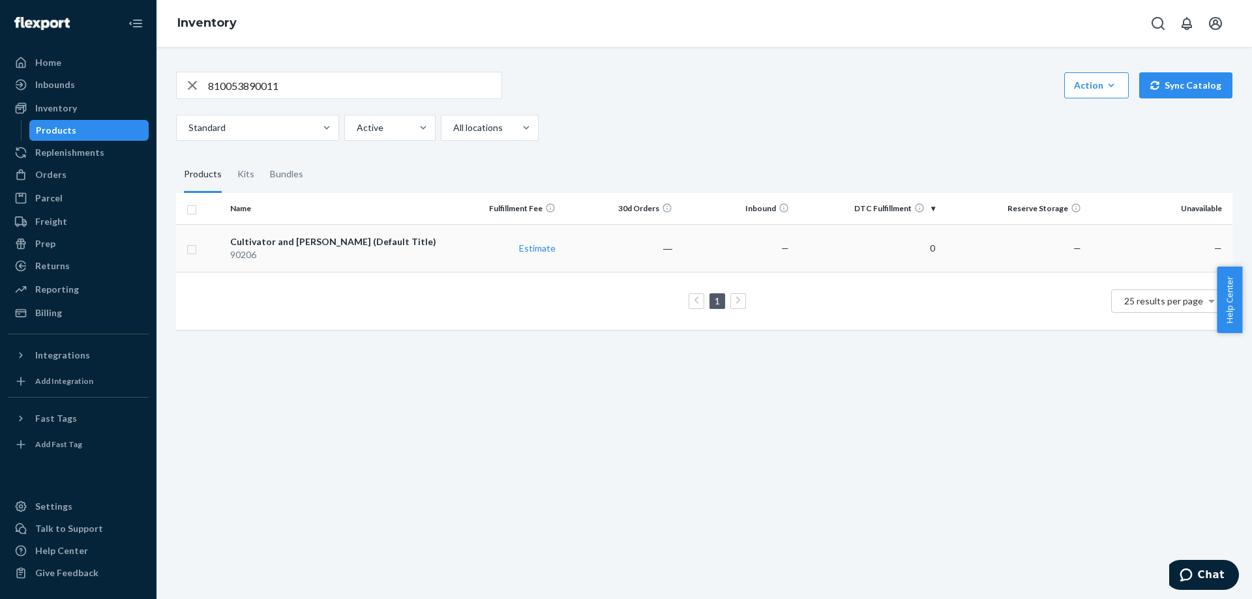
click at [277, 241] on div "Cultivator and [PERSON_NAME] (Default Title)" at bounding box center [334, 241] width 209 height 13
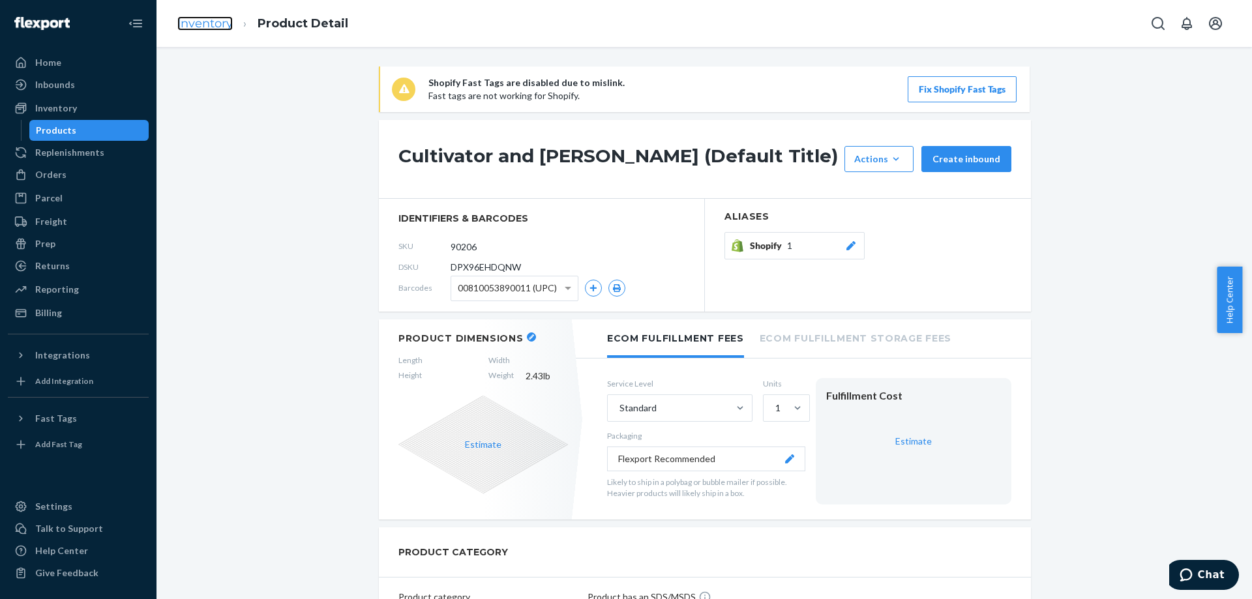
click at [211, 30] on link "Inventory" at bounding box center [204, 23] width 55 height 14
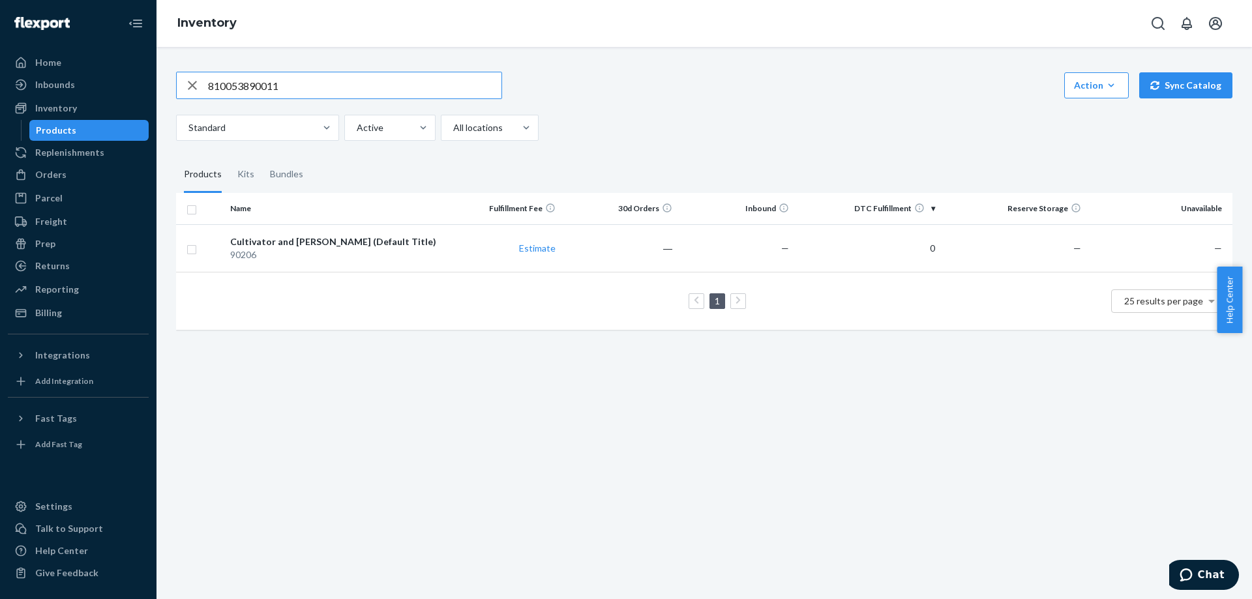
click at [199, 89] on icon "button" at bounding box center [192, 85] width 16 height 26
click at [207, 83] on div "button" at bounding box center [192, 85] width 31 height 26
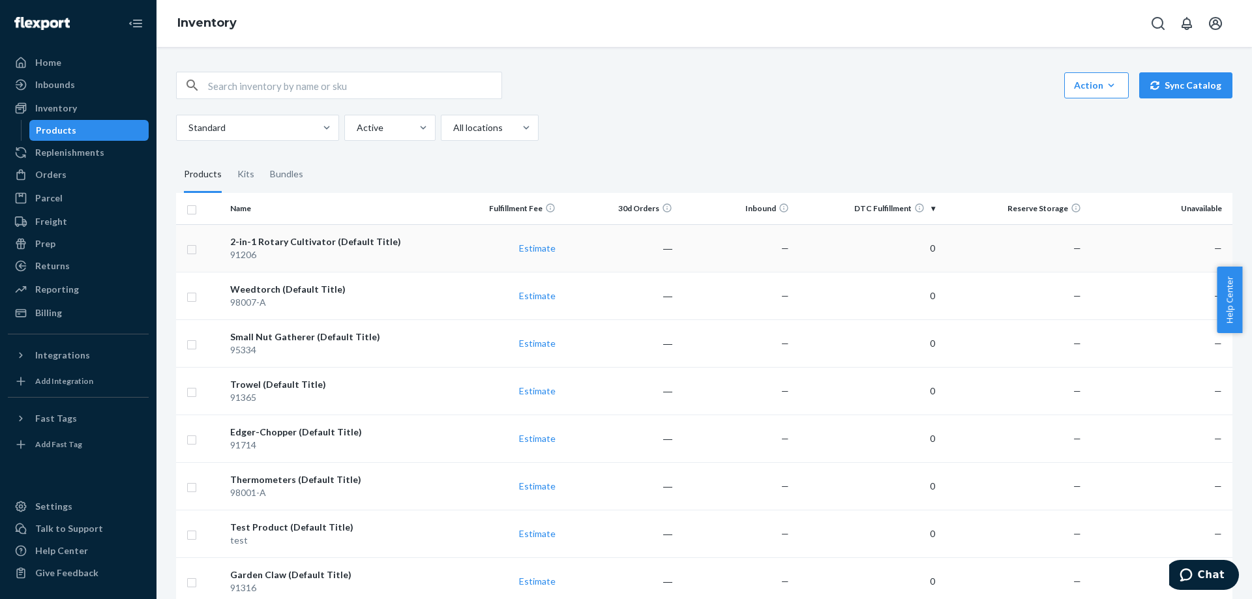
click at [292, 250] on div "91206" at bounding box center [334, 254] width 209 height 13
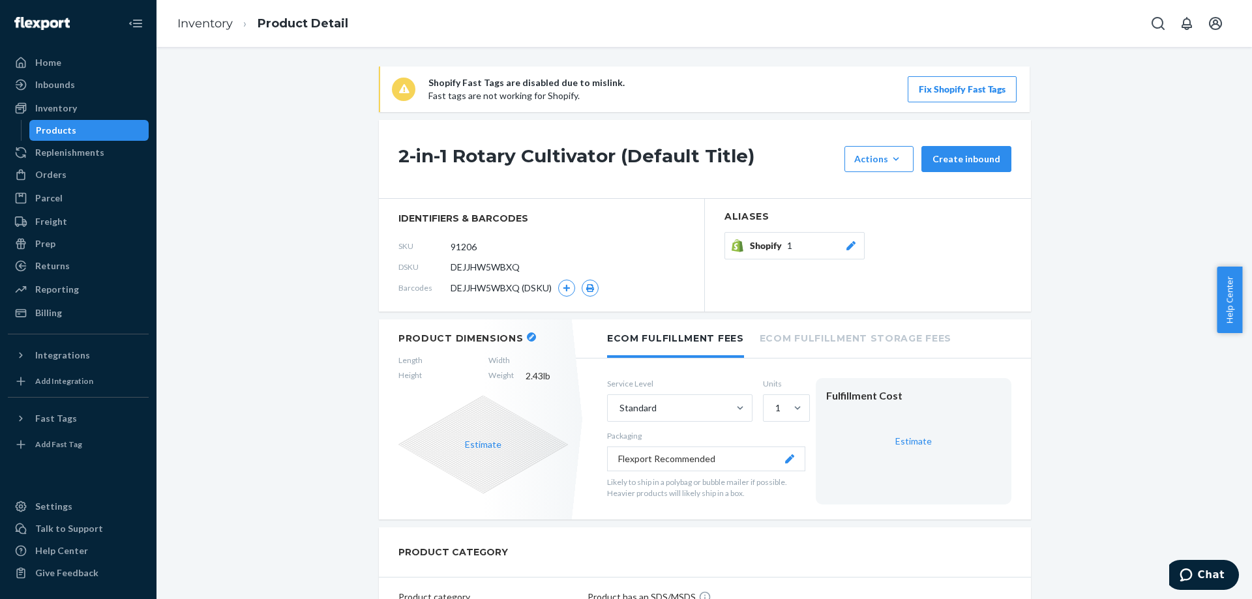
click at [225, 21] on link "Inventory" at bounding box center [204, 23] width 55 height 14
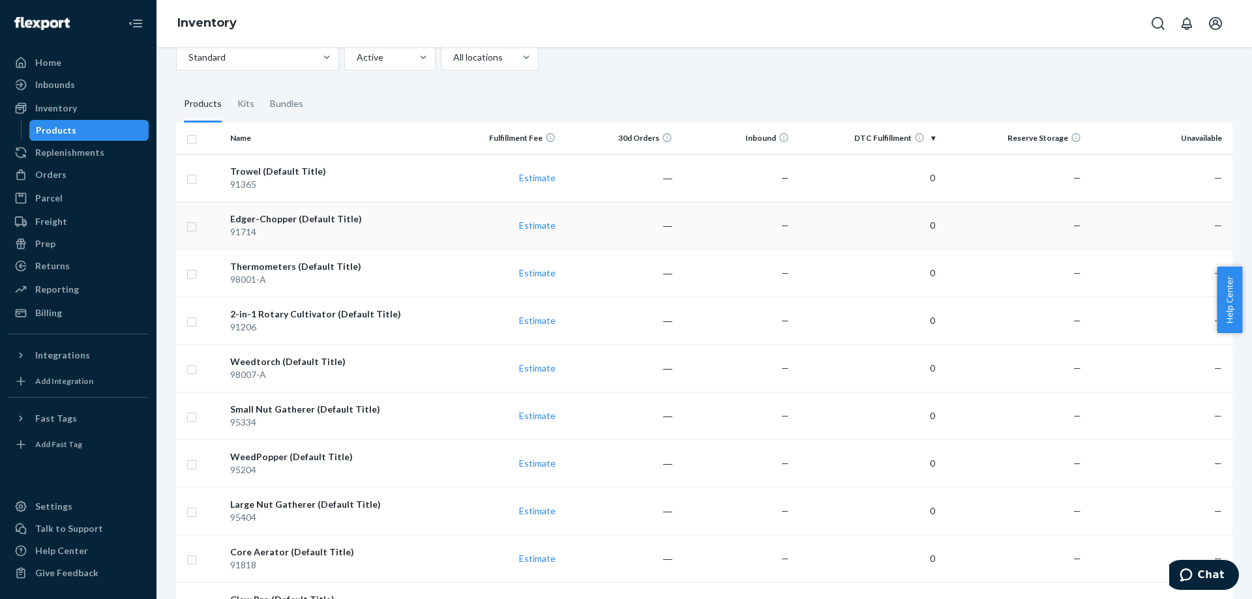
scroll to position [65, 0]
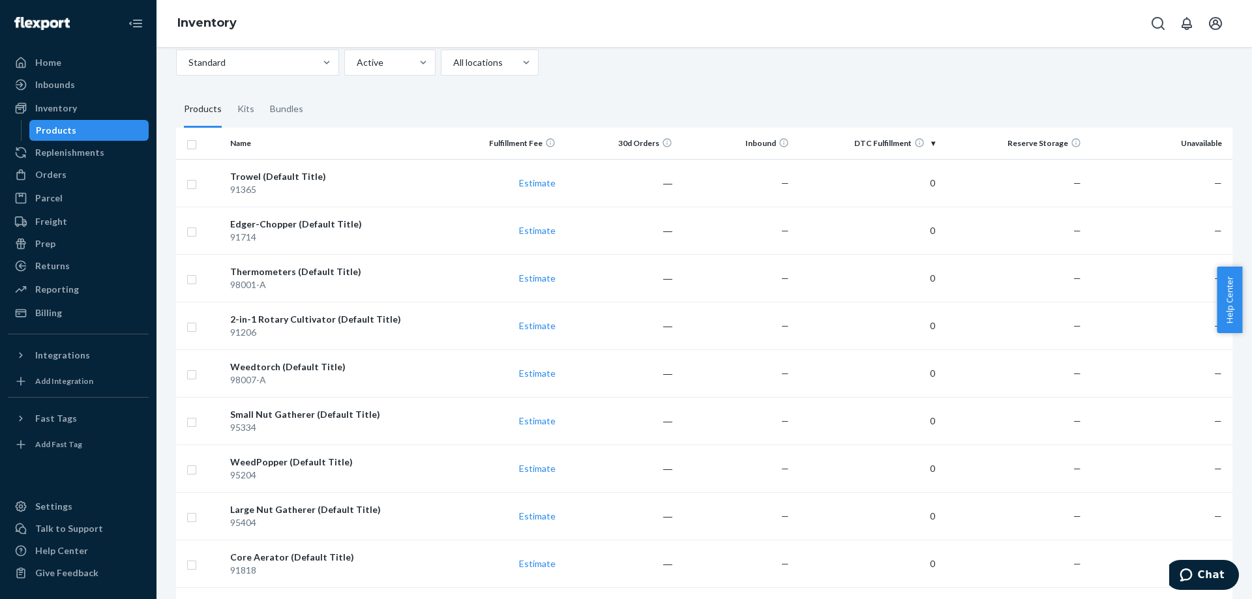
click at [240, 142] on th "Name" at bounding box center [334, 143] width 219 height 31
click at [306, 184] on div "91365" at bounding box center [334, 189] width 209 height 13
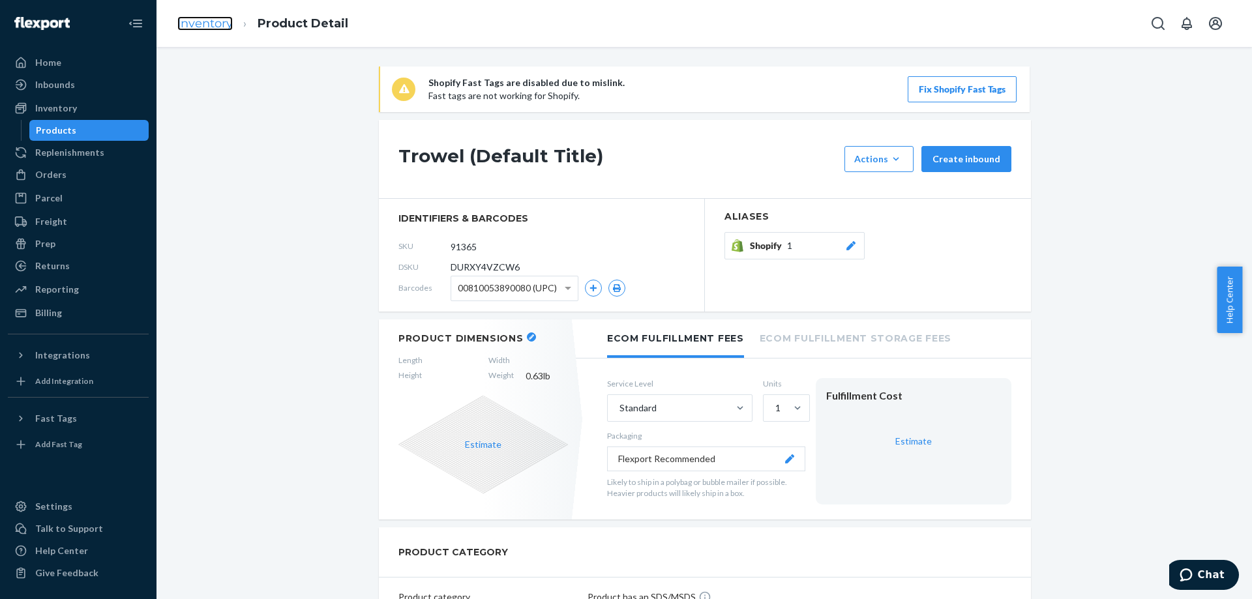
click at [219, 23] on link "Inventory" at bounding box center [204, 23] width 55 height 14
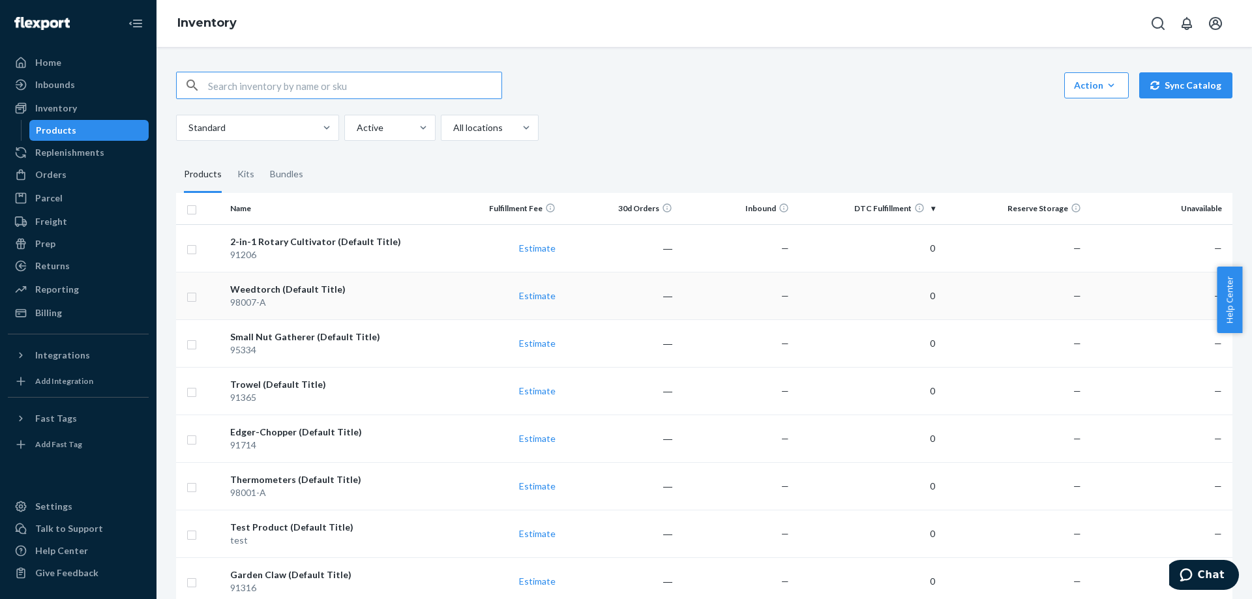
click at [248, 297] on div "98007-A" at bounding box center [334, 302] width 209 height 13
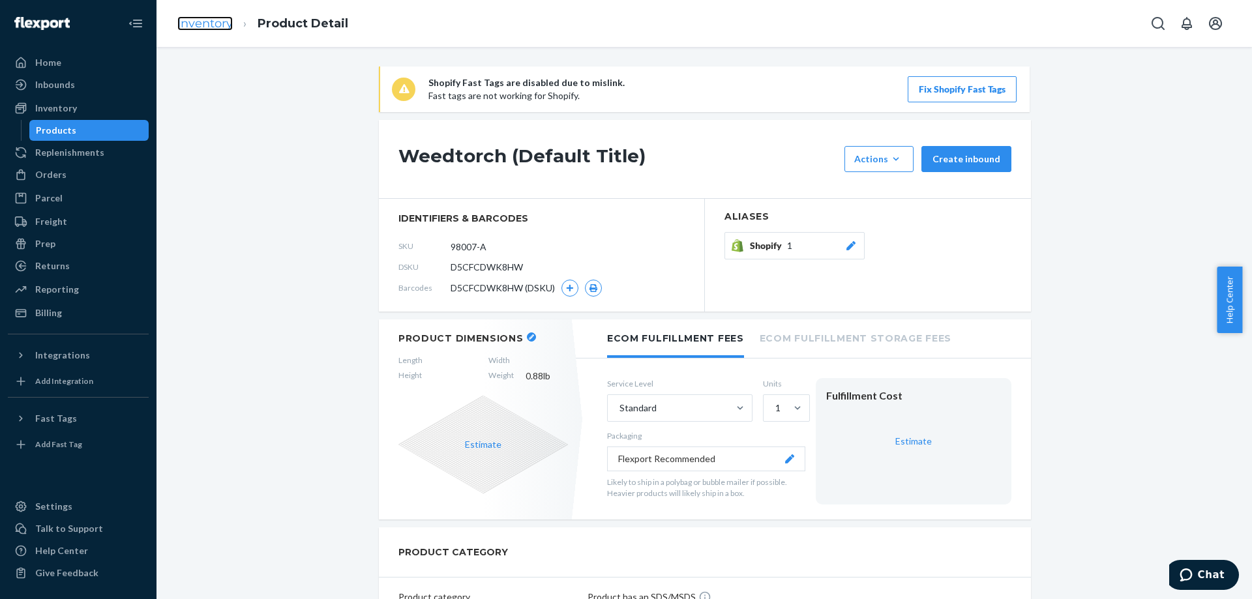
click at [213, 28] on link "Inventory" at bounding box center [204, 23] width 55 height 14
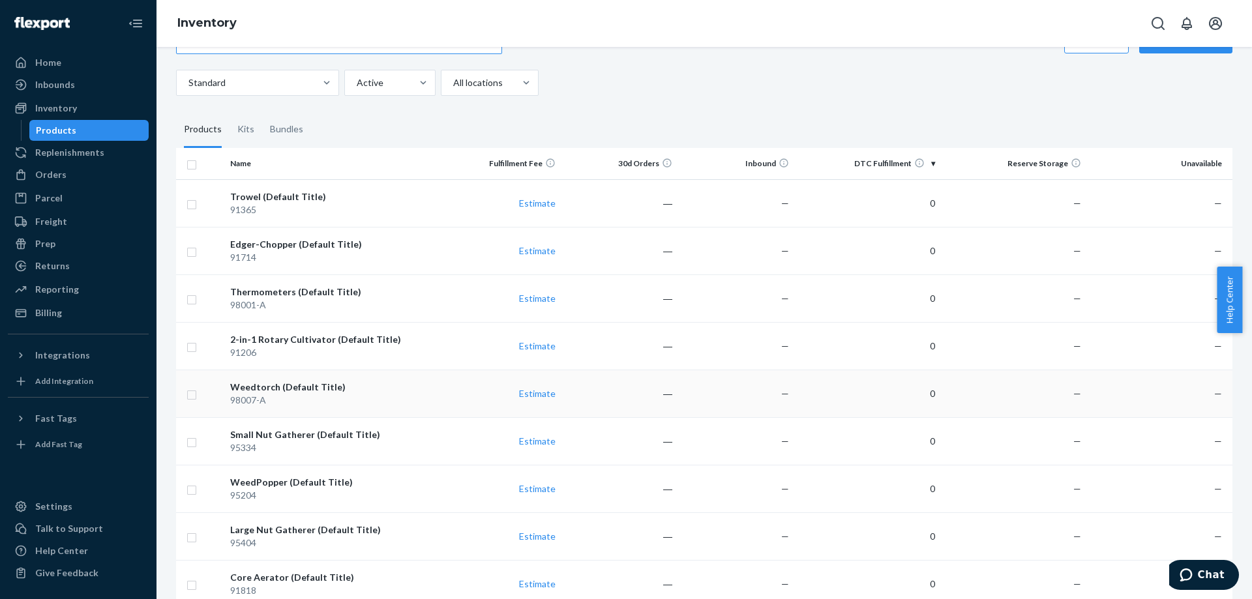
scroll to position [65, 0]
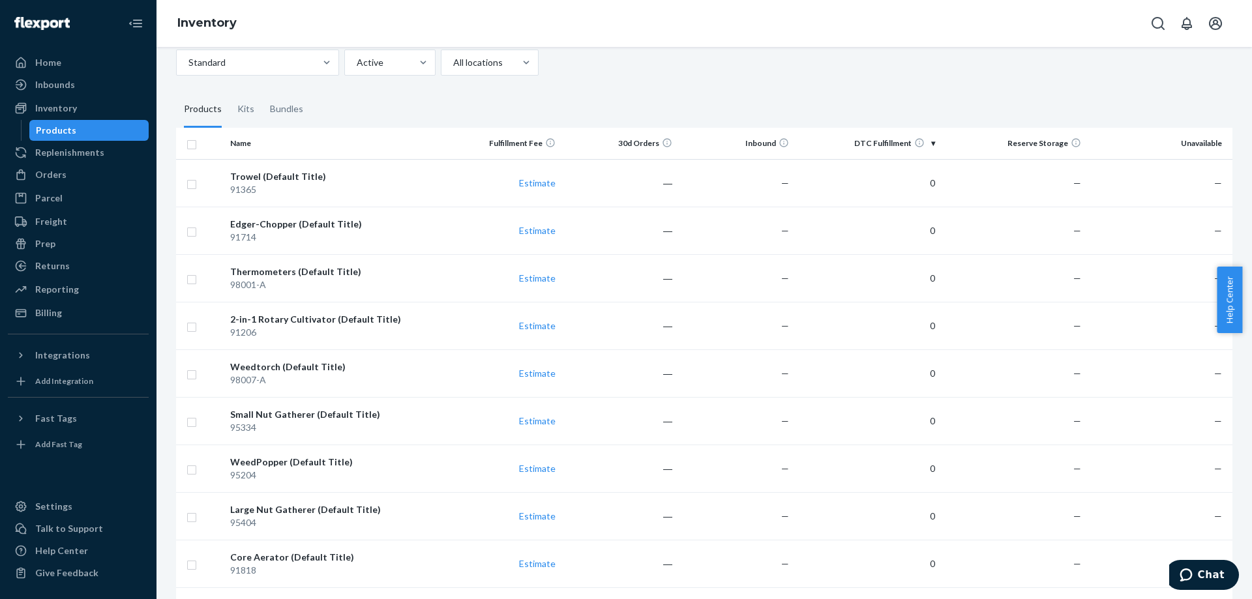
click at [268, 418] on div "Small Nut Gatherer (Default Title)" at bounding box center [334, 414] width 209 height 13
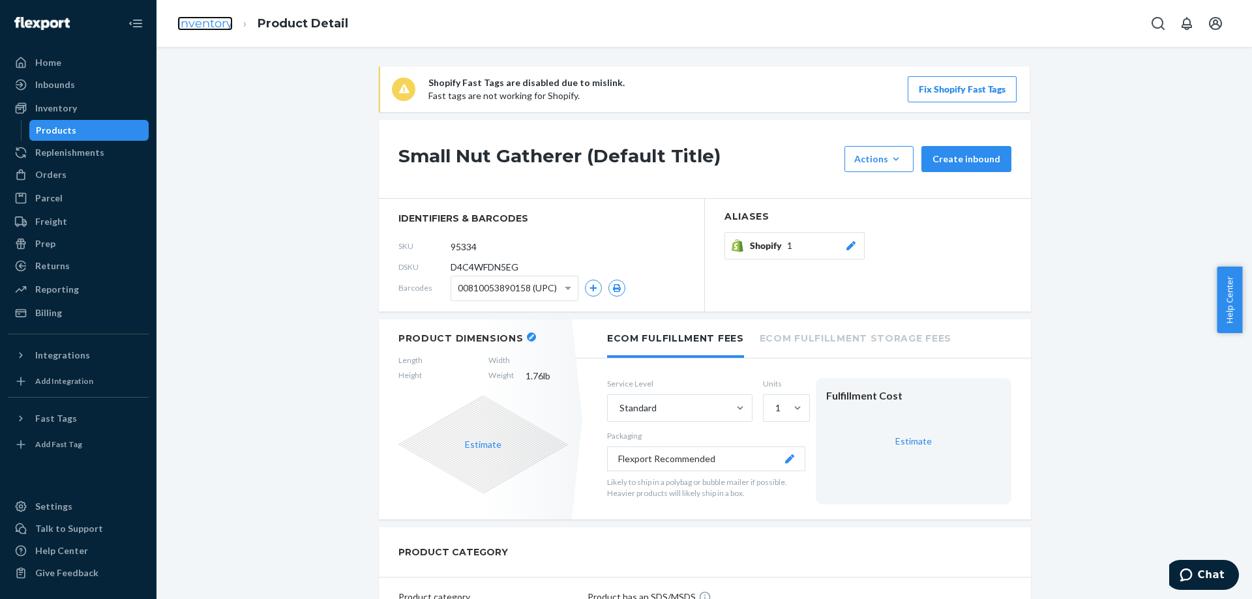
click at [218, 30] on link "Inventory" at bounding box center [204, 23] width 55 height 14
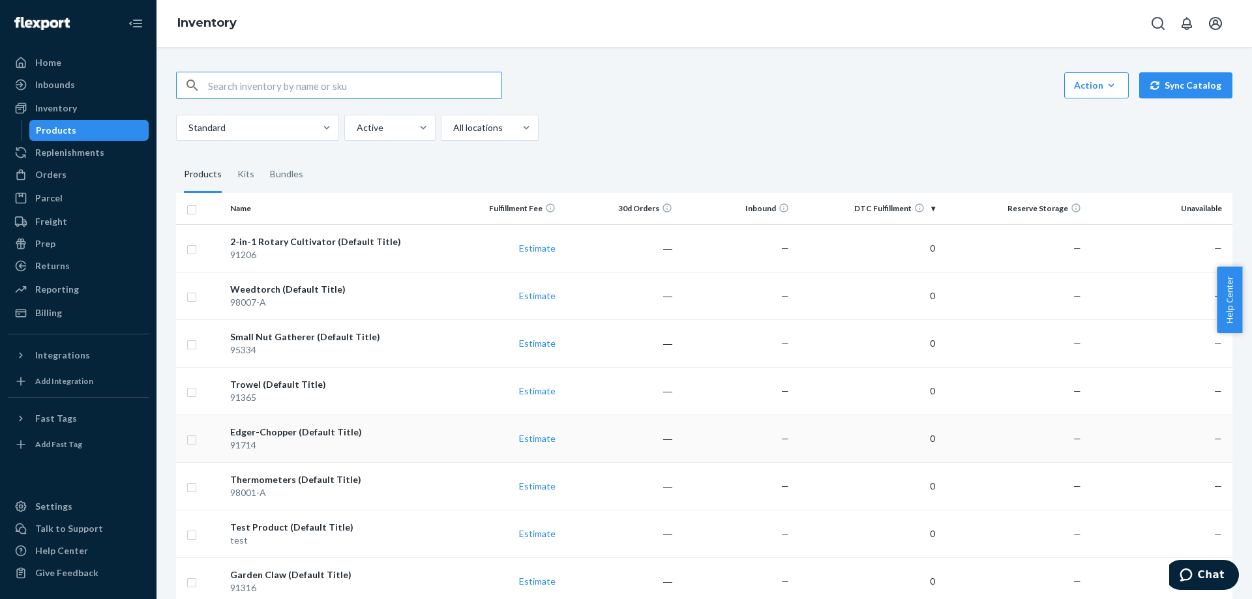
scroll to position [65, 0]
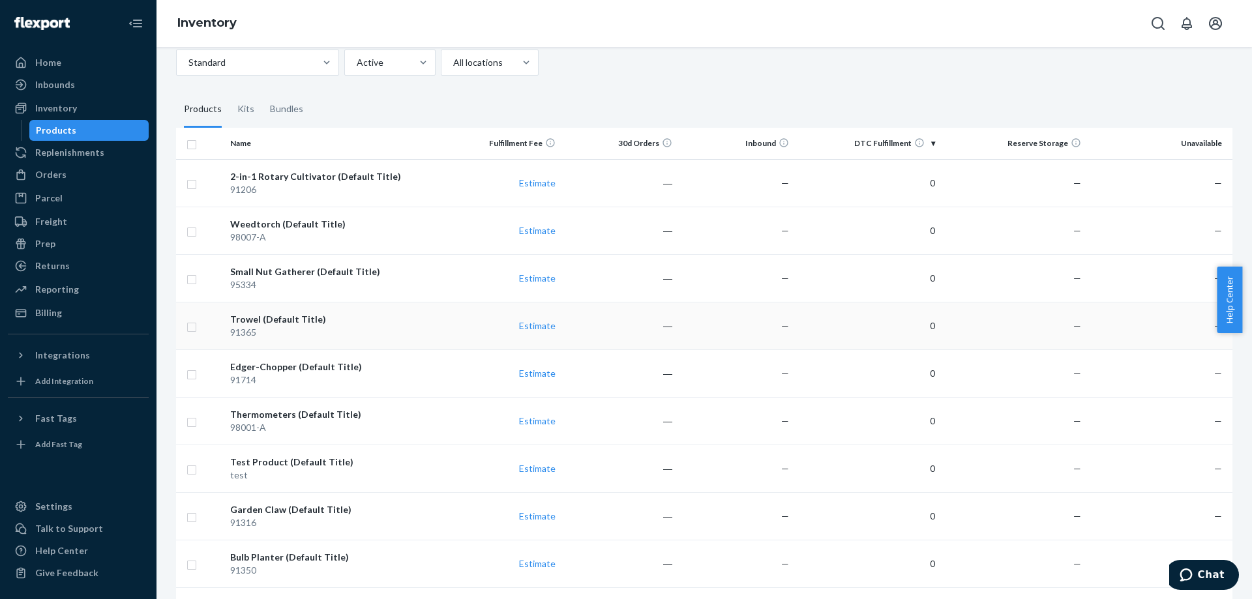
click at [263, 337] on div "91365" at bounding box center [334, 332] width 209 height 13
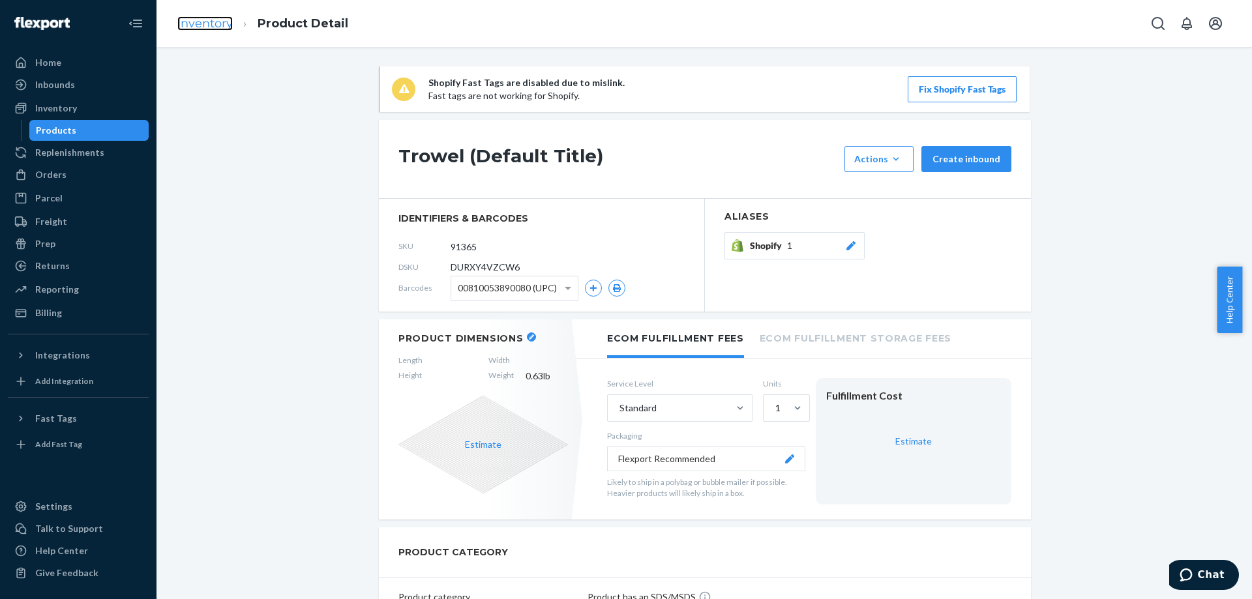
click at [212, 22] on link "Inventory" at bounding box center [204, 23] width 55 height 14
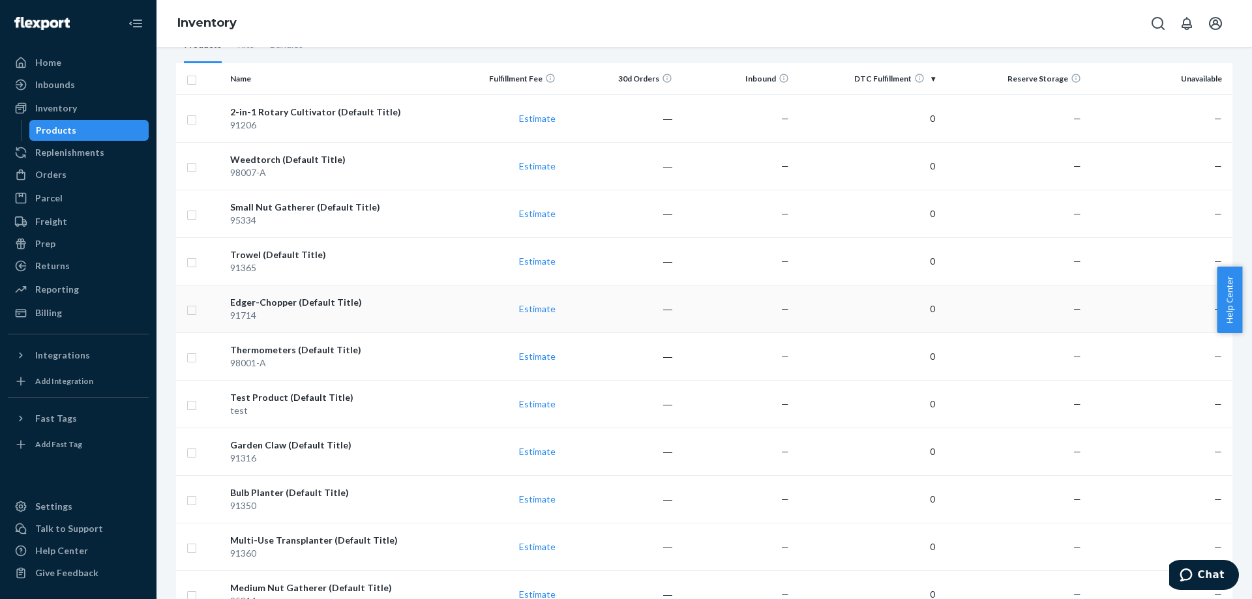
scroll to position [130, 0]
click at [269, 315] on div "91714" at bounding box center [334, 314] width 209 height 13
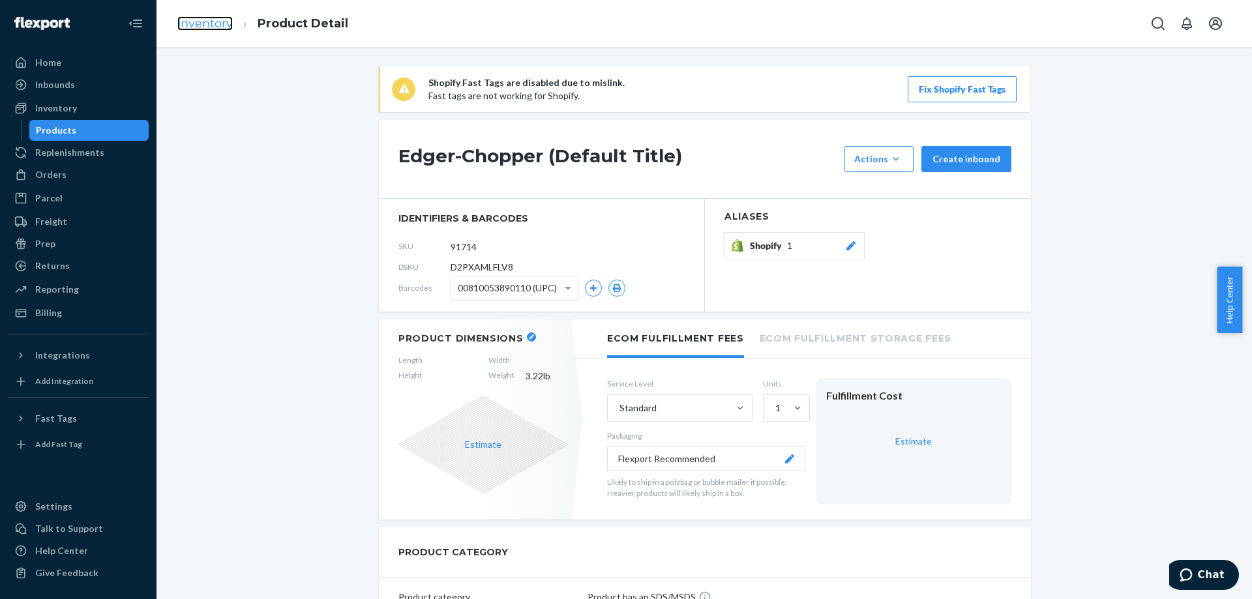
click at [184, 25] on link "Inventory" at bounding box center [204, 23] width 55 height 14
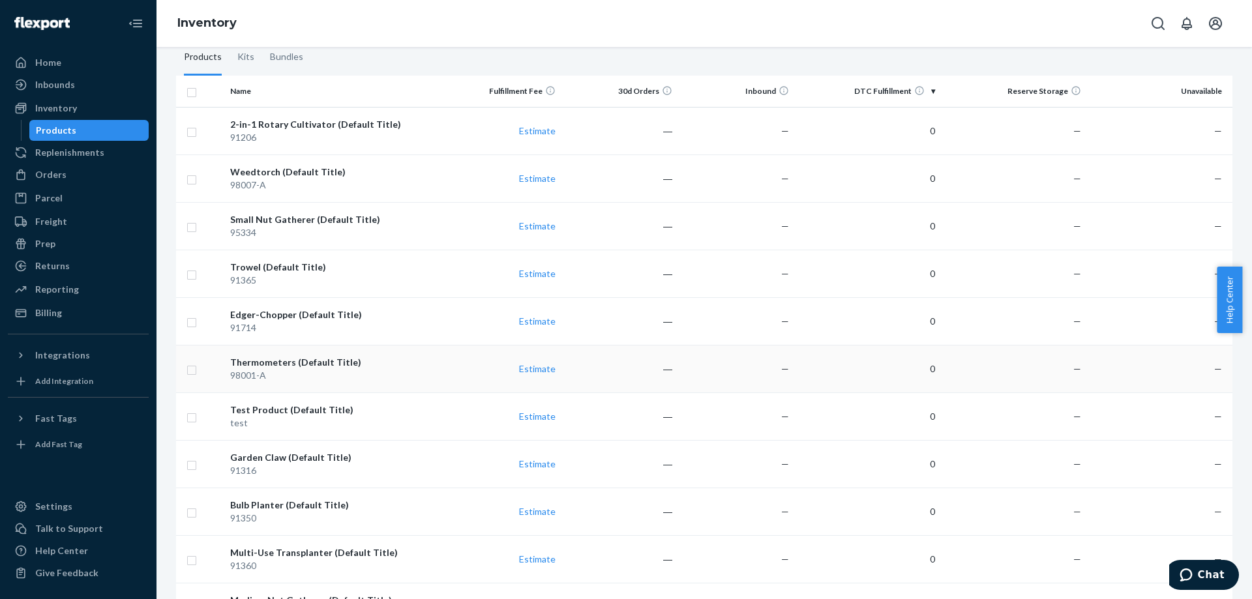
scroll to position [130, 0]
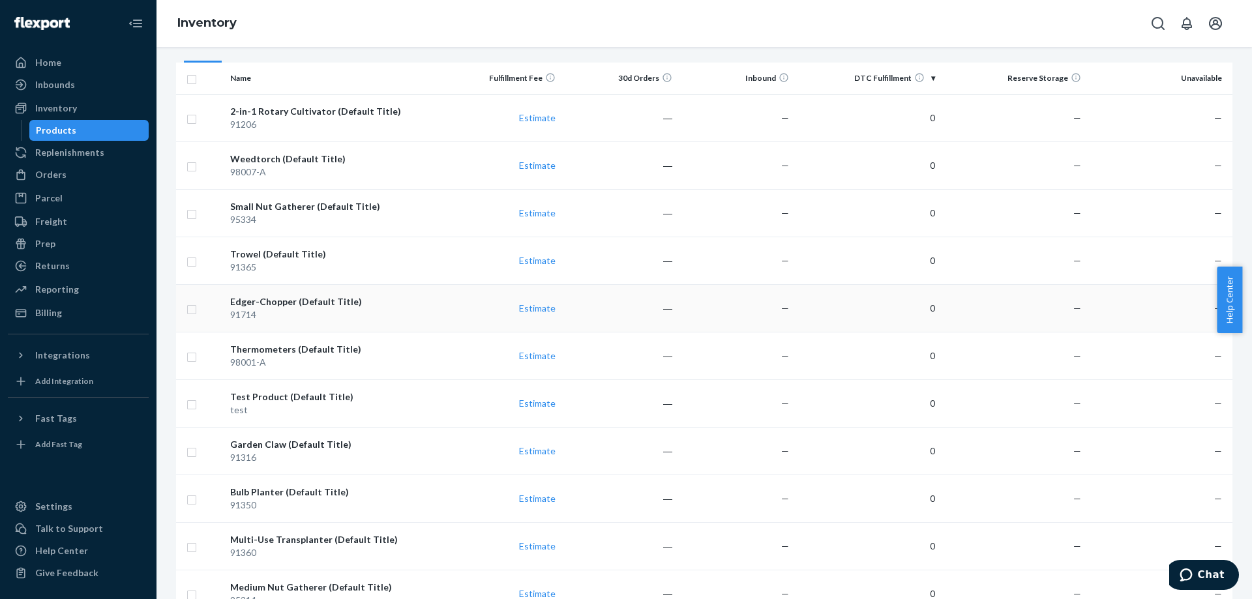
click at [298, 306] on div "Edger-Chopper (Default Title)" at bounding box center [334, 301] width 209 height 13
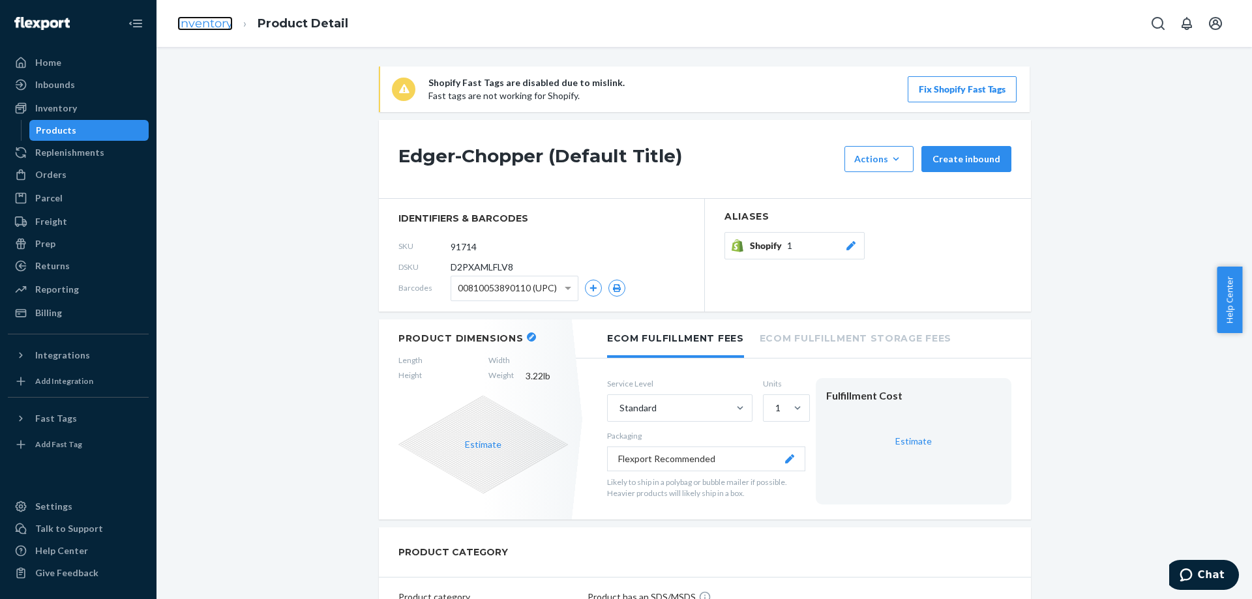
click at [199, 28] on link "Inventory" at bounding box center [204, 23] width 55 height 14
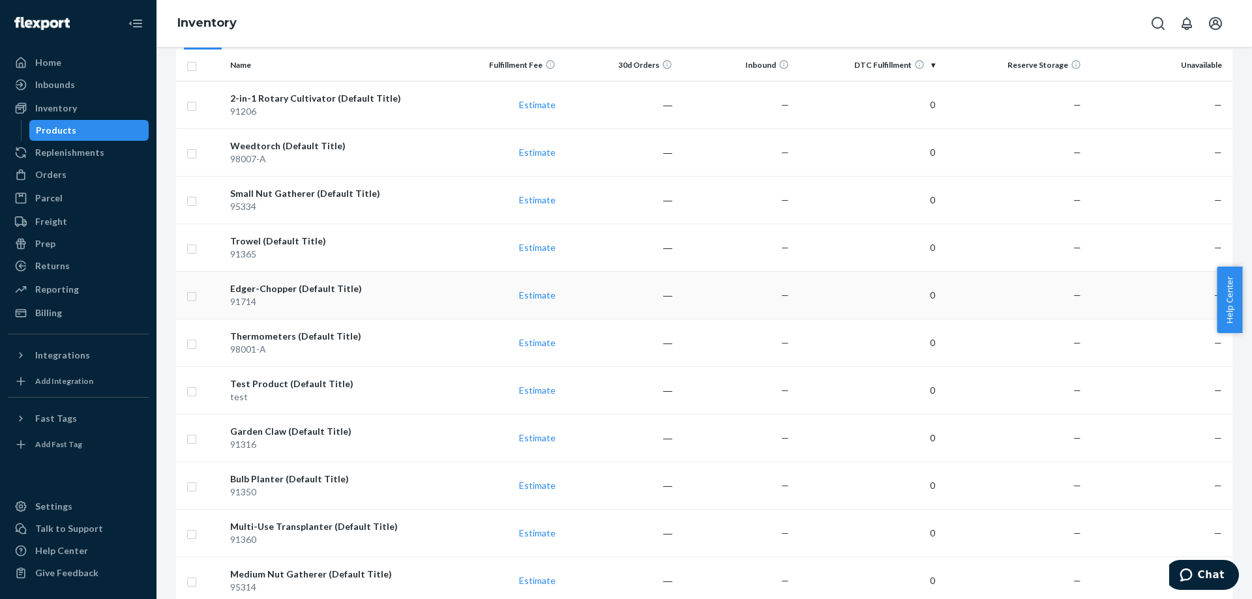
scroll to position [196, 0]
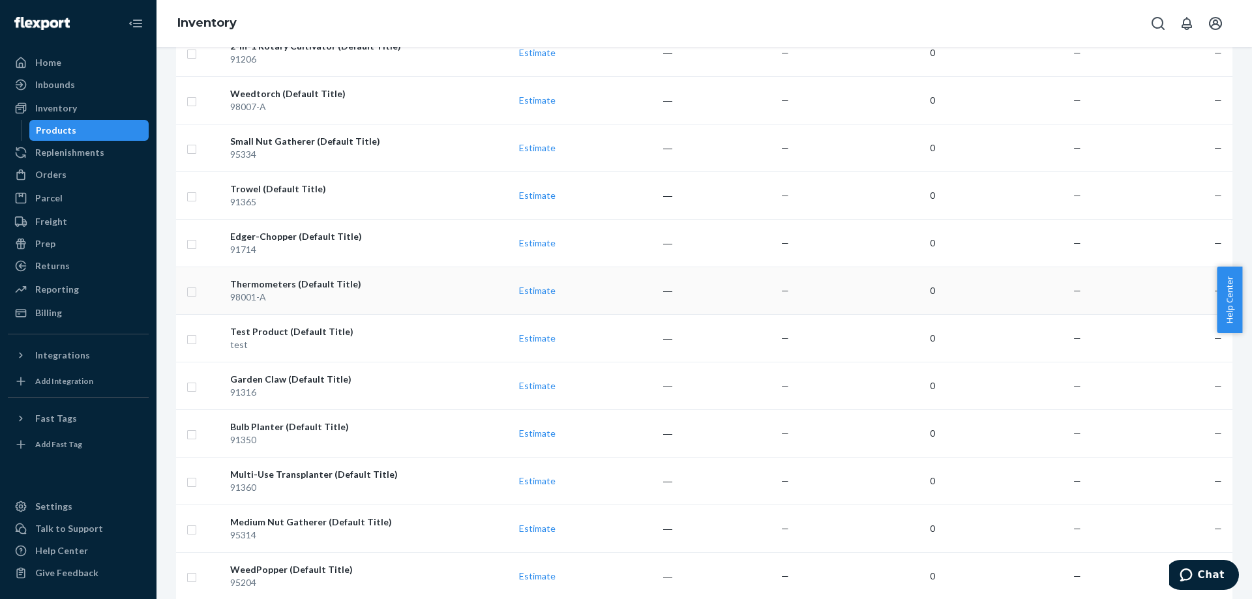
click at [301, 296] on div "98001-A" at bounding box center [334, 297] width 209 height 13
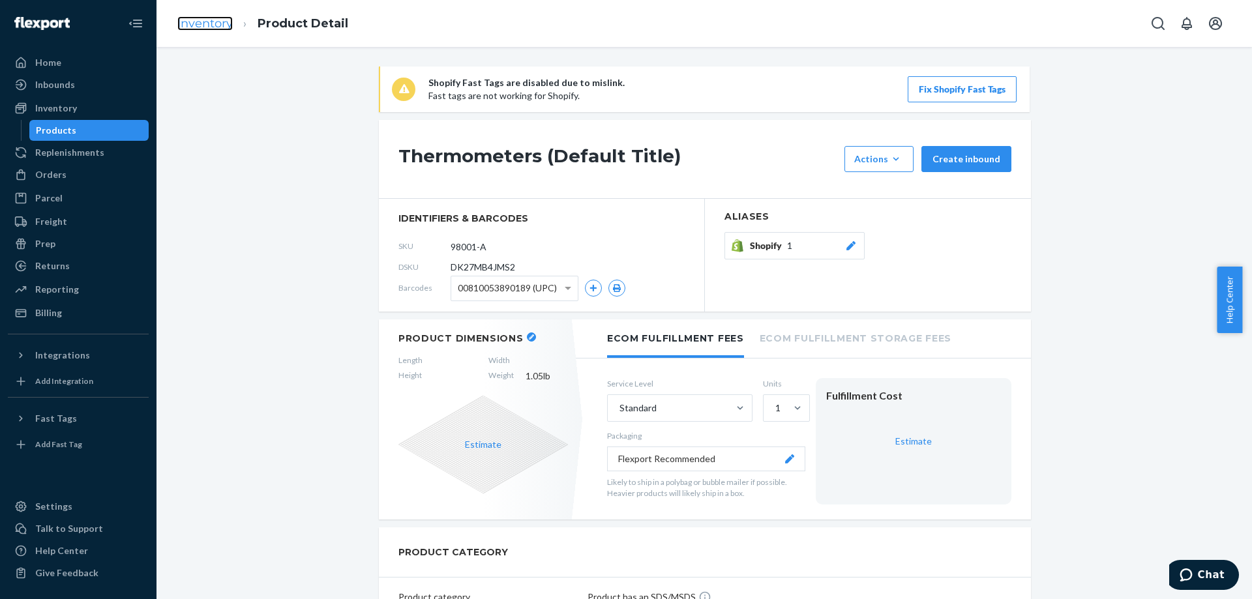
click at [186, 20] on link "Inventory" at bounding box center [204, 23] width 55 height 14
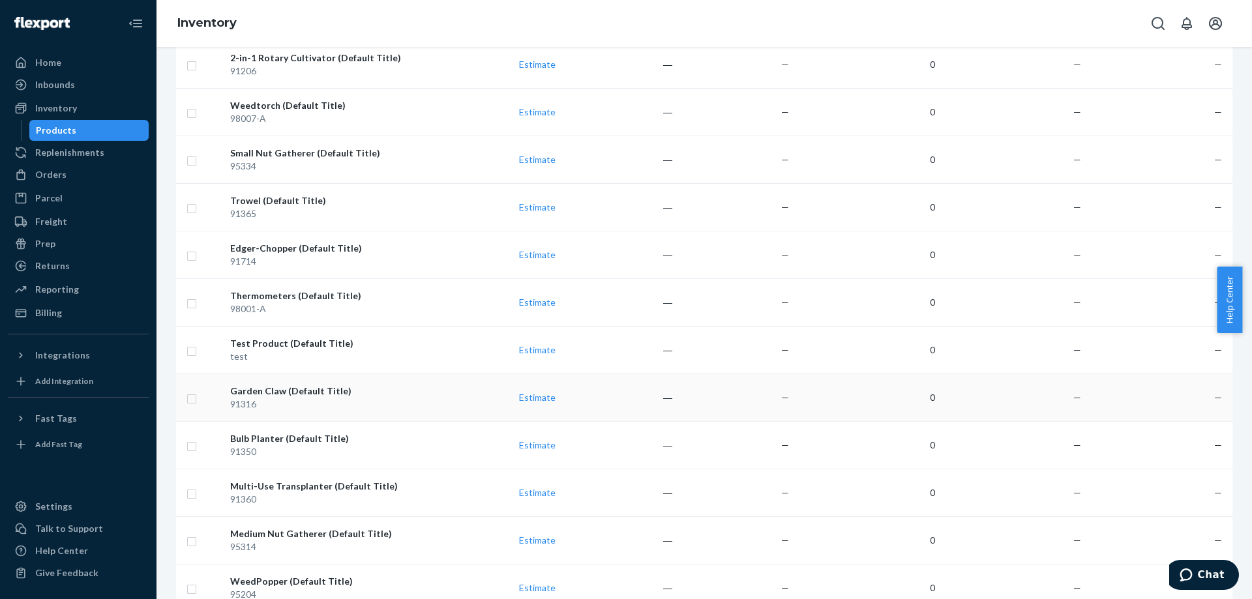
scroll to position [196, 0]
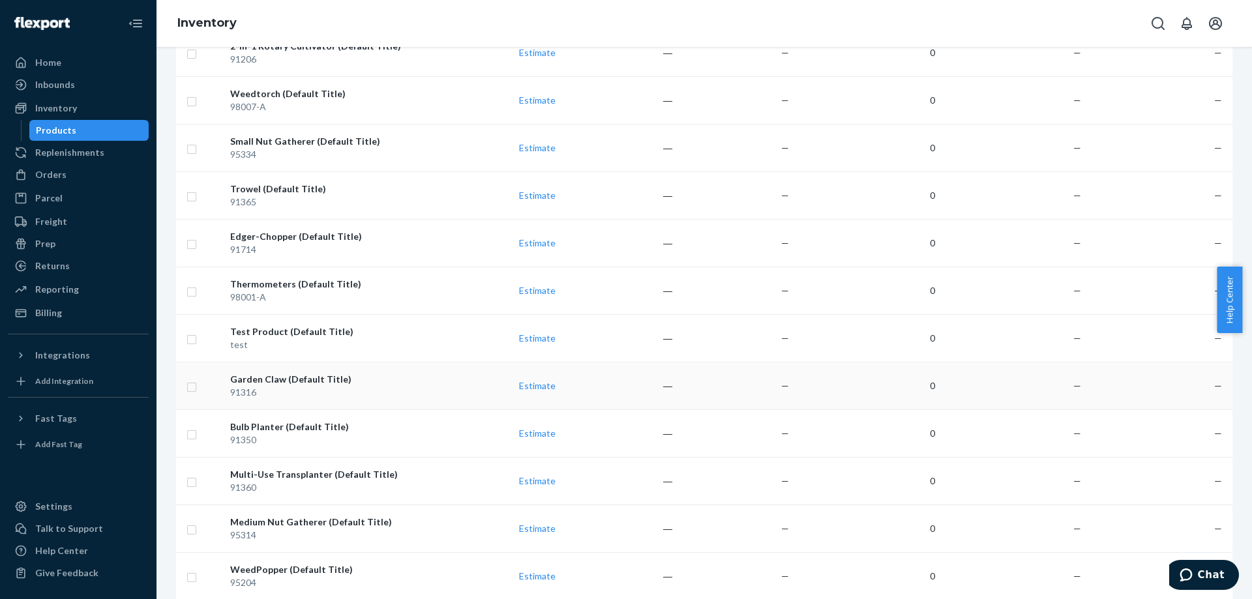
click at [292, 398] on div "91316" at bounding box center [334, 392] width 209 height 13
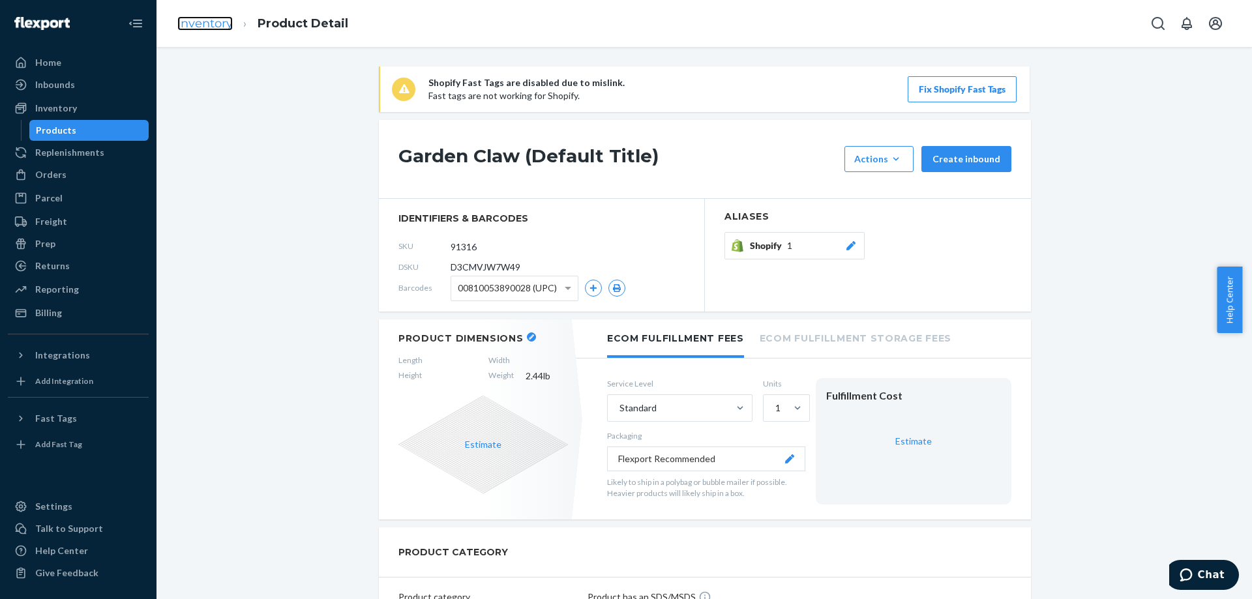
click at [203, 18] on link "Inventory" at bounding box center [204, 23] width 55 height 14
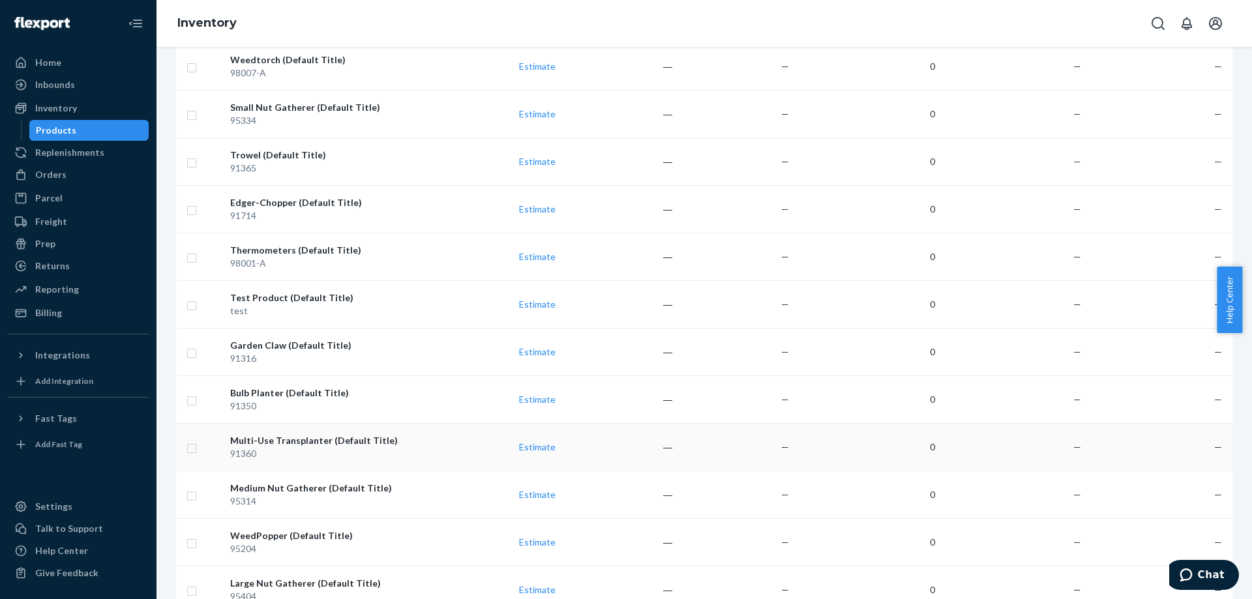
scroll to position [261, 0]
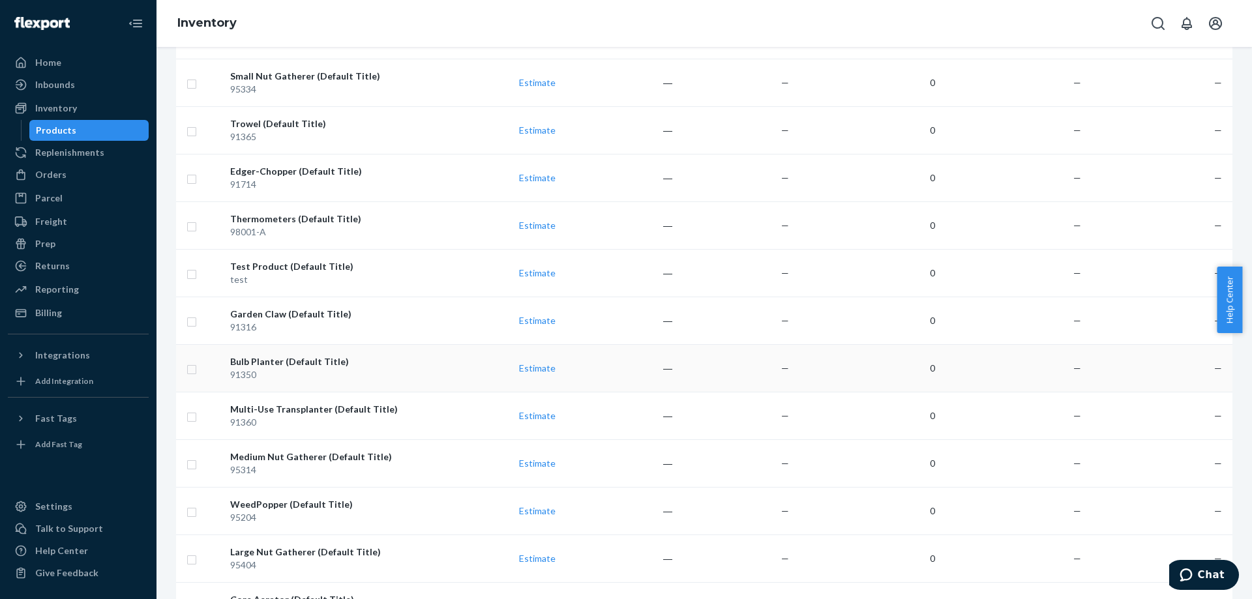
click at [313, 371] on div "91350" at bounding box center [334, 374] width 209 height 13
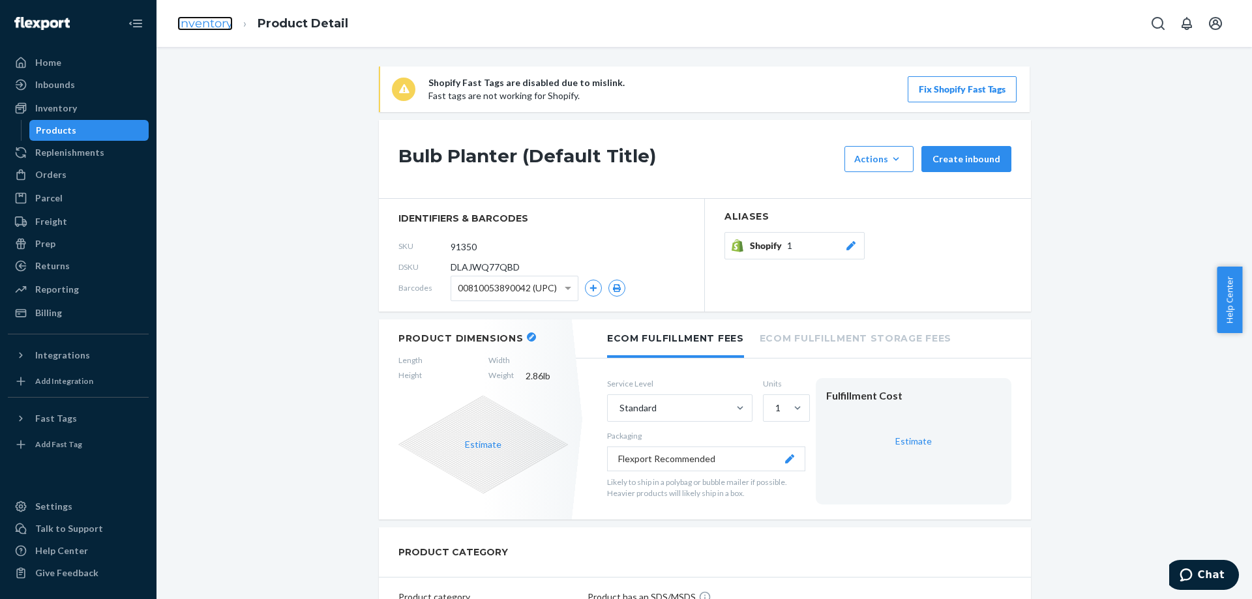
click at [188, 27] on link "Inventory" at bounding box center [204, 23] width 55 height 14
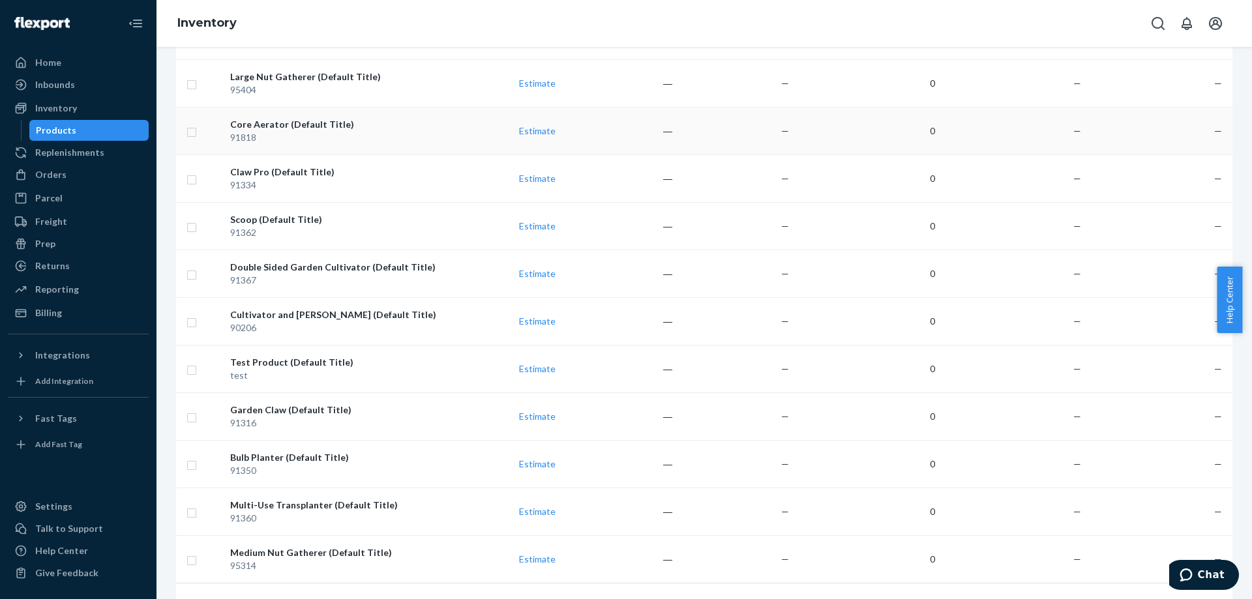
scroll to position [521, 0]
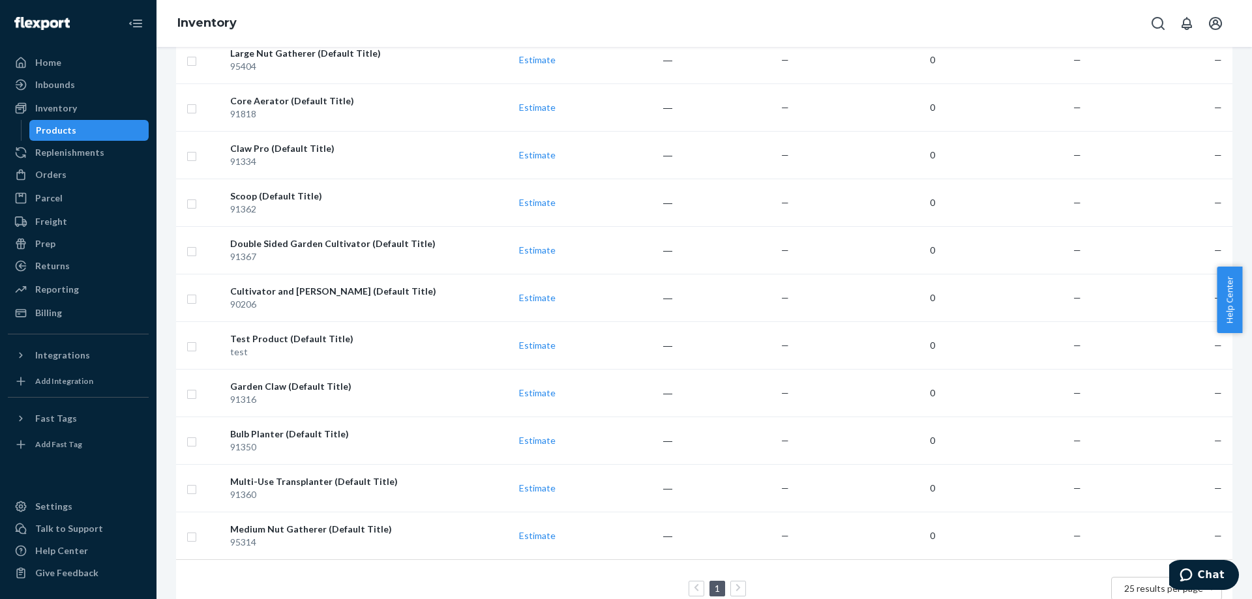
click at [362, 484] on div "Multi-Use Transplanter (Default Title)" at bounding box center [334, 481] width 209 height 13
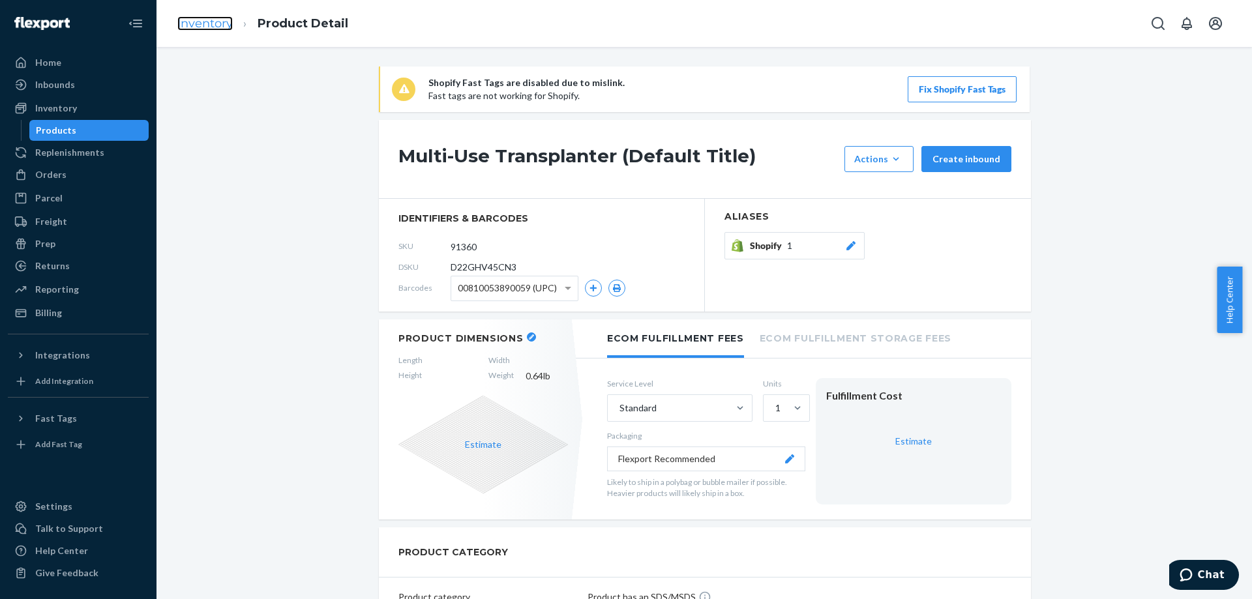
click at [216, 25] on link "Inventory" at bounding box center [204, 23] width 55 height 14
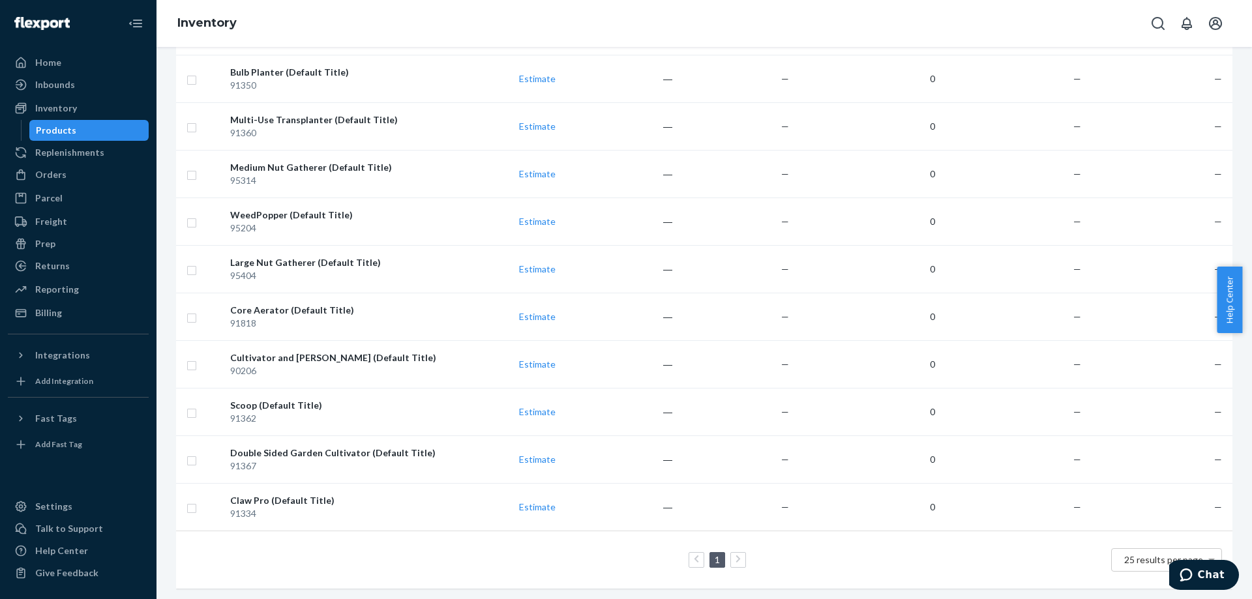
scroll to position [563, 0]
click at [283, 505] on div "91334" at bounding box center [334, 511] width 209 height 13
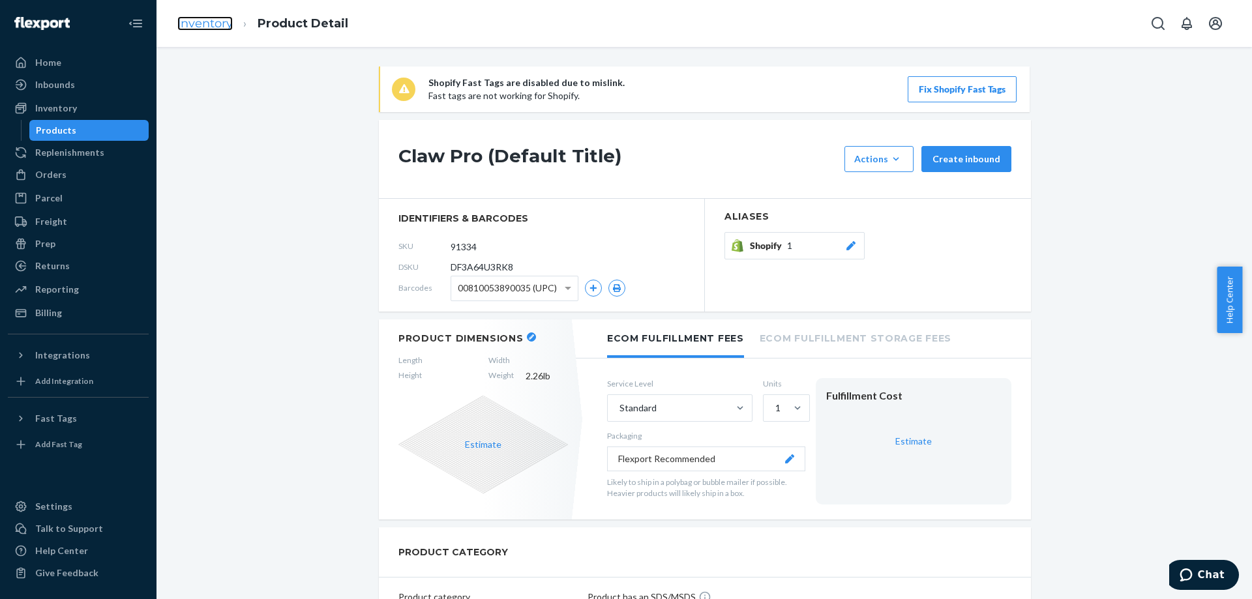
click at [177, 23] on link "Inventory" at bounding box center [204, 23] width 55 height 14
